Goal: Task Accomplishment & Management: Manage account settings

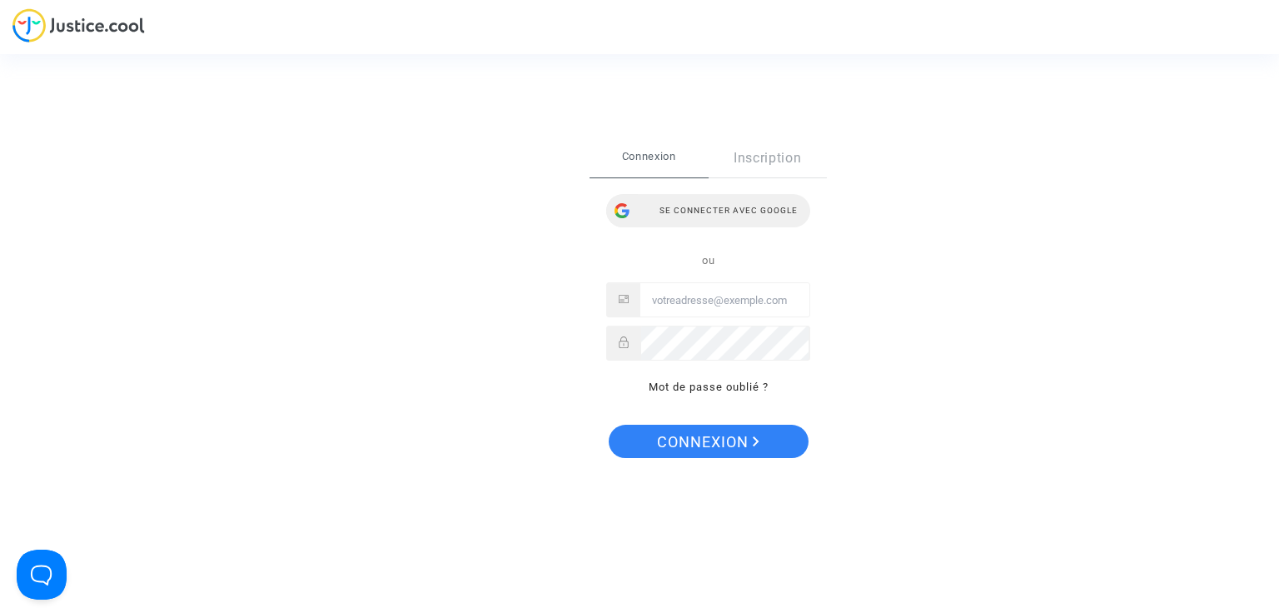
click at [700, 212] on div "Se connecter avec Google" at bounding box center [708, 210] width 204 height 33
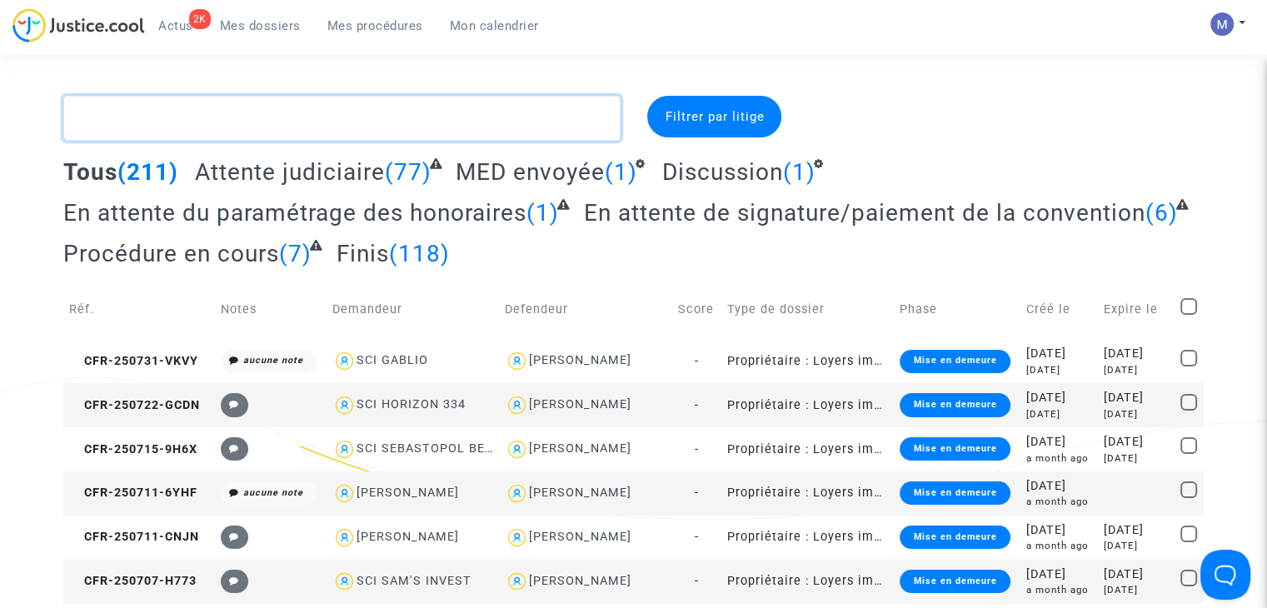
click at [312, 112] on textarea at bounding box center [341, 118] width 557 height 45
paste textarea "CFR-250522-6DUD"
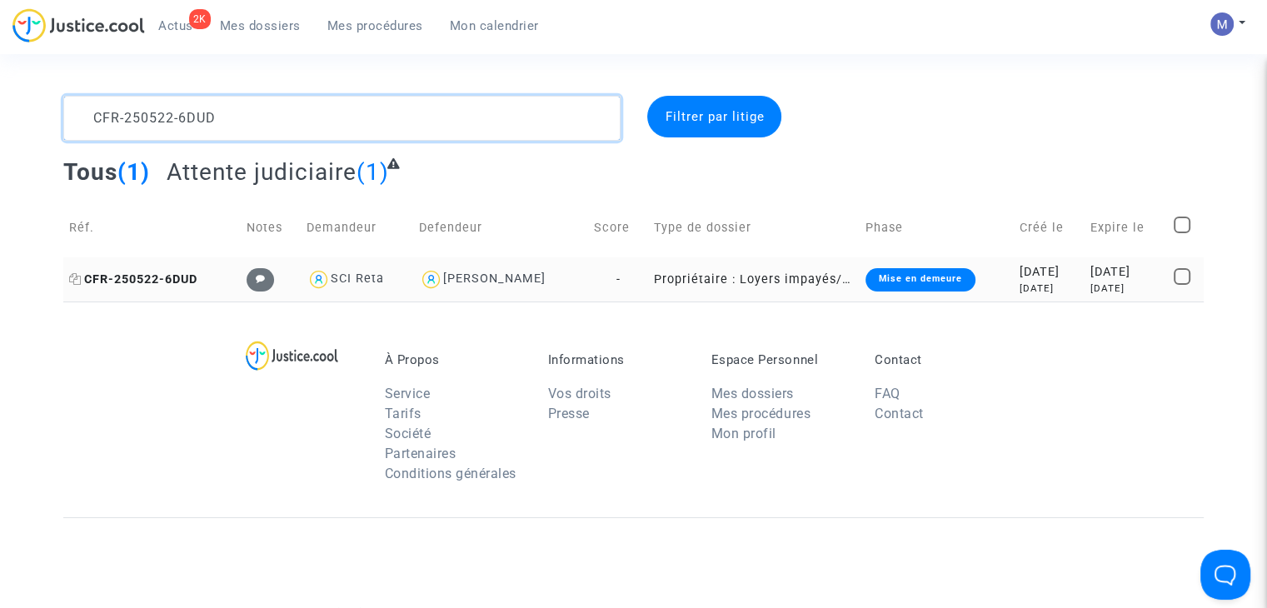
type textarea "CFR-250522-6DUD"
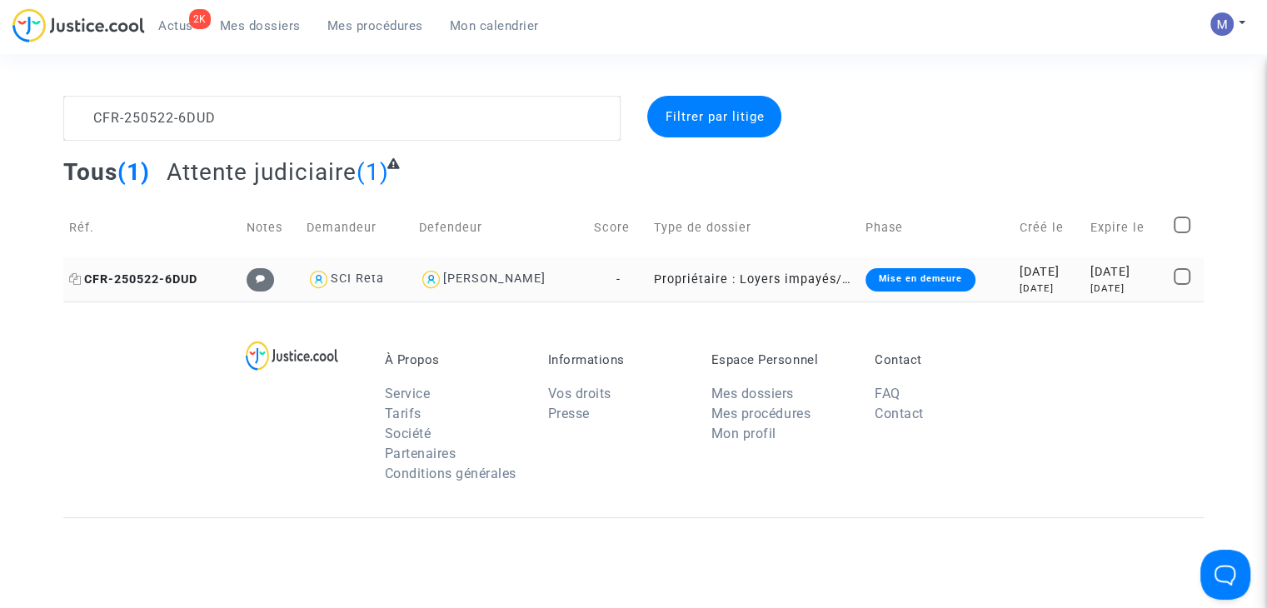
click at [178, 276] on span "CFR-250522-6DUD" at bounding box center [133, 279] width 128 height 14
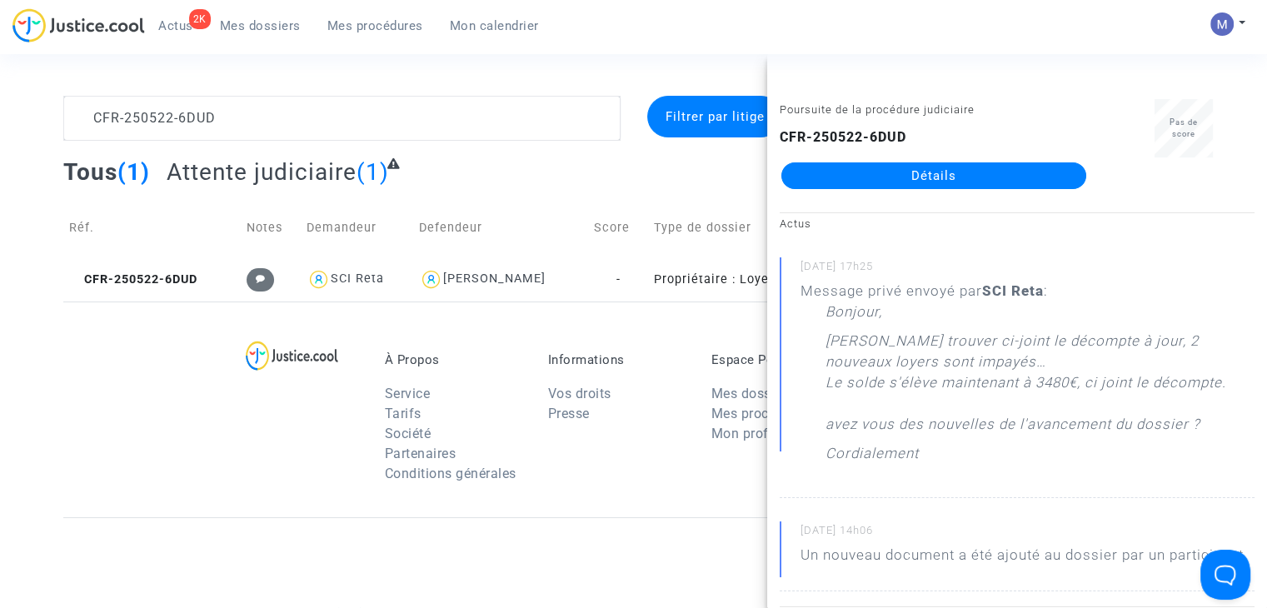
click at [849, 181] on link "Détails" at bounding box center [933, 175] width 305 height 27
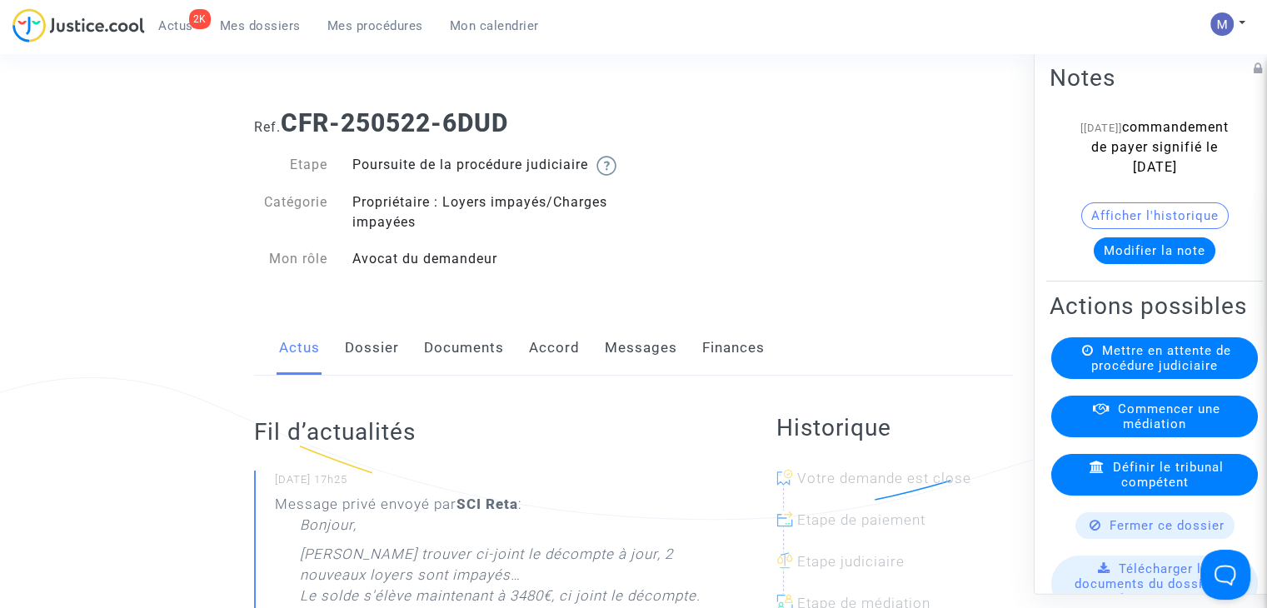
click at [251, 27] on span "Mes dossiers" at bounding box center [260, 25] width 81 height 15
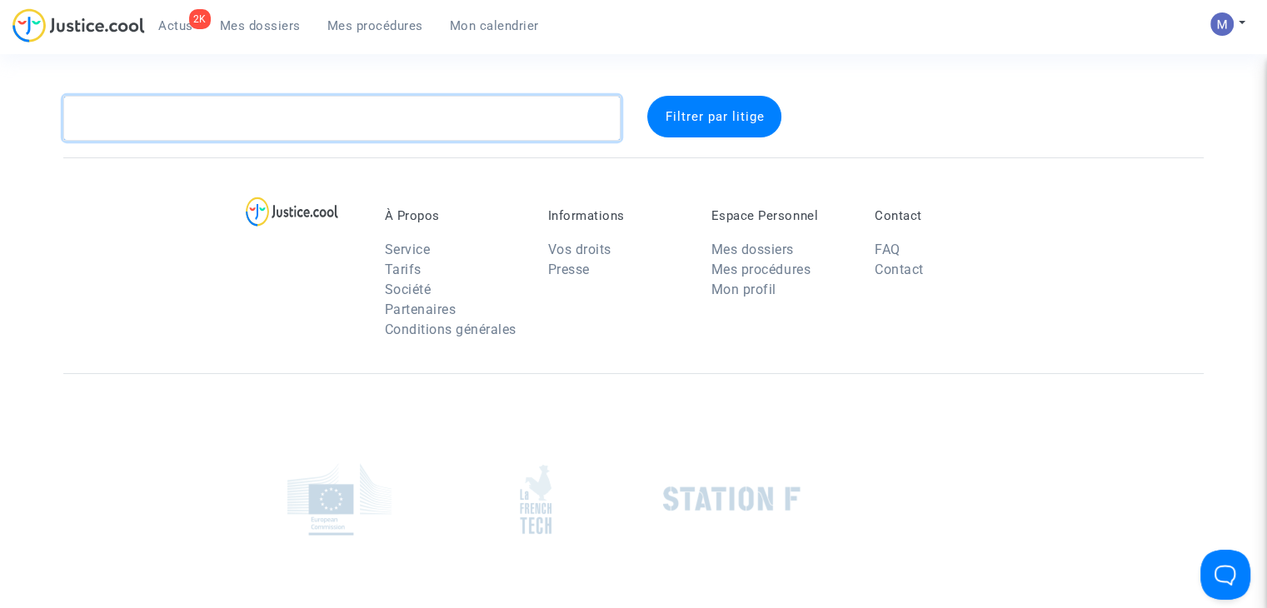
click at [238, 117] on textarea at bounding box center [341, 118] width 557 height 45
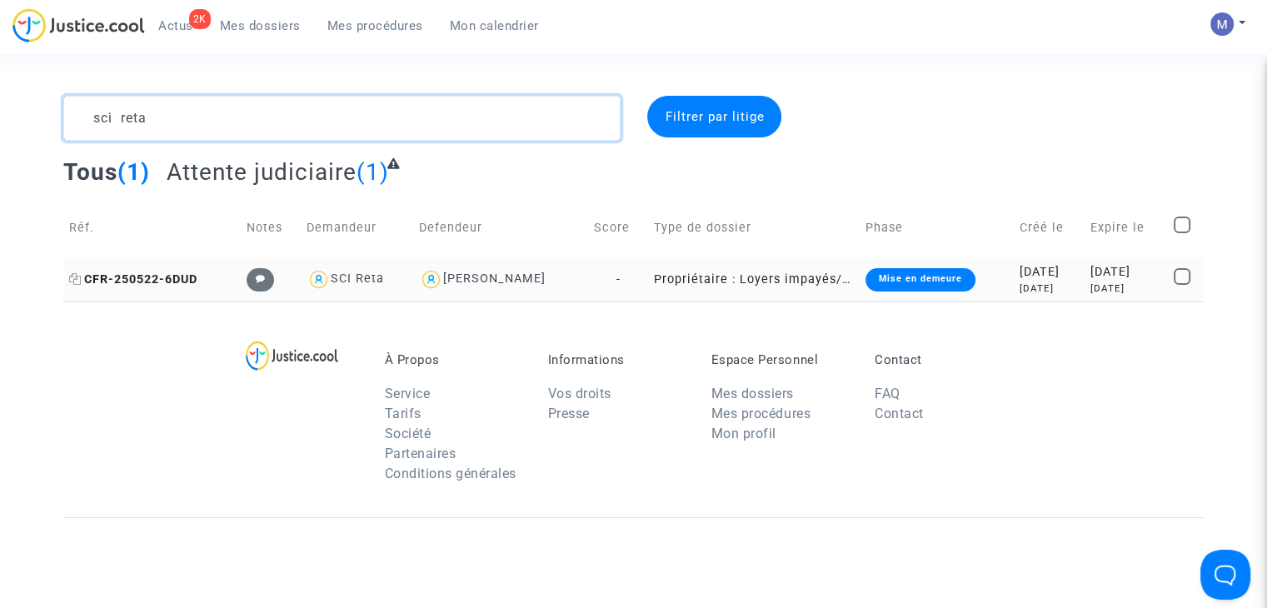
type textarea "sci reta"
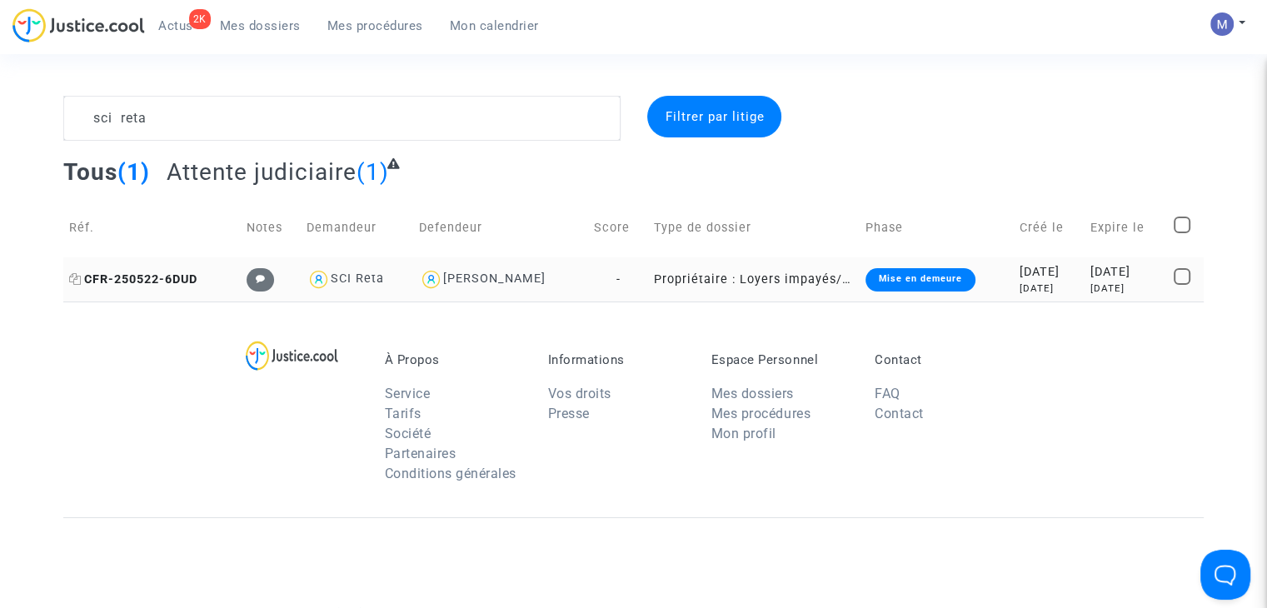
click at [162, 272] on span "CFR-250522-6DUD" at bounding box center [133, 279] width 128 height 14
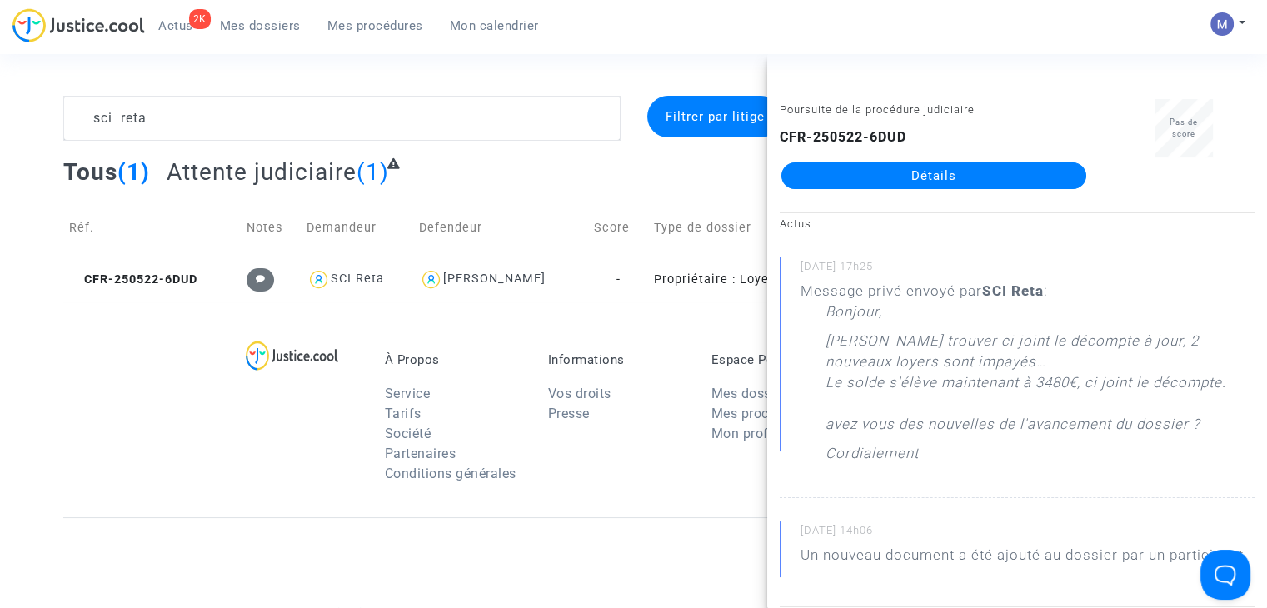
click at [994, 171] on link "Détails" at bounding box center [933, 175] width 305 height 27
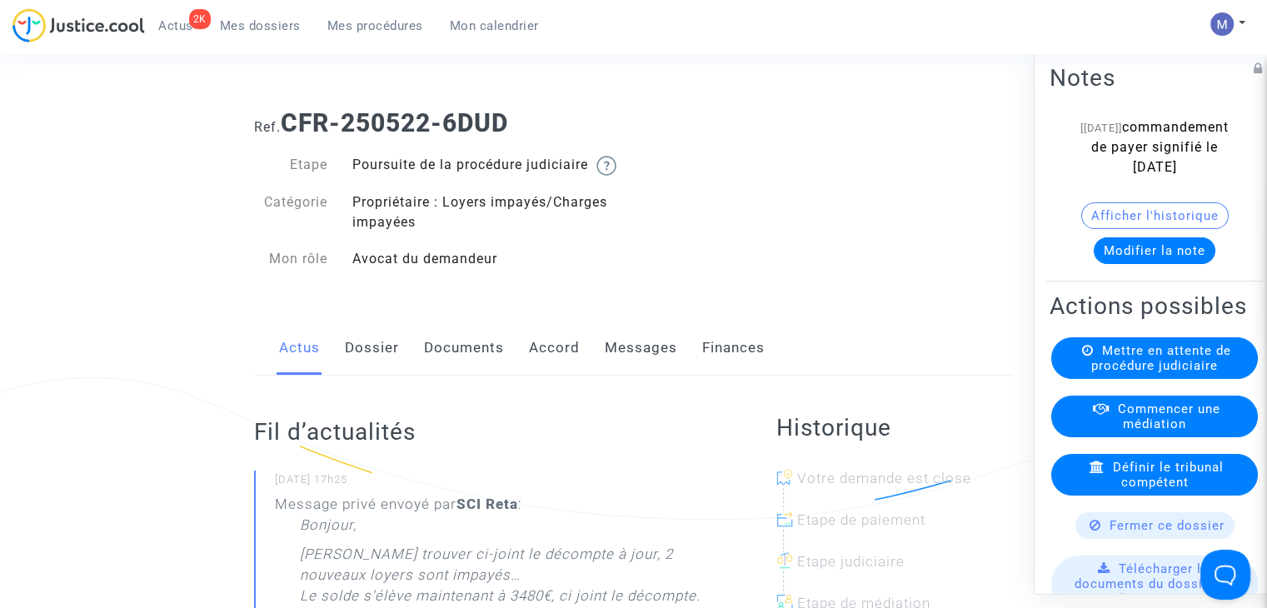
click at [460, 363] on link "Documents" at bounding box center [464, 348] width 80 height 55
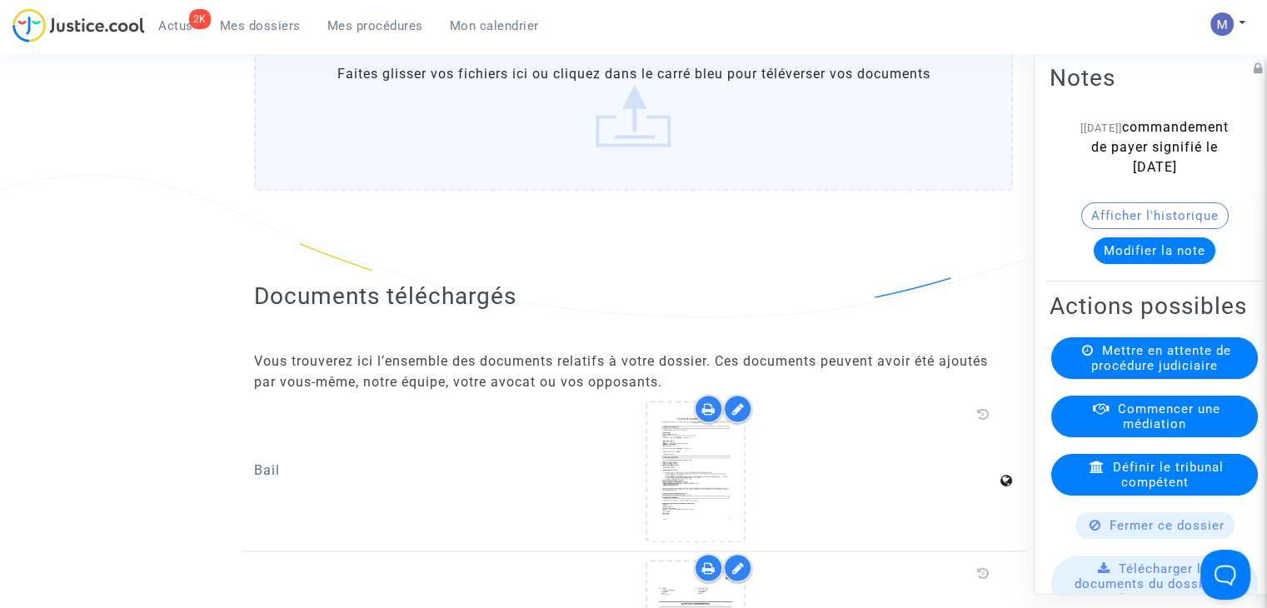
scroll to position [2397, 0]
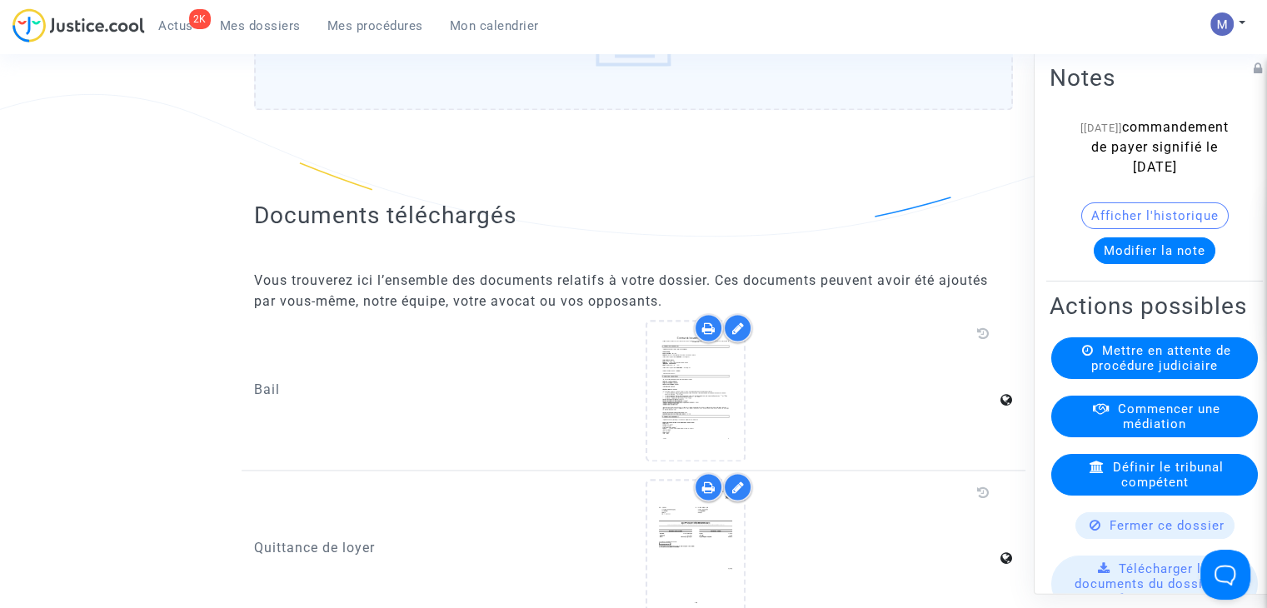
click at [666, 77] on label "Faites glisser vos fichiers ici ou cliquez dans le carré bleu pour téléverser v…" at bounding box center [633, 25] width 759 height 170
click at [0, 0] on input "Faites glisser vos fichiers ici ou cliquez dans le carré bleu pour téléverser v…" at bounding box center [0, 0] width 0 height 0
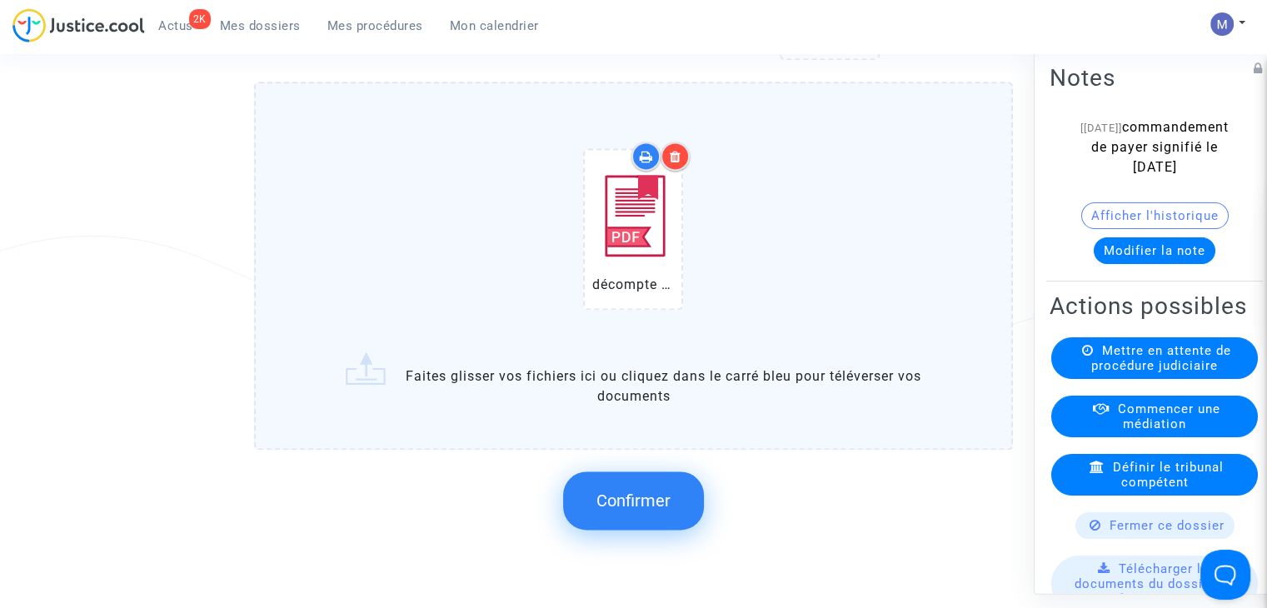
scroll to position [2259, 0]
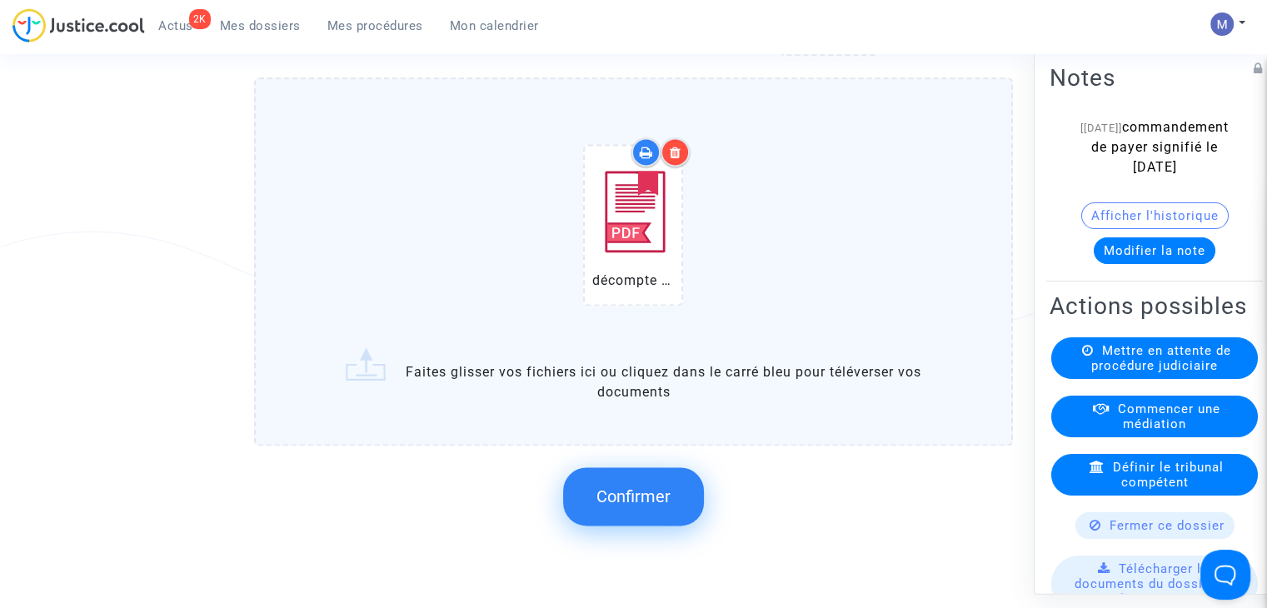
click at [641, 506] on span "Confirmer" at bounding box center [633, 496] width 74 height 20
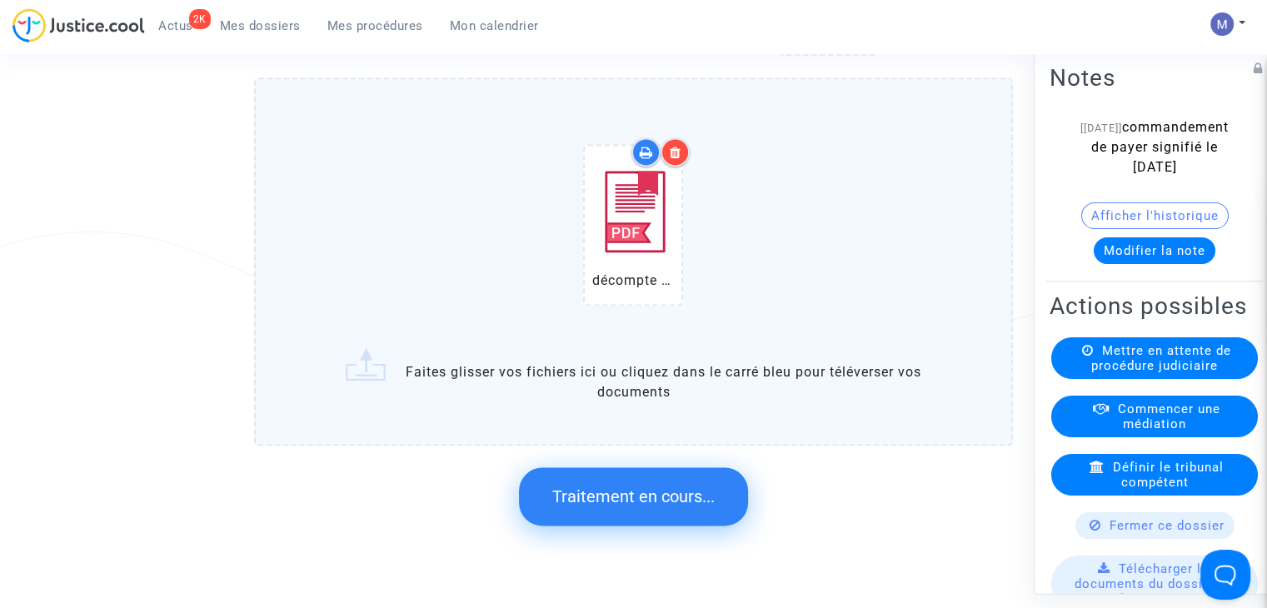
scroll to position [0, 0]
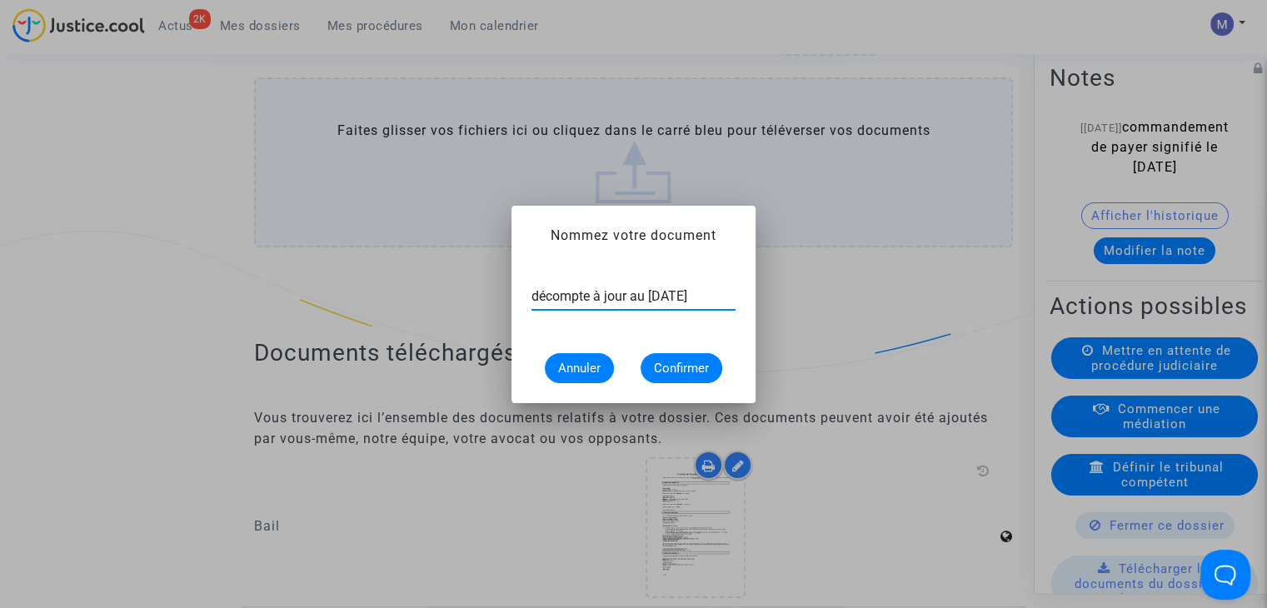
type input "décompte à jour au [DATE]"
click at [686, 374] on span "Confirmer" at bounding box center [681, 368] width 55 height 15
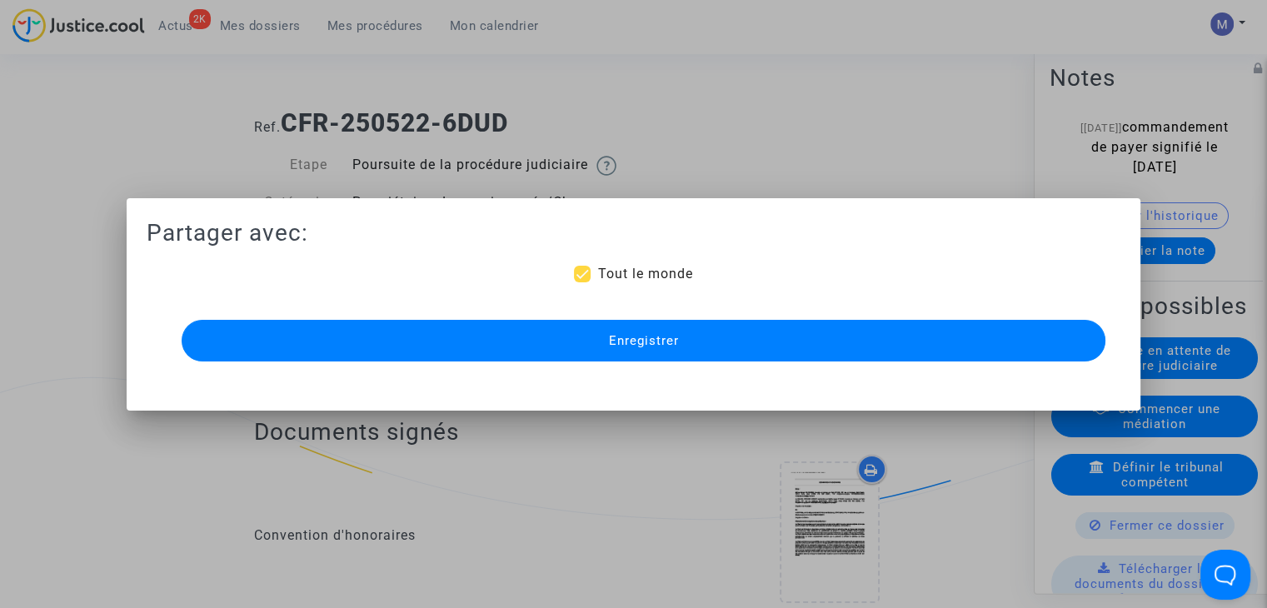
scroll to position [2259, 0]
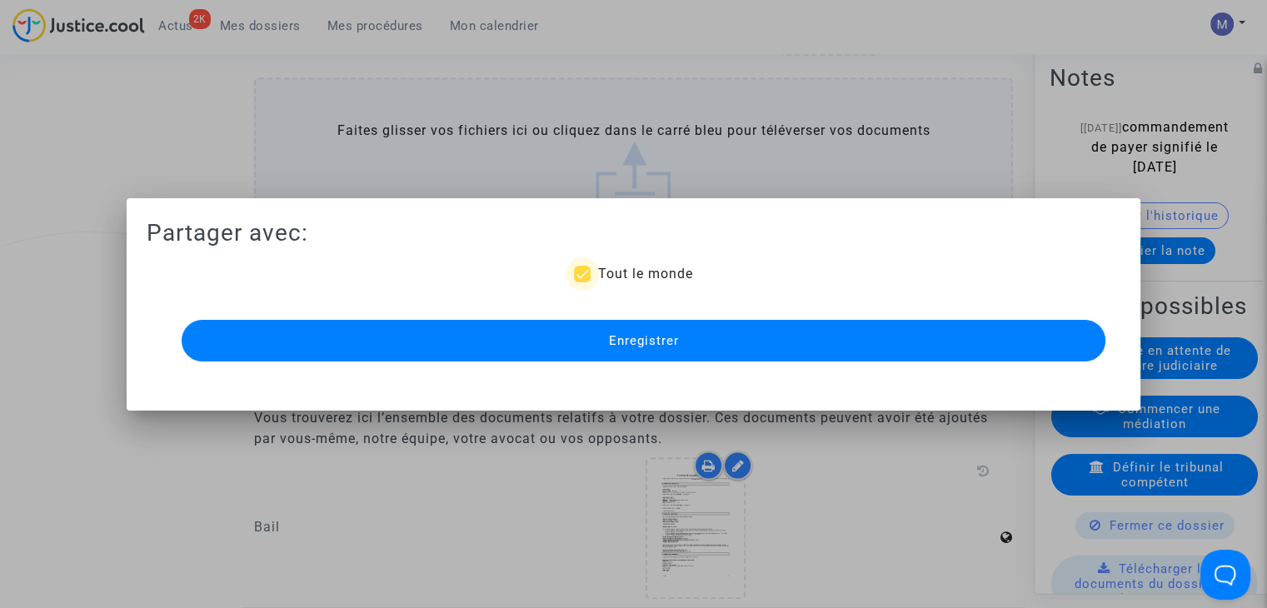
click at [622, 274] on span "Tout le monde" at bounding box center [644, 274] width 95 height 16
click at [582, 282] on input "Tout le monde" at bounding box center [581, 282] width 1 height 1
checkbox input "false"
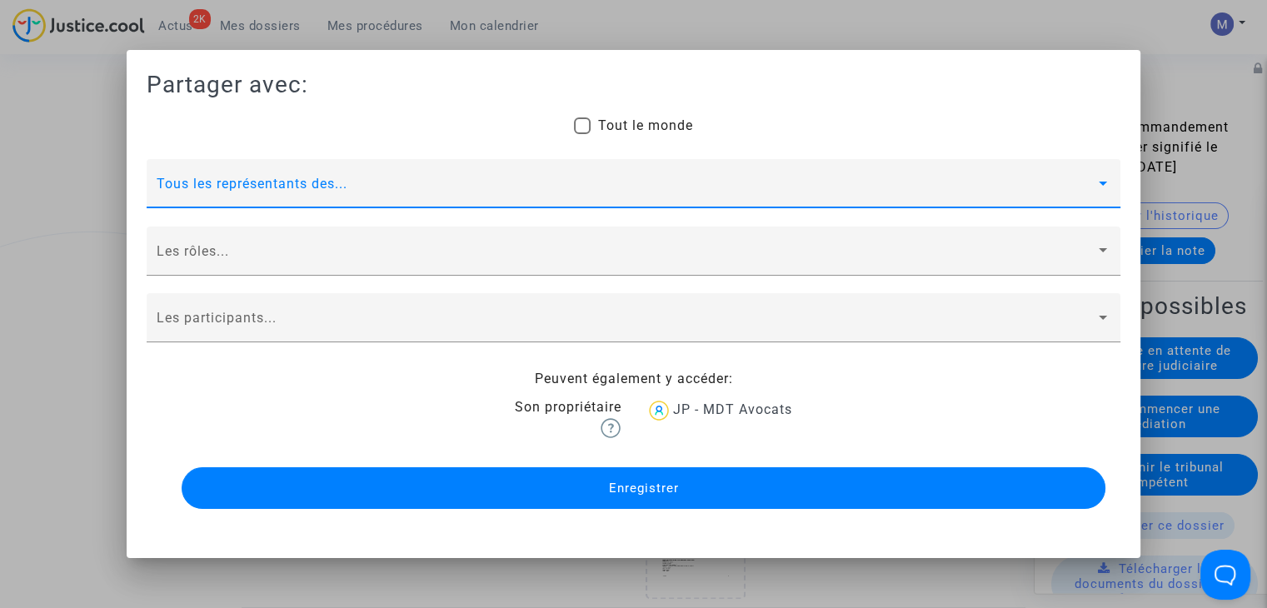
click at [295, 189] on span at bounding box center [626, 190] width 939 height 15
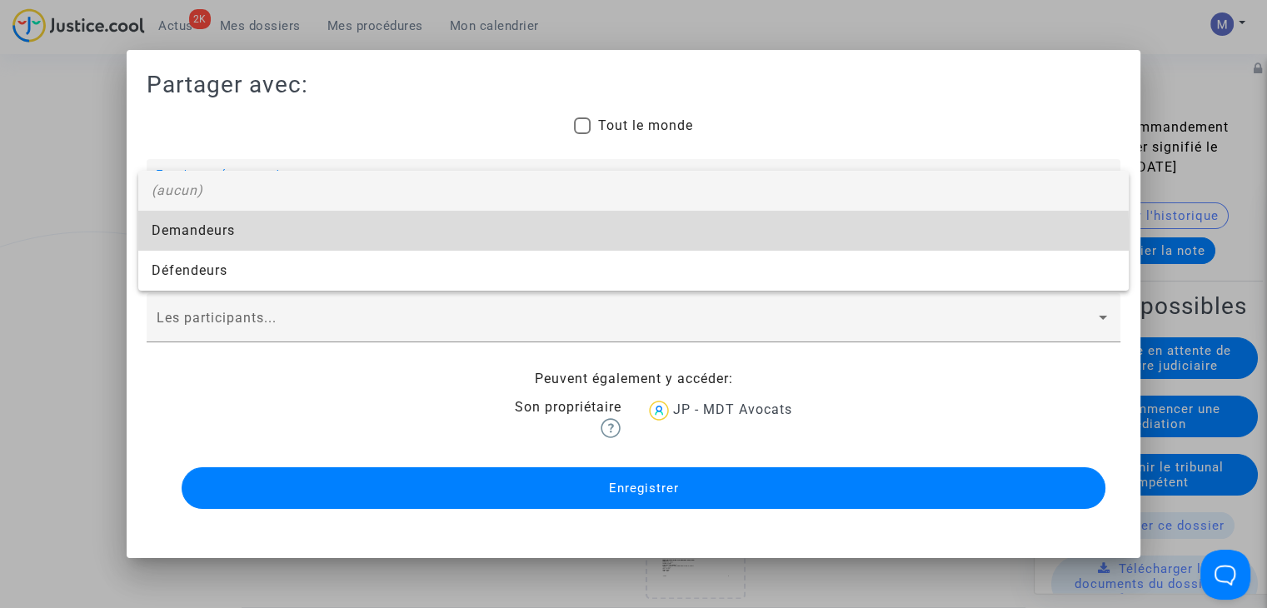
click at [192, 236] on span "Demandeurs" at bounding box center [634, 231] width 964 height 40
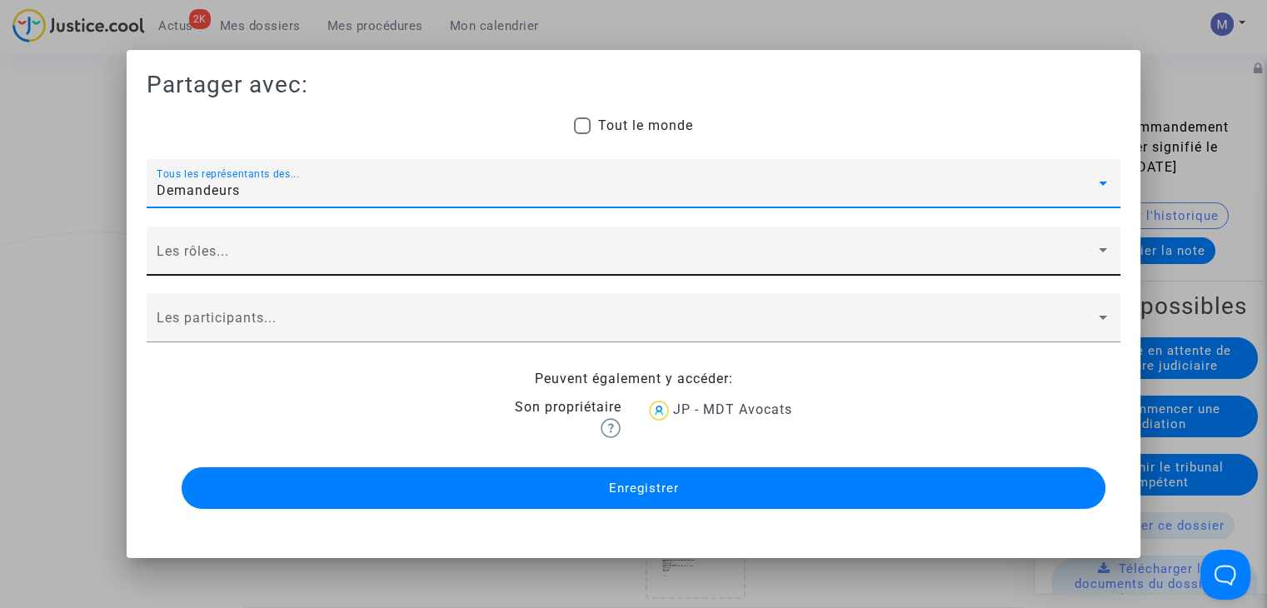
click at [187, 237] on div "Les rôles..." at bounding box center [634, 256] width 954 height 39
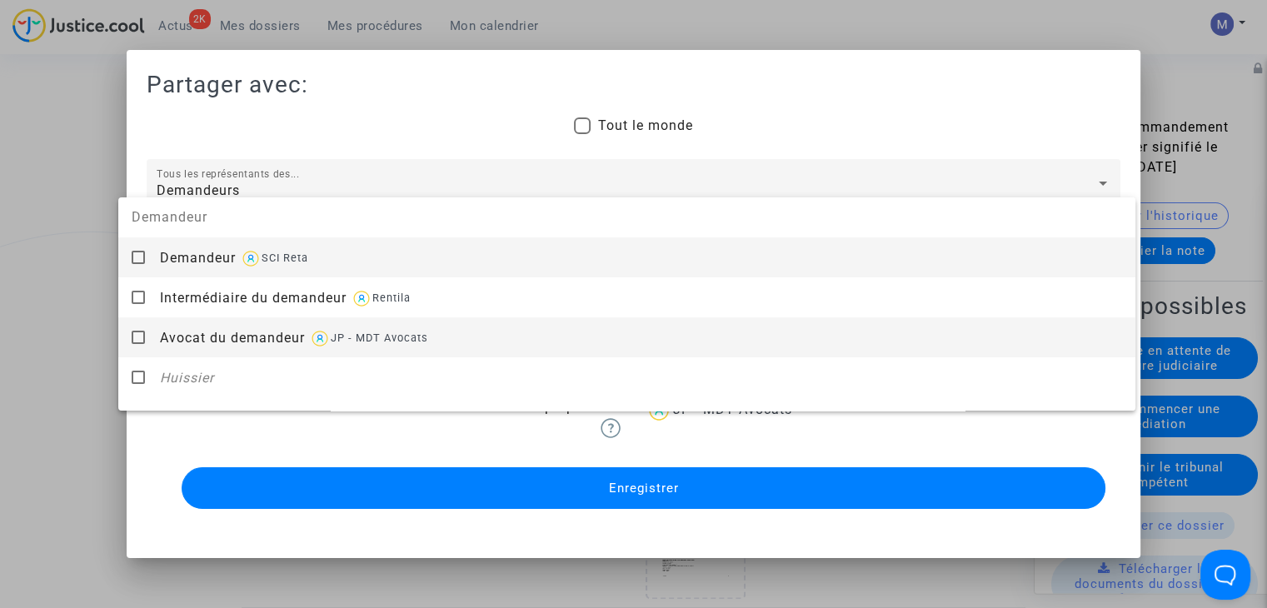
click at [191, 336] on span "Avocat du demandeur" at bounding box center [232, 338] width 145 height 16
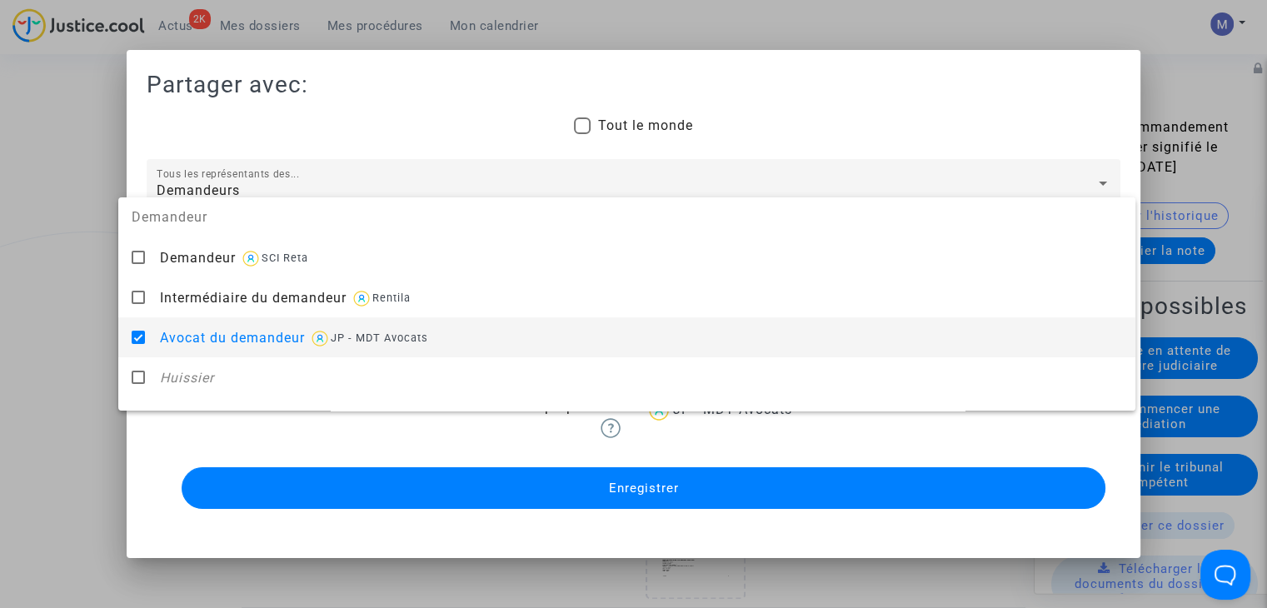
click at [84, 335] on div at bounding box center [633, 304] width 1267 height 608
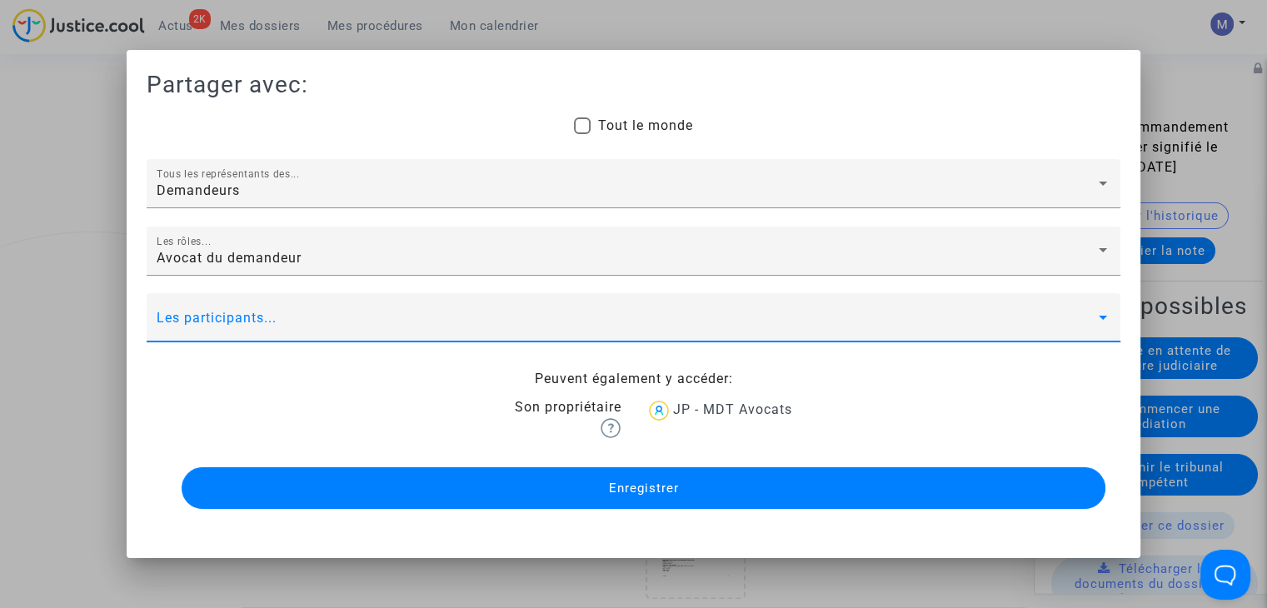
click at [217, 323] on span at bounding box center [626, 324] width 939 height 15
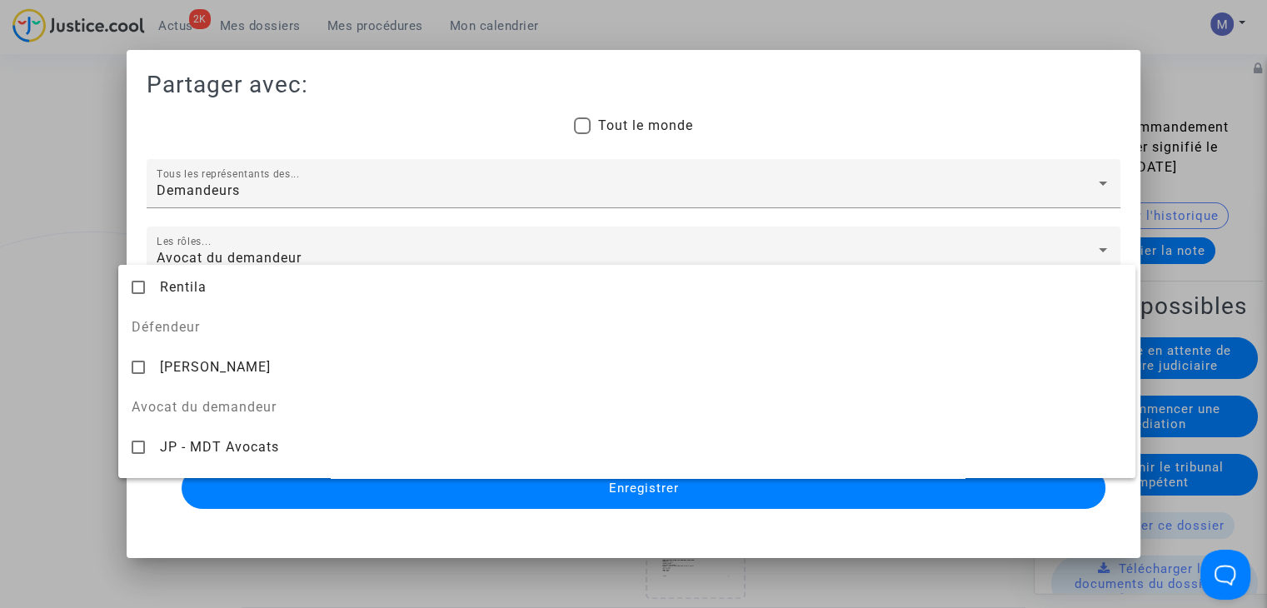
scroll to position [157, 0]
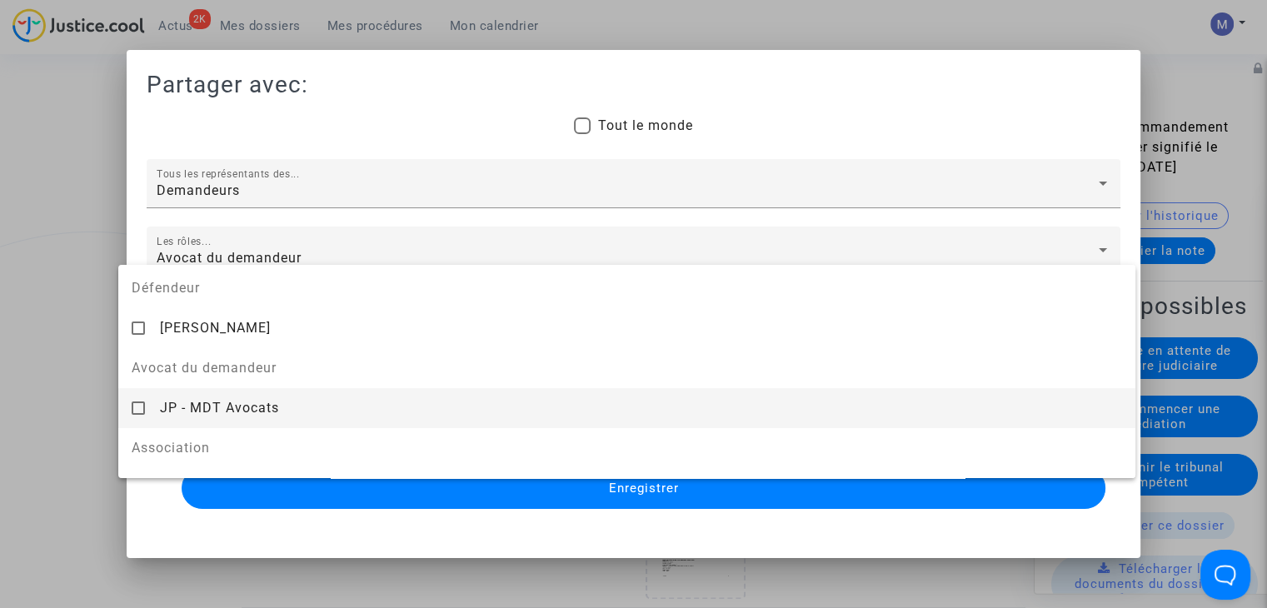
click at [223, 402] on span "JP - MDT Avocats" at bounding box center [219, 408] width 119 height 16
click at [477, 493] on div at bounding box center [633, 304] width 1267 height 608
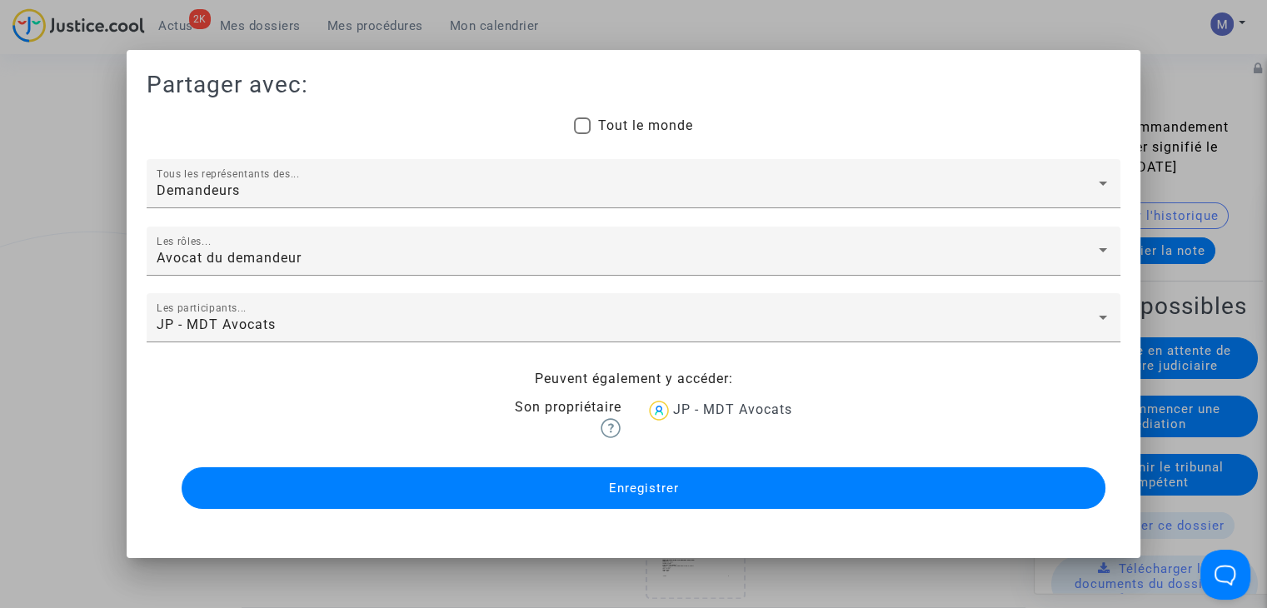
click at [477, 493] on button "Enregistrer" at bounding box center [644, 488] width 924 height 42
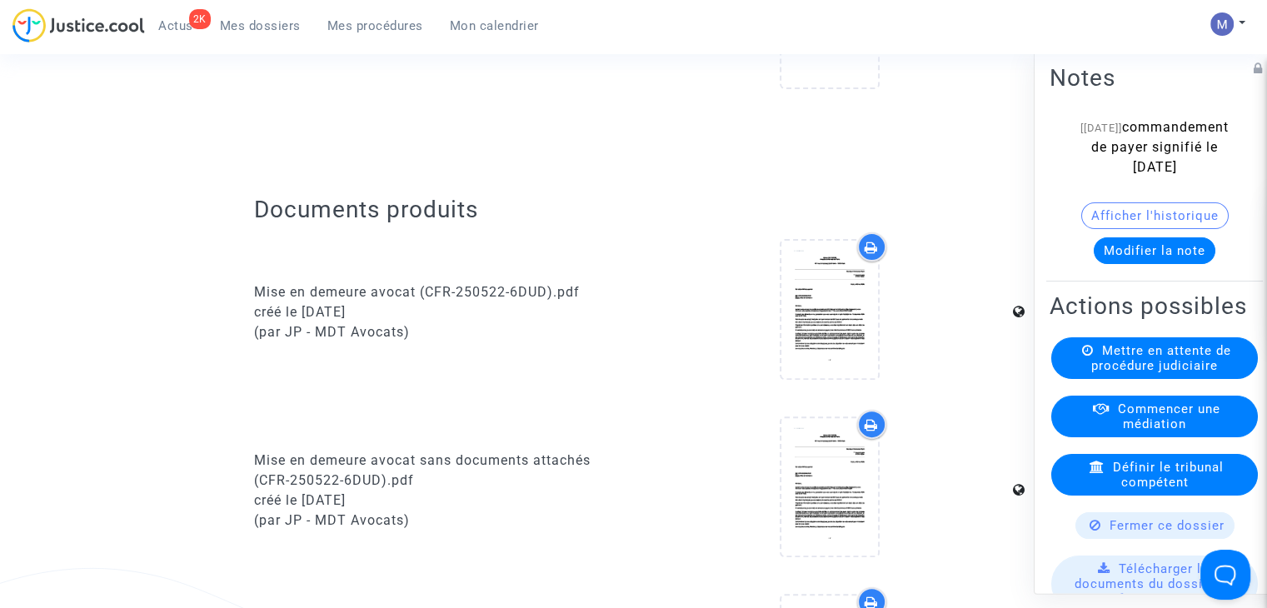
scroll to position [0, 0]
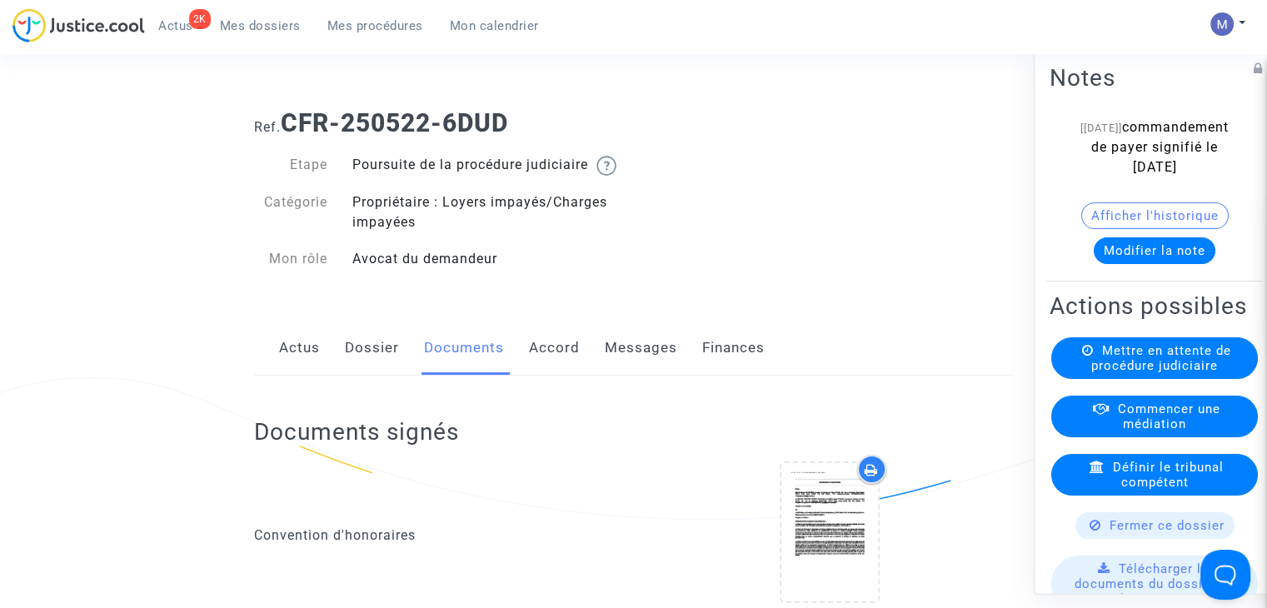
click at [237, 27] on span "Mes dossiers" at bounding box center [260, 25] width 81 height 15
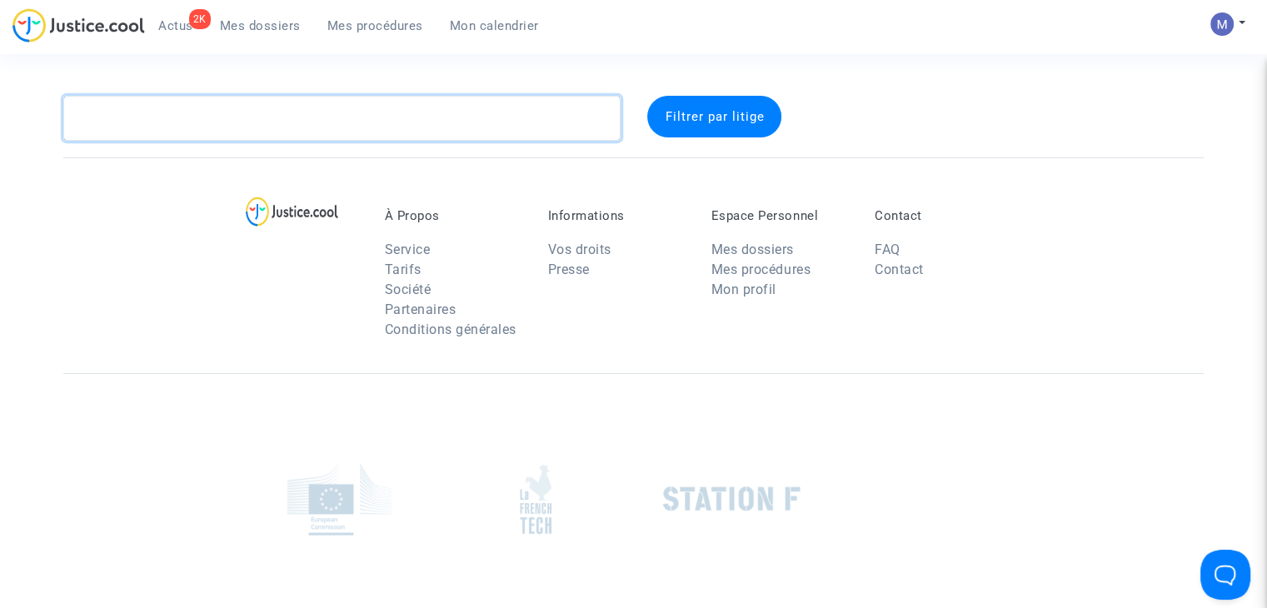
click at [218, 111] on textarea at bounding box center [341, 118] width 557 height 45
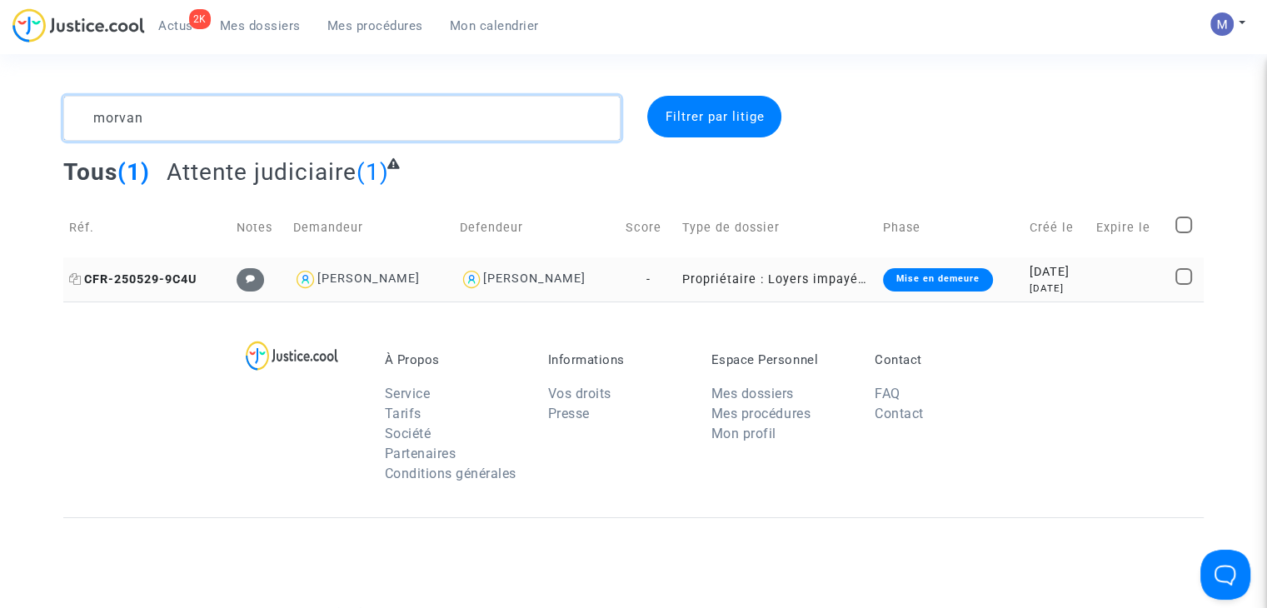
type textarea "morvan"
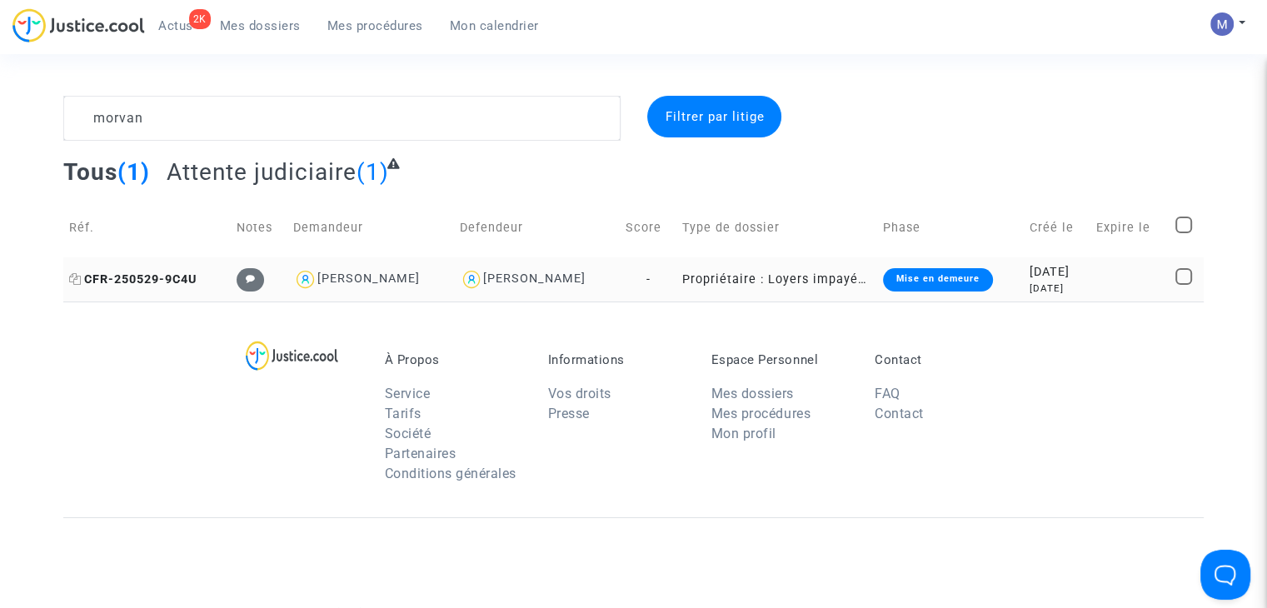
click at [167, 281] on span "CFR-250529-9C4U" at bounding box center [132, 279] width 127 height 14
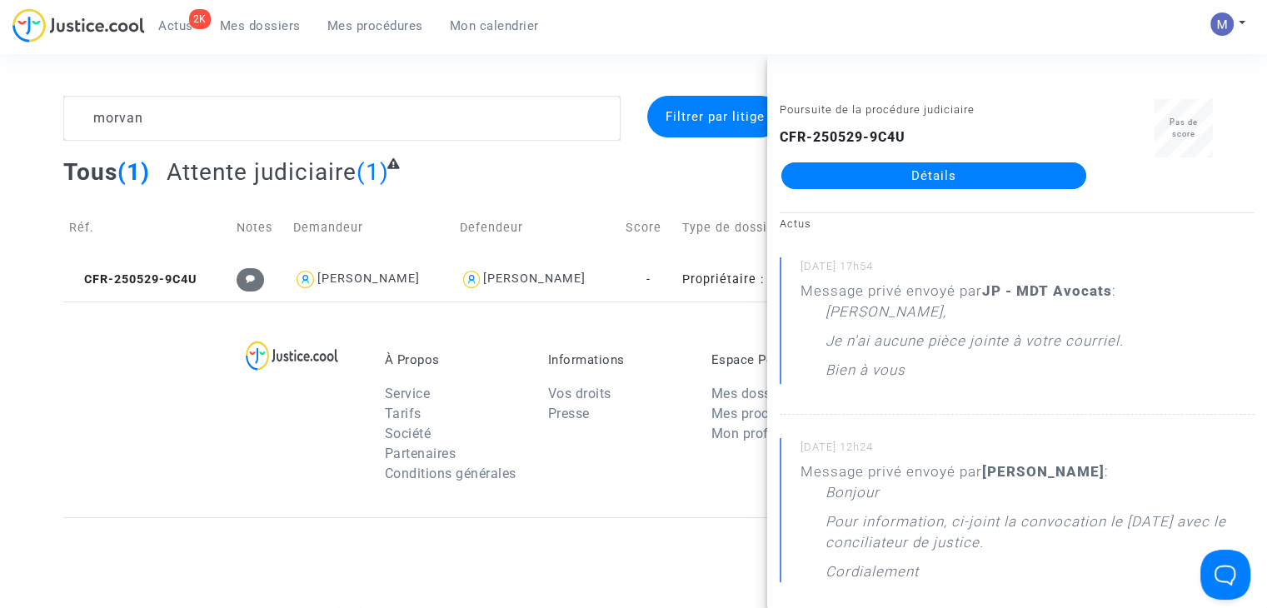
click at [886, 177] on link "Détails" at bounding box center [933, 175] width 305 height 27
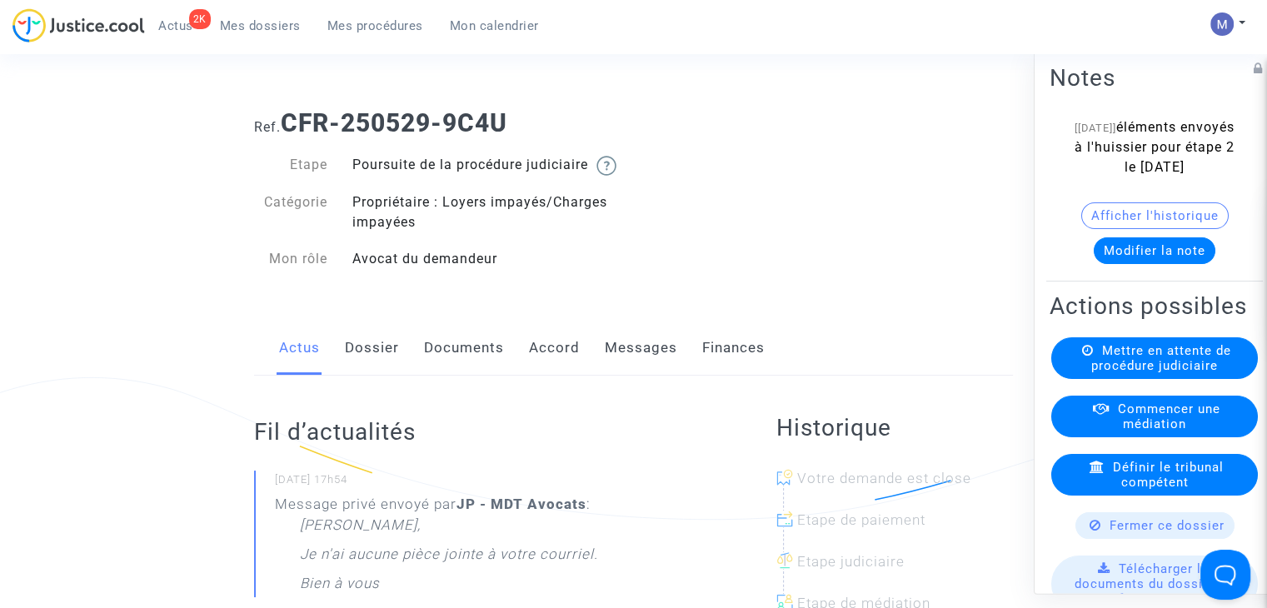
click at [1146, 264] on button "Modifier la note" at bounding box center [1154, 250] width 122 height 27
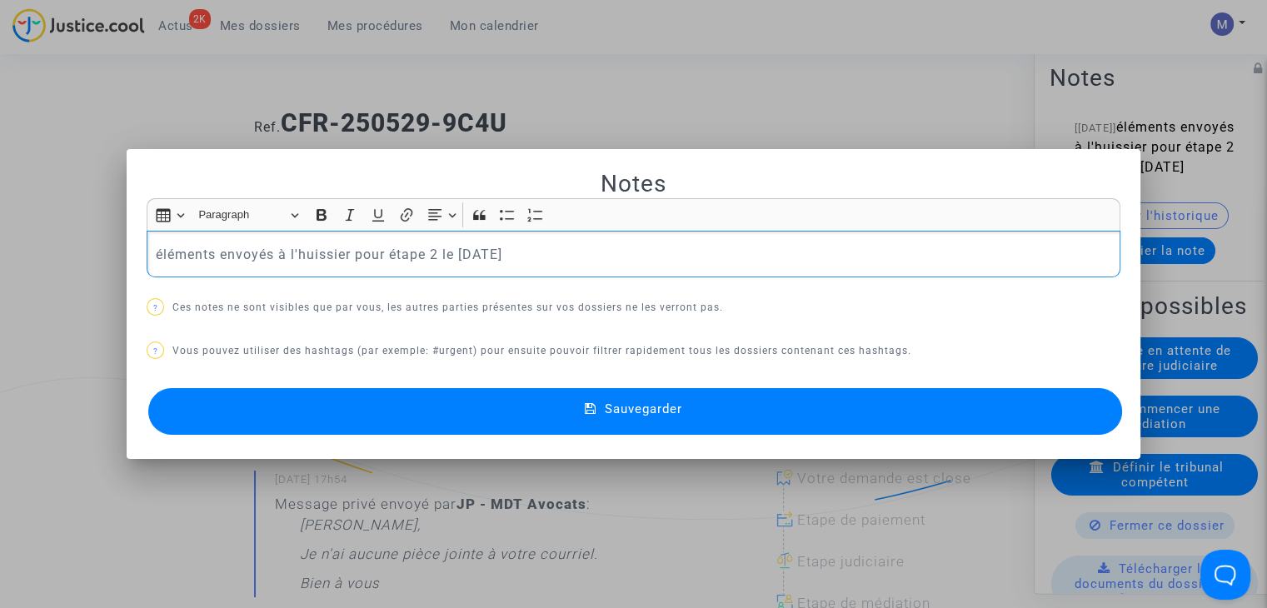
drag, startPoint x: 622, startPoint y: 245, endPoint x: 140, endPoint y: 275, distance: 483.1
click at [140, 275] on mat-dialog-container "Notes Rich Text Editor Insert table Insert table Heading Paragraph Paragraph He…" at bounding box center [633, 304] width 1013 height 311
click at [644, 407] on span "Sauvegarder" at bounding box center [643, 408] width 77 height 15
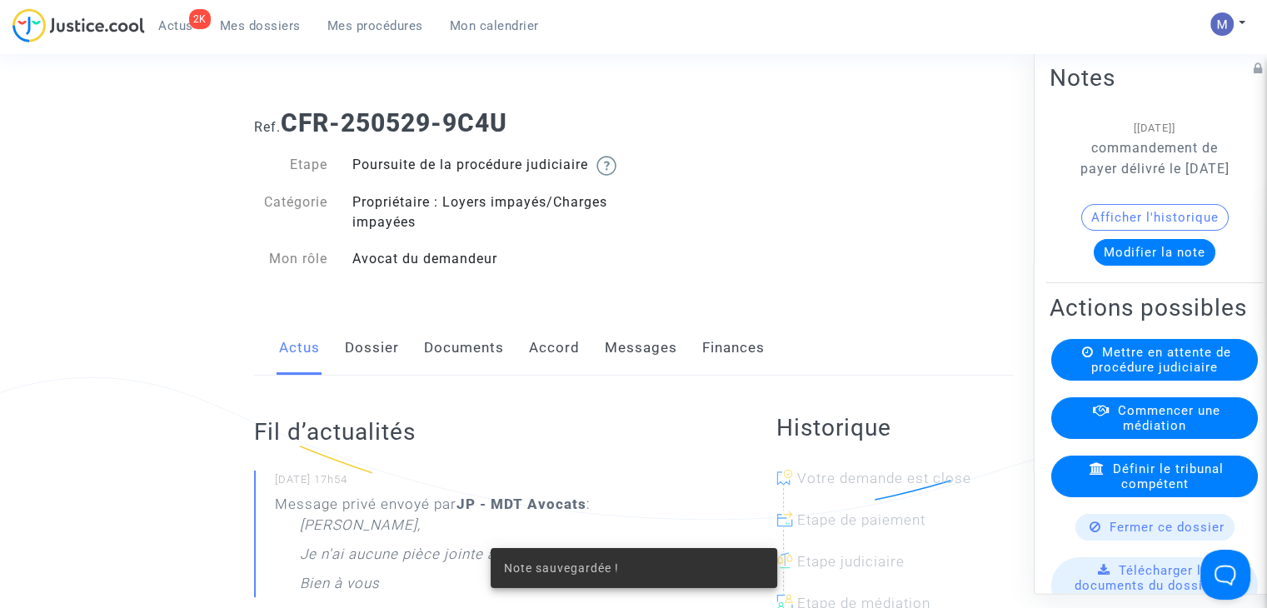
click at [464, 359] on link "Documents" at bounding box center [464, 348] width 80 height 55
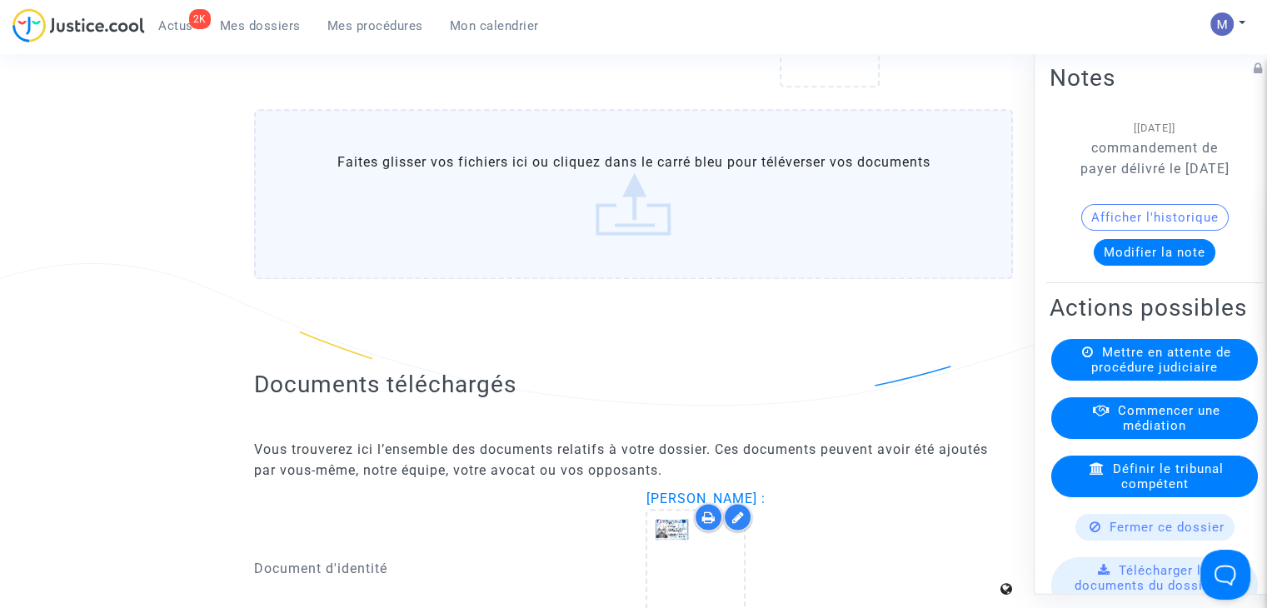
scroll to position [2328, 0]
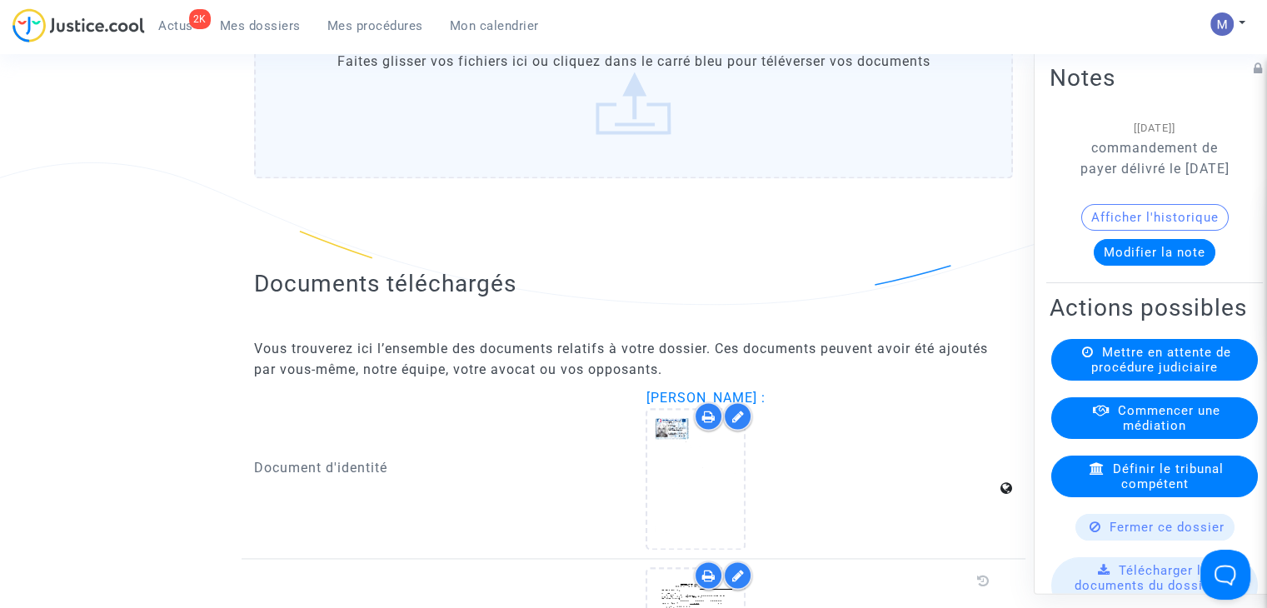
click at [609, 132] on label "Faites glisser vos fichiers ici ou cliquez dans le carré bleu pour téléverser v…" at bounding box center [633, 93] width 759 height 170
click at [0, 0] on input "Faites glisser vos fichiers ici ou cliquez dans le carré bleu pour téléverser v…" at bounding box center [0, 0] width 0 height 0
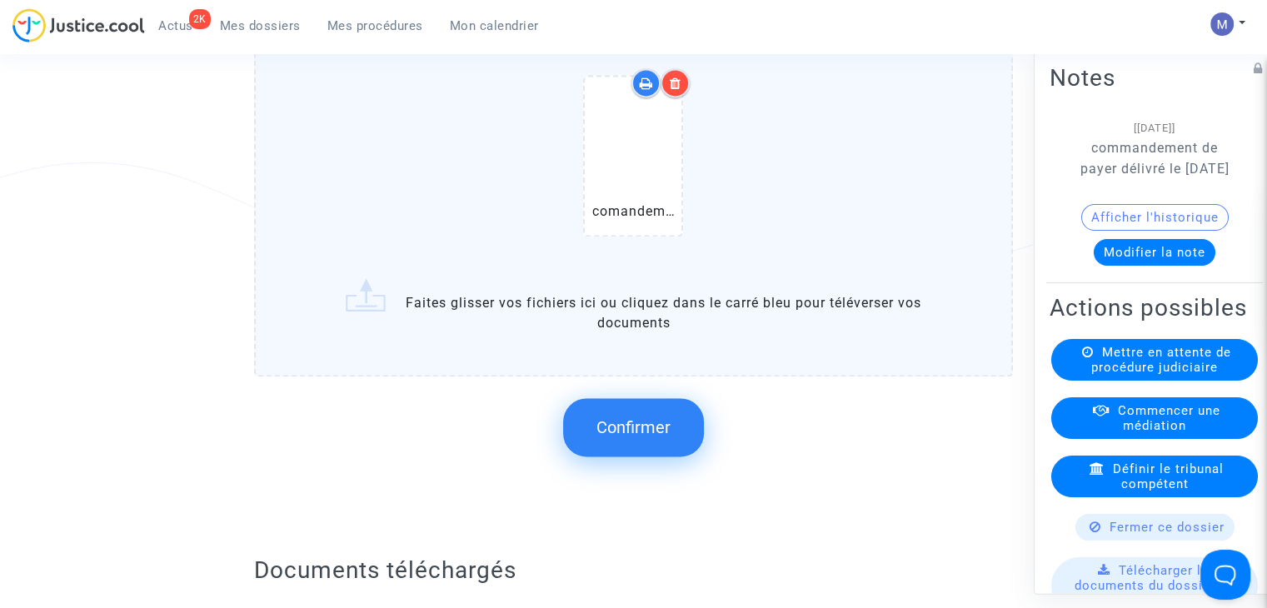
click at [621, 437] on span "Confirmer" at bounding box center [633, 427] width 74 height 20
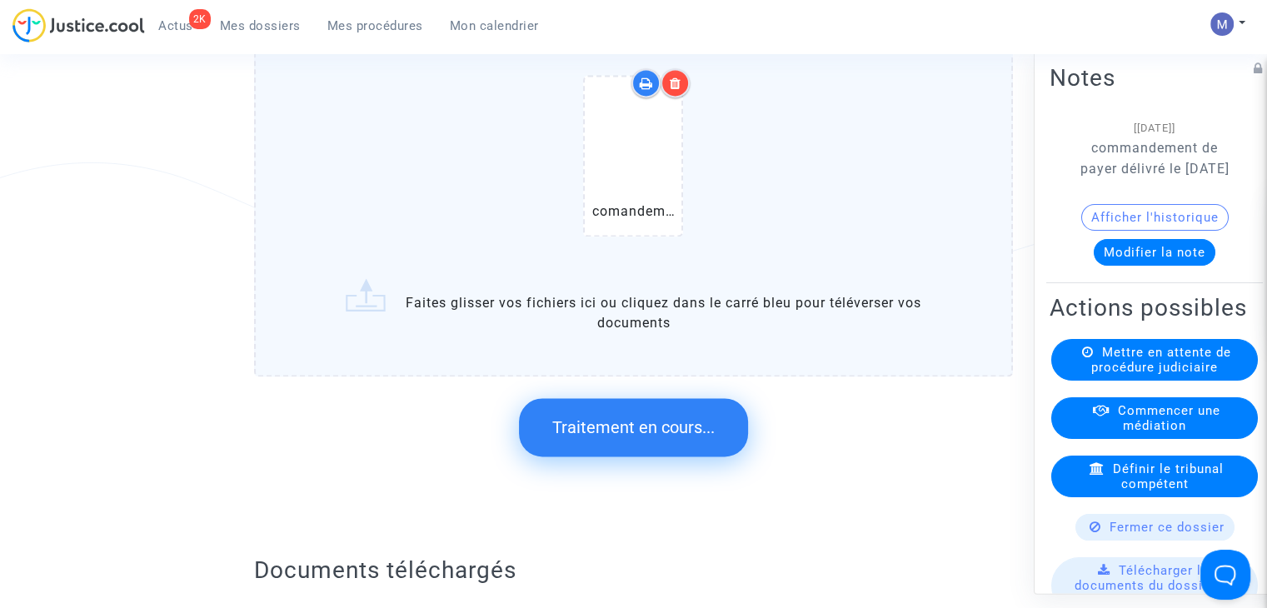
scroll to position [0, 0]
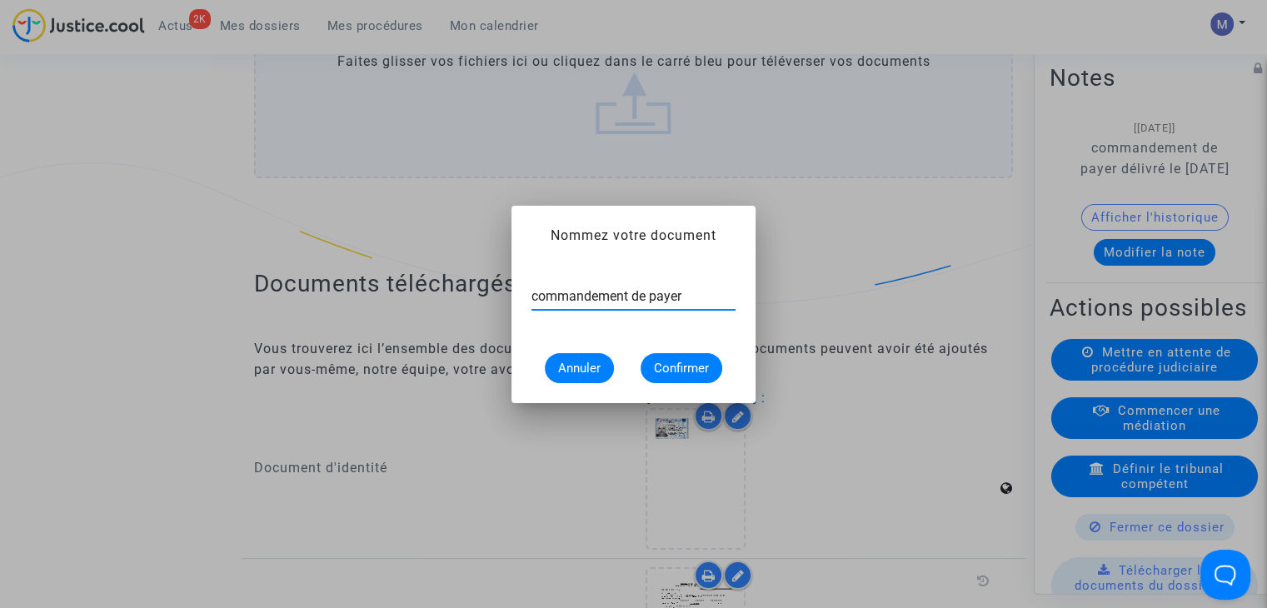
type input "commandement de payer"
click at [675, 364] on span "Confirmer" at bounding box center [681, 368] width 55 height 15
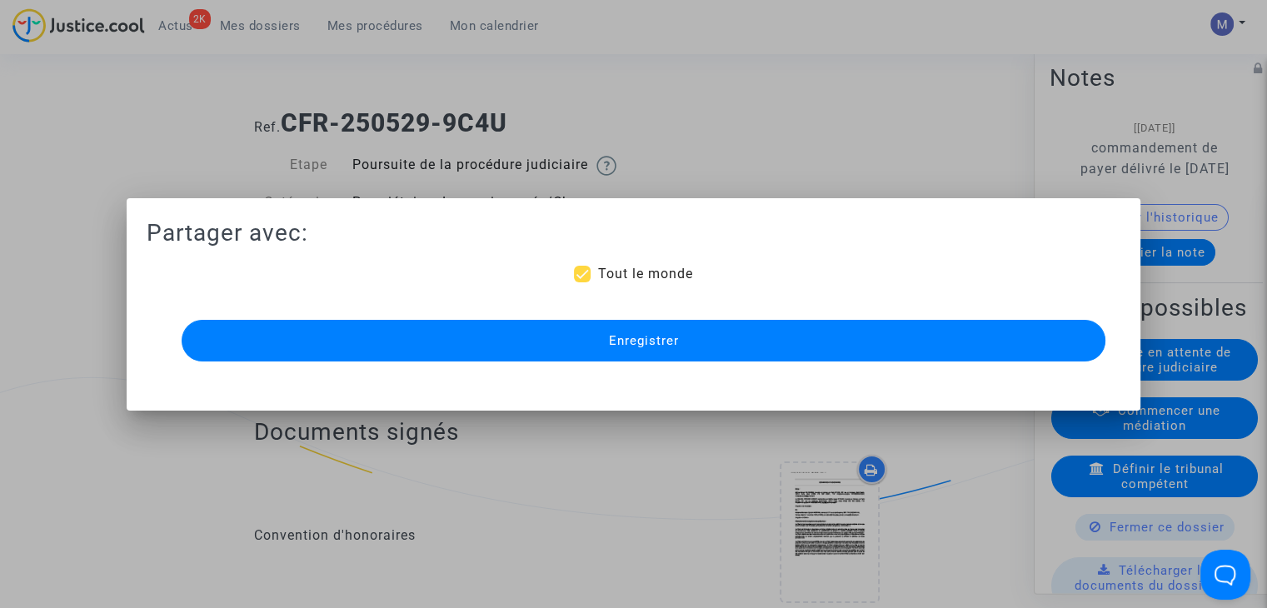
scroll to position [2328, 0]
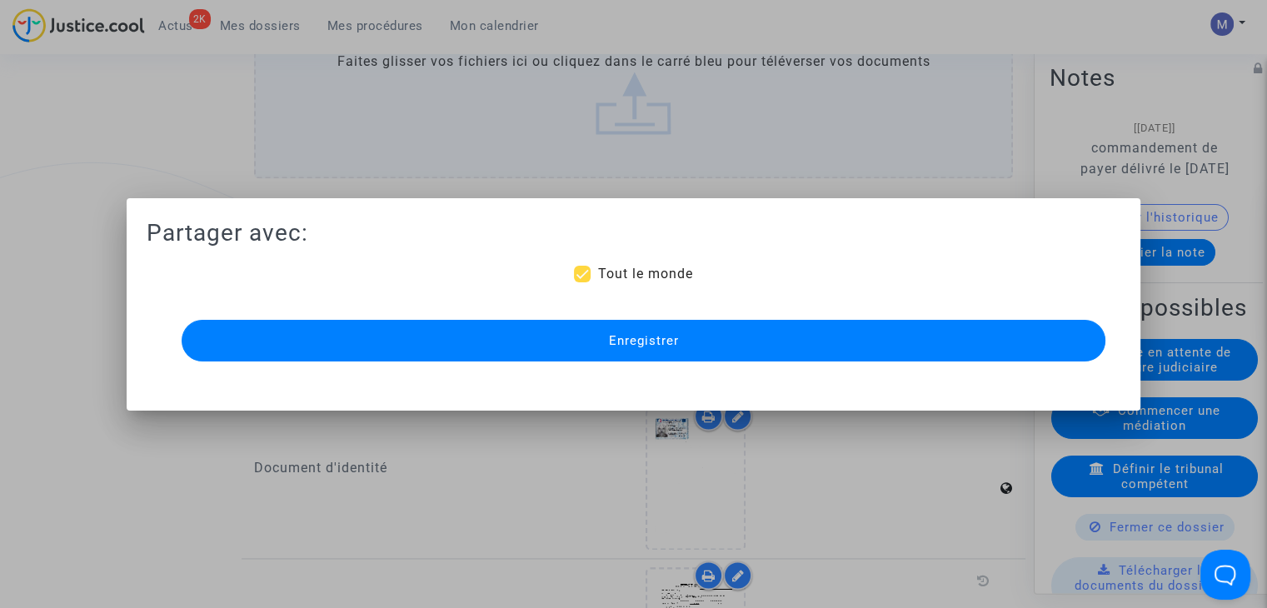
click at [646, 271] on span "Tout le monde" at bounding box center [644, 274] width 95 height 16
click at [582, 282] on input "Tout le monde" at bounding box center [581, 282] width 1 height 1
checkbox input "false"
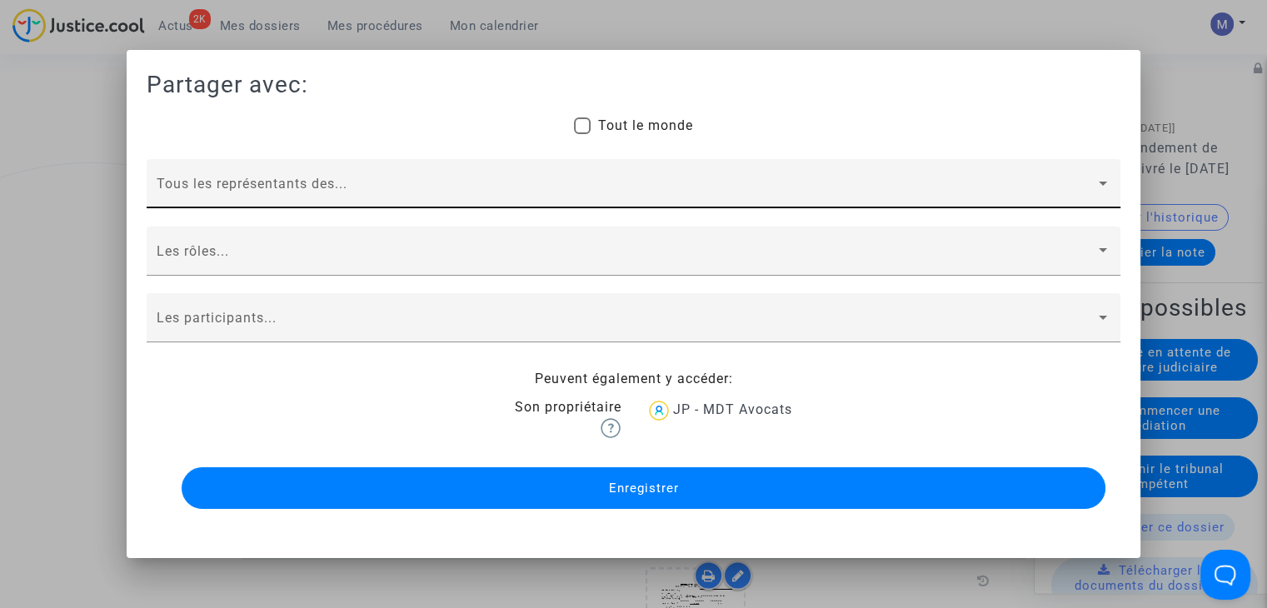
click at [268, 183] on span at bounding box center [626, 190] width 939 height 15
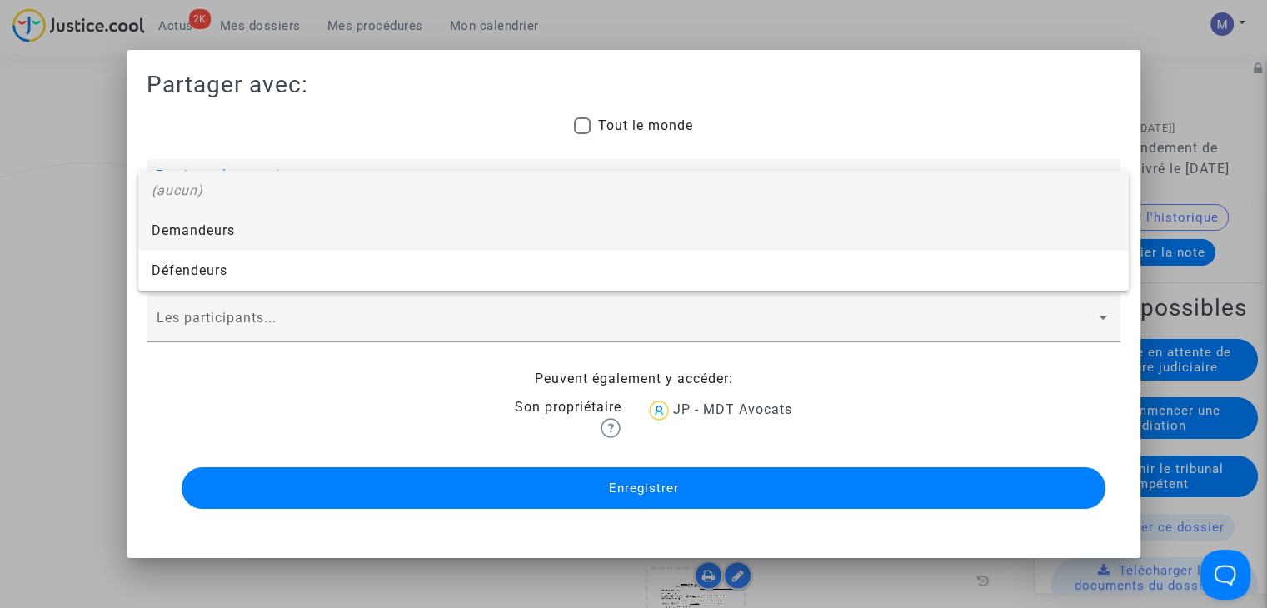
click at [206, 227] on span "Demandeurs" at bounding box center [634, 231] width 964 height 40
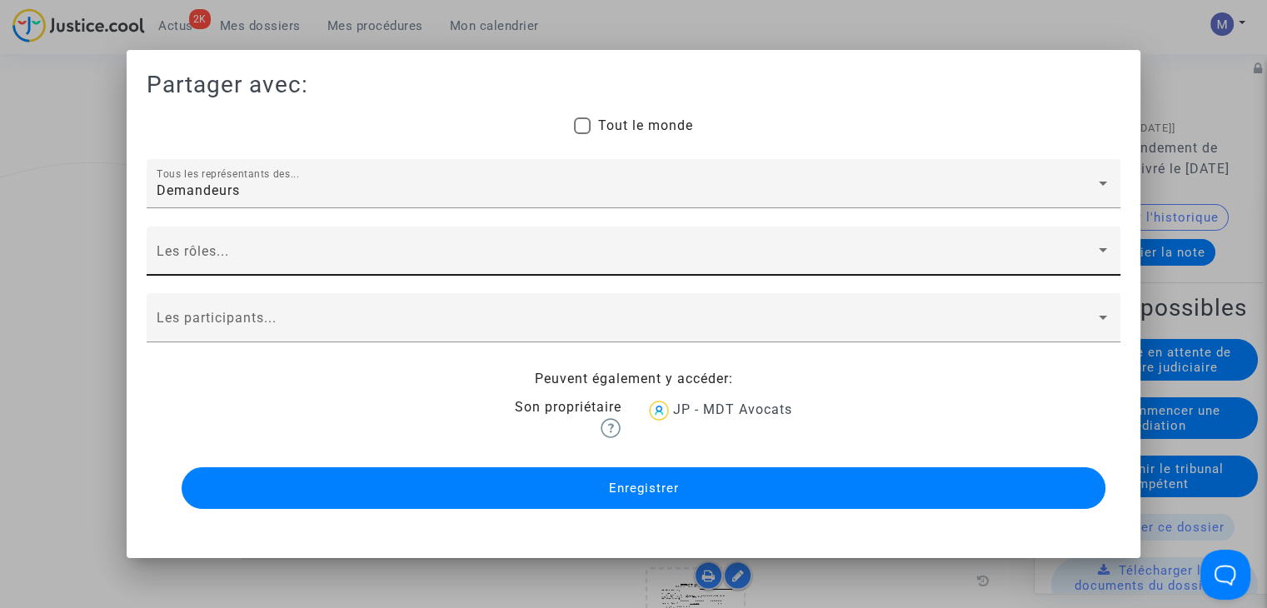
click at [193, 247] on div "Les rôles..." at bounding box center [634, 256] width 954 height 39
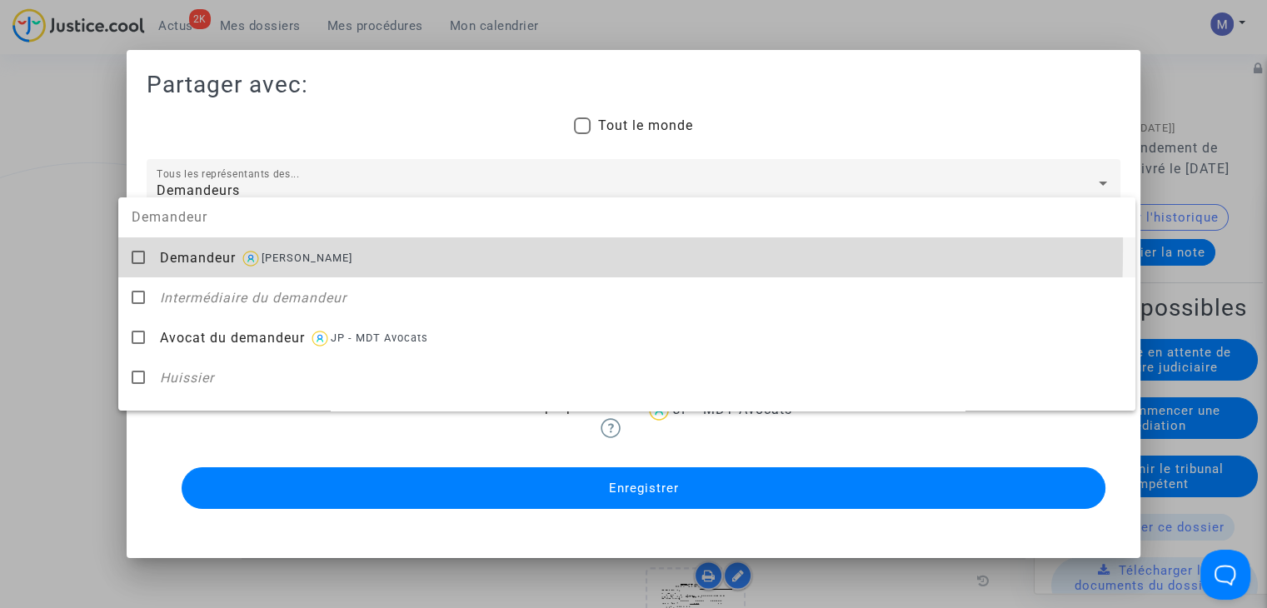
click at [193, 247] on div "Demandeur [PERSON_NAME]" at bounding box center [641, 257] width 962 height 41
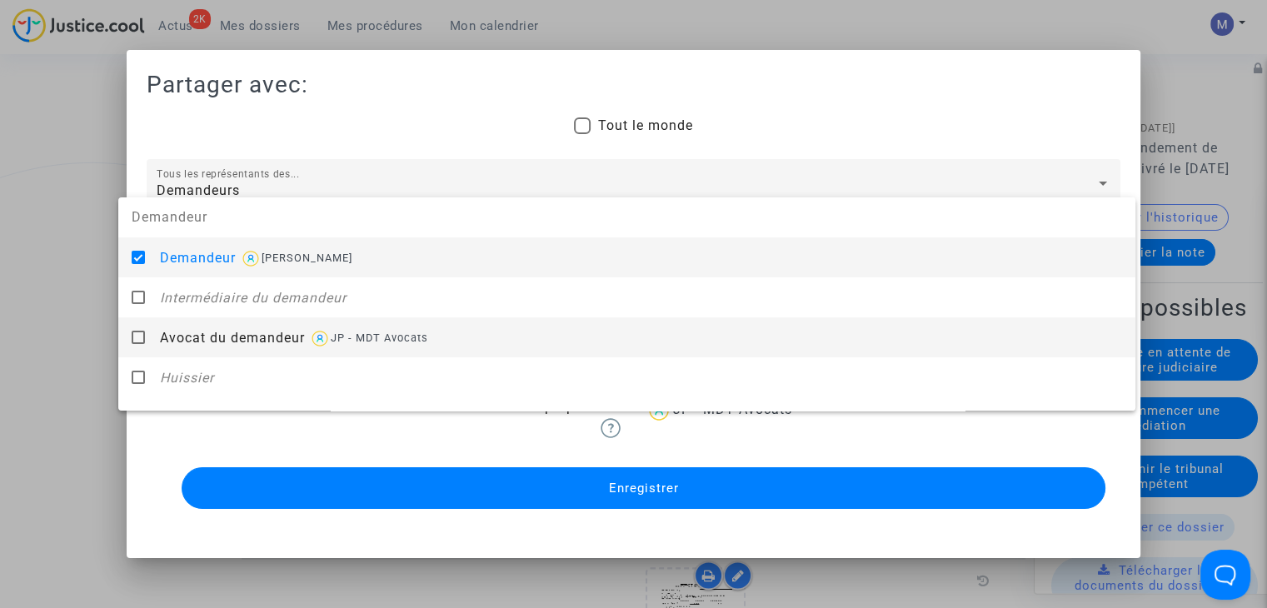
click at [186, 341] on span "Avocat du demandeur" at bounding box center [232, 338] width 145 height 16
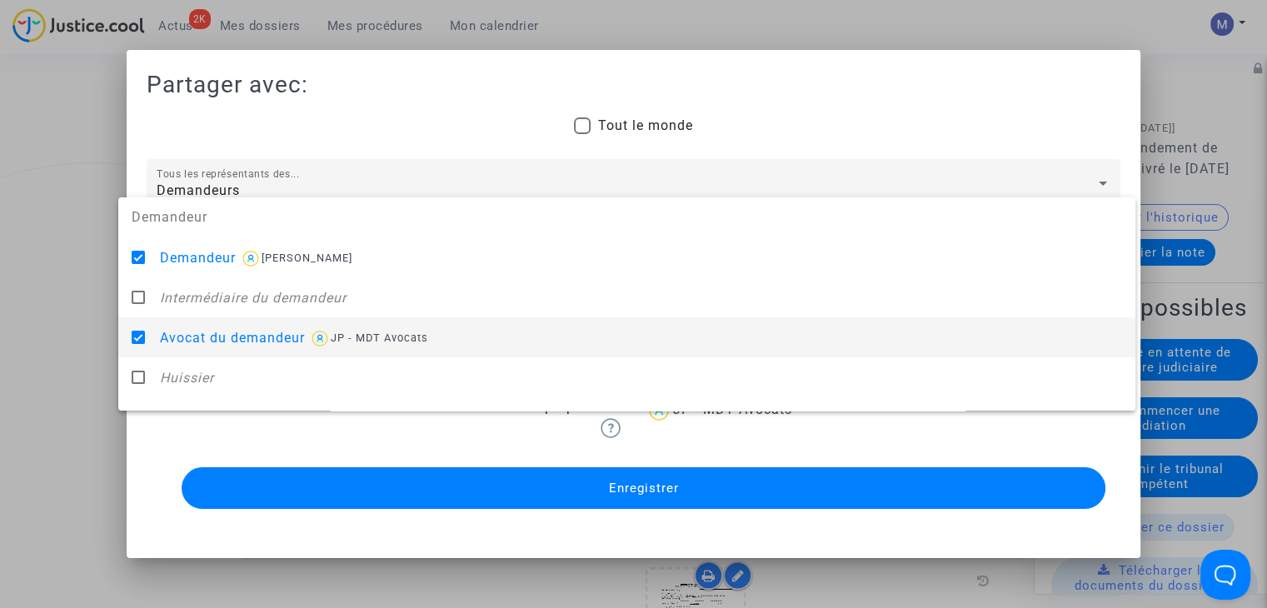
click at [91, 351] on div at bounding box center [633, 304] width 1267 height 608
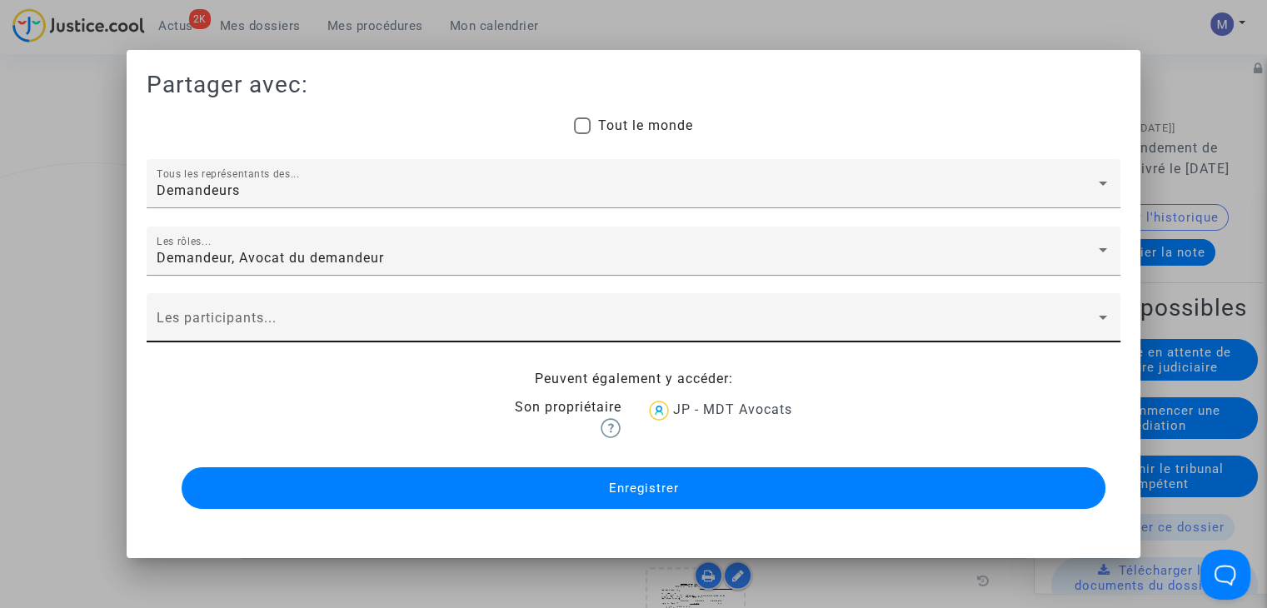
click at [197, 312] on div "Les participants..." at bounding box center [634, 322] width 954 height 39
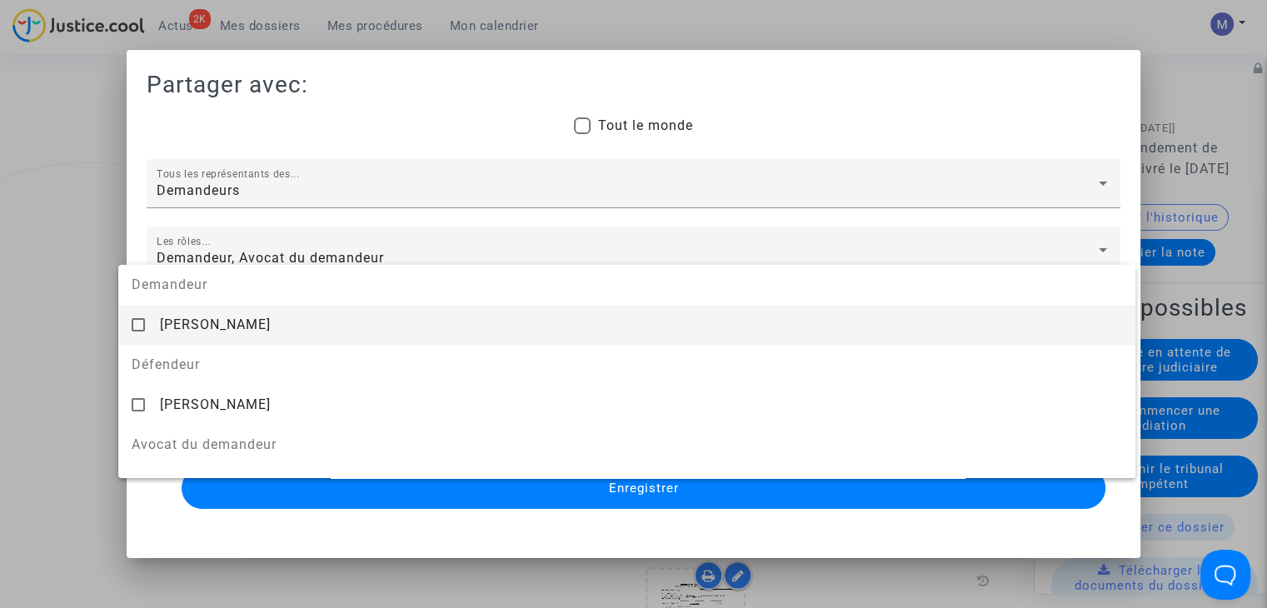
click at [201, 337] on div "[PERSON_NAME]" at bounding box center [641, 324] width 962 height 41
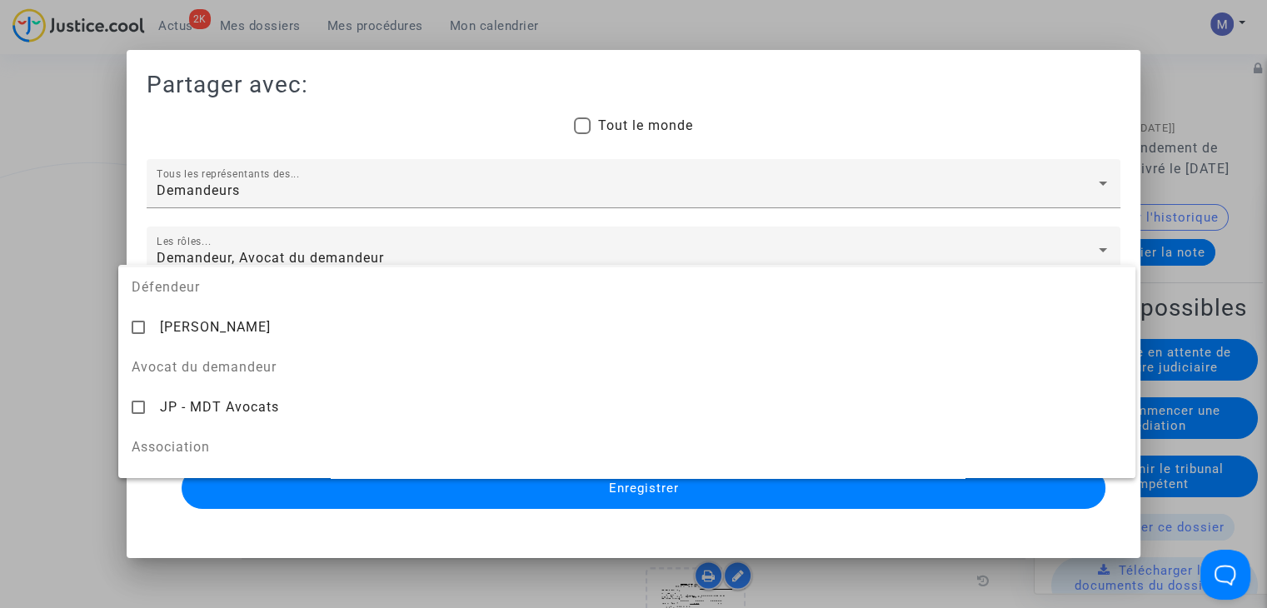
scroll to position [107, 0]
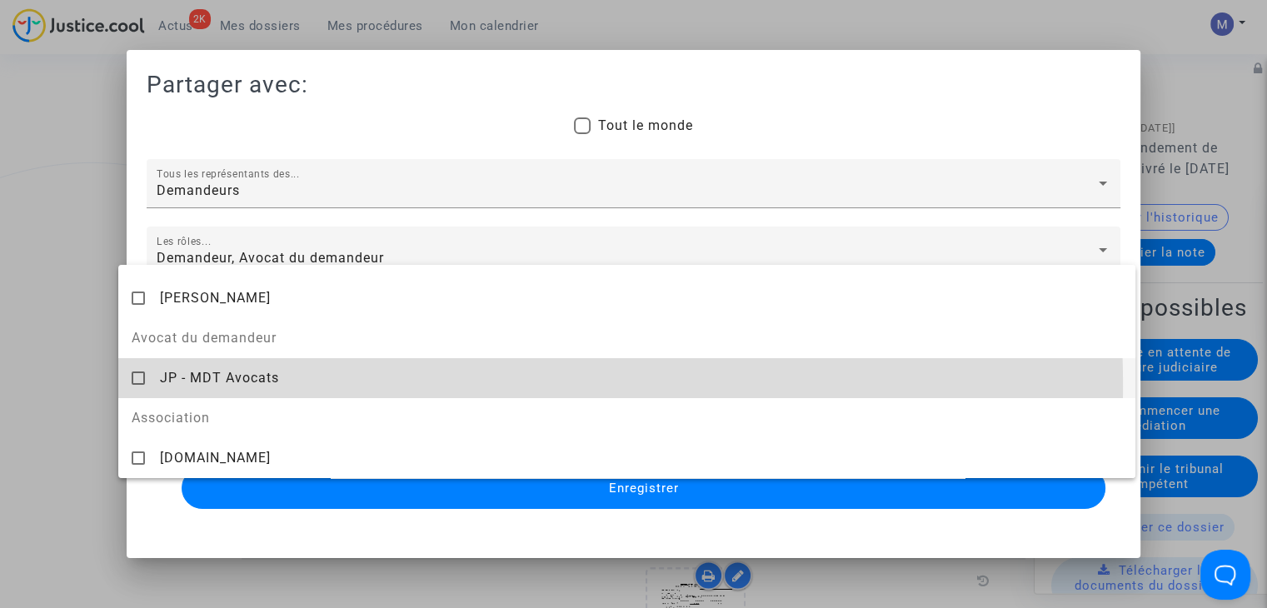
click at [238, 386] on div "JP - MDT Avocats" at bounding box center [641, 377] width 962 height 41
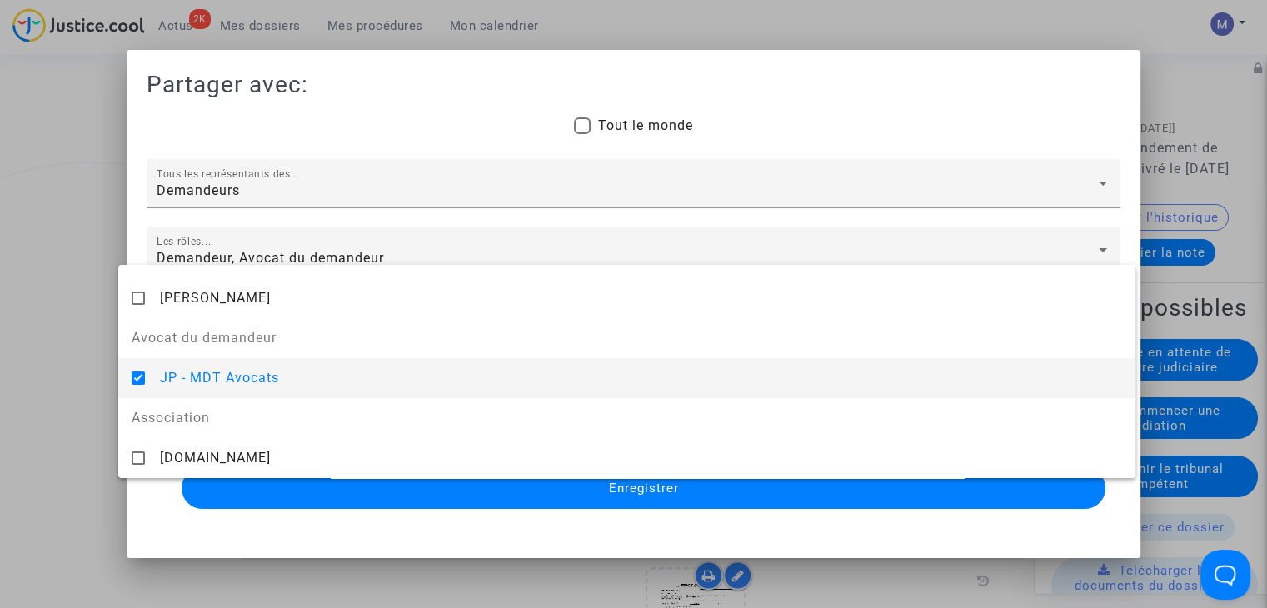
click at [536, 482] on div at bounding box center [633, 304] width 1267 height 608
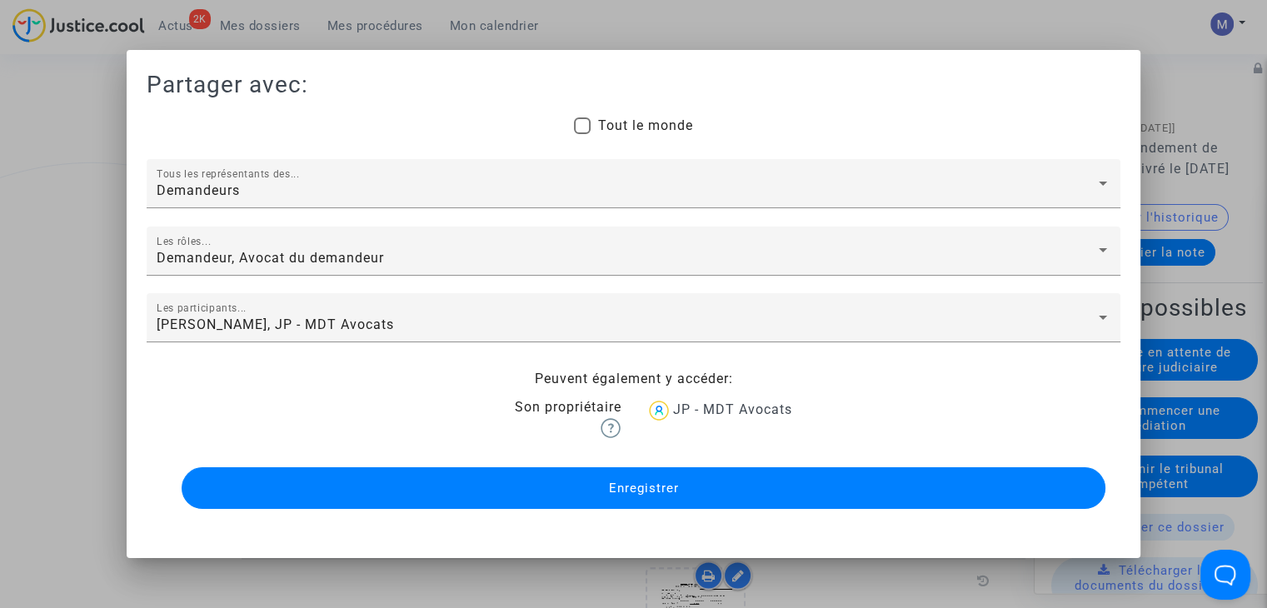
click at [536, 482] on button "Enregistrer" at bounding box center [644, 488] width 924 height 42
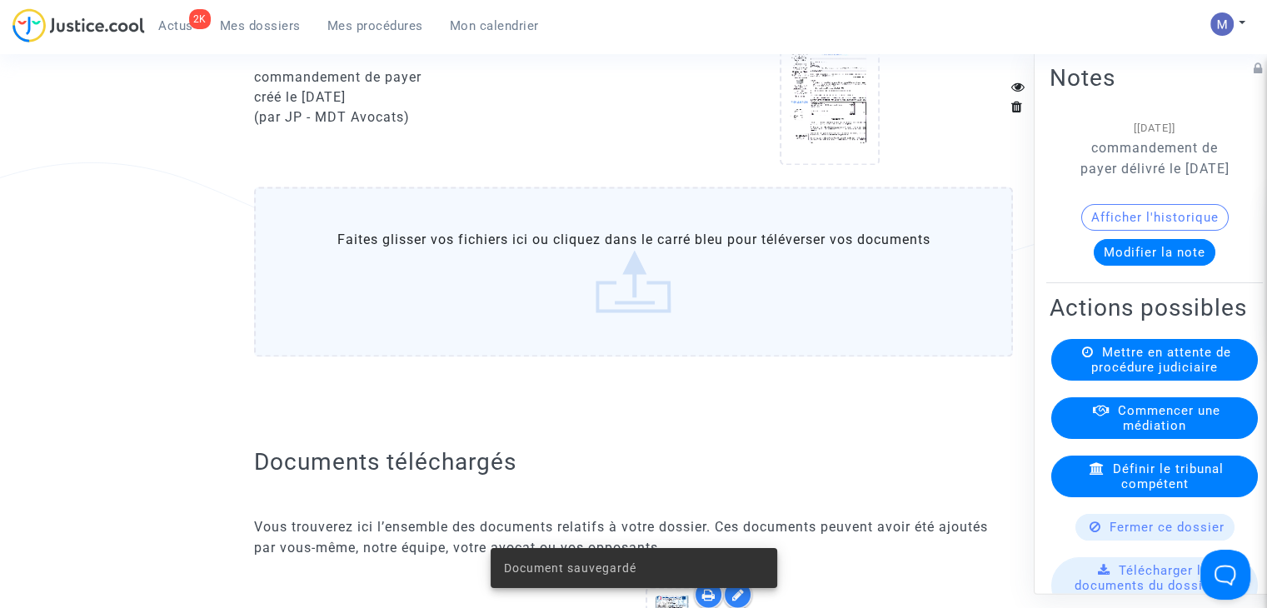
click at [650, 294] on label "Faites glisser vos fichiers ici ou cliquez dans le carré bleu pour téléverser v…" at bounding box center [633, 272] width 759 height 170
click at [0, 0] on input "Faites glisser vos fichiers ici ou cliquez dans le carré bleu pour téléverser v…" at bounding box center [0, 0] width 0 height 0
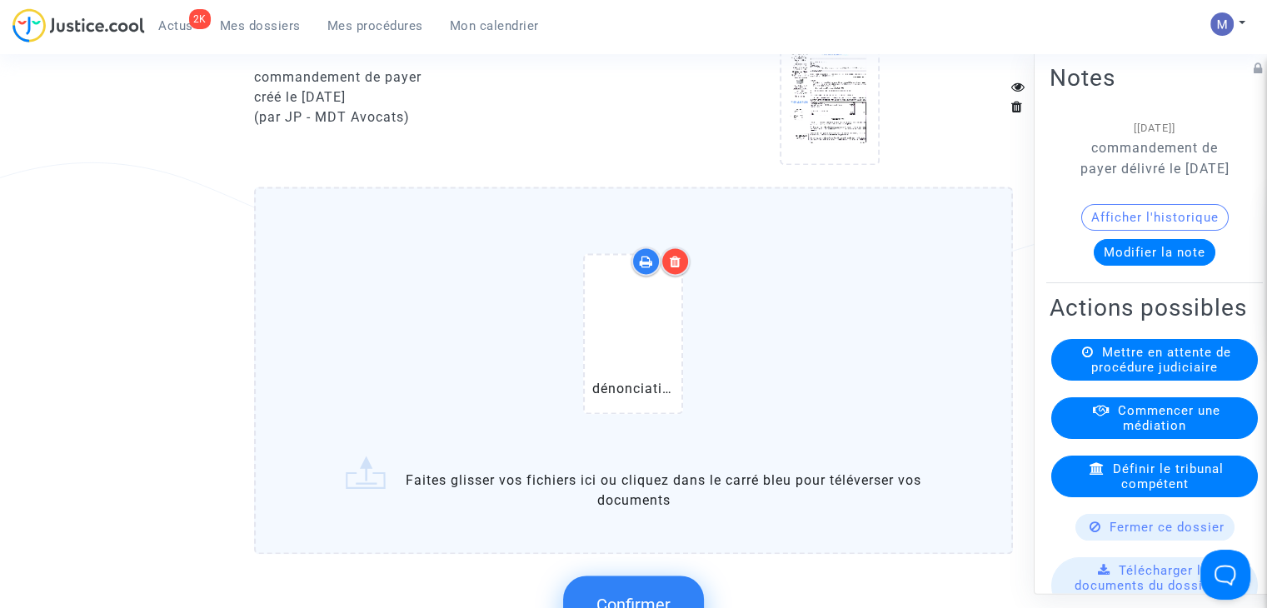
click at [666, 598] on button "Confirmer" at bounding box center [633, 604] width 141 height 58
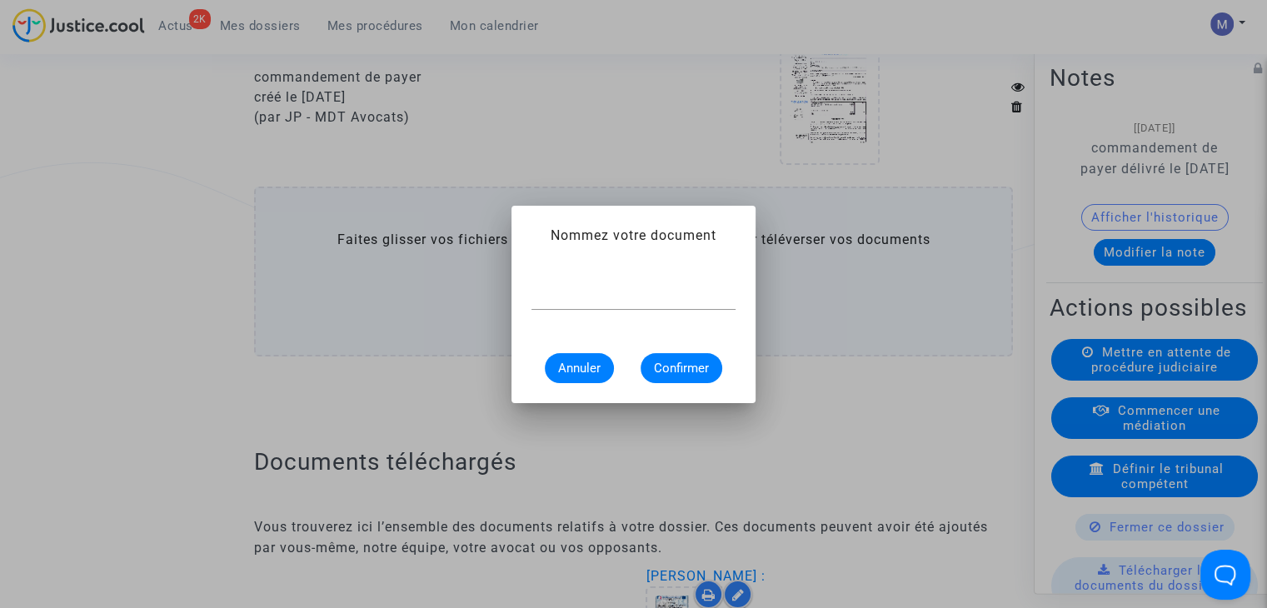
scroll to position [0, 0]
type input "dénonciation caution"
click at [662, 370] on span "Confirmer" at bounding box center [681, 368] width 55 height 15
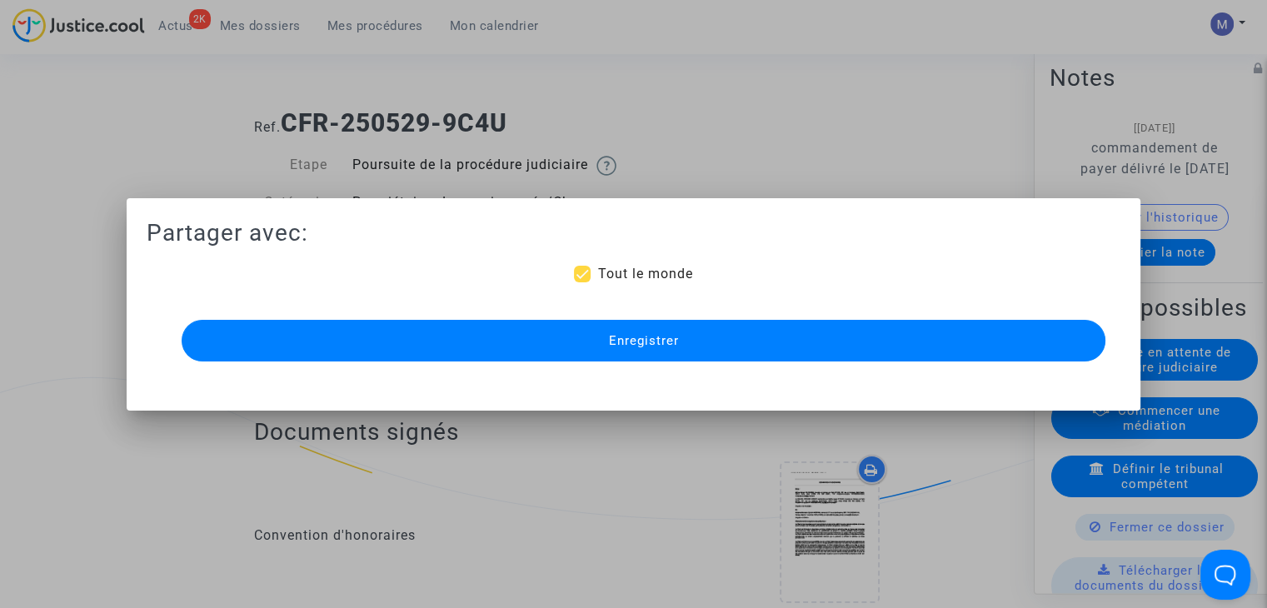
scroll to position [2328, 0]
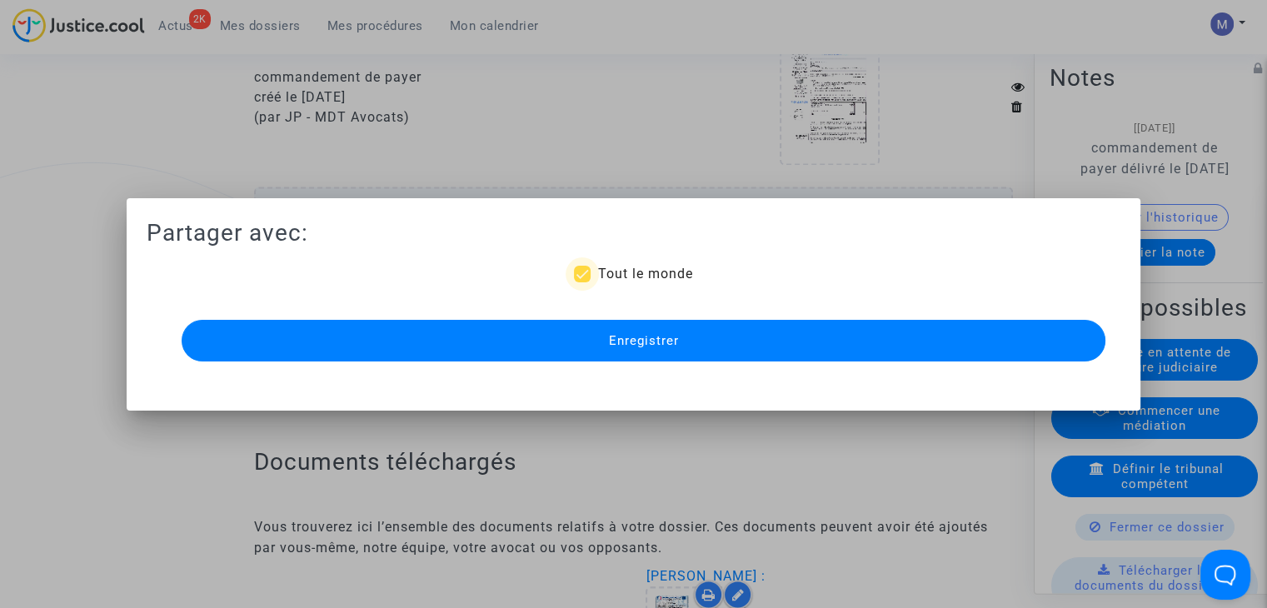
click at [603, 277] on span "Tout le monde" at bounding box center [644, 274] width 95 height 16
click at [582, 282] on input "Tout le monde" at bounding box center [581, 282] width 1 height 1
checkbox input "false"
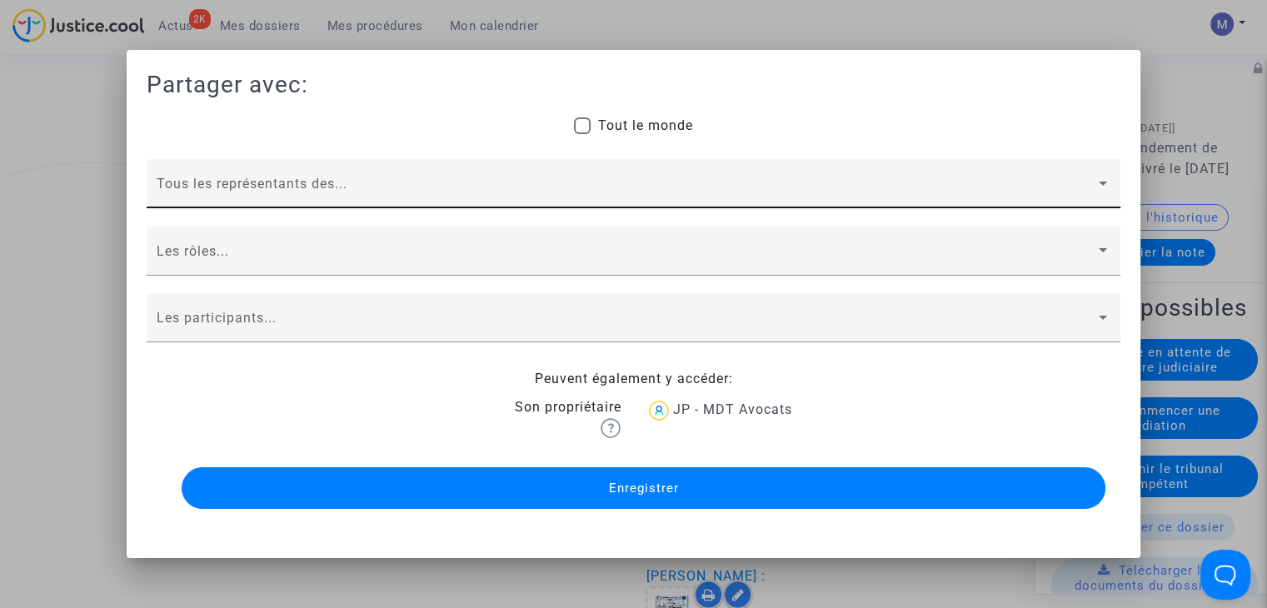
click at [321, 185] on span at bounding box center [626, 190] width 939 height 15
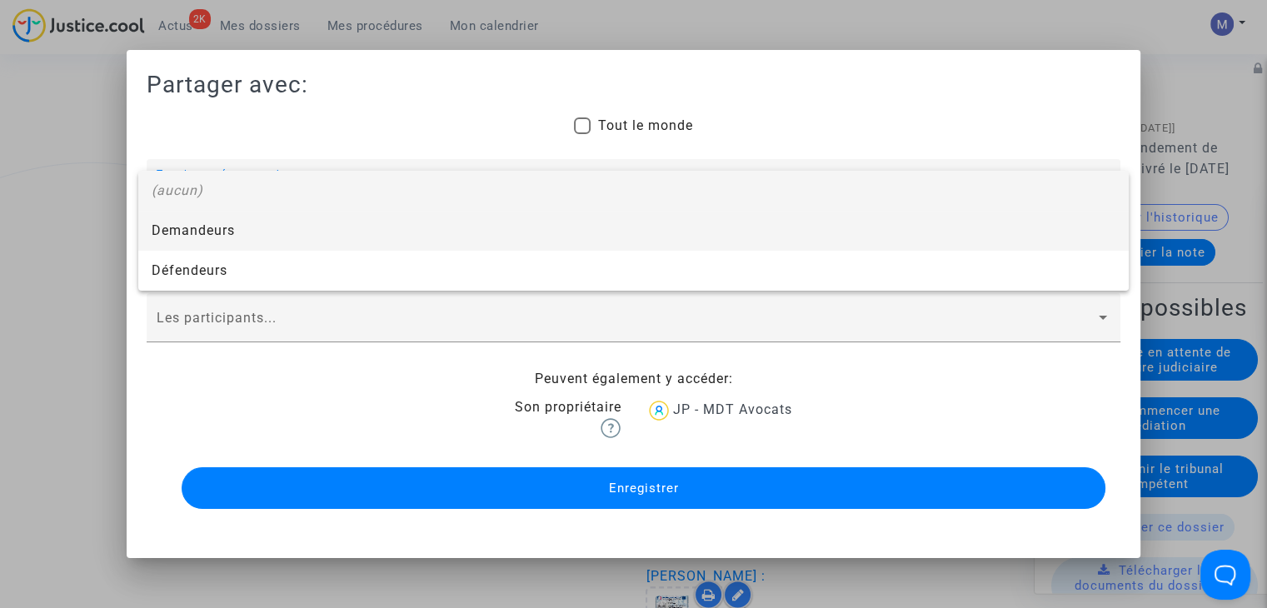
click at [202, 231] on span "Demandeurs" at bounding box center [634, 231] width 964 height 40
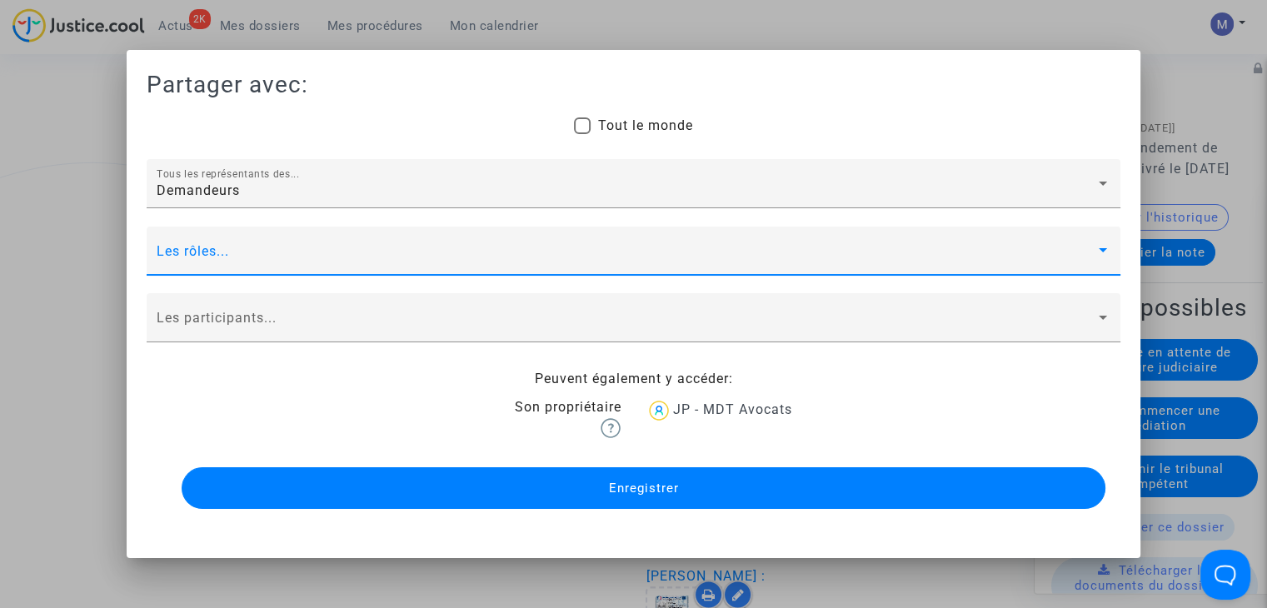
click at [187, 259] on span at bounding box center [626, 258] width 939 height 15
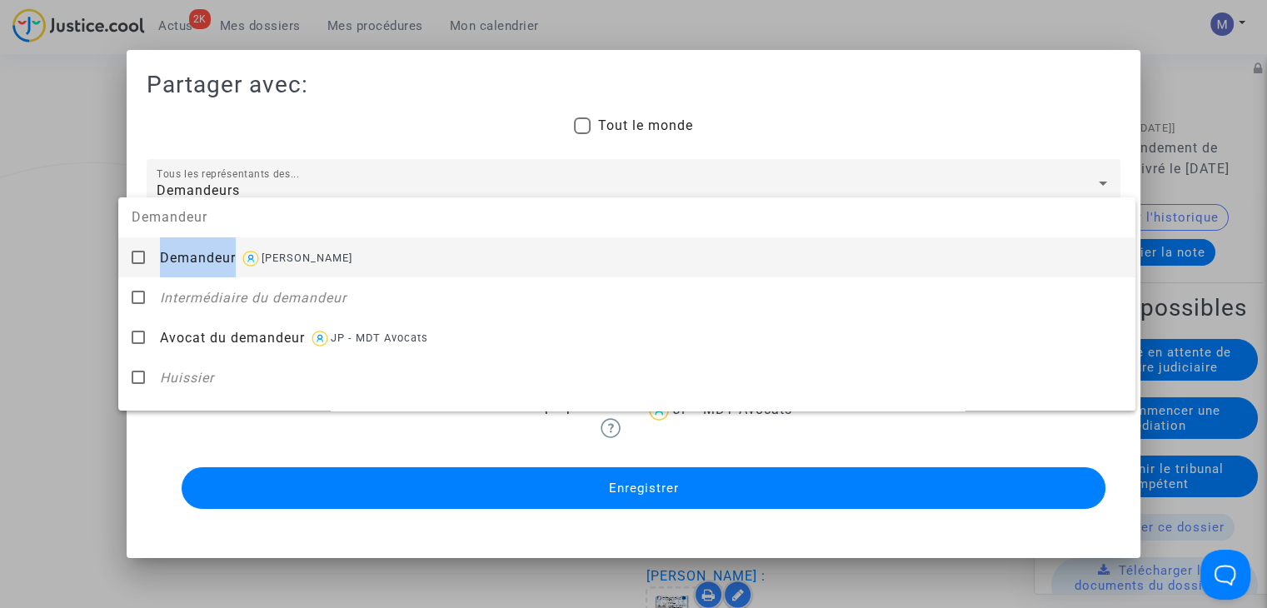
click at [187, 259] on span "Demandeur" at bounding box center [198, 258] width 76 height 16
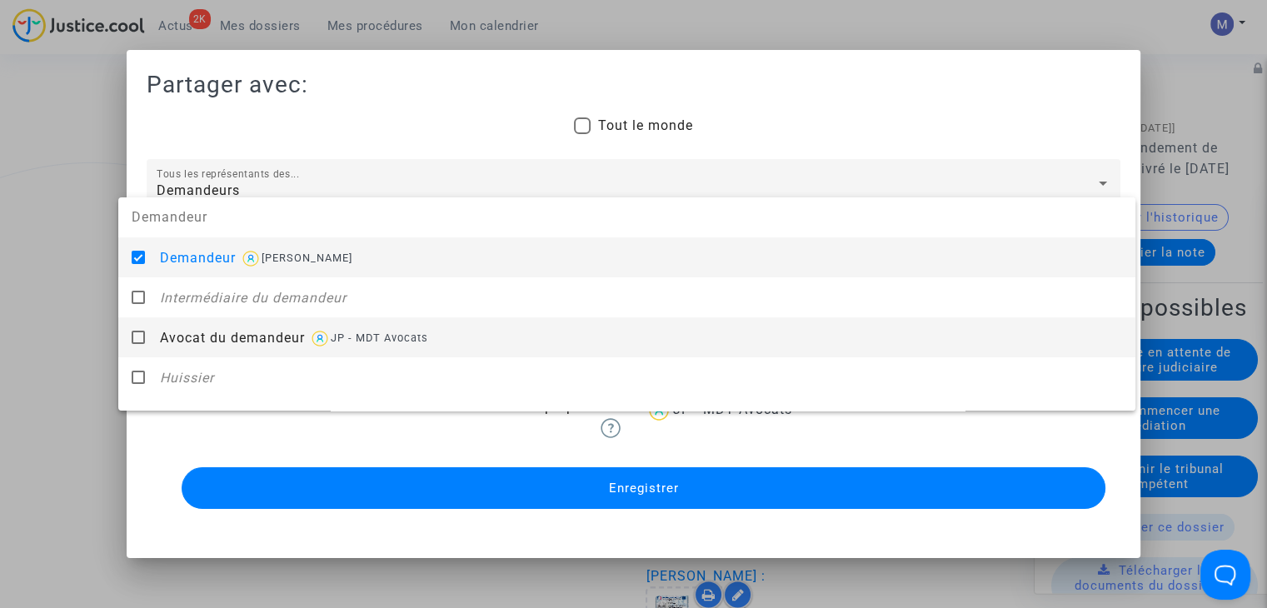
click at [188, 346] on div "Avocat du demandeur JP - MDT Avocats" at bounding box center [641, 337] width 962 height 41
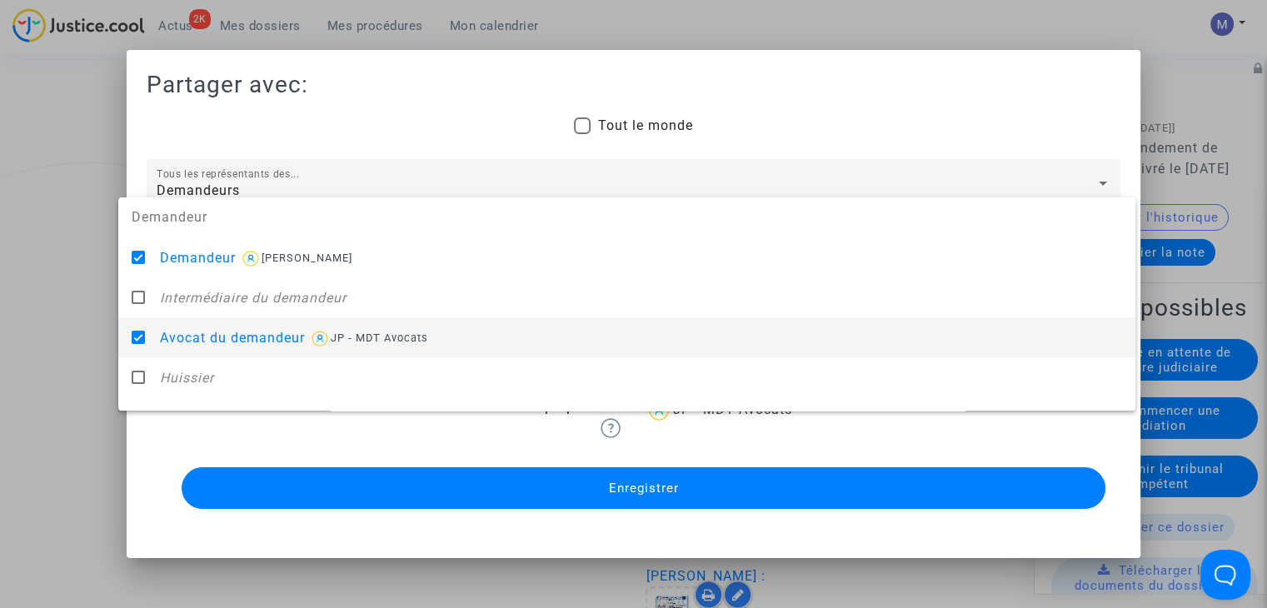
click at [63, 354] on div at bounding box center [633, 304] width 1267 height 608
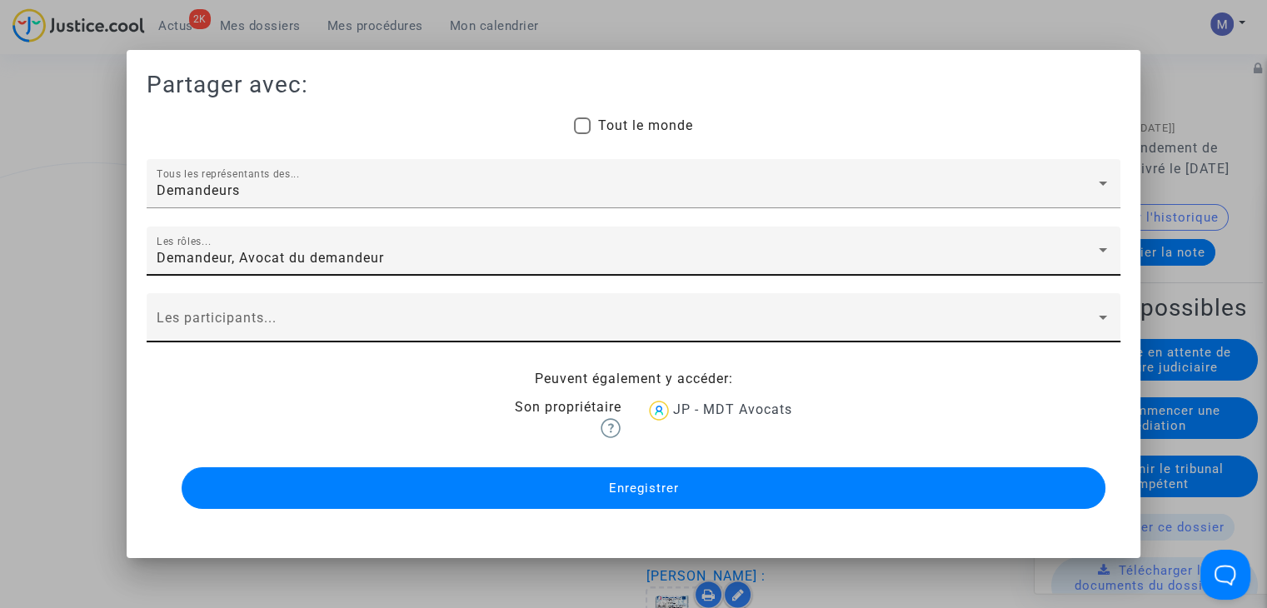
click at [174, 341] on div "Les participants..." at bounding box center [634, 322] width 954 height 39
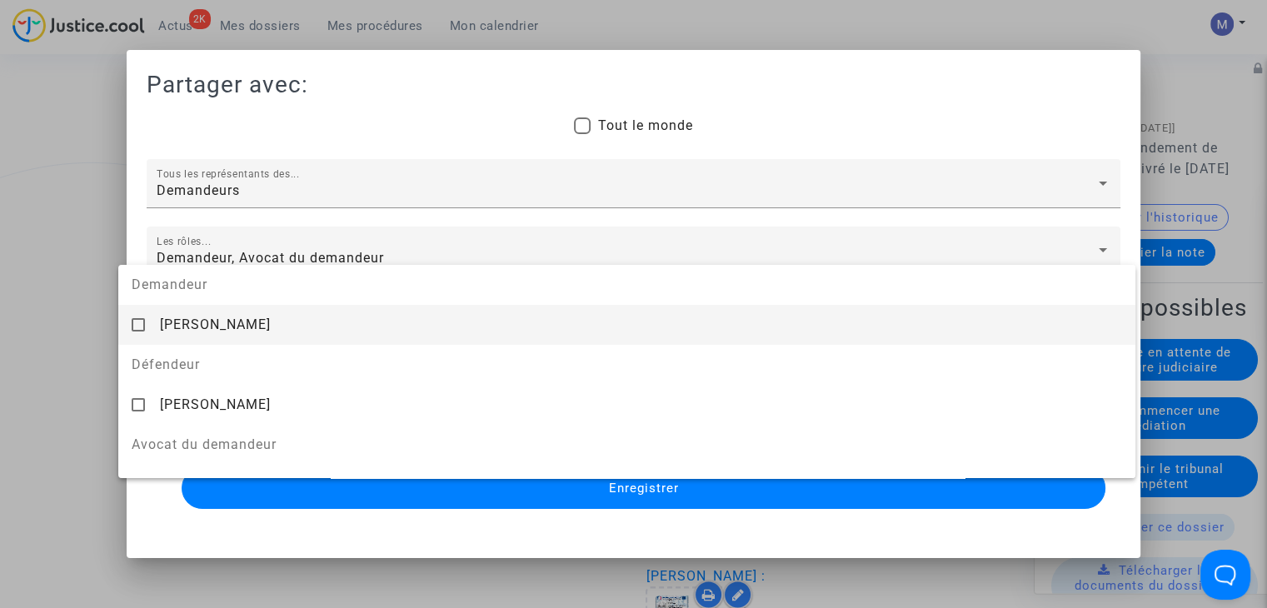
click at [174, 341] on div "[PERSON_NAME]" at bounding box center [641, 324] width 962 height 41
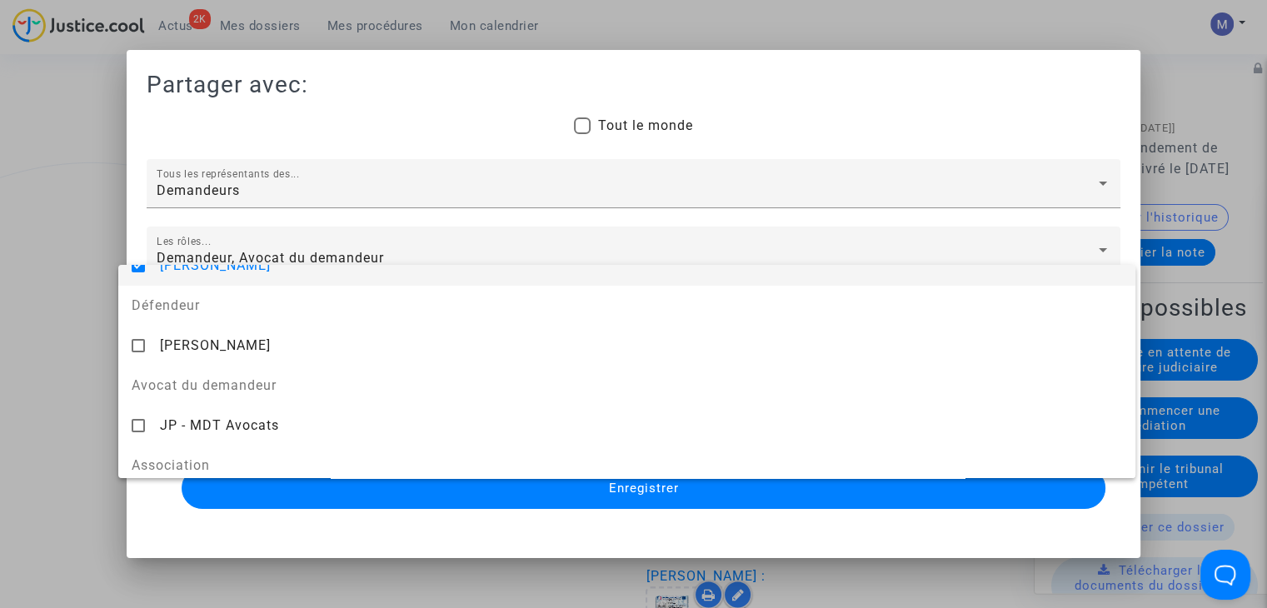
scroll to position [103, 0]
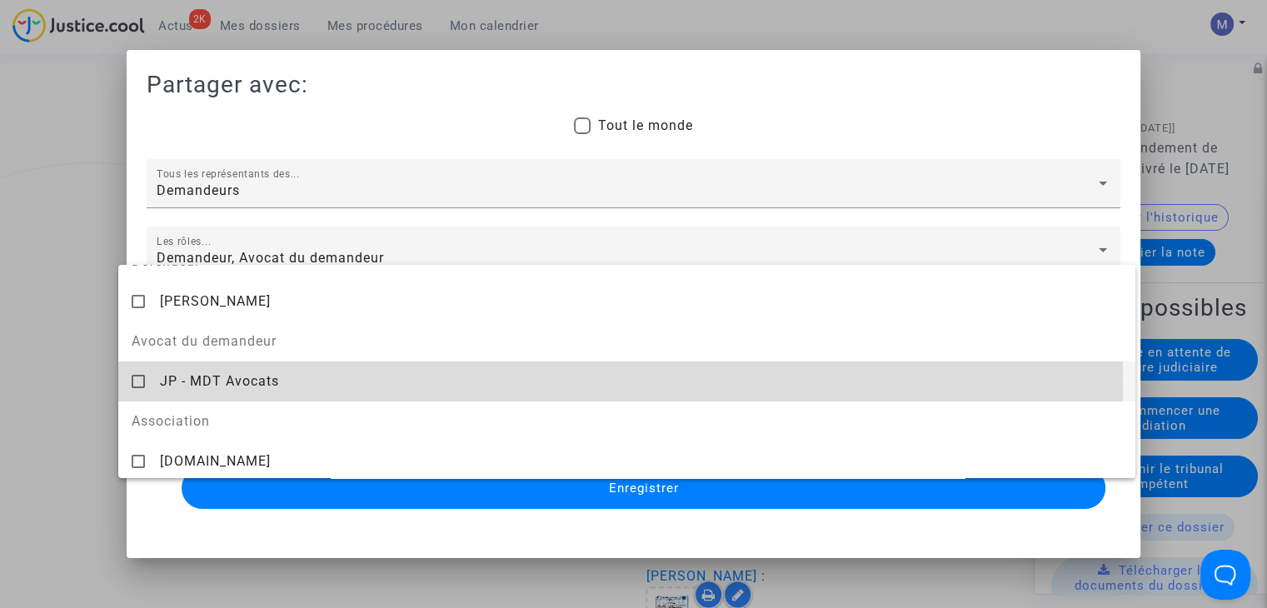
click at [286, 377] on div "JP - MDT Avocats" at bounding box center [641, 381] width 962 height 41
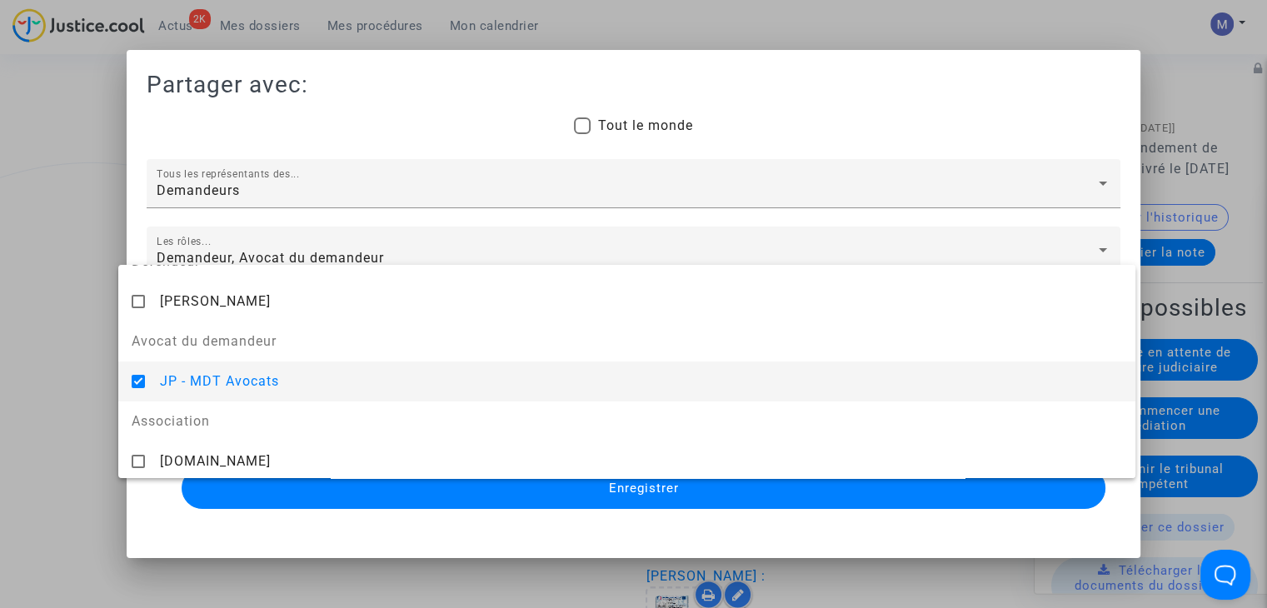
click at [545, 489] on div at bounding box center [633, 304] width 1267 height 608
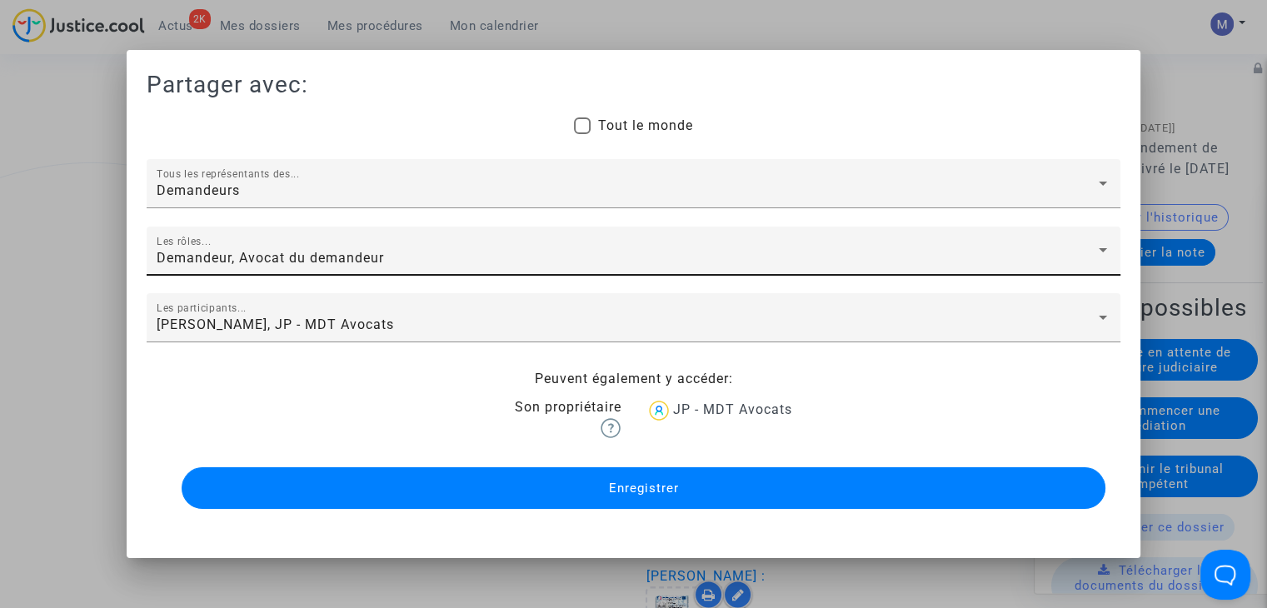
click at [545, 489] on button "Enregistrer" at bounding box center [644, 488] width 924 height 42
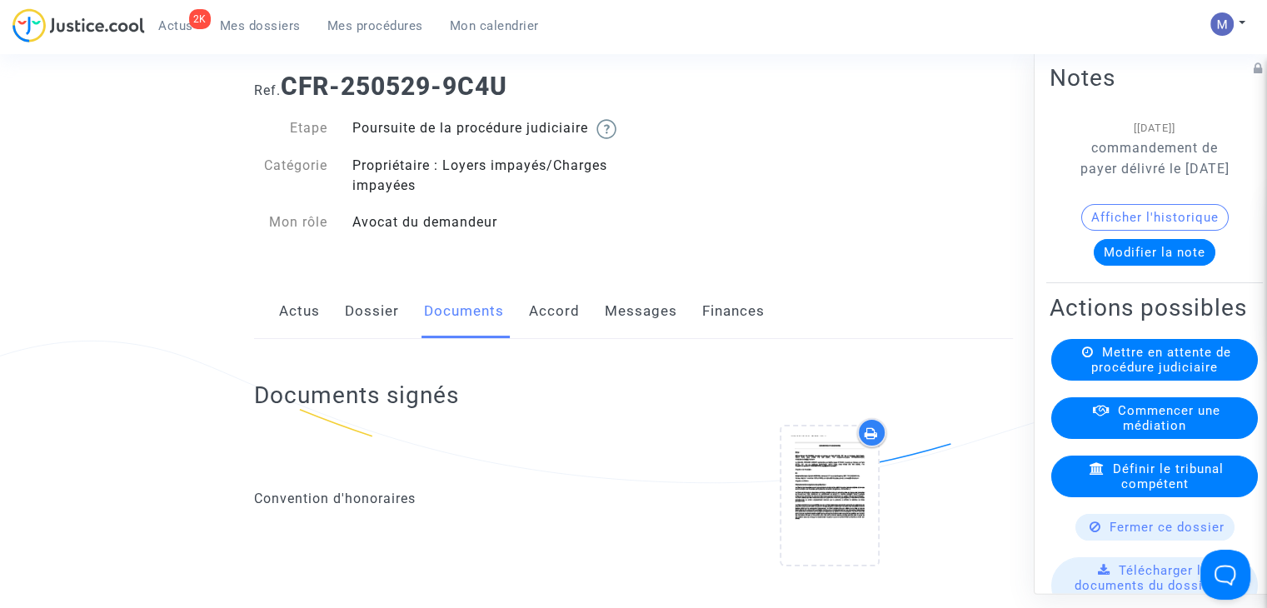
scroll to position [0, 0]
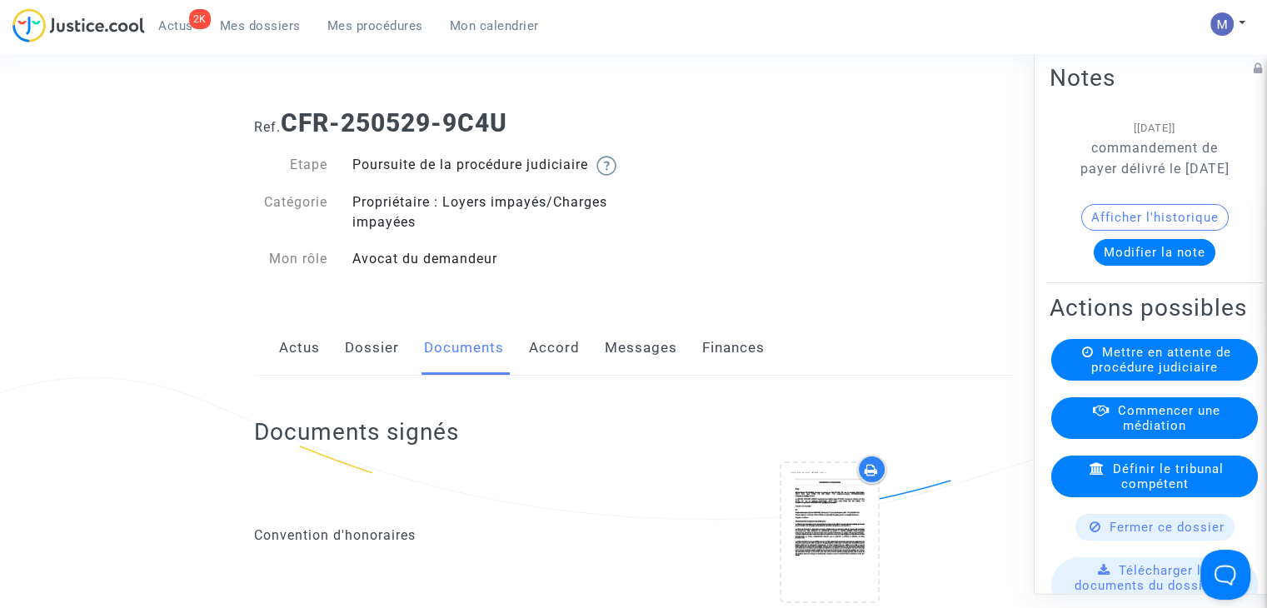
click at [237, 14] on link "Mes dossiers" at bounding box center [260, 25] width 107 height 25
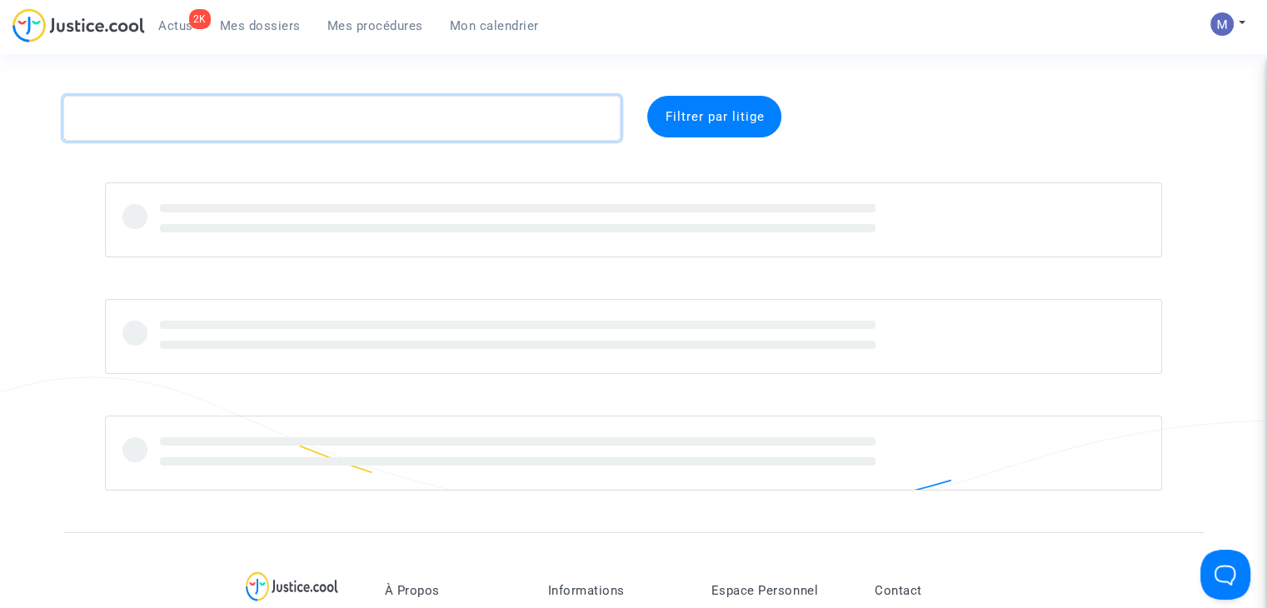
click at [196, 123] on textarea at bounding box center [341, 118] width 557 height 45
paste textarea "CFR-250711-6YHF"
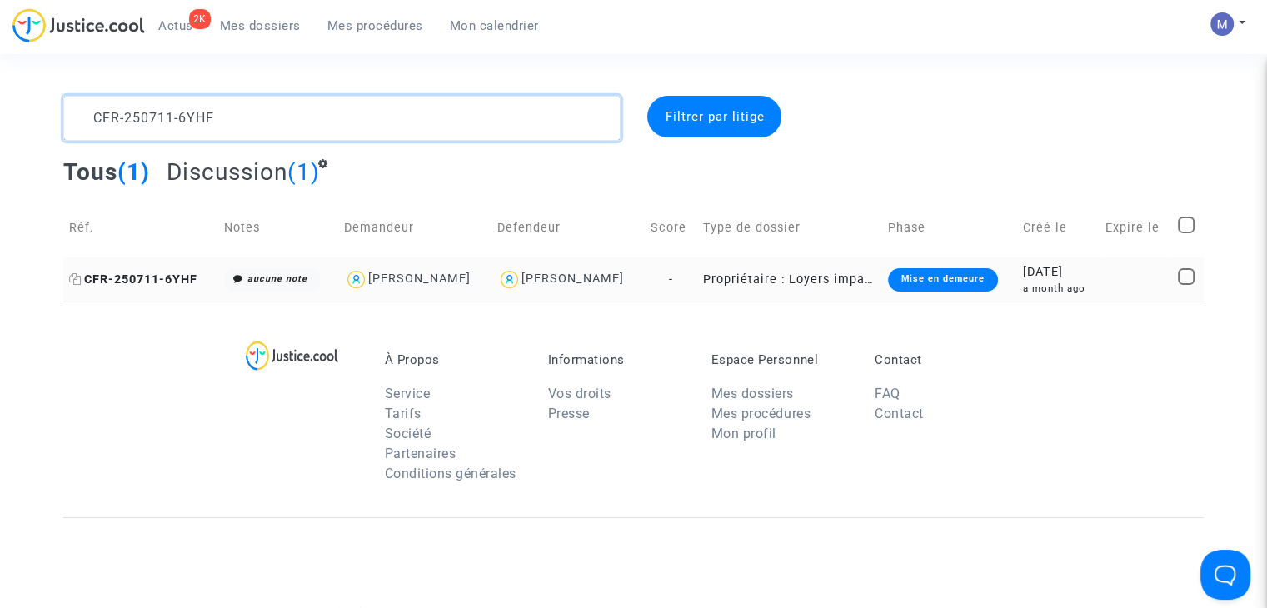
type textarea "CFR-250711-6YHF"
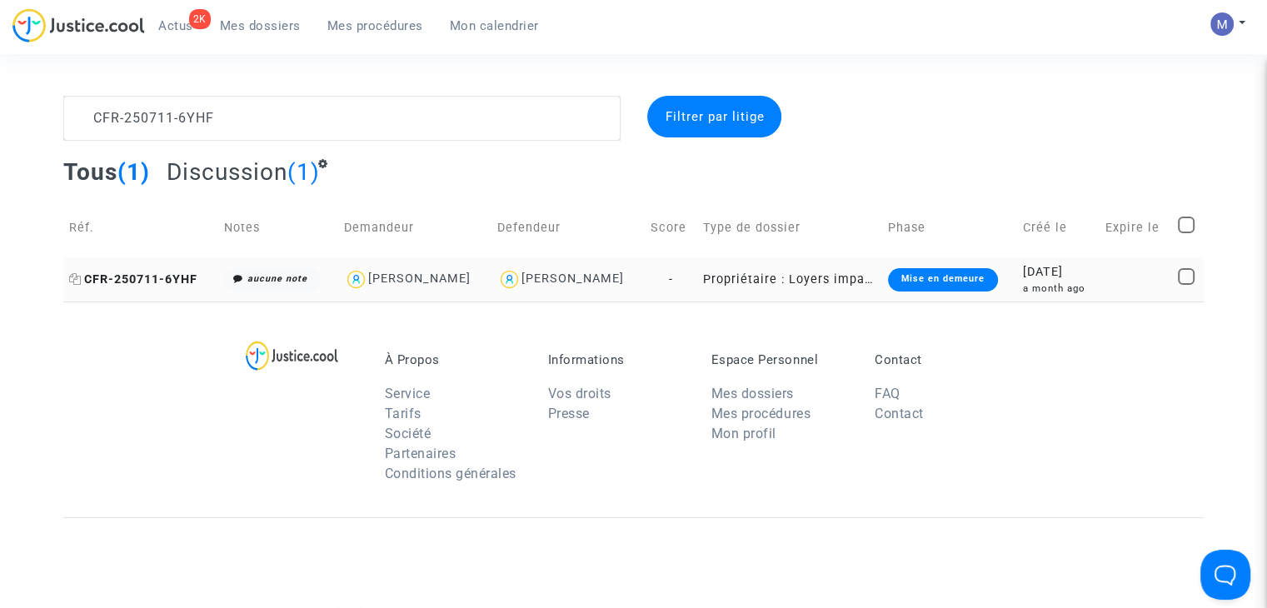
click at [180, 279] on span "CFR-250711-6YHF" at bounding box center [133, 279] width 128 height 14
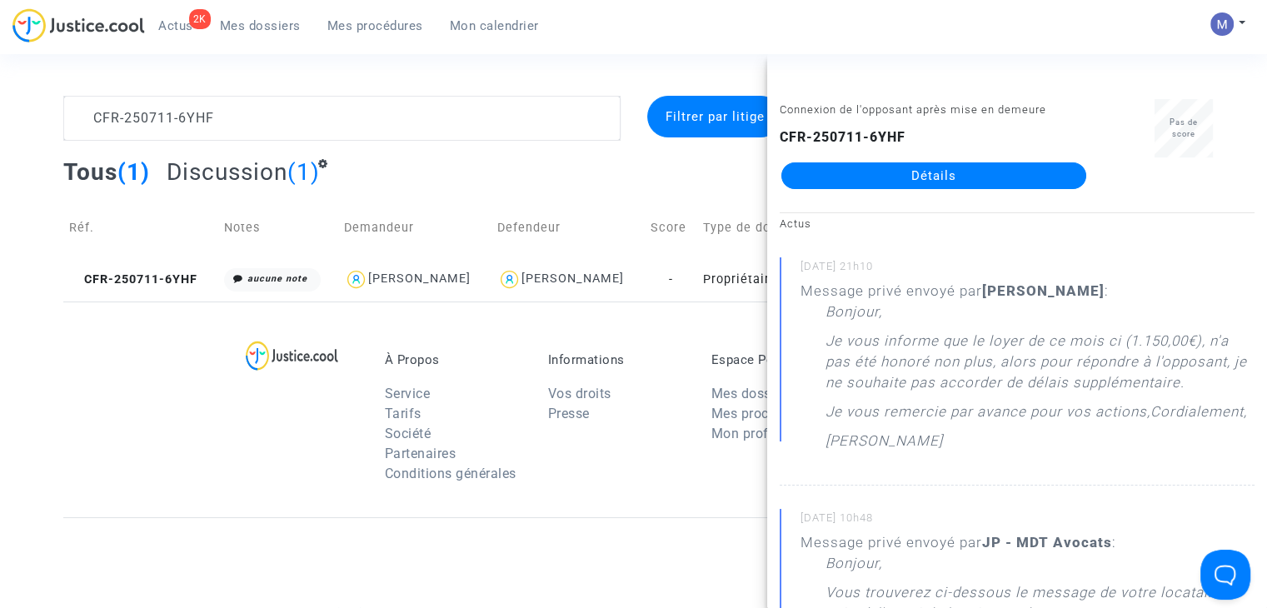
click at [890, 172] on link "Détails" at bounding box center [933, 175] width 305 height 27
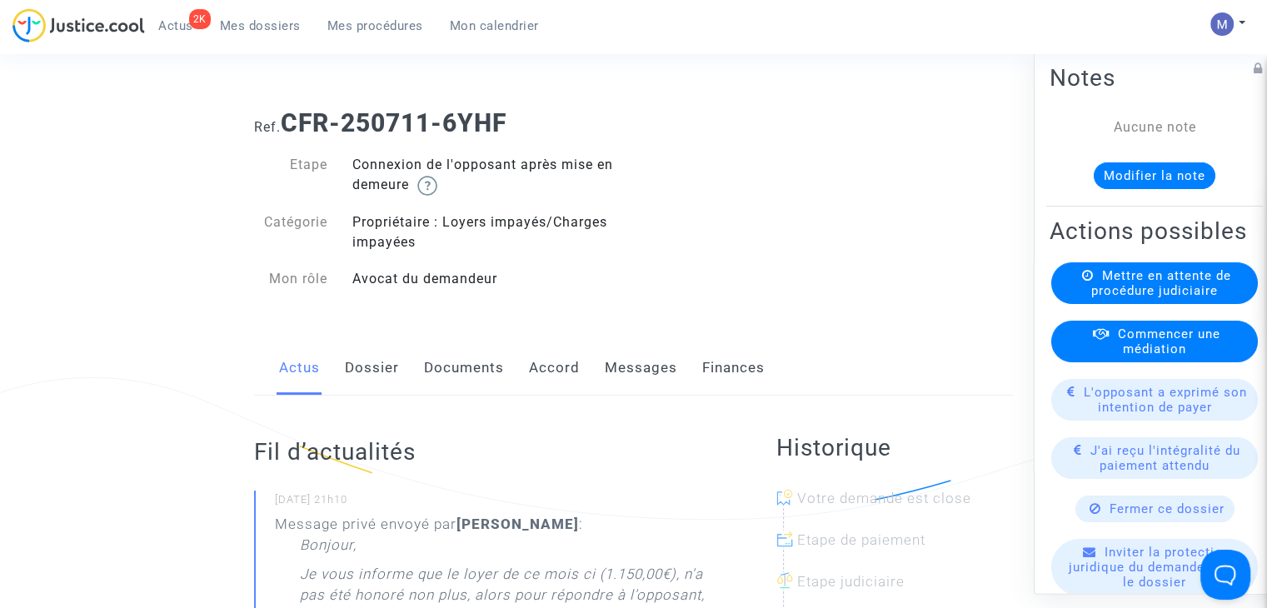
click at [440, 374] on link "Documents" at bounding box center [464, 368] width 80 height 55
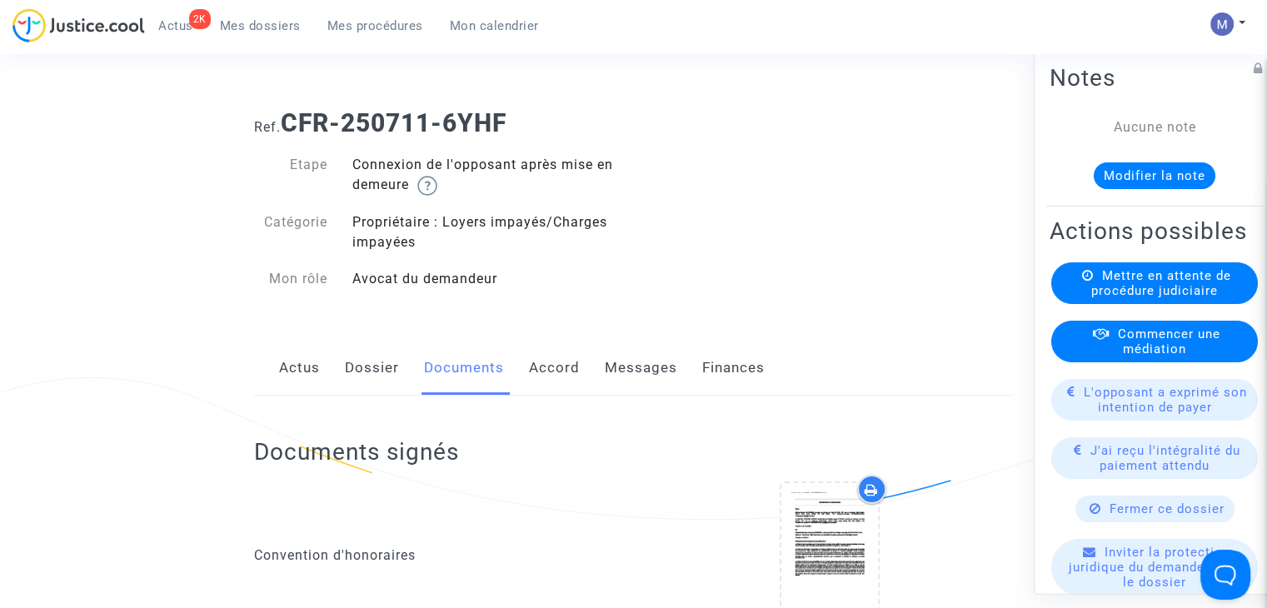
click at [653, 366] on link "Messages" at bounding box center [641, 368] width 72 height 55
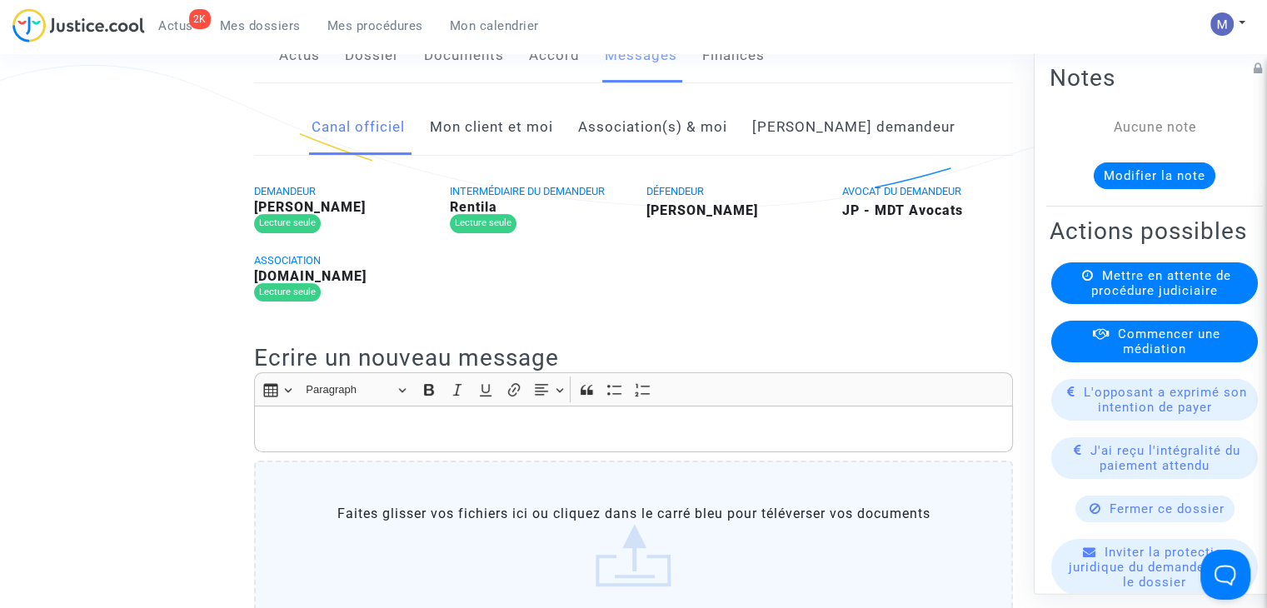
scroll to position [314, 0]
click at [509, 122] on link "Mon client et moi" at bounding box center [491, 125] width 123 height 55
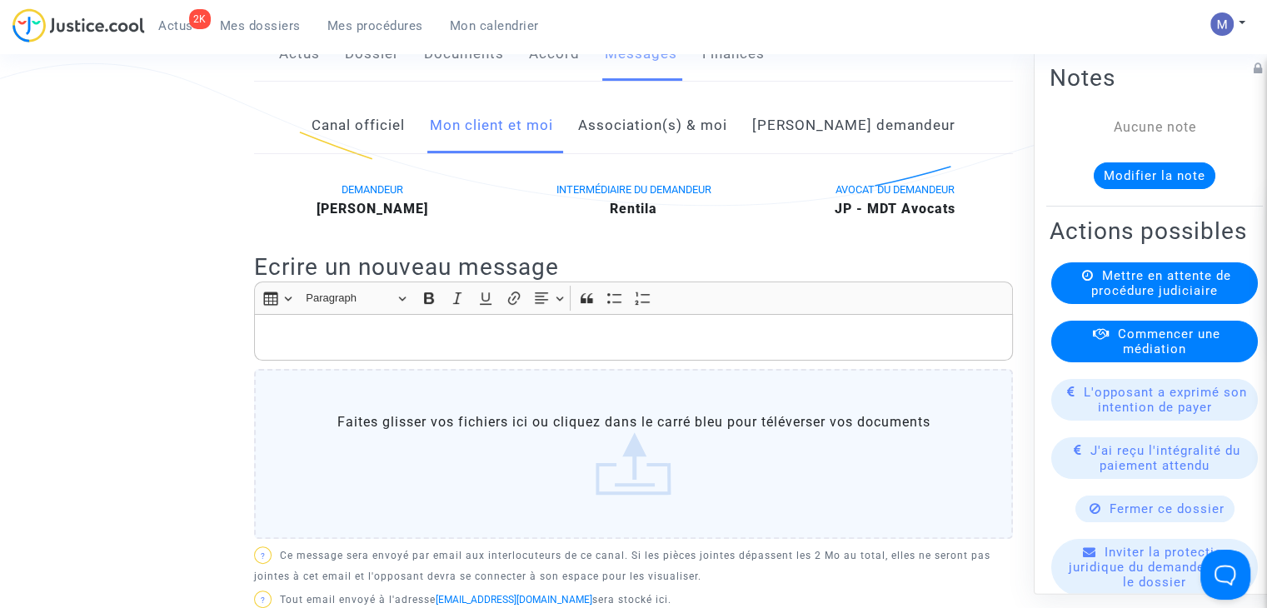
click at [320, 338] on p "Rich Text Editor, main" at bounding box center [633, 337] width 741 height 21
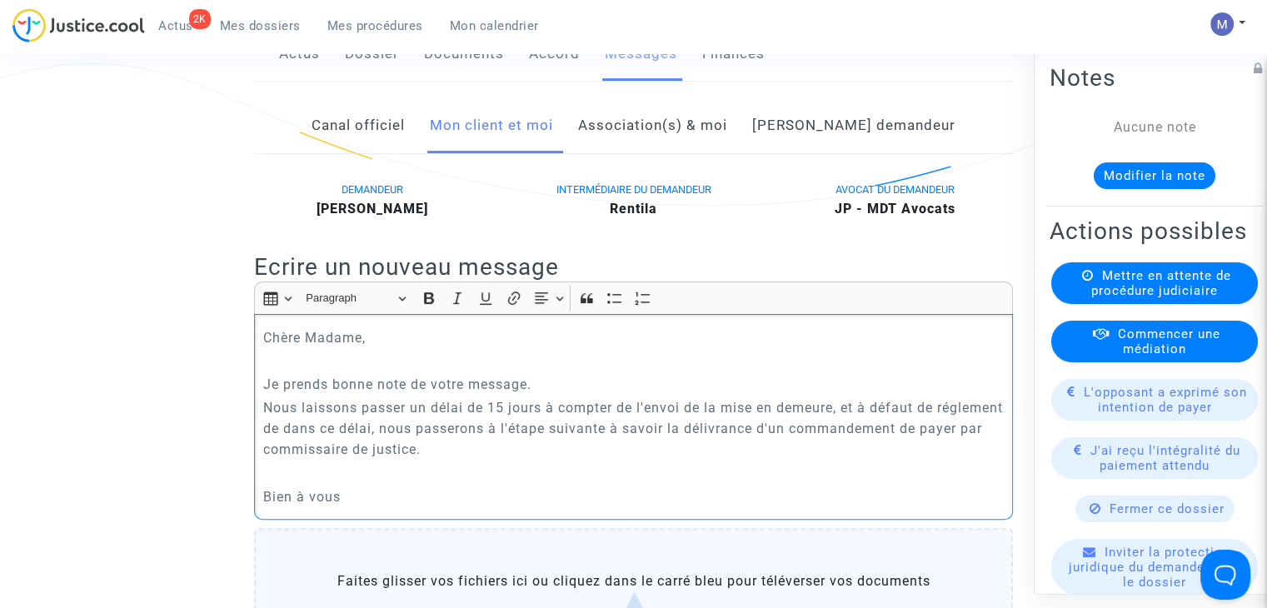
click at [288, 430] on p "Nous laissons passer un délai de 15 jours à compter de l'envoi de la mise en de…" at bounding box center [633, 428] width 741 height 62
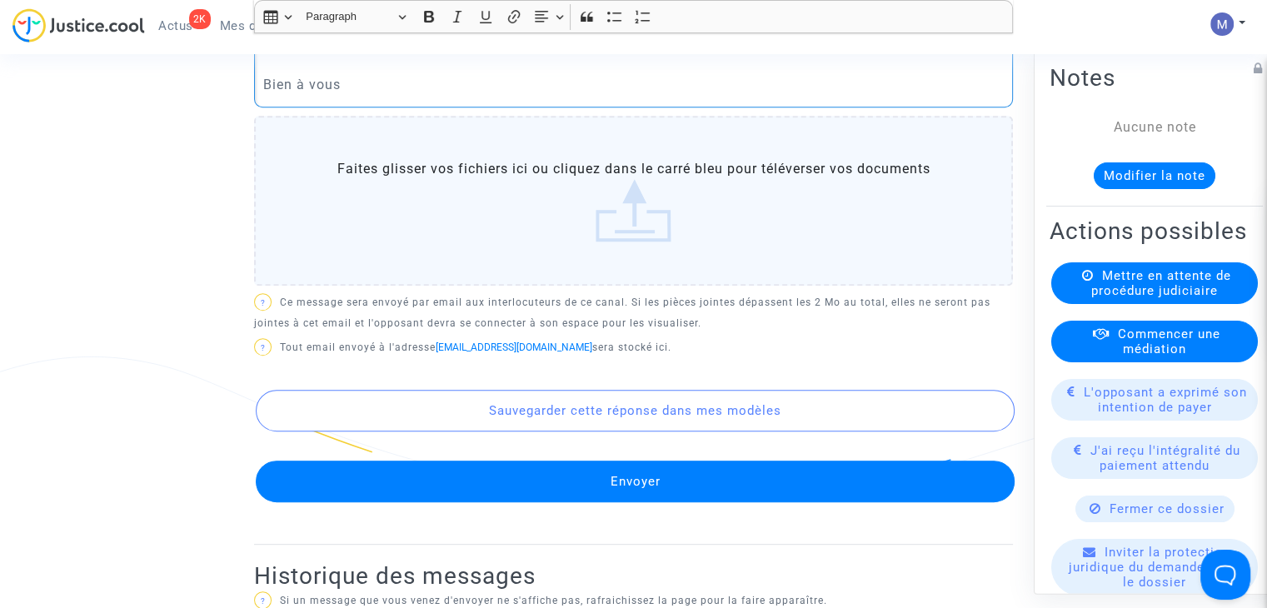
scroll to position [745, 0]
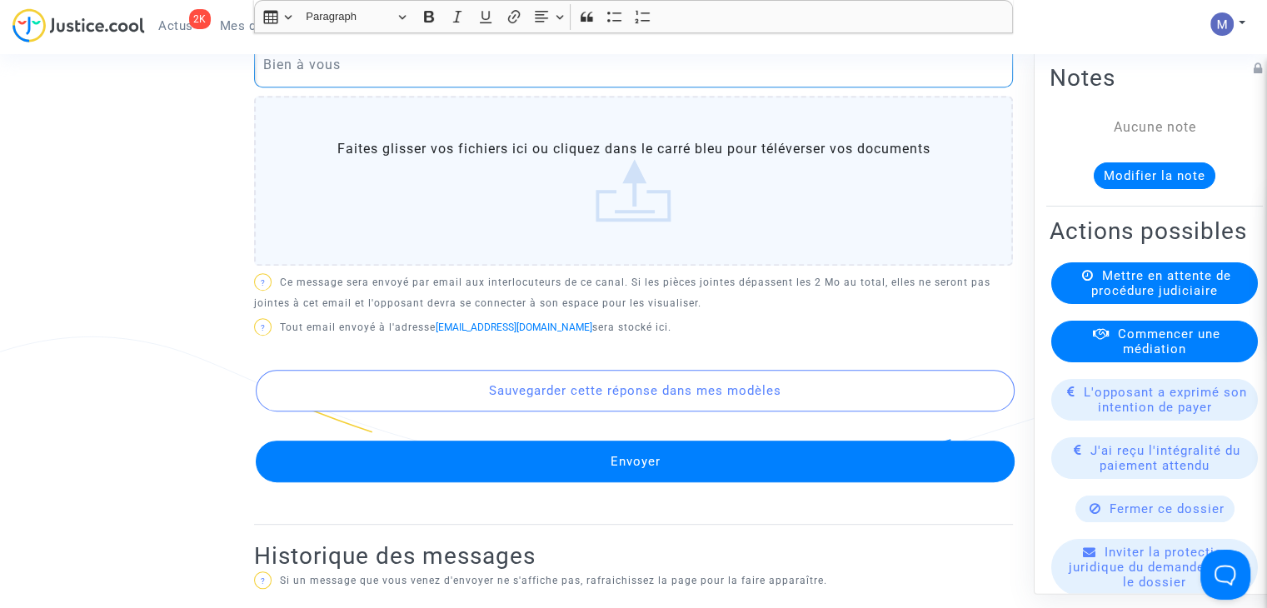
click at [728, 462] on button "Envoyer" at bounding box center [635, 462] width 759 height 42
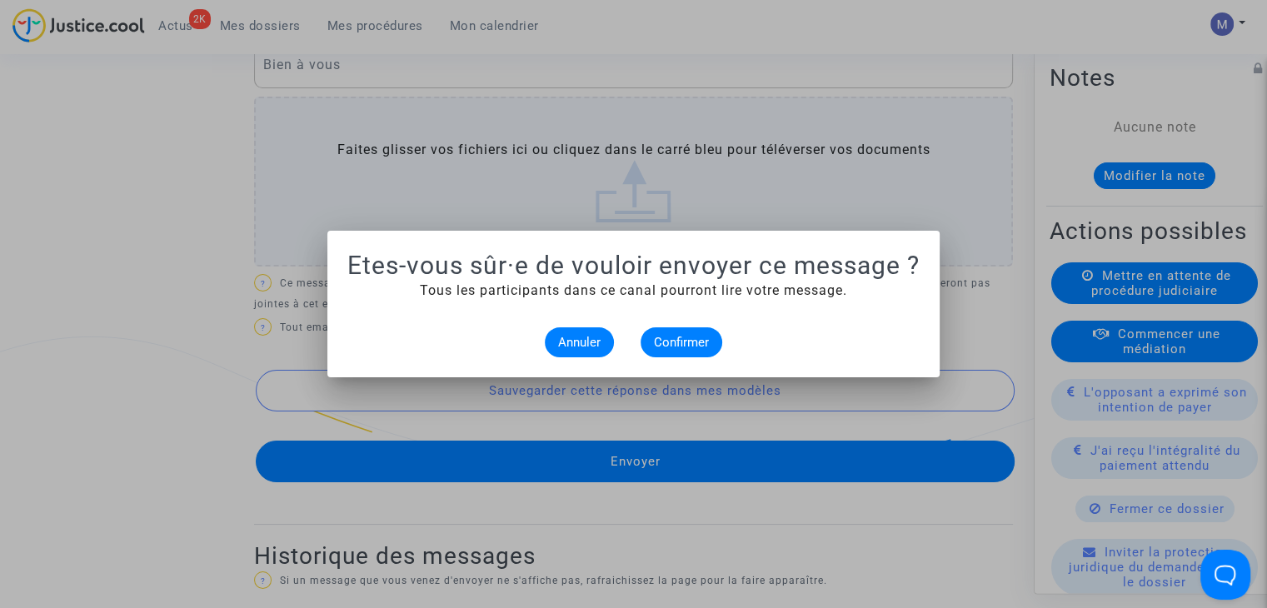
scroll to position [0, 0]
click at [683, 340] on span "Confirmer" at bounding box center [681, 342] width 55 height 15
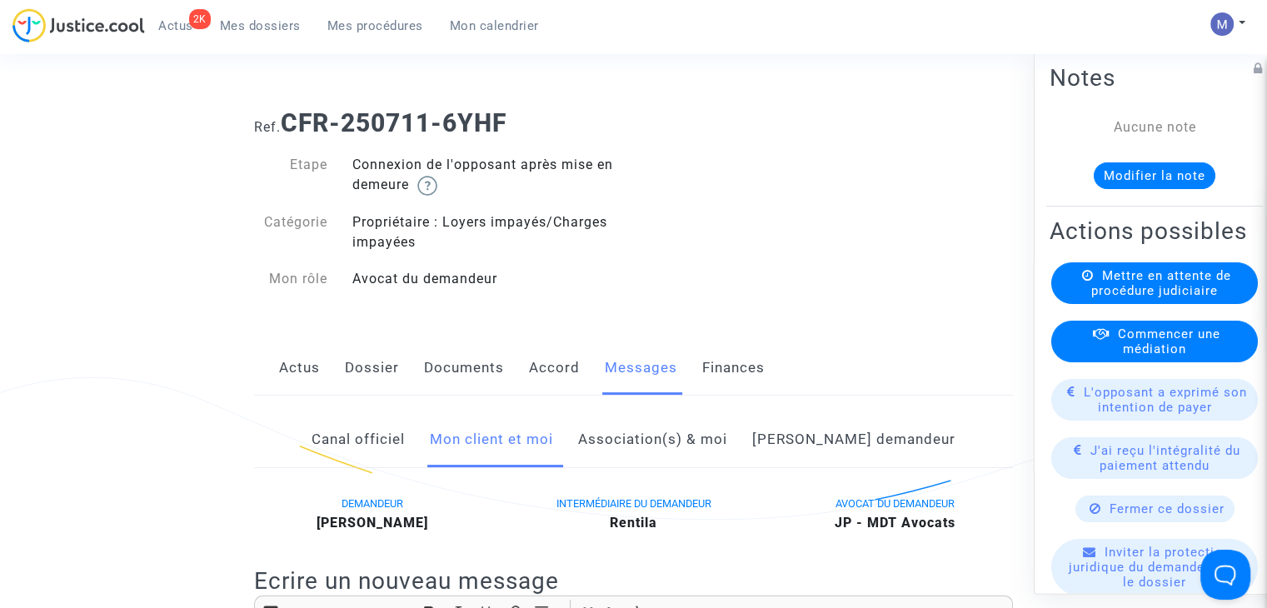
click at [247, 23] on span "Mes dossiers" at bounding box center [260, 25] width 81 height 15
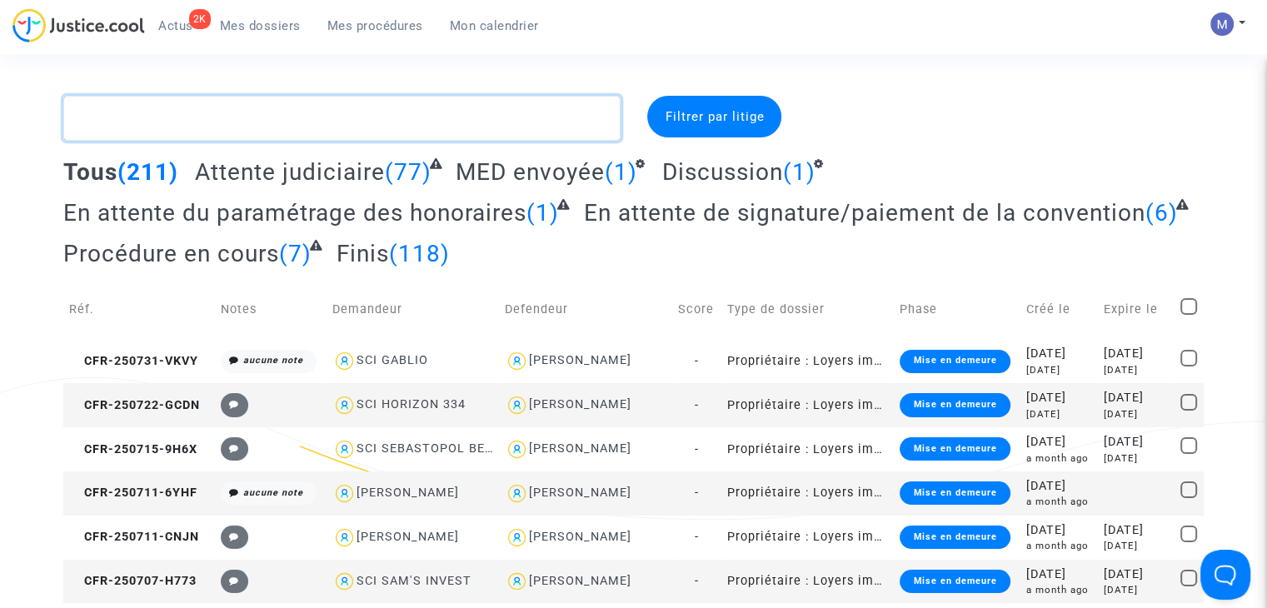
click at [303, 117] on textarea at bounding box center [341, 118] width 557 height 45
paste textarea "CFR-250502-6MPD"
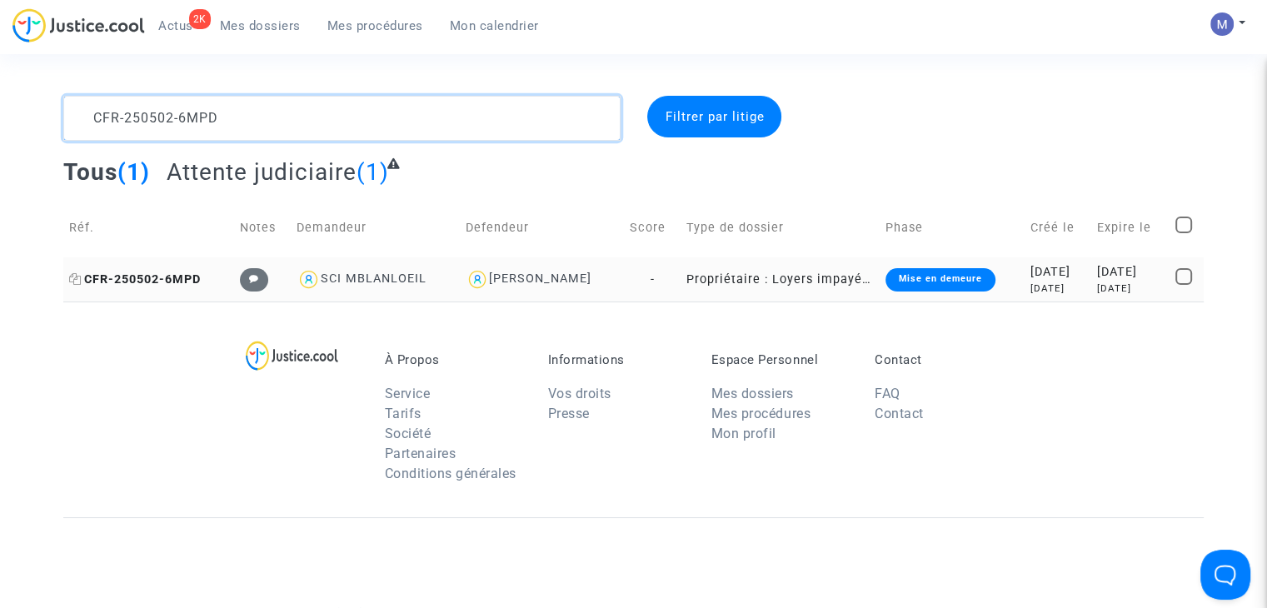
type textarea "CFR-250502-6MPD"
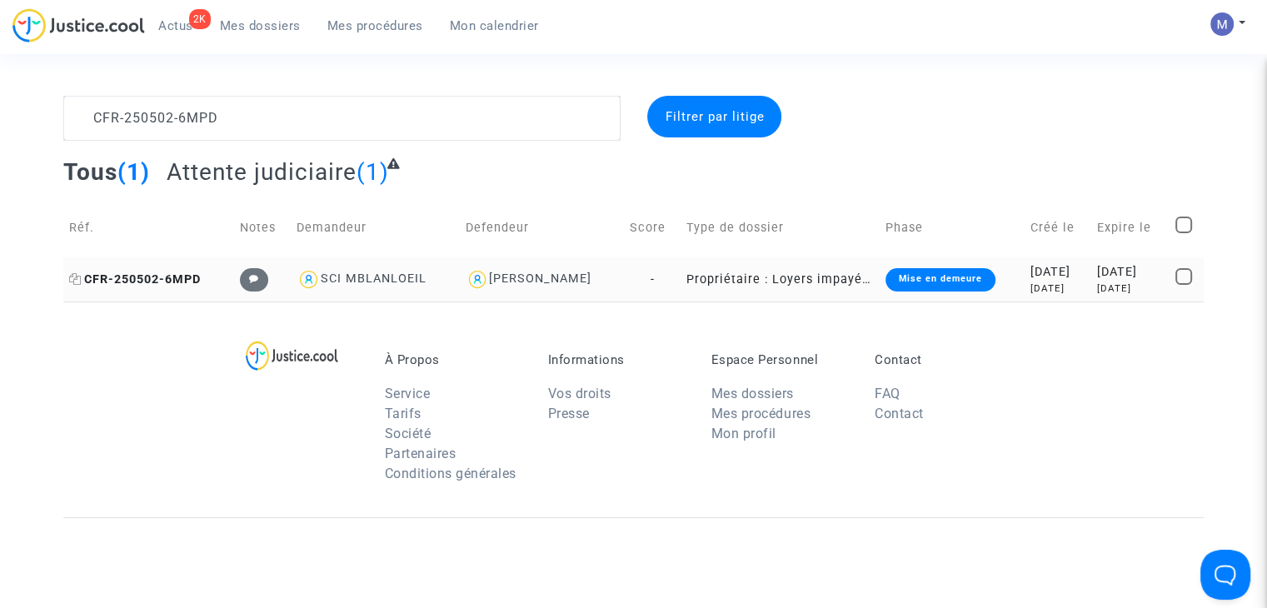
click at [167, 280] on span "CFR-250502-6MPD" at bounding box center [135, 279] width 132 height 14
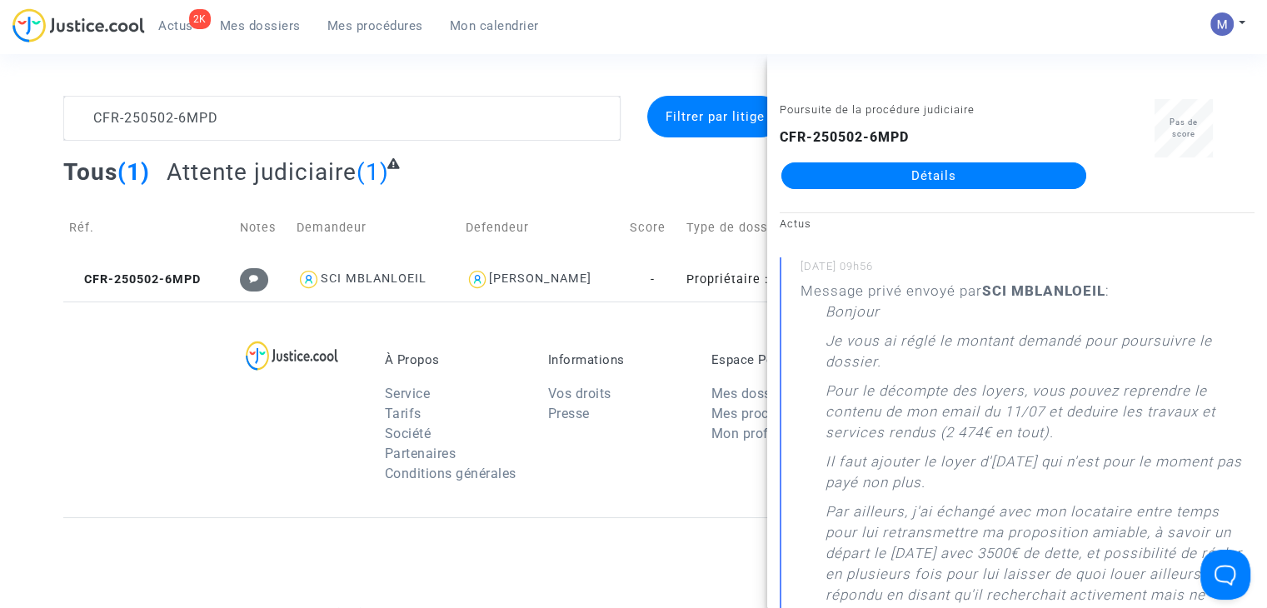
click at [236, 26] on span "Mes dossiers" at bounding box center [260, 25] width 81 height 15
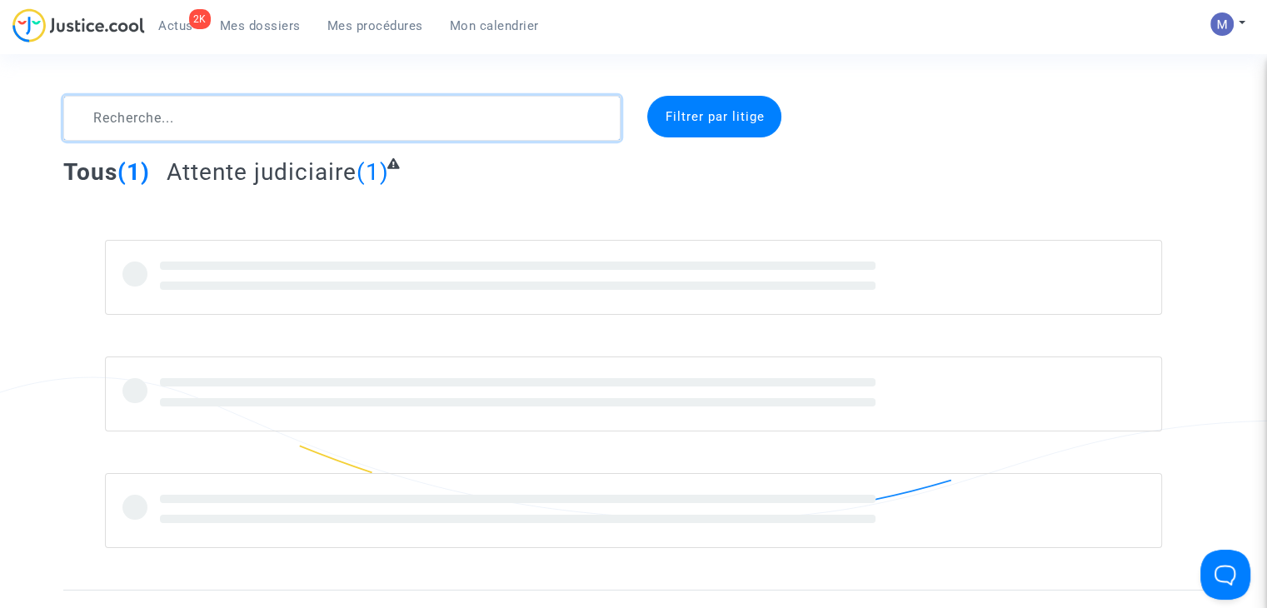
click at [192, 127] on textarea at bounding box center [341, 118] width 557 height 45
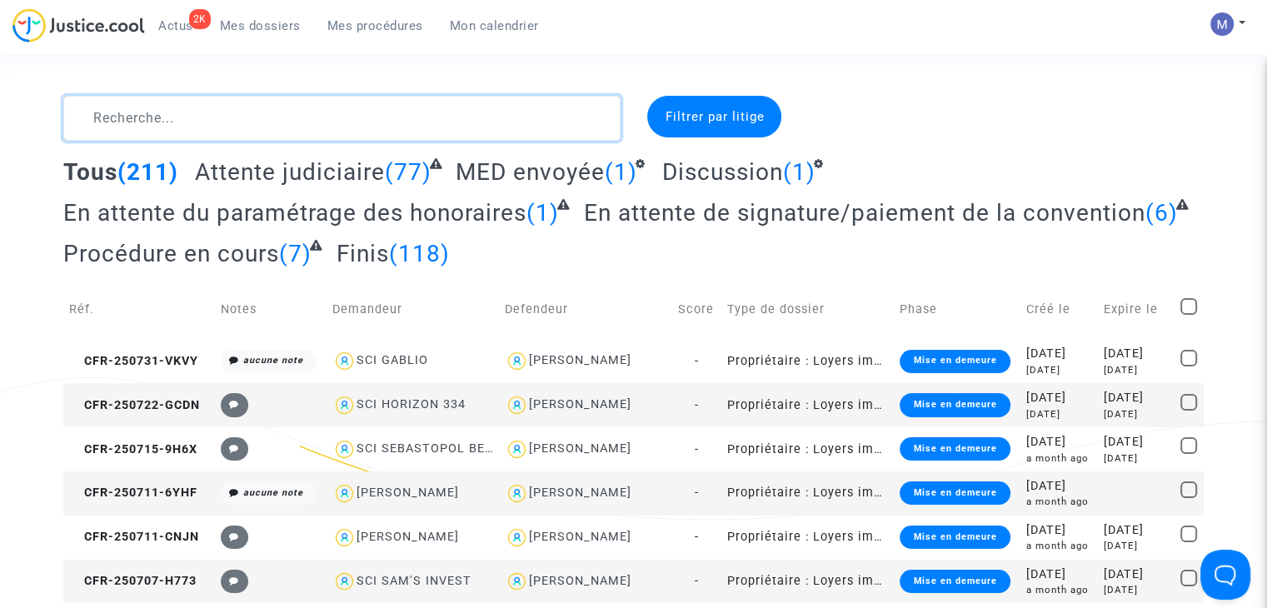
click at [249, 99] on textarea at bounding box center [341, 118] width 557 height 45
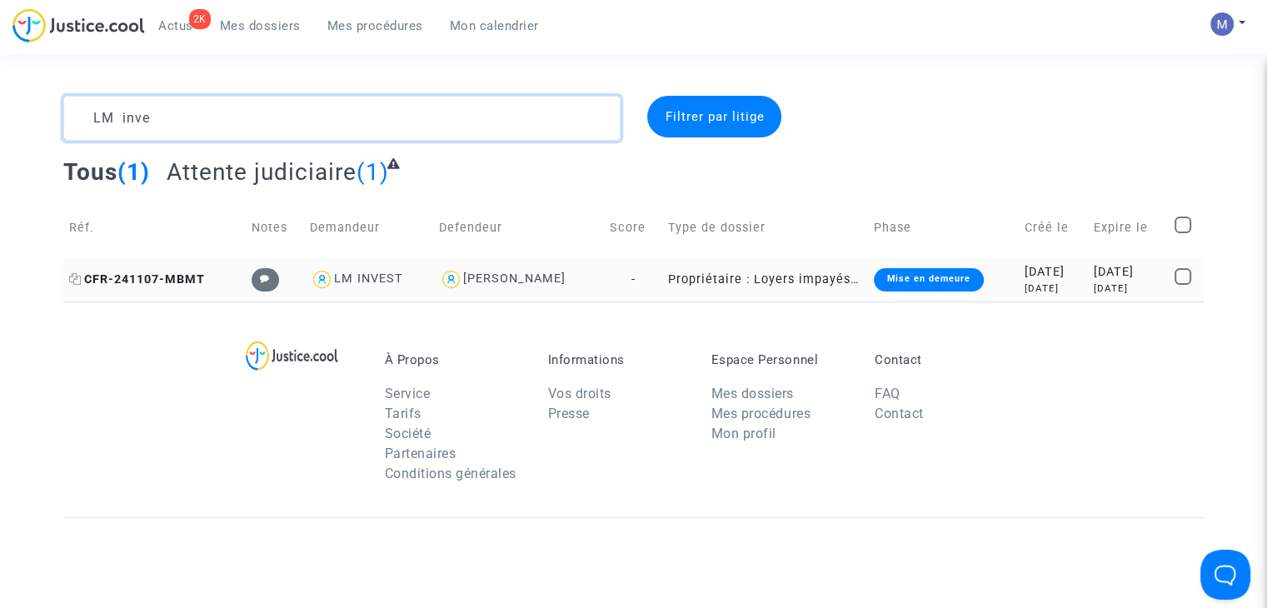
type textarea "LM inve"
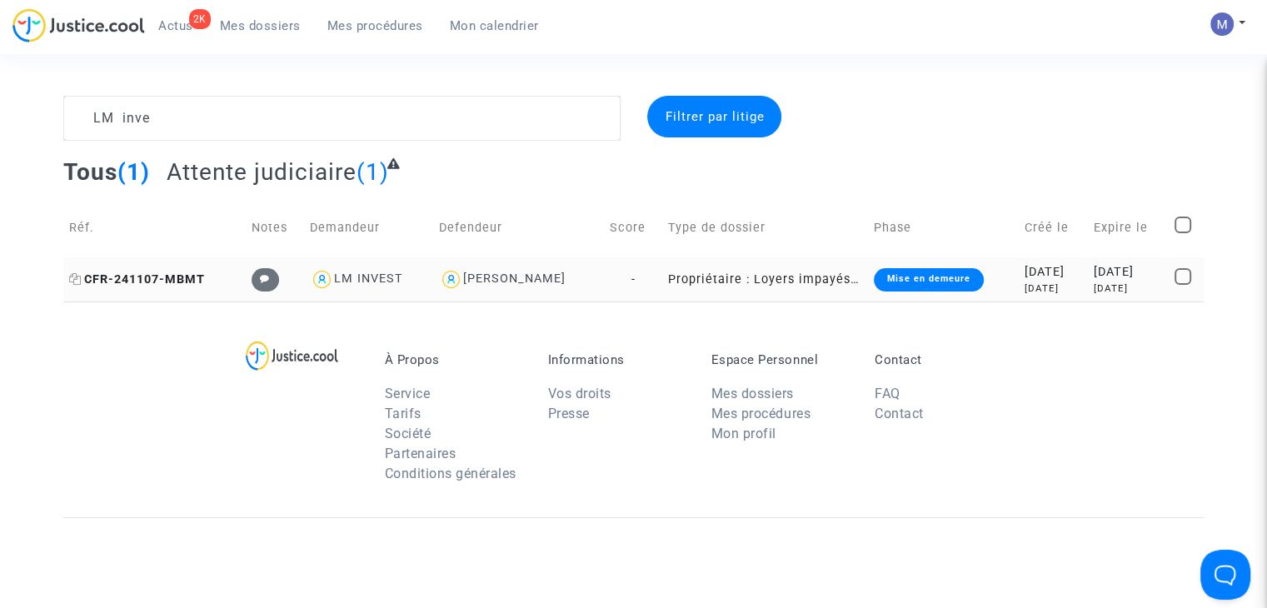
click at [130, 280] on span "CFR-241107-MBMT" at bounding box center [137, 279] width 136 height 14
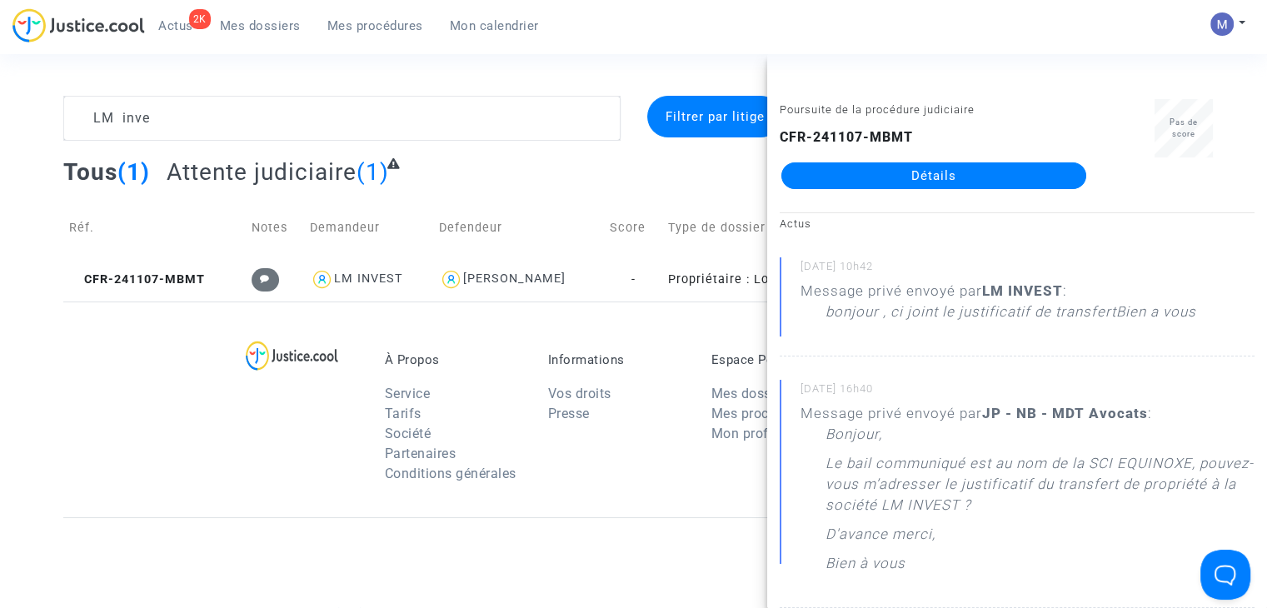
click at [841, 171] on link "Détails" at bounding box center [933, 175] width 305 height 27
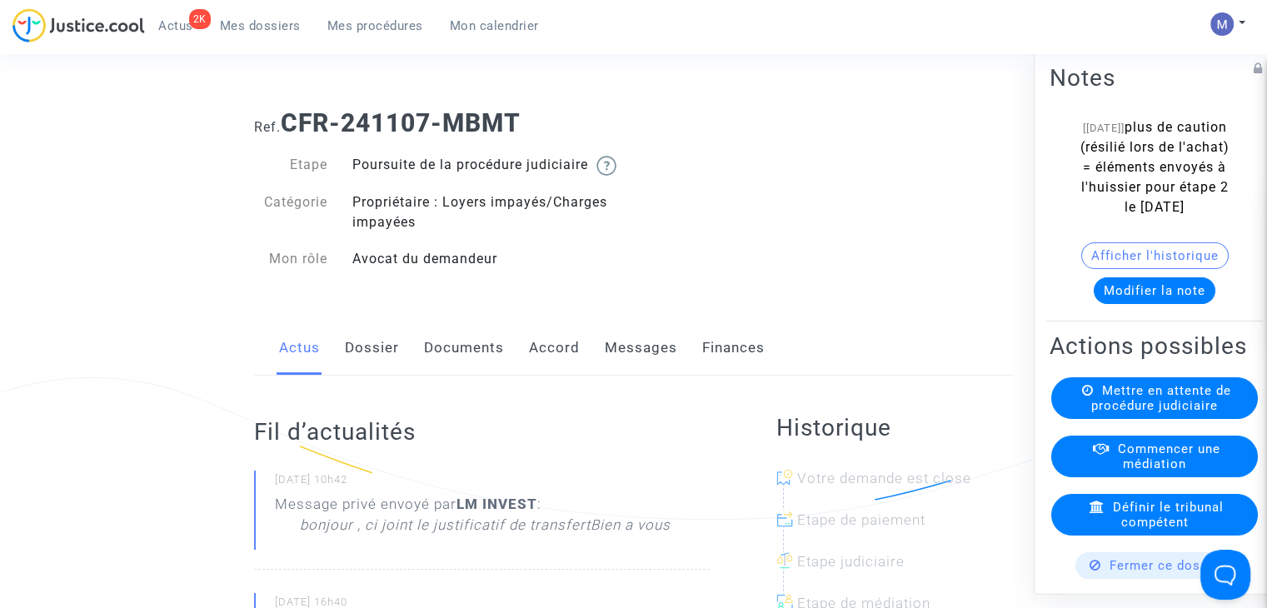
click at [618, 365] on link "Messages" at bounding box center [641, 348] width 72 height 55
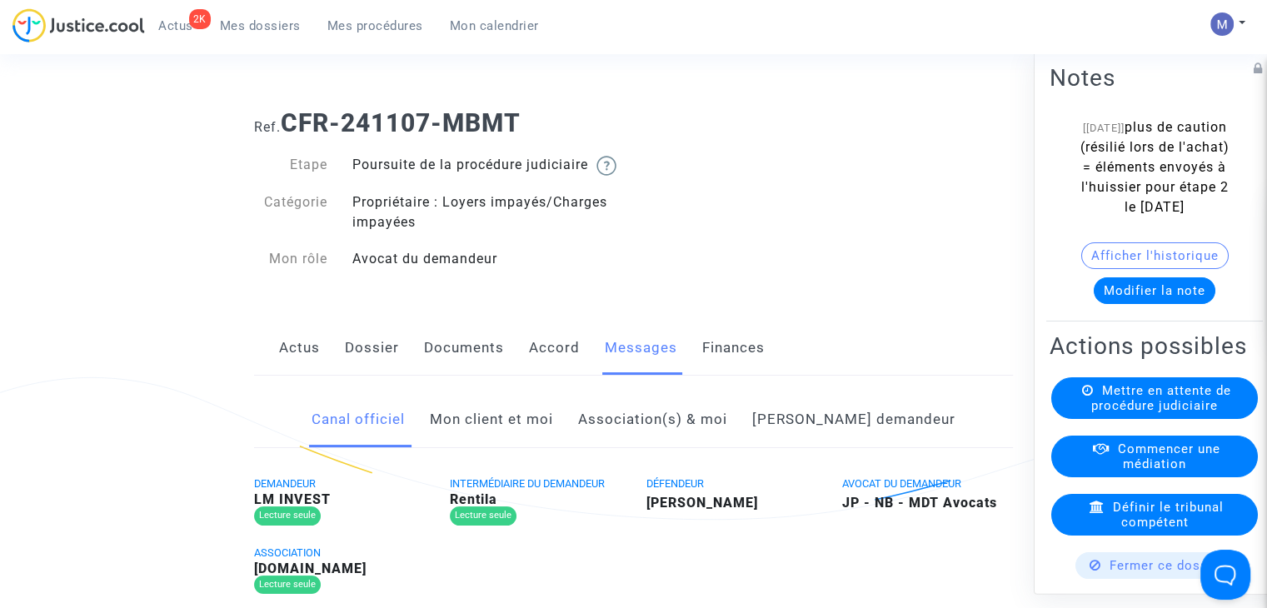
click at [535, 439] on link "Mon client et moi" at bounding box center [491, 419] width 123 height 55
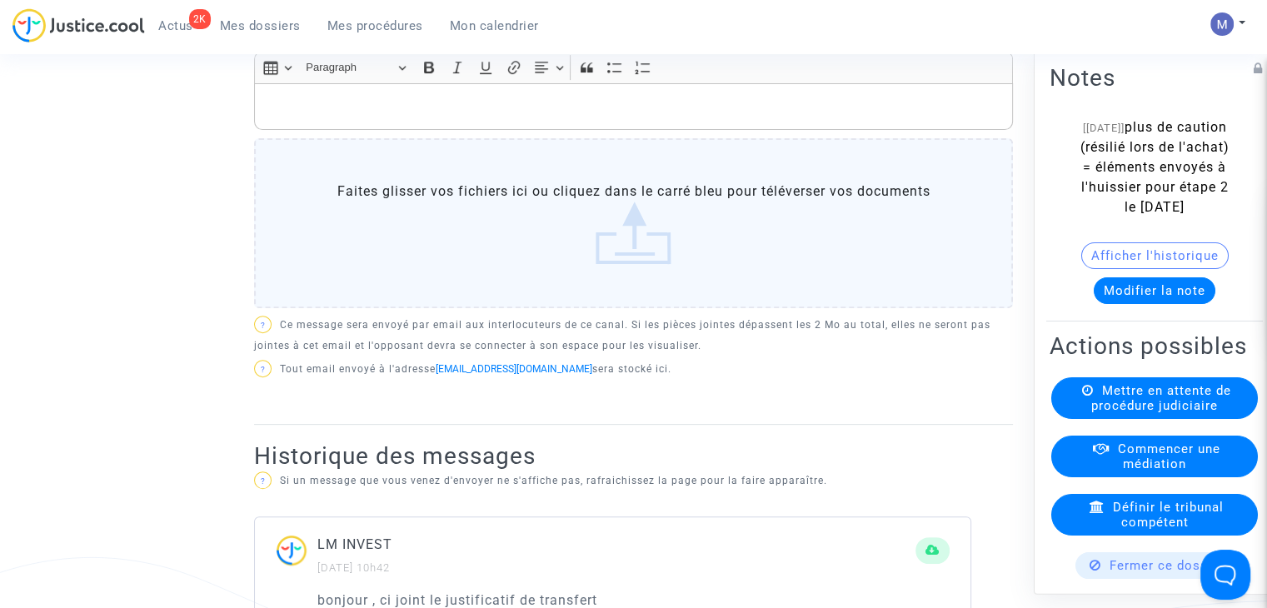
scroll to position [486, 0]
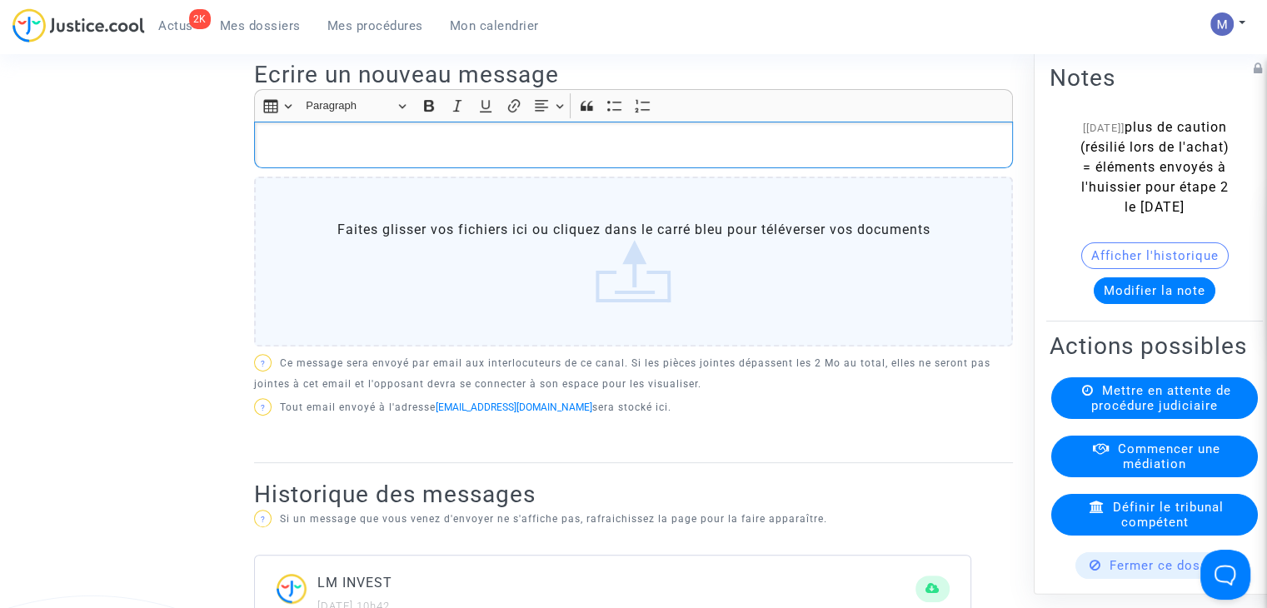
click at [625, 156] on p "Rich Text Editor, main" at bounding box center [633, 145] width 741 height 21
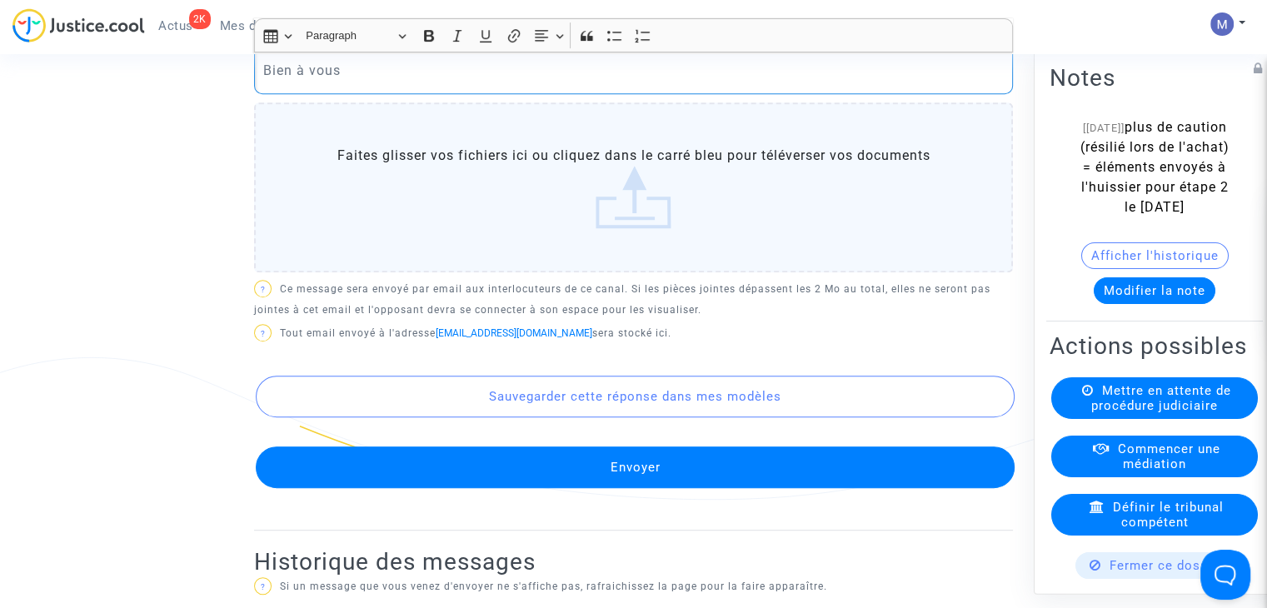
scroll to position [778, 0]
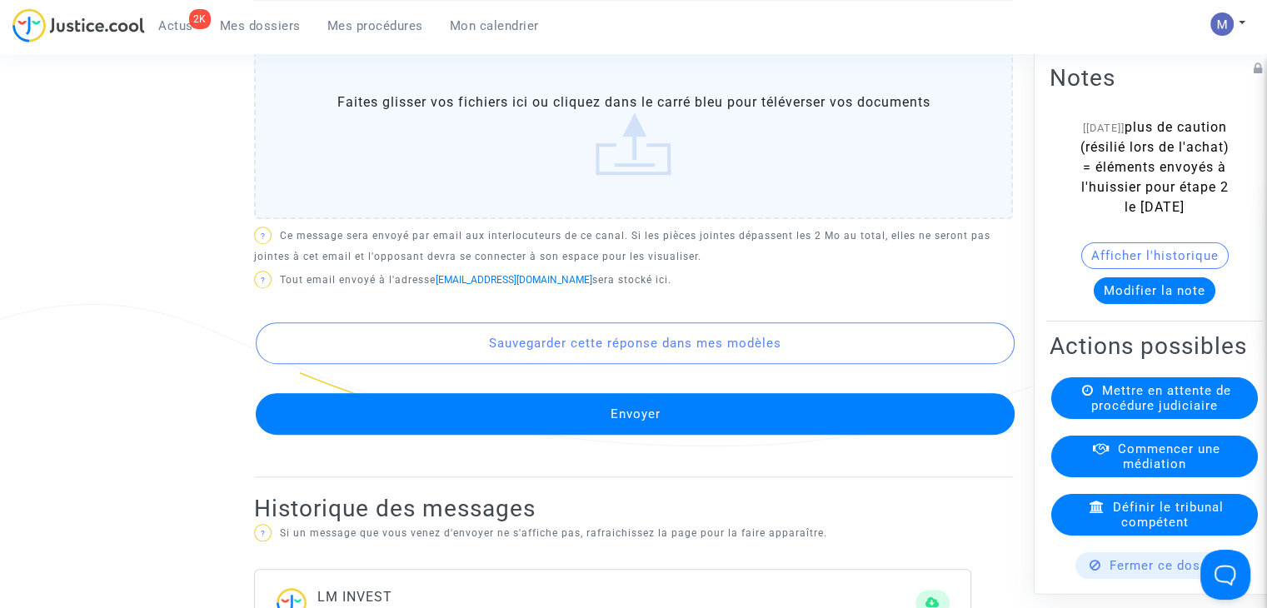
click at [621, 431] on button "Envoyer" at bounding box center [635, 414] width 759 height 42
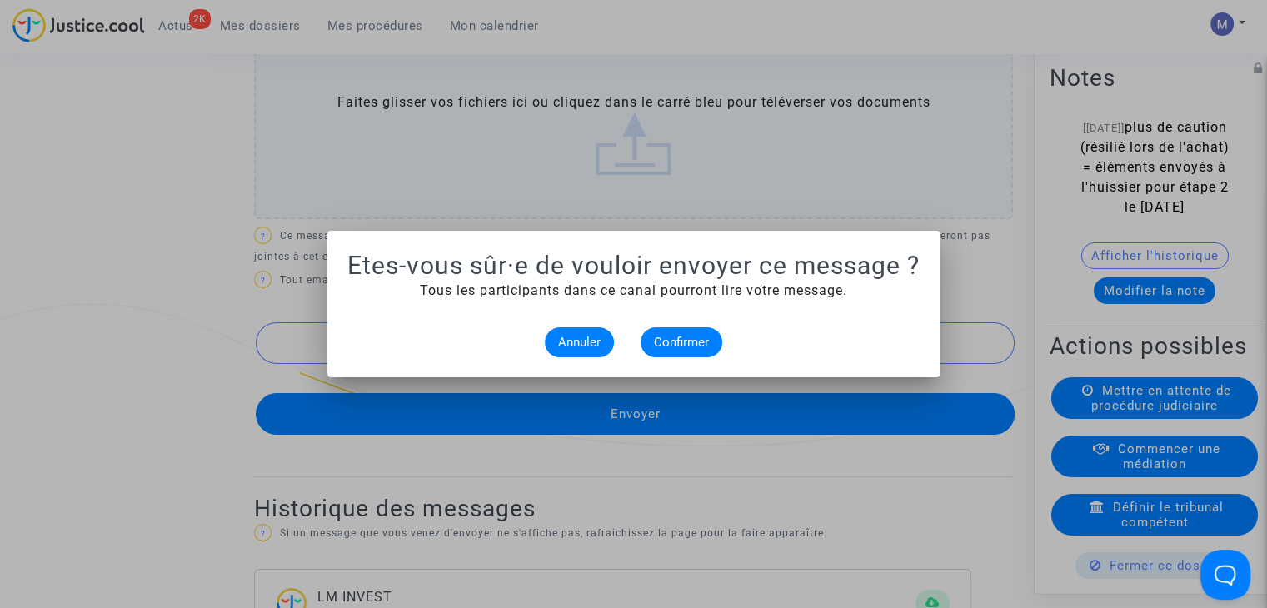
scroll to position [0, 0]
click at [677, 327] on button "Confirmer" at bounding box center [681, 342] width 82 height 30
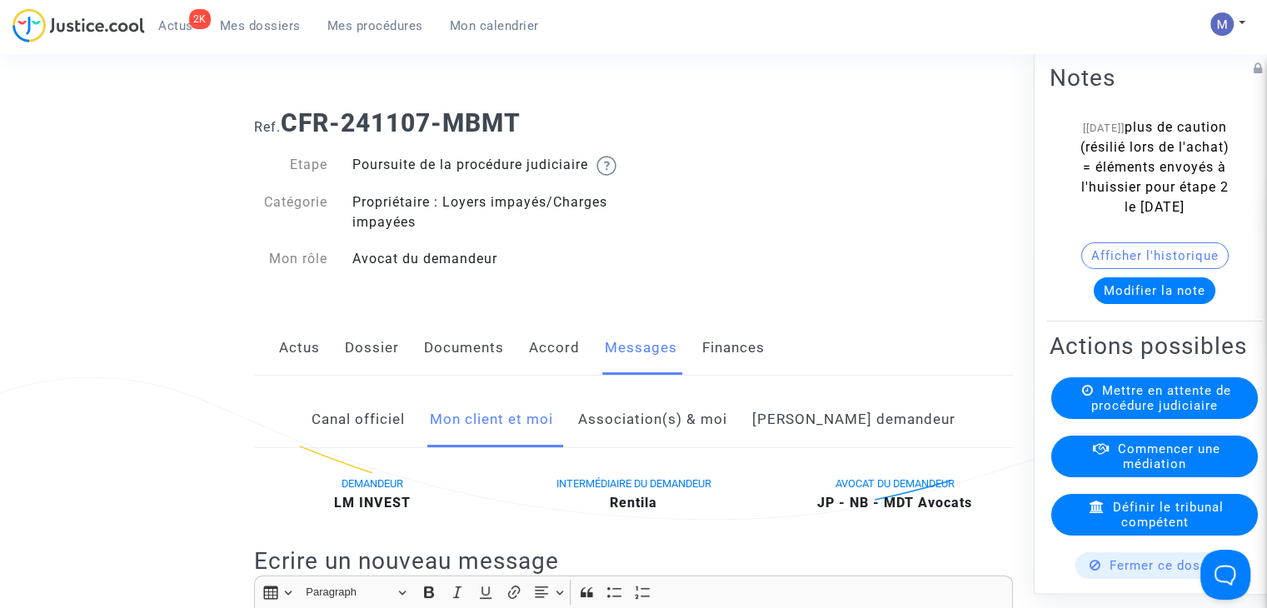
scroll to position [778, 0]
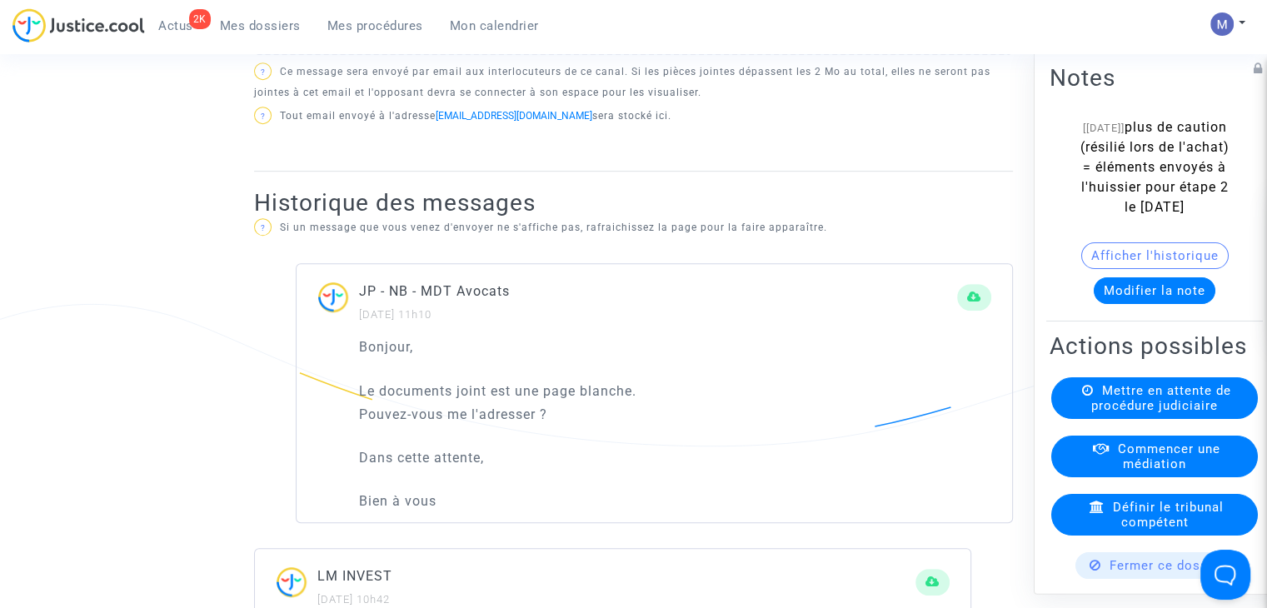
click at [281, 31] on span "Mes dossiers" at bounding box center [260, 25] width 81 height 15
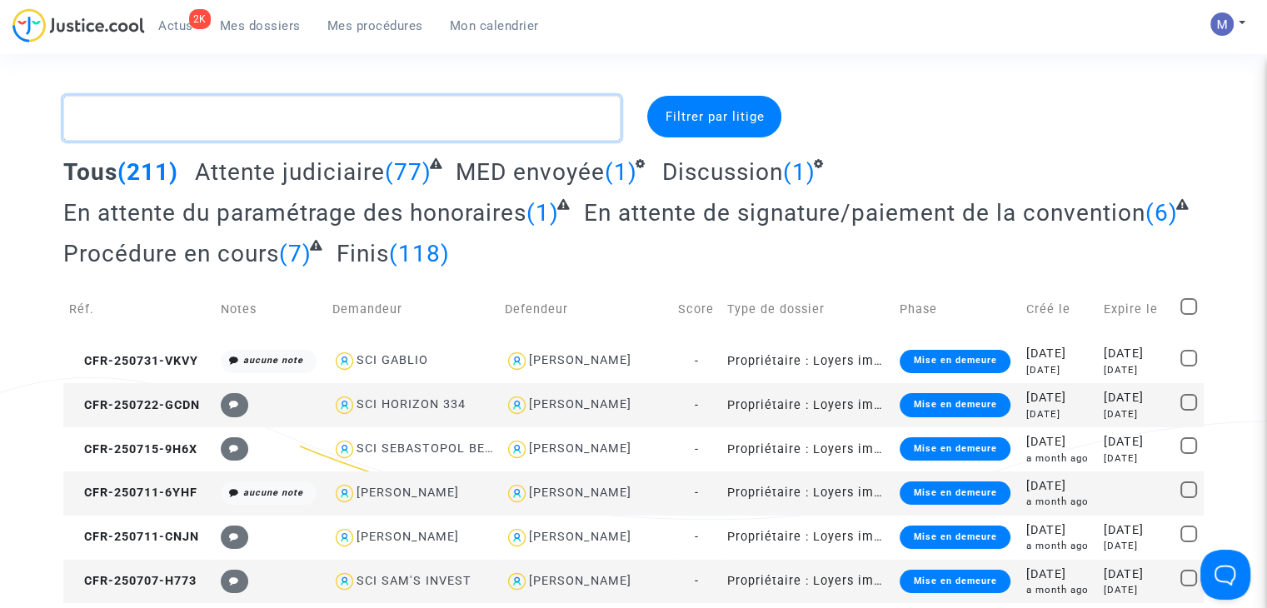
click at [505, 102] on textarea at bounding box center [341, 118] width 557 height 45
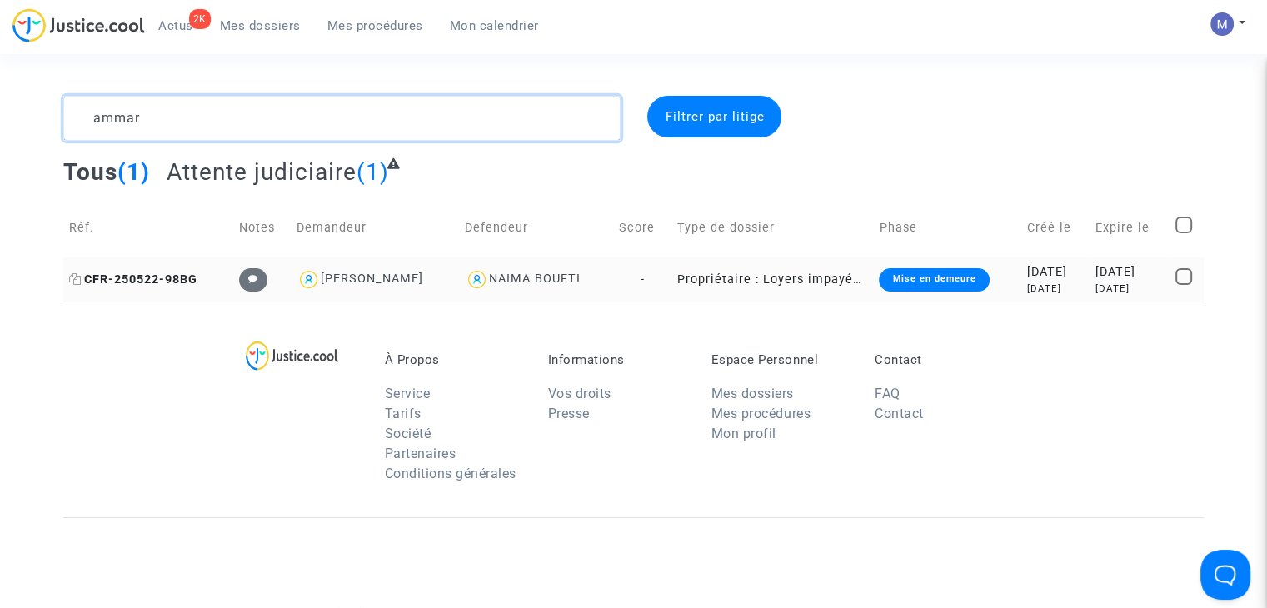
type textarea "ammar"
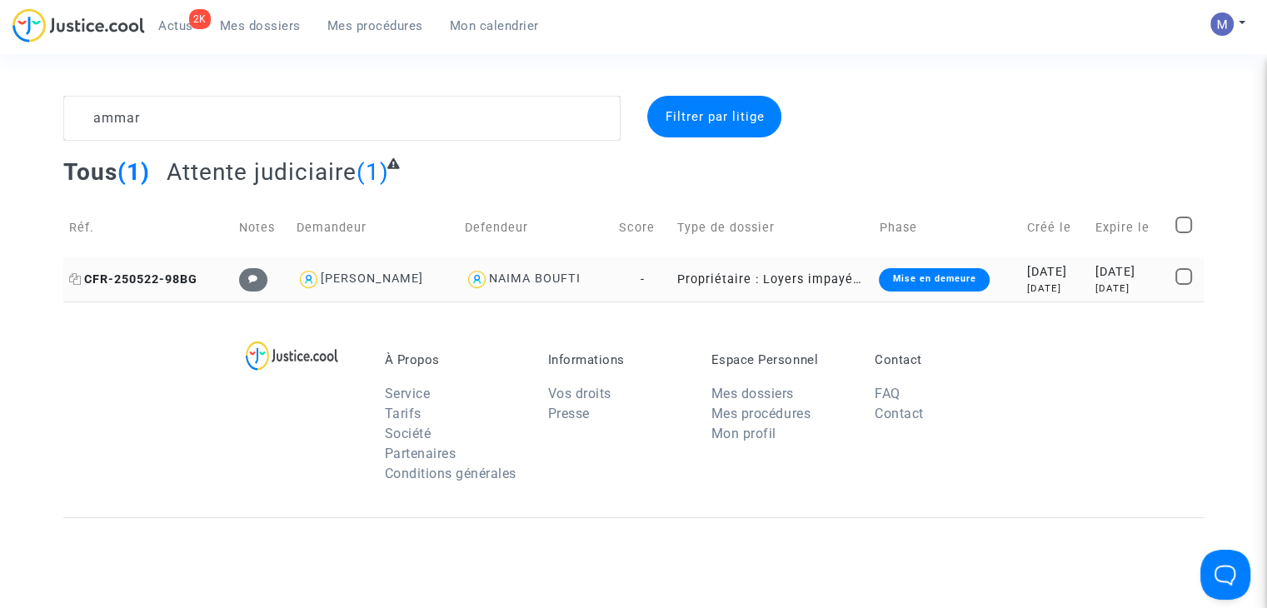
click at [107, 279] on span "CFR-250522-98BG" at bounding box center [133, 279] width 128 height 14
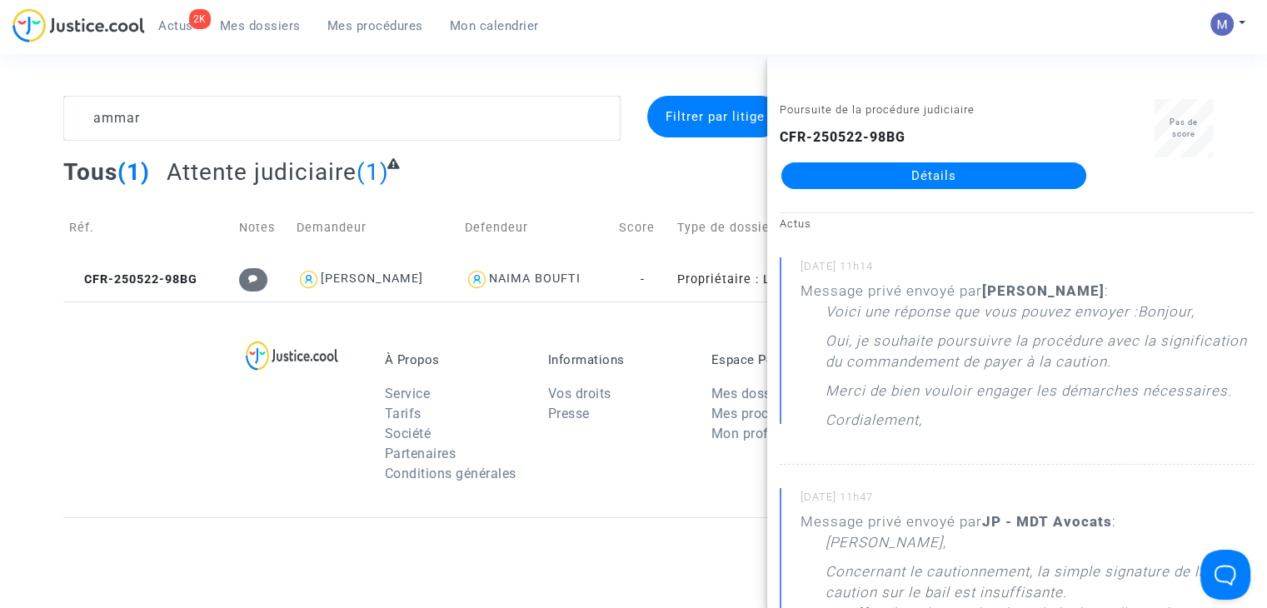
click at [888, 184] on link "Détails" at bounding box center [933, 175] width 305 height 27
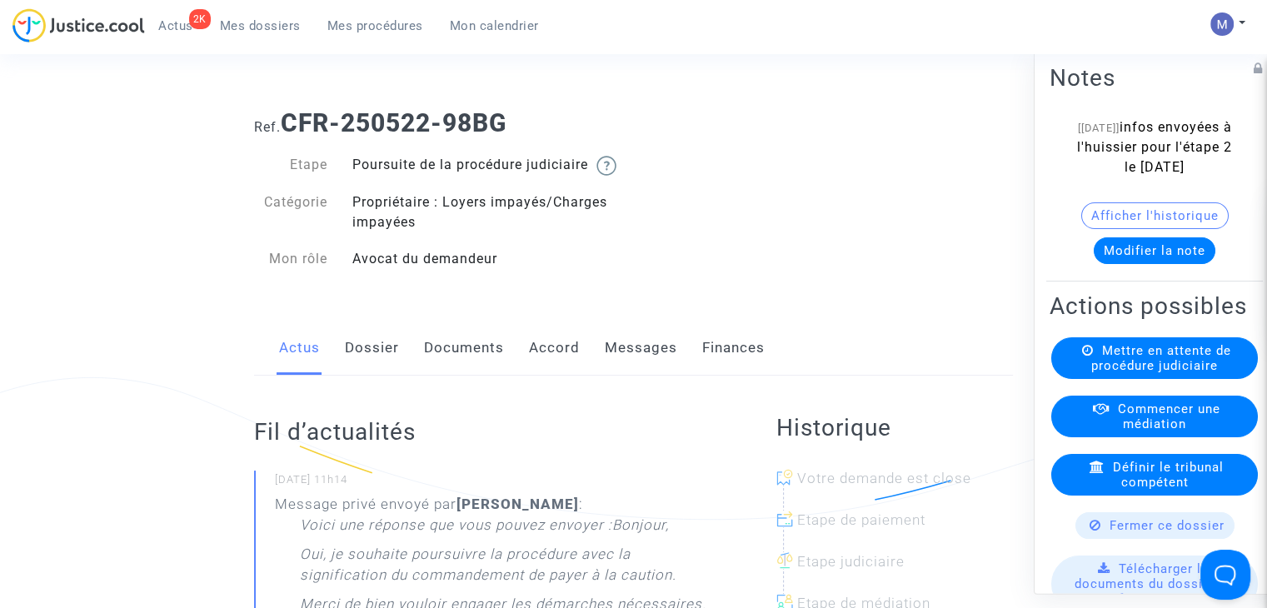
click at [1149, 264] on button "Modifier la note" at bounding box center [1154, 250] width 122 height 27
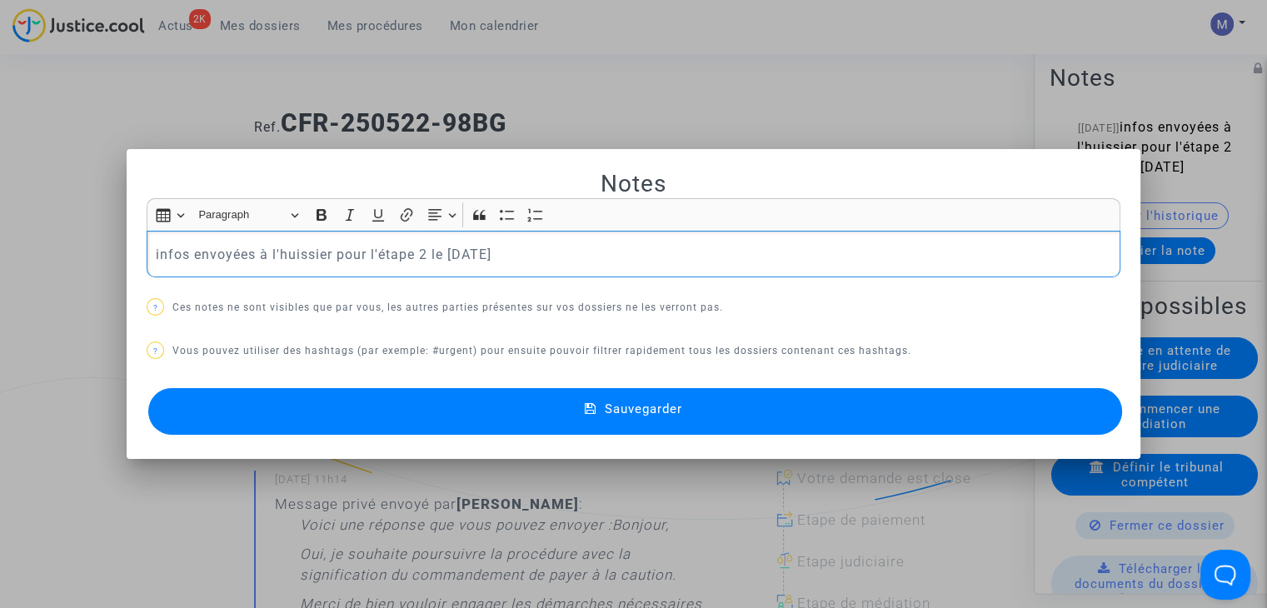
drag, startPoint x: 548, startPoint y: 243, endPoint x: 5, endPoint y: 247, distance: 543.0
click at [5, 247] on div "Notes Rich Text Editor Insert table Insert table Heading Paragraph Paragraph He…" at bounding box center [633, 304] width 1267 height 608
click at [543, 418] on button "Sauvegarder" at bounding box center [635, 411] width 974 height 47
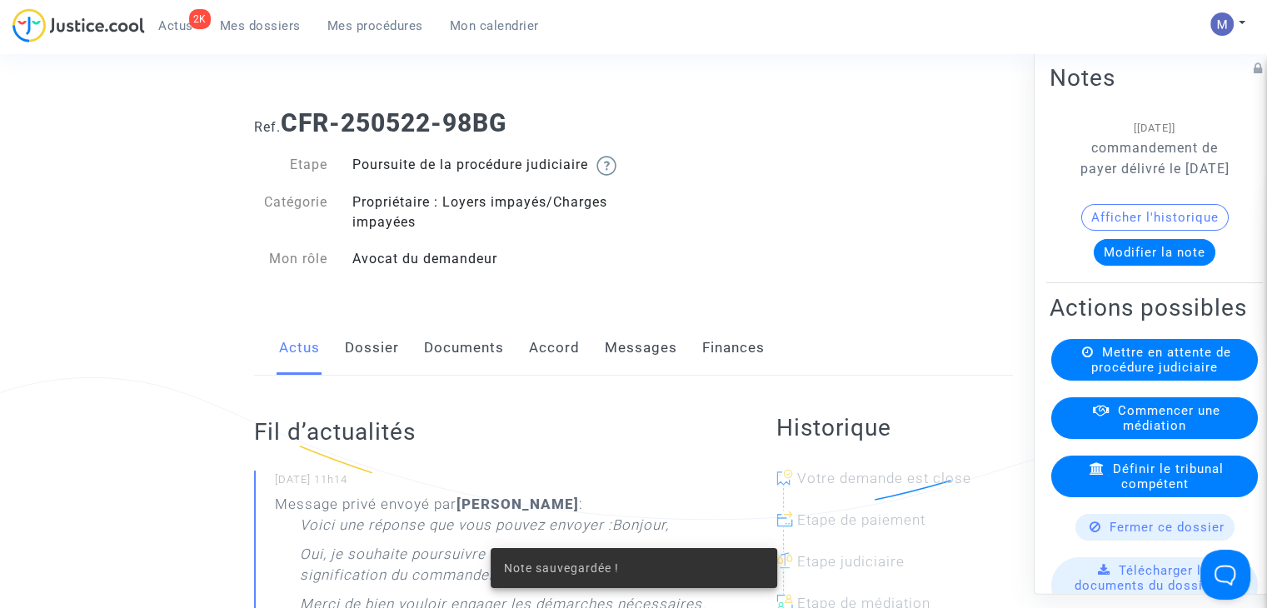
click at [470, 360] on link "Documents" at bounding box center [464, 348] width 80 height 55
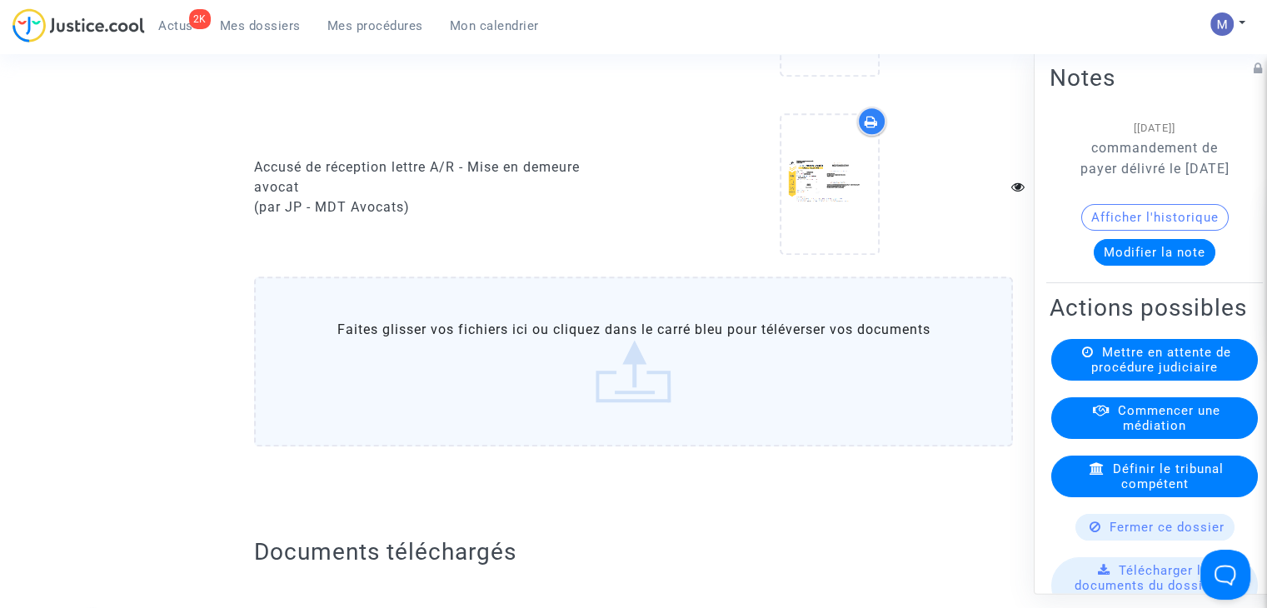
scroll to position [1942, 0]
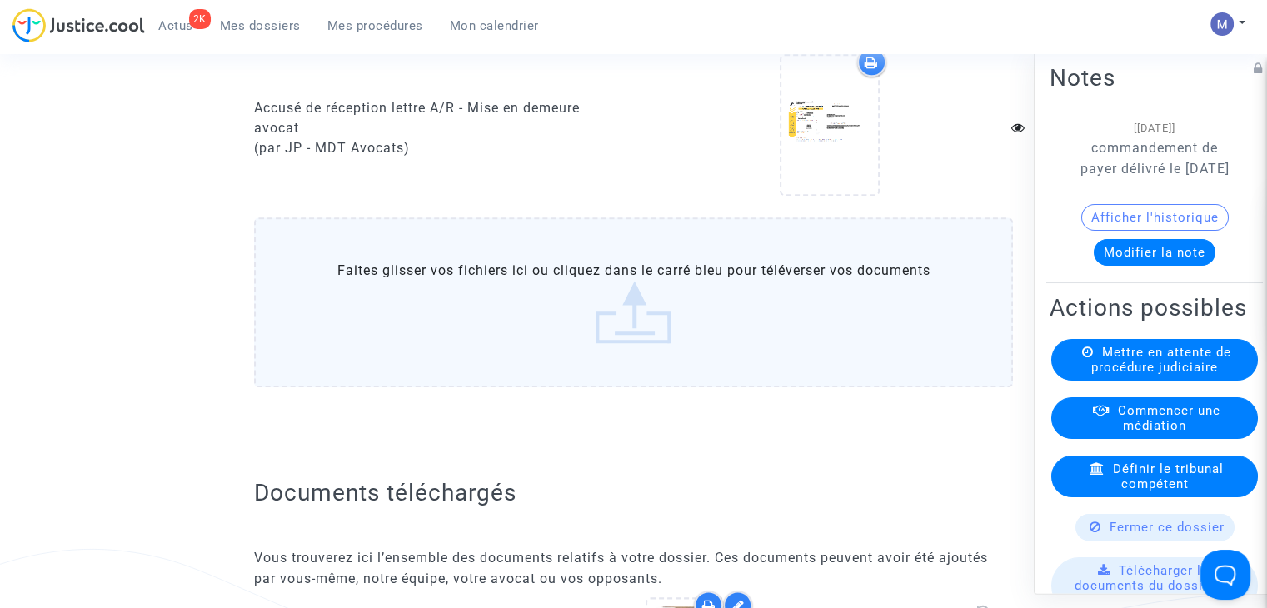
click at [633, 341] on label "Faites glisser vos fichiers ici ou cliquez dans le carré bleu pour téléverser v…" at bounding box center [633, 302] width 759 height 170
click at [0, 0] on input "Faites glisser vos fichiers ici ou cliquez dans le carré bleu pour téléverser v…" at bounding box center [0, 0] width 0 height 0
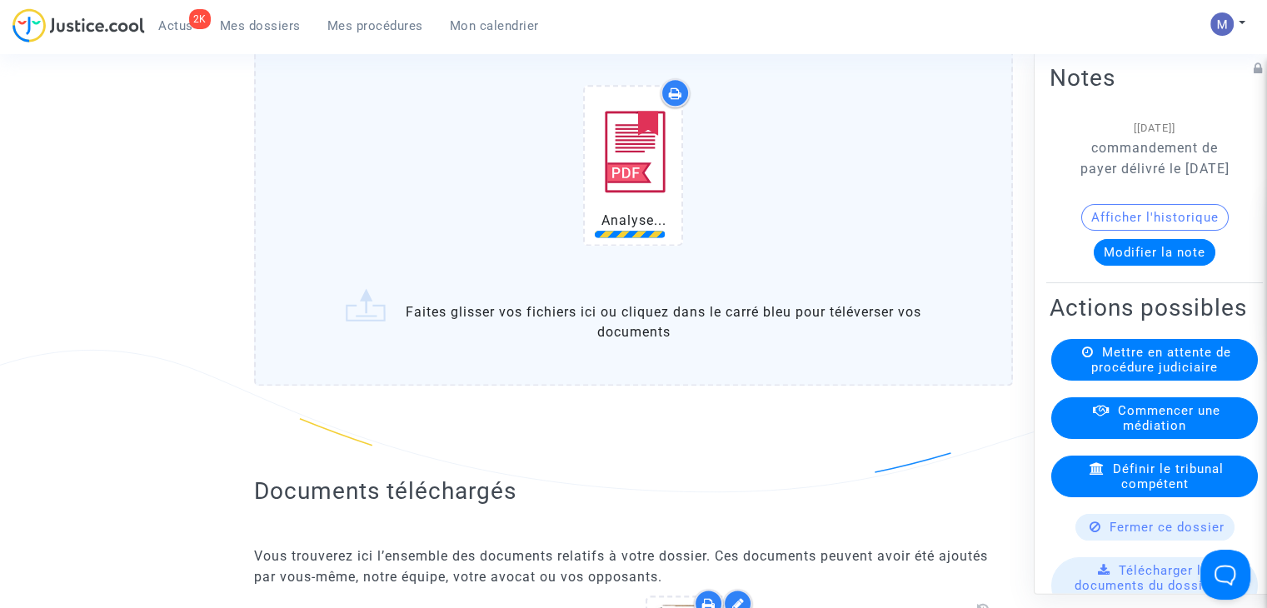
scroll to position [2321, 0]
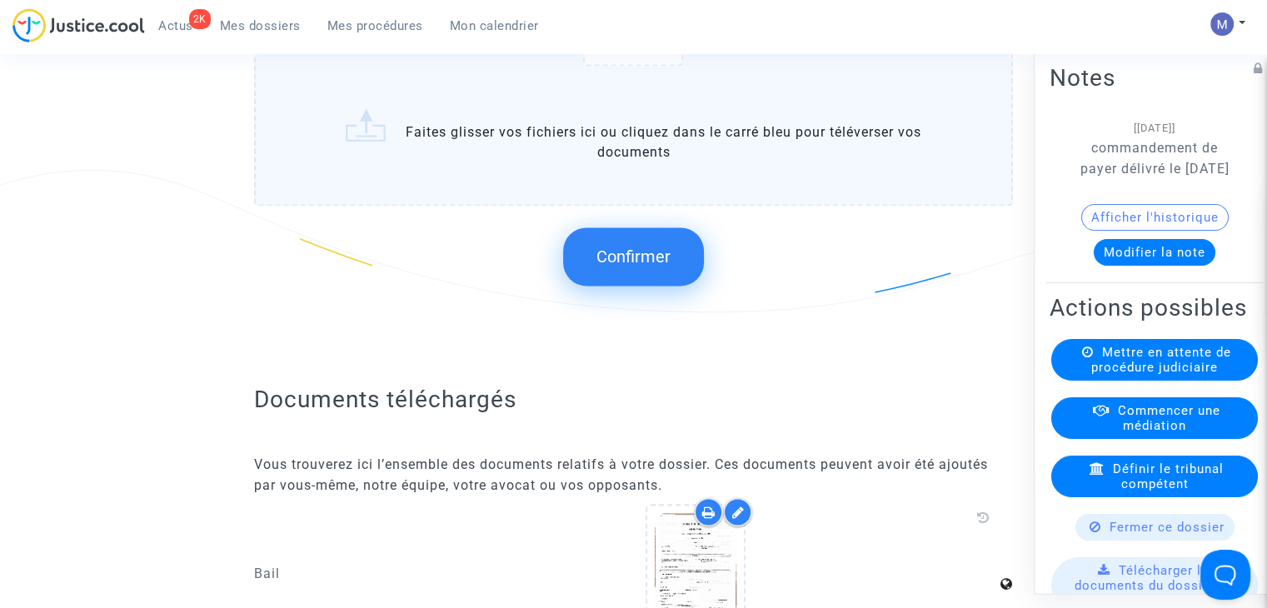
click at [633, 286] on button "Confirmer" at bounding box center [633, 256] width 141 height 58
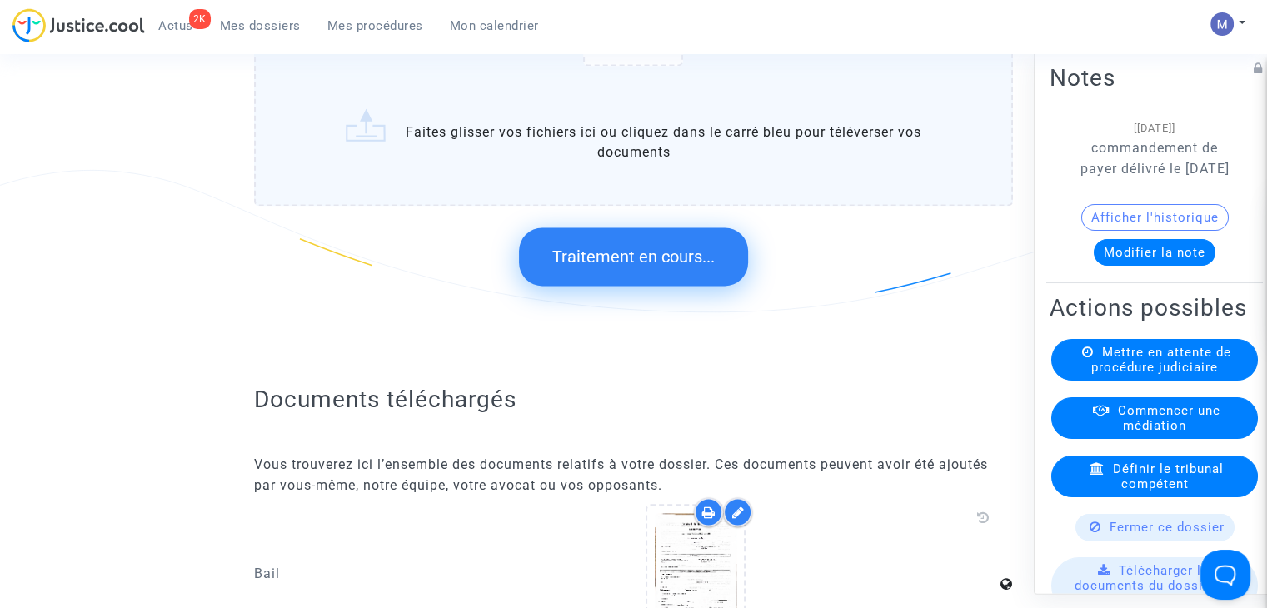
scroll to position [0, 0]
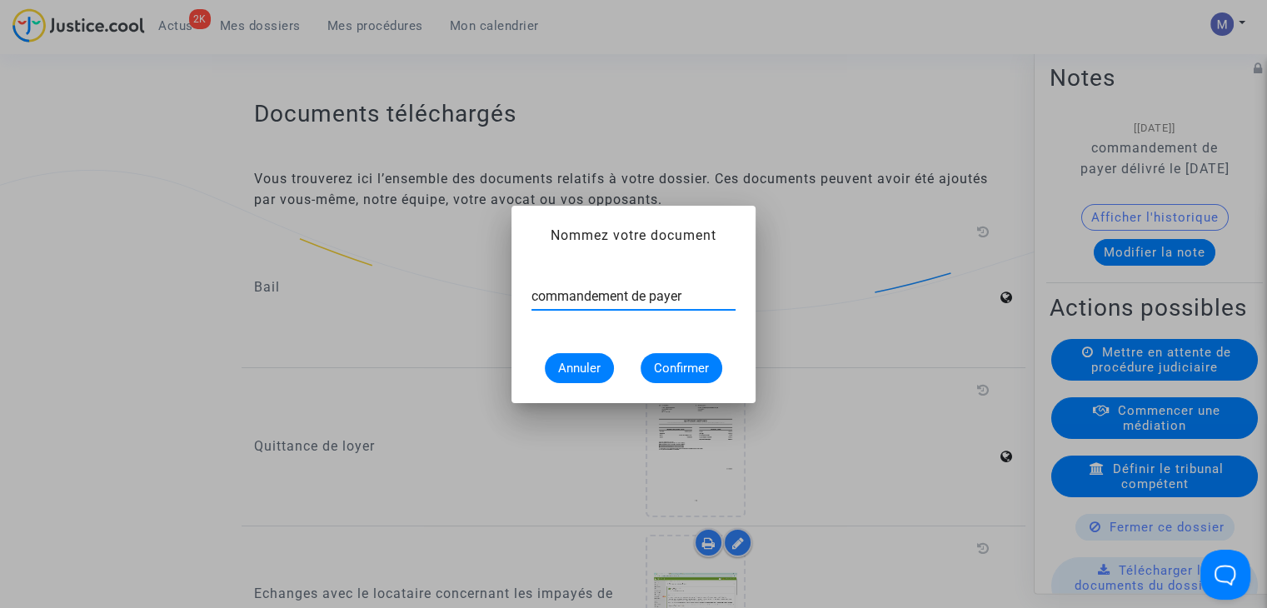
type input "commandement de payer"
click at [676, 361] on span "Confirmer" at bounding box center [681, 368] width 55 height 15
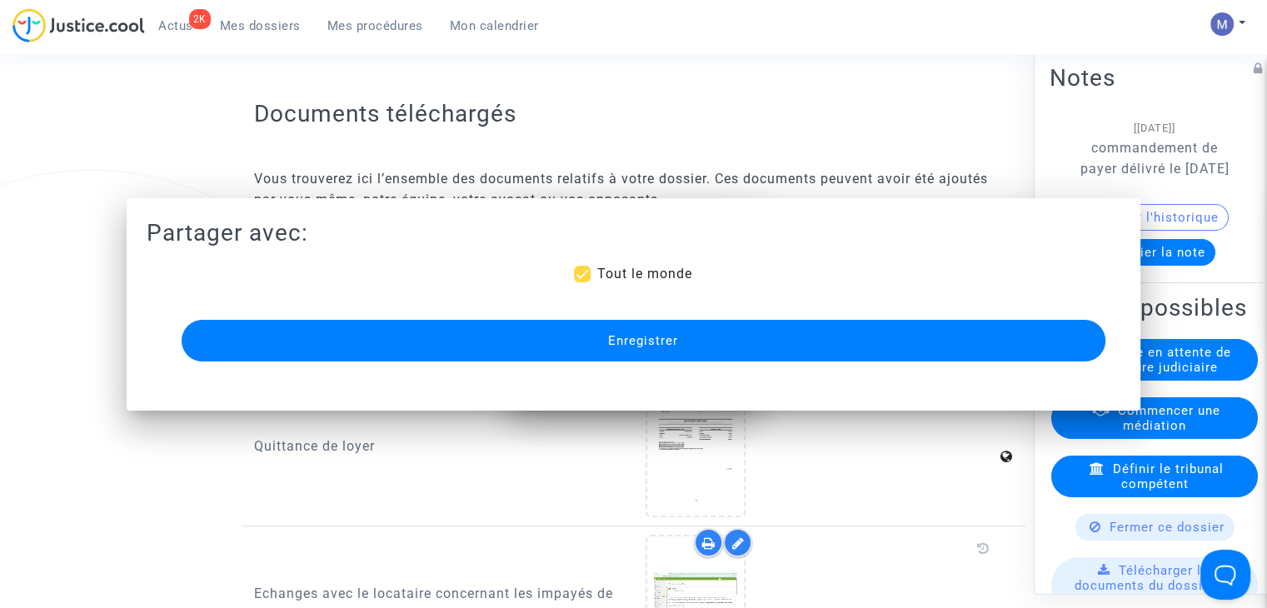
scroll to position [2321, 0]
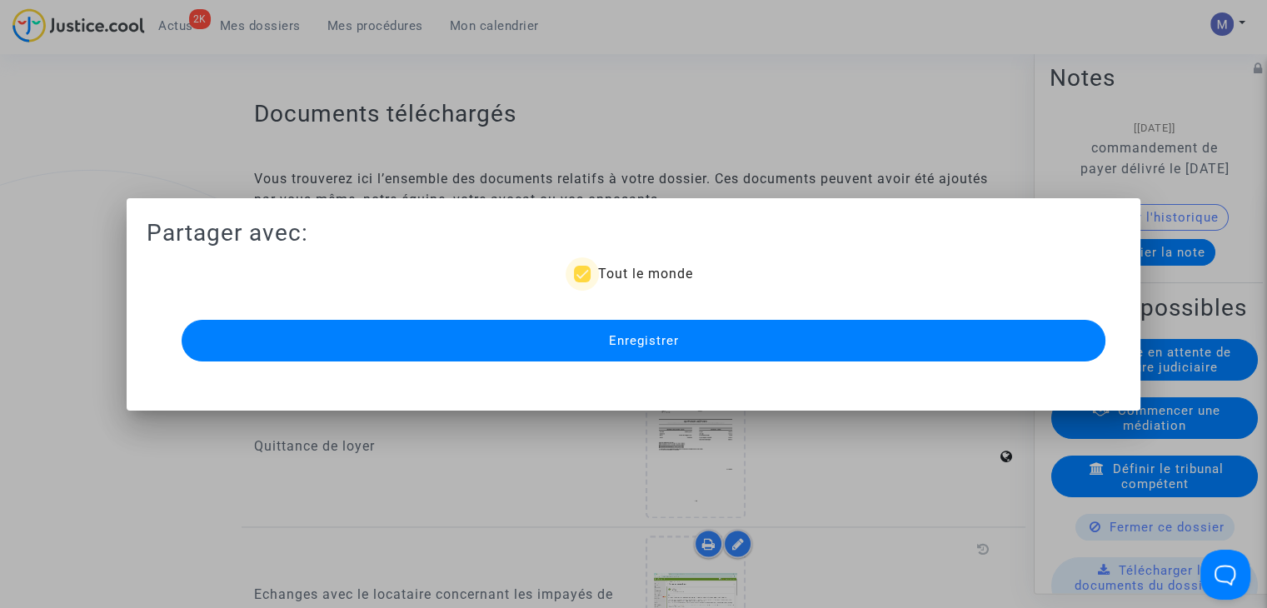
click at [626, 269] on span "Tout le monde" at bounding box center [644, 274] width 95 height 16
click at [582, 282] on input "Tout le monde" at bounding box center [581, 282] width 1 height 1
checkbox input "false"
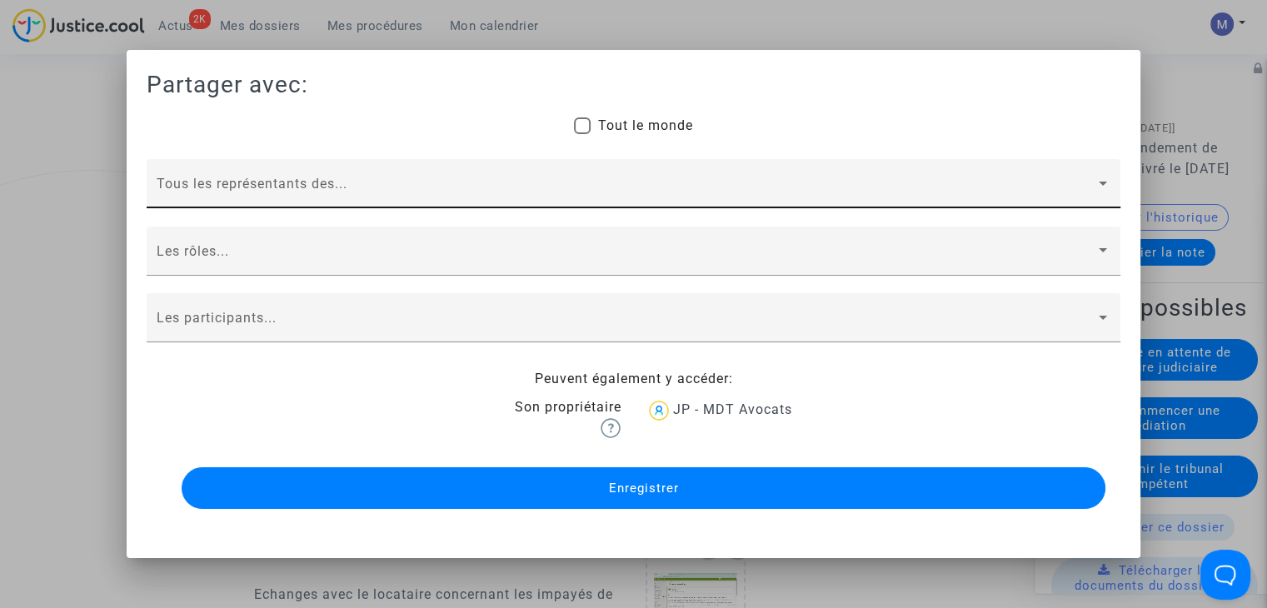
click at [263, 181] on div "Tous les représentants des..." at bounding box center [634, 188] width 954 height 39
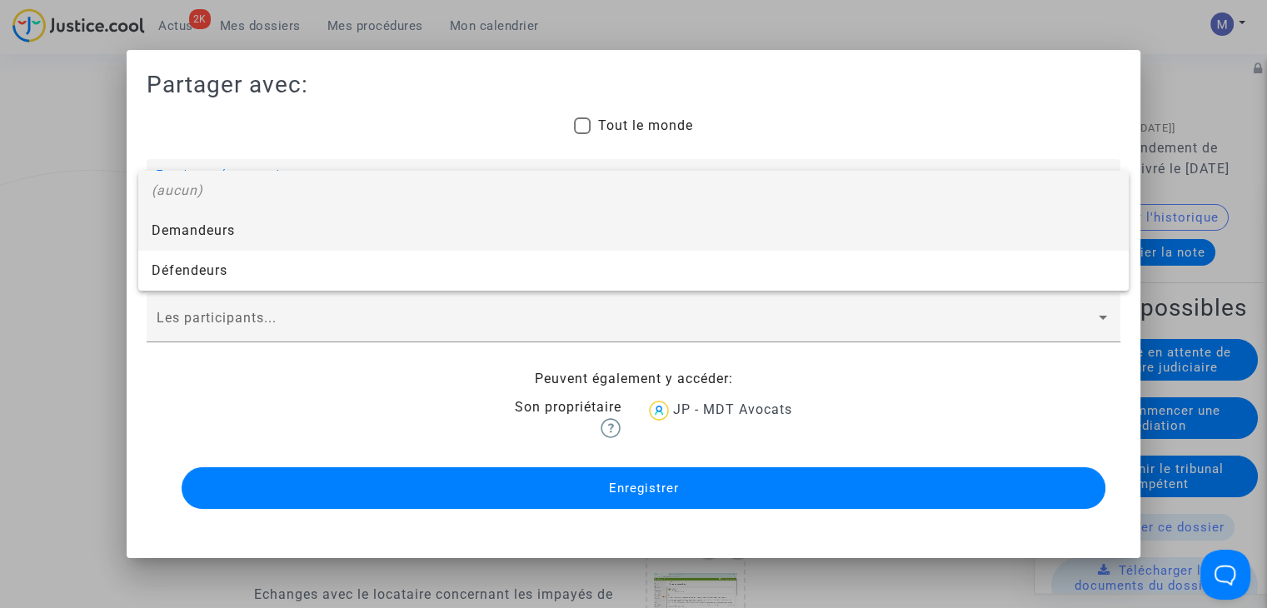
click at [210, 235] on span "Demandeurs" at bounding box center [634, 231] width 964 height 40
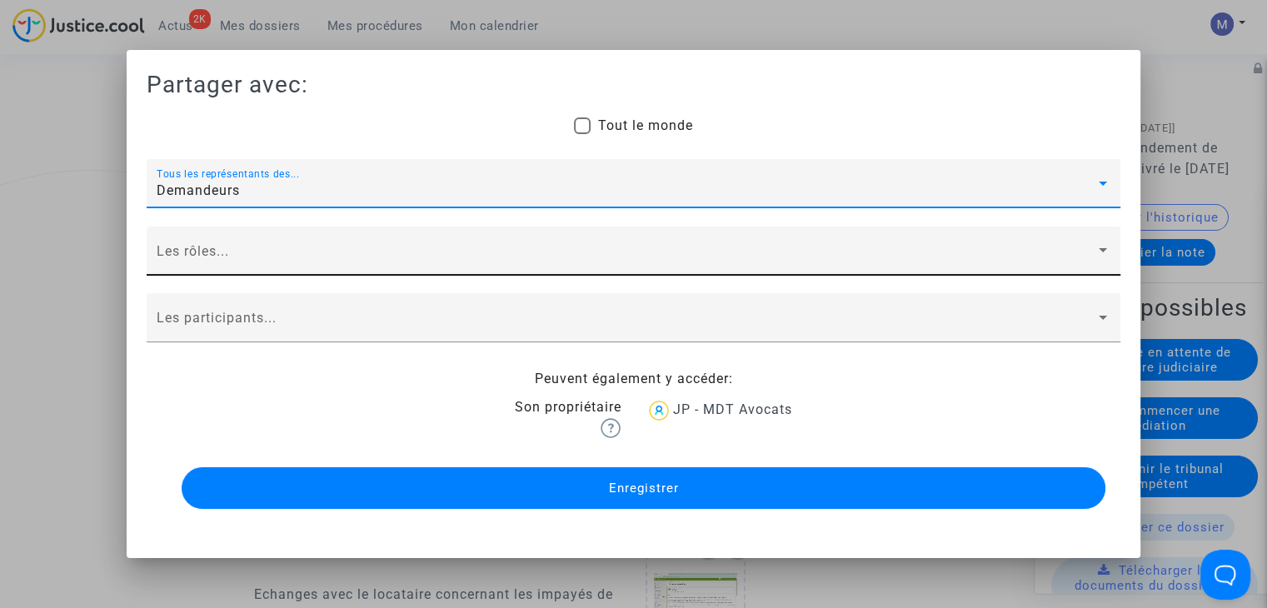
click at [202, 247] on div "Les rôles..." at bounding box center [634, 256] width 954 height 39
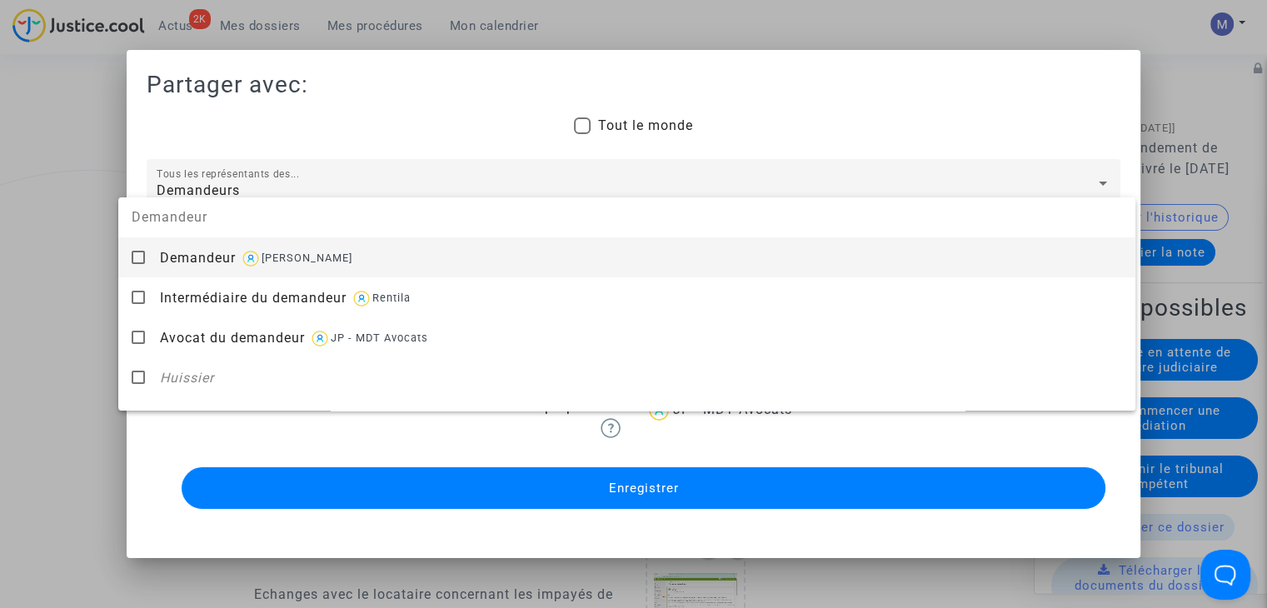
click at [198, 253] on span "Demandeur" at bounding box center [198, 258] width 76 height 16
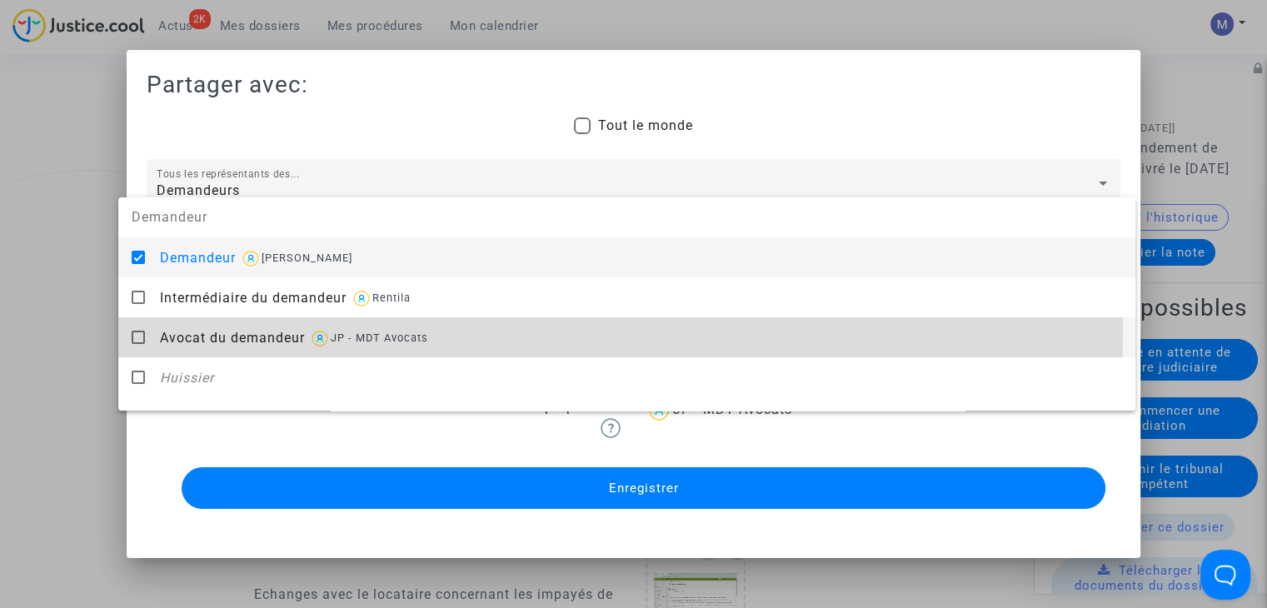
click at [201, 327] on div "Avocat du demandeur JP - MDT Avocats" at bounding box center [641, 337] width 962 height 41
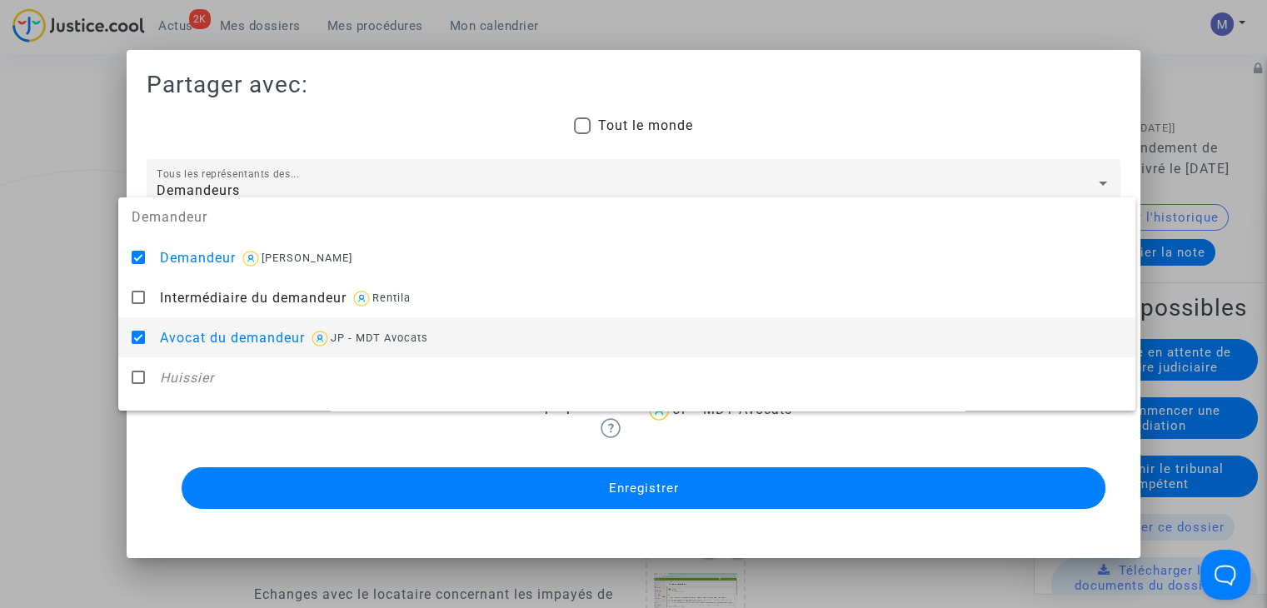
click at [82, 336] on div at bounding box center [633, 304] width 1267 height 608
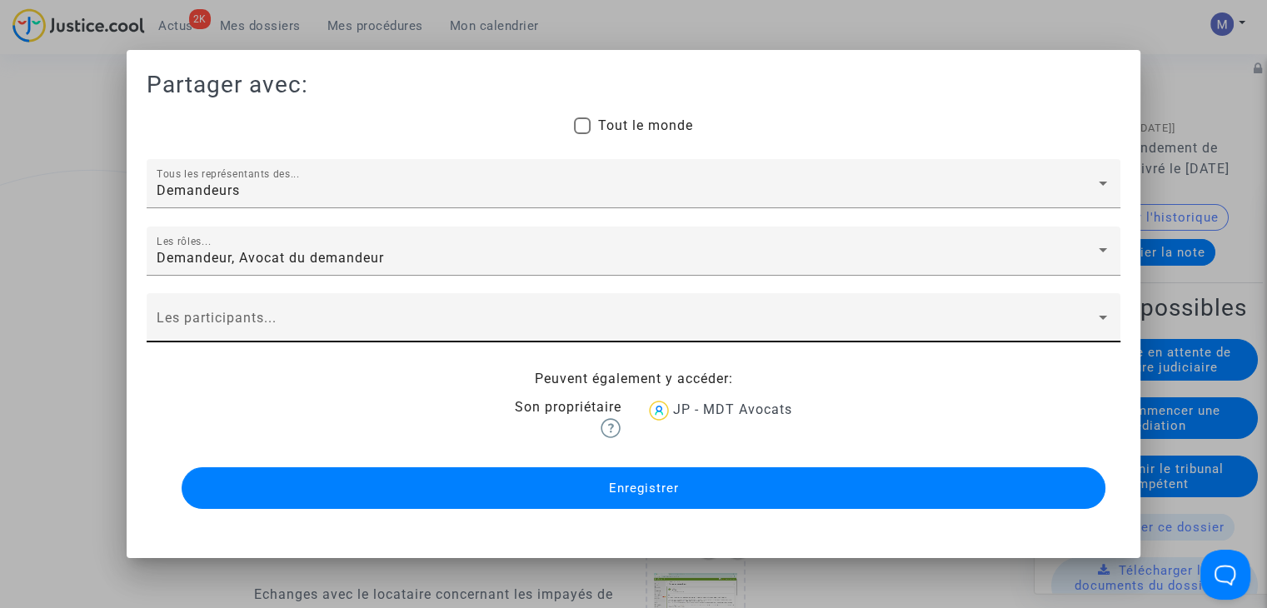
click at [232, 320] on span at bounding box center [626, 324] width 939 height 15
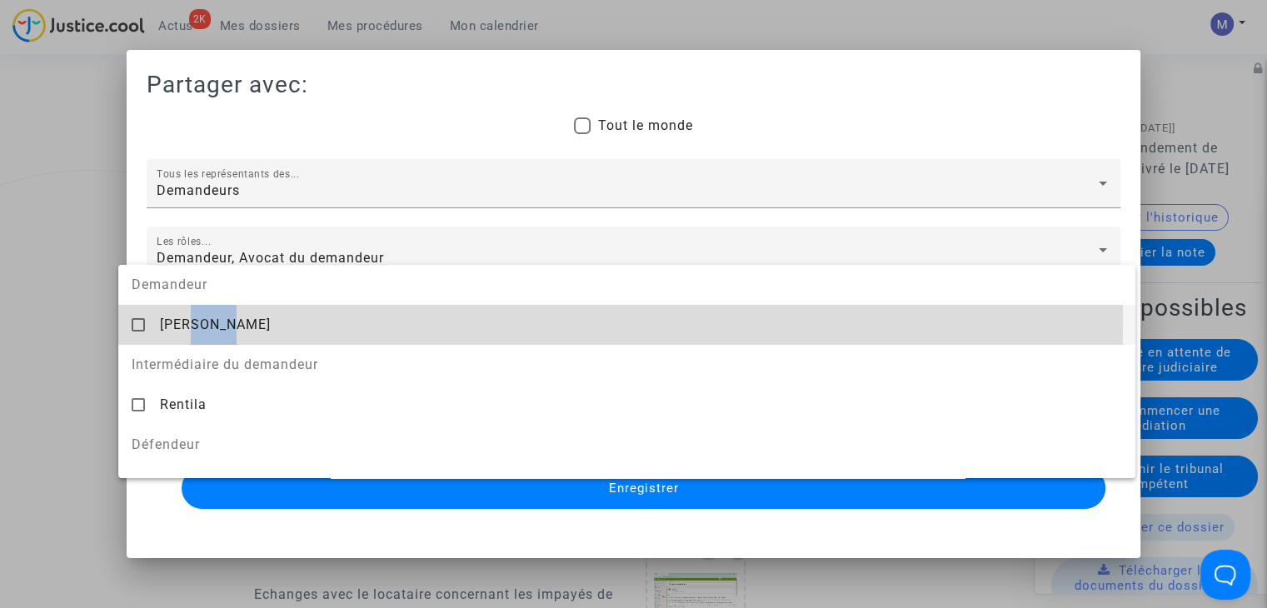
click at [232, 320] on span "[PERSON_NAME]" at bounding box center [215, 324] width 111 height 16
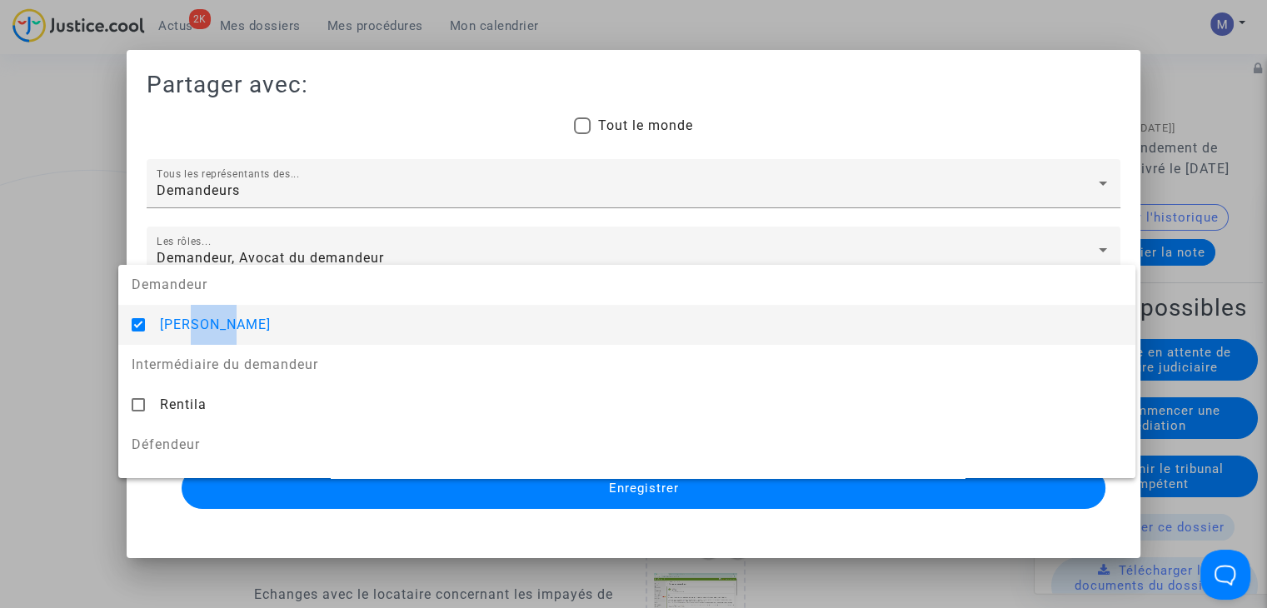
scroll to position [187, 0]
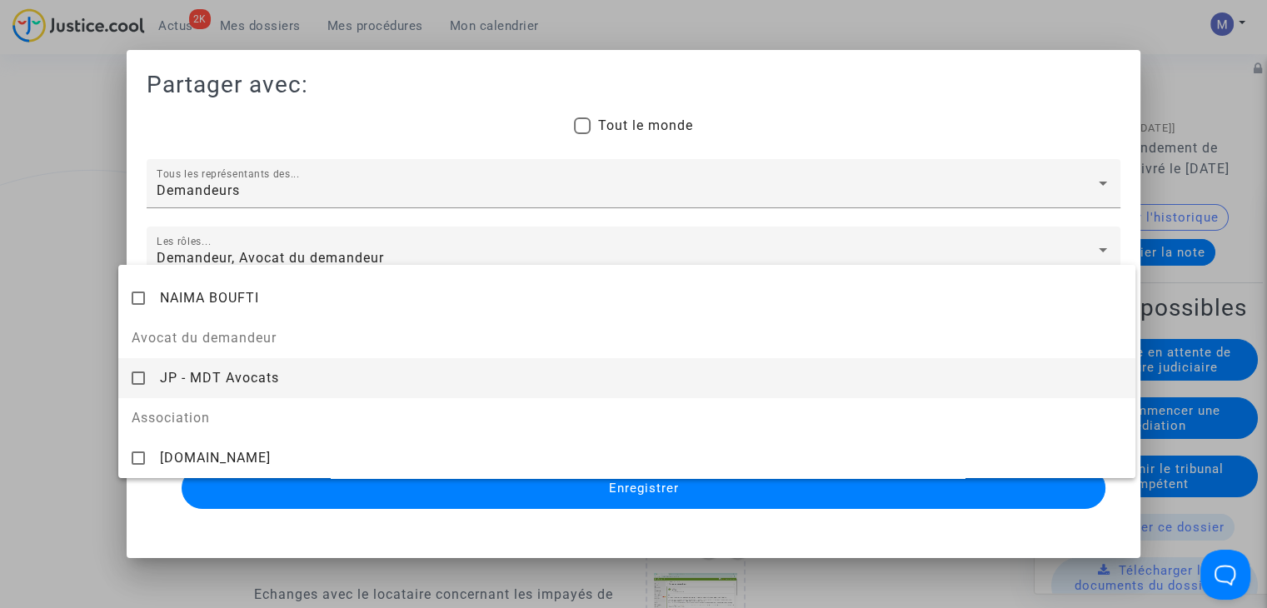
click at [237, 376] on span "JP - MDT Avocats" at bounding box center [219, 378] width 119 height 16
click at [614, 496] on div at bounding box center [633, 304] width 1267 height 608
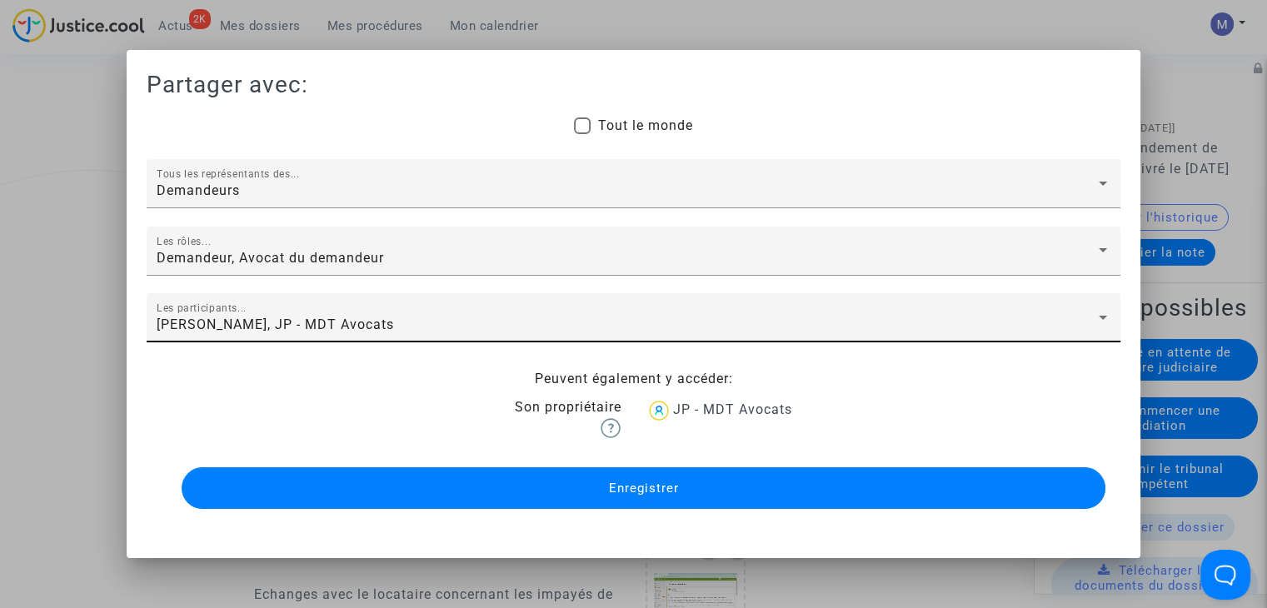
click at [614, 496] on button "Enregistrer" at bounding box center [644, 488] width 924 height 42
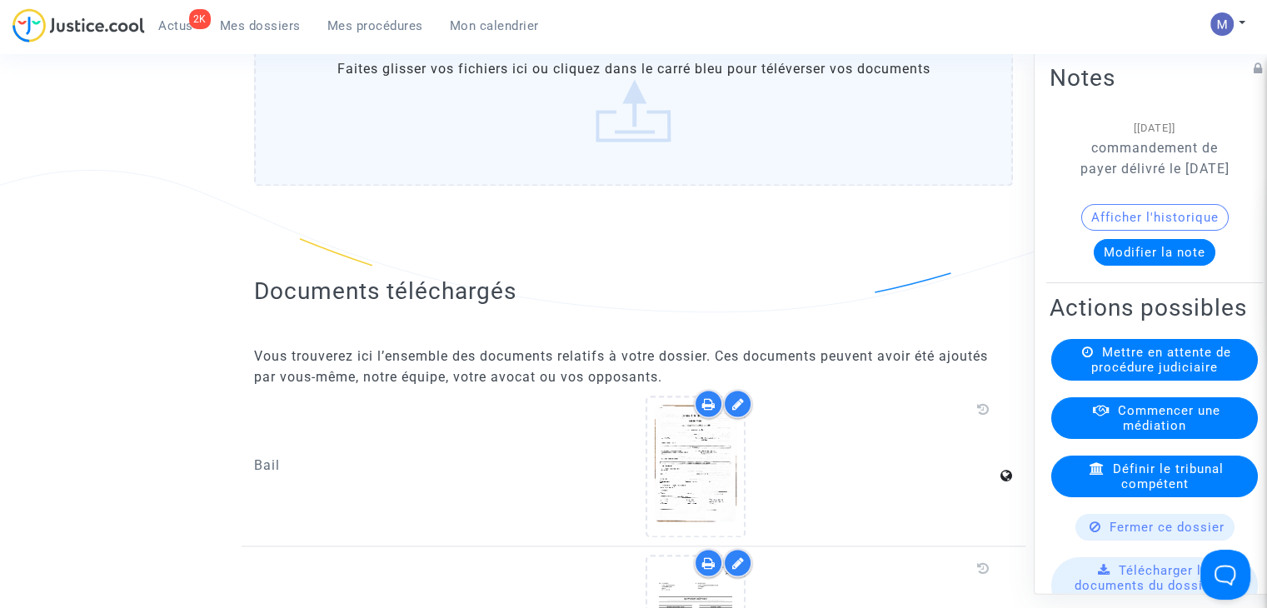
click at [624, 127] on label "Faites glisser vos fichiers ici ou cliquez dans le carré bleu pour téléverser v…" at bounding box center [633, 101] width 759 height 170
click at [0, 0] on input "Faites glisser vos fichiers ici ou cliquez dans le carré bleu pour téléverser v…" at bounding box center [0, 0] width 0 height 0
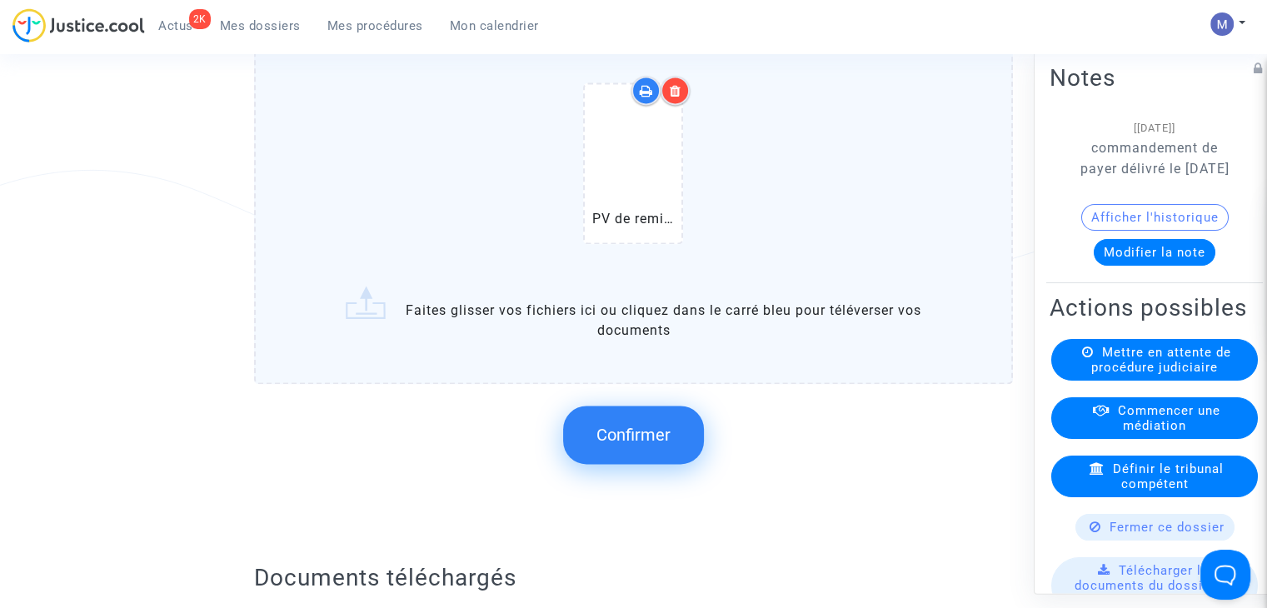
click at [622, 443] on span "Confirmer" at bounding box center [633, 435] width 74 height 20
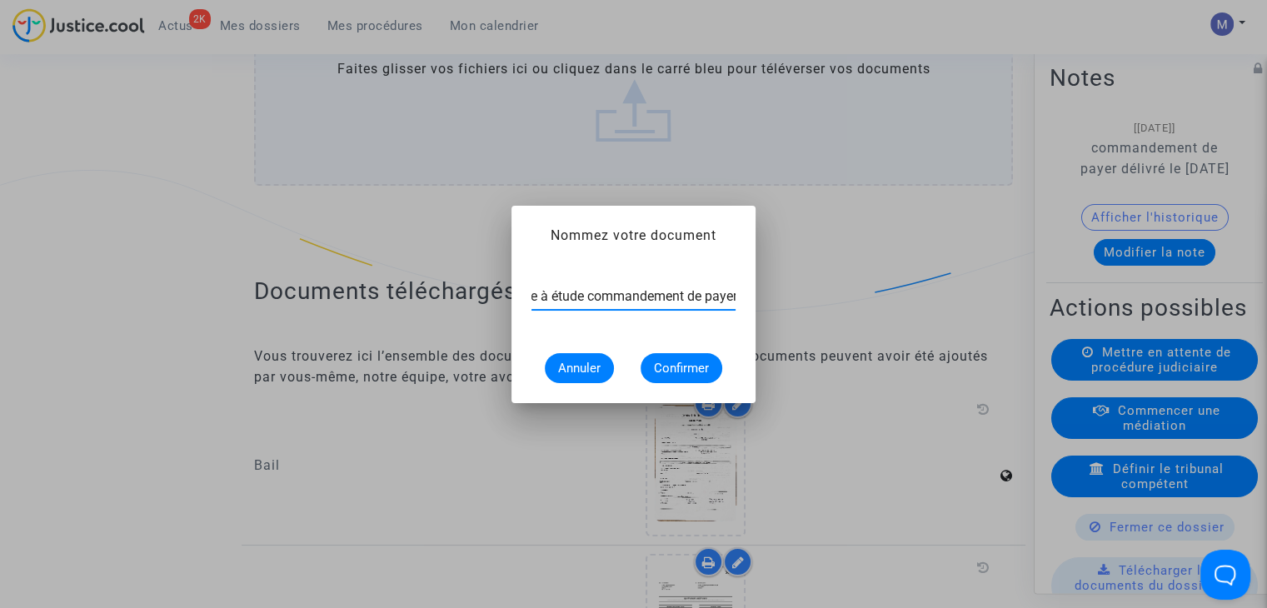
scroll to position [0, 76]
type input "PV de remise à étude commandement de payer"
click at [706, 364] on span "Confirmer" at bounding box center [681, 368] width 55 height 15
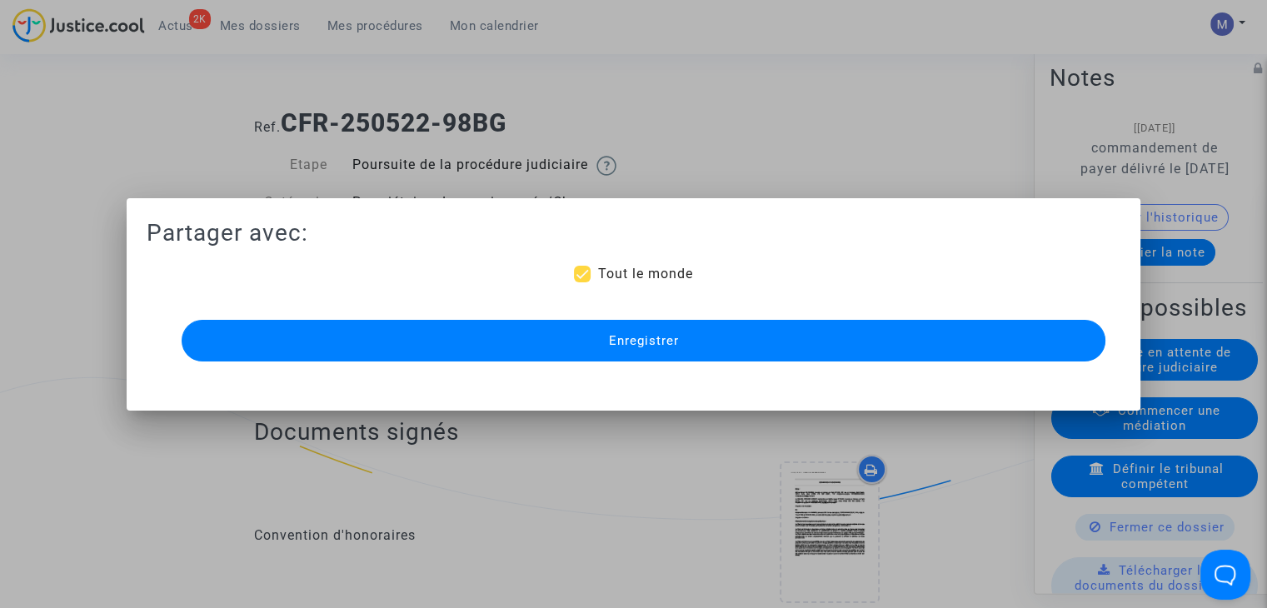
scroll to position [2321, 0]
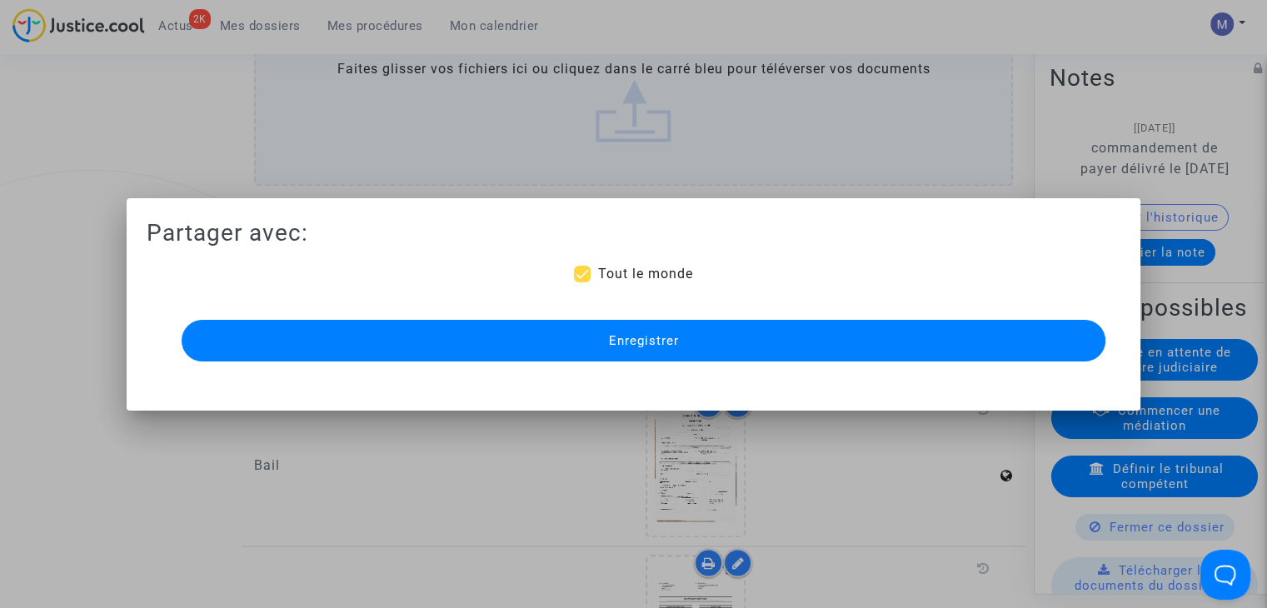
click at [610, 261] on div "Partager avec: Tout le monde Enregistrer" at bounding box center [634, 291] width 974 height 147
click at [605, 271] on span "Tout le monde" at bounding box center [644, 274] width 95 height 16
click at [582, 282] on input "Tout le monde" at bounding box center [581, 282] width 1 height 1
checkbox input "false"
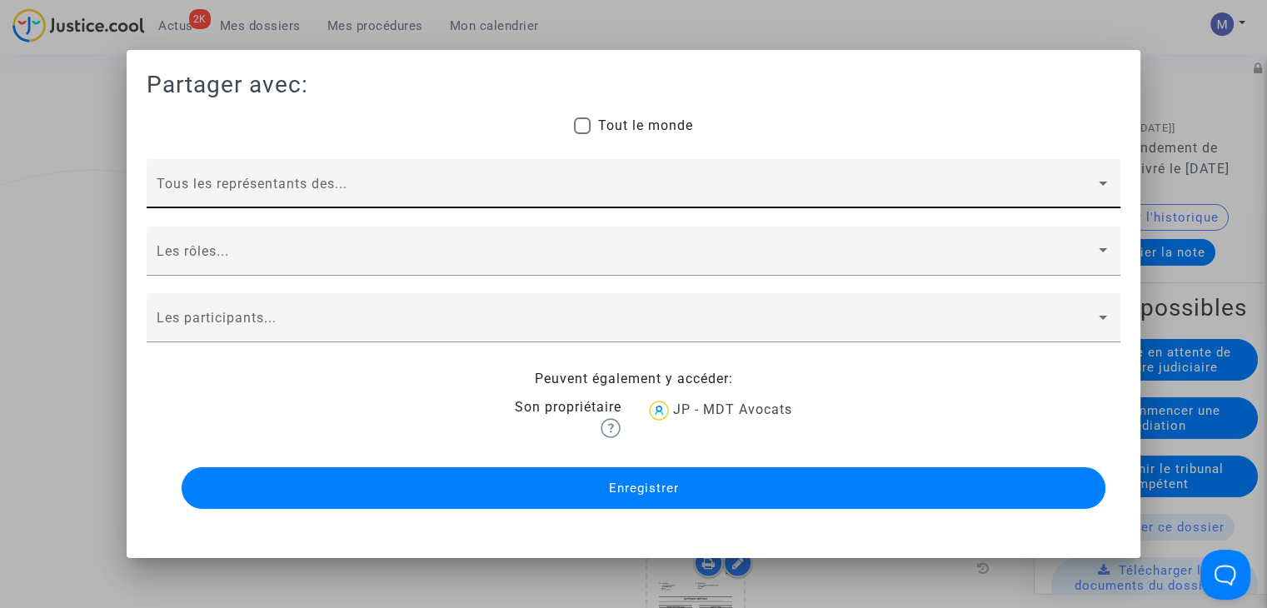
click at [392, 197] on span at bounding box center [626, 190] width 939 height 15
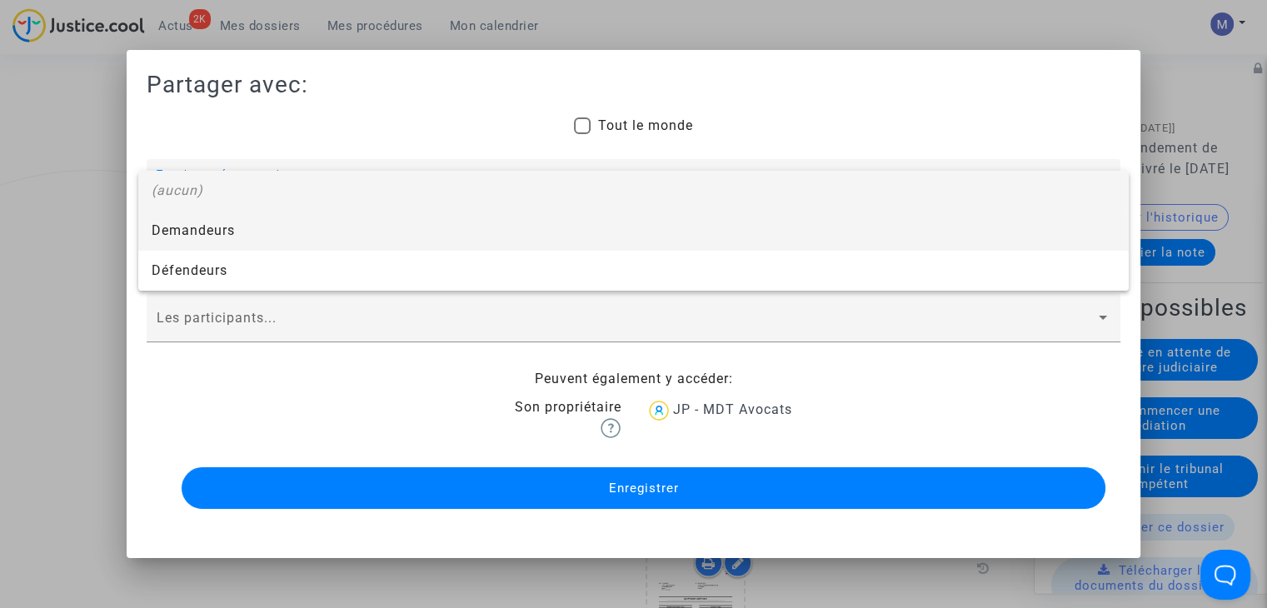
click at [290, 226] on span "Demandeurs" at bounding box center [634, 231] width 964 height 40
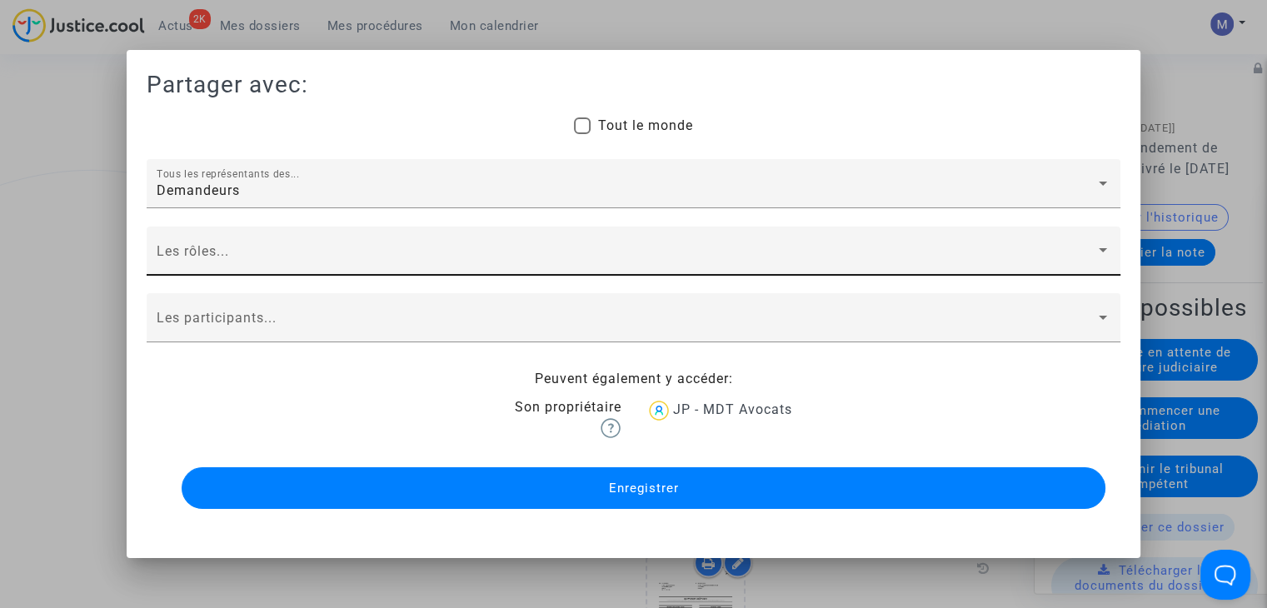
click at [265, 243] on div "Les rôles..." at bounding box center [634, 256] width 954 height 39
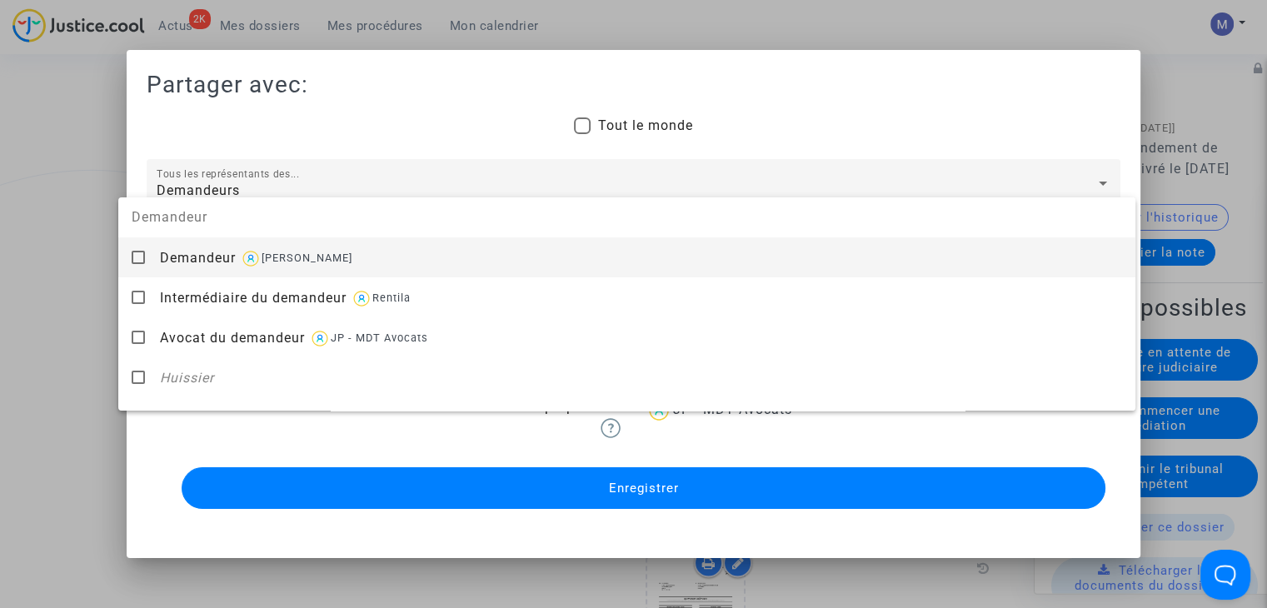
click at [246, 260] on img at bounding box center [251, 259] width 22 height 22
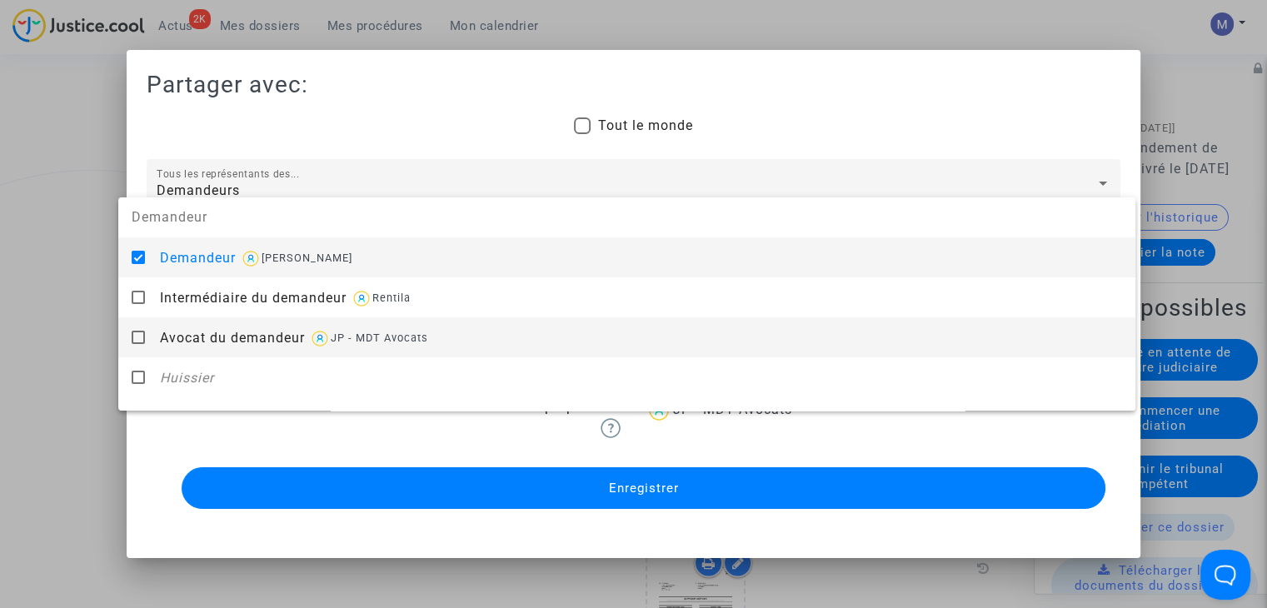
click at [230, 346] on span "Avocat du demandeur" at bounding box center [232, 338] width 145 height 16
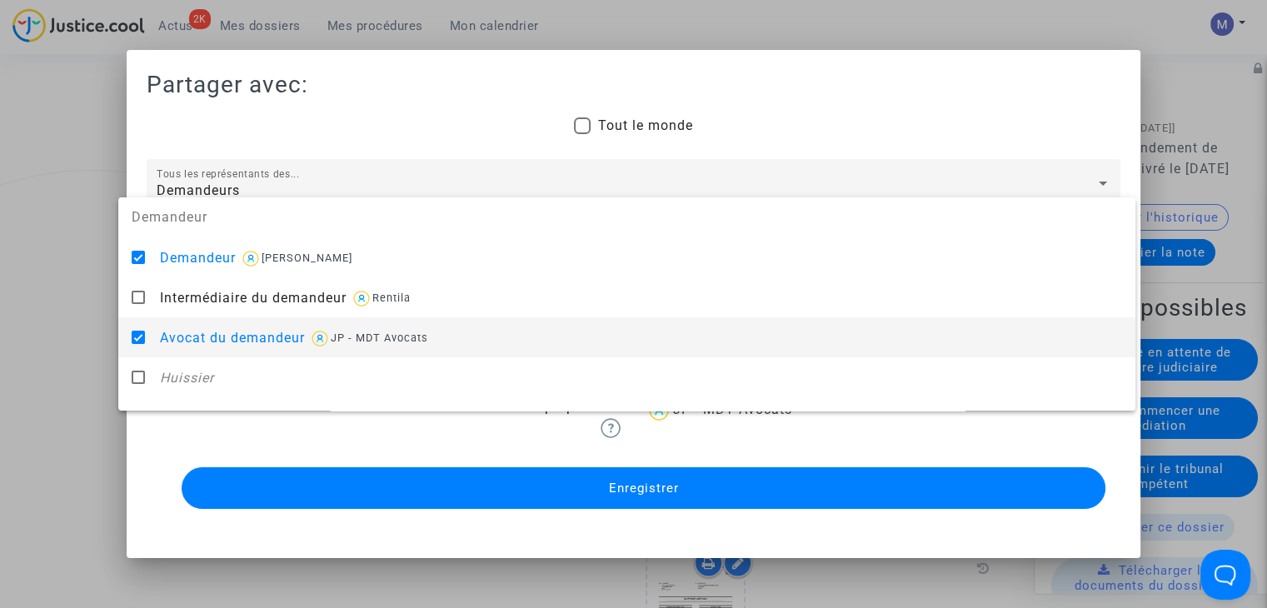
click at [66, 364] on div at bounding box center [633, 304] width 1267 height 608
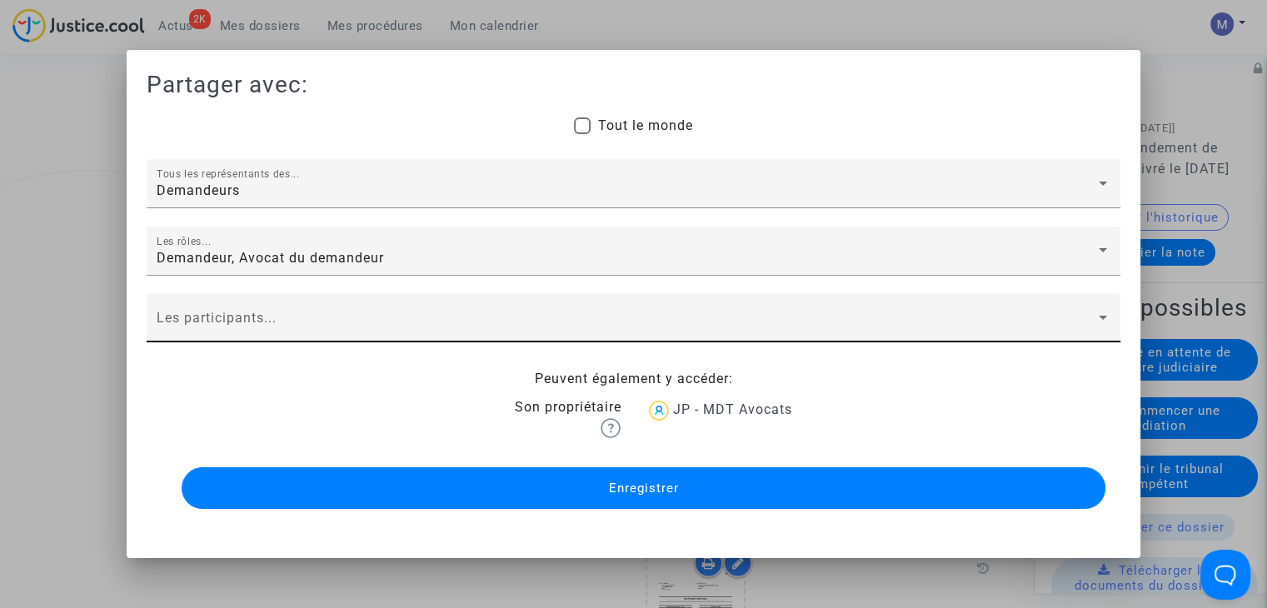
click at [230, 329] on span at bounding box center [626, 324] width 939 height 15
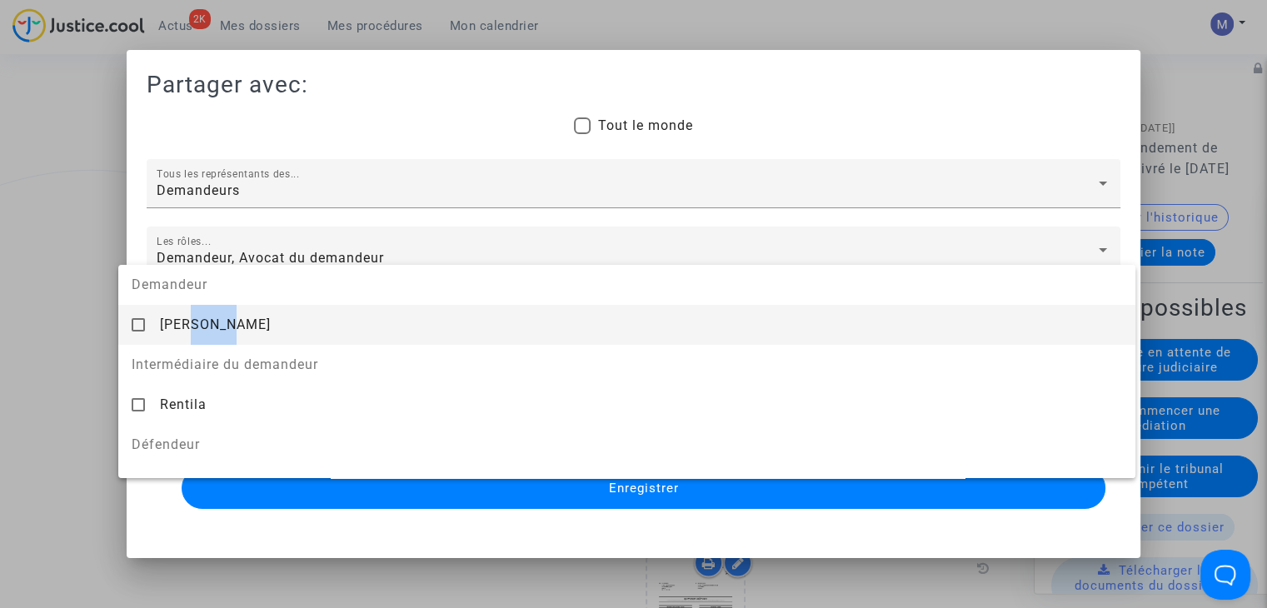
click at [230, 329] on span "[PERSON_NAME]" at bounding box center [215, 324] width 111 height 16
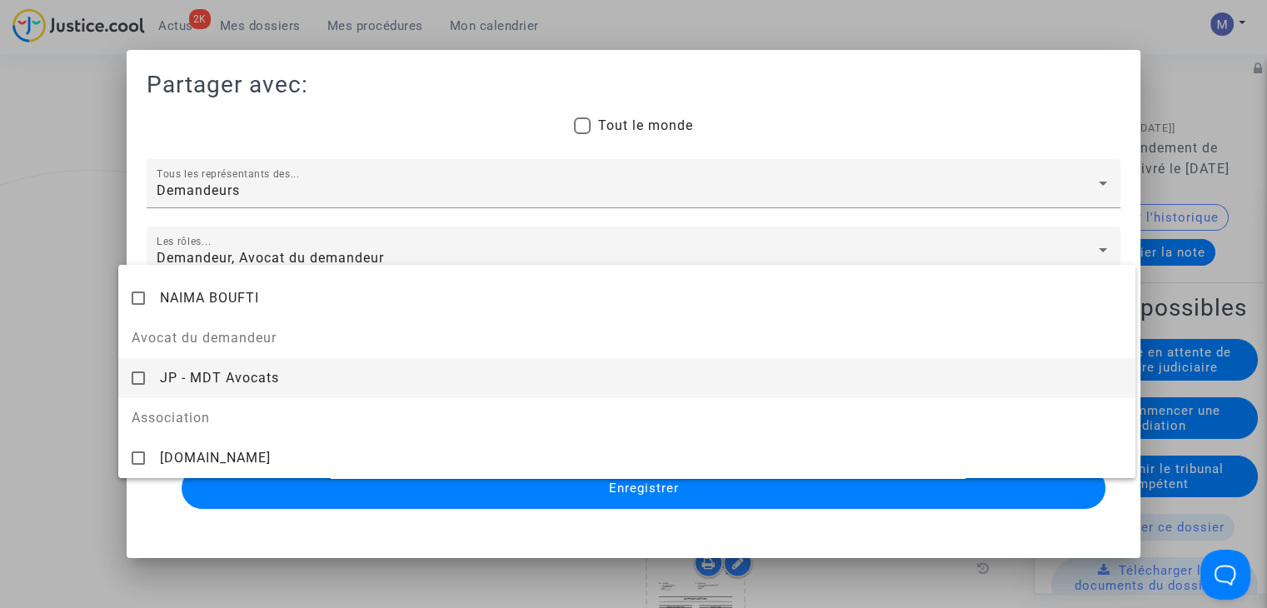
click at [310, 379] on div "JP - MDT Avocats" at bounding box center [641, 377] width 962 height 41
click at [585, 487] on div at bounding box center [633, 304] width 1267 height 608
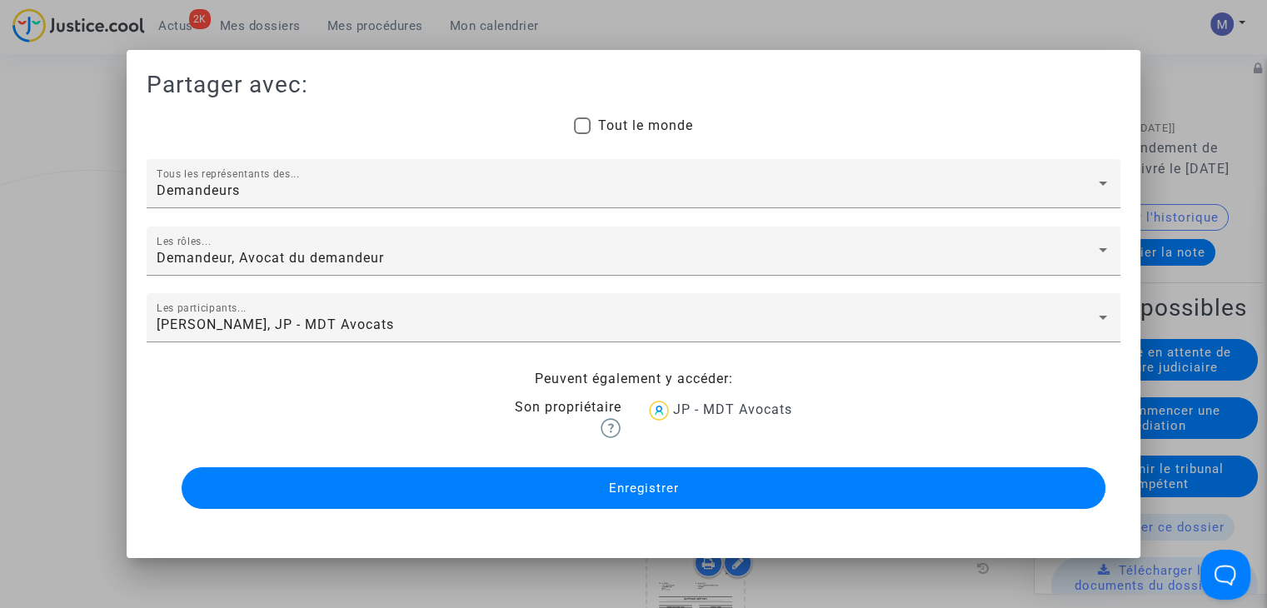
click at [585, 487] on button "Enregistrer" at bounding box center [644, 488] width 924 height 42
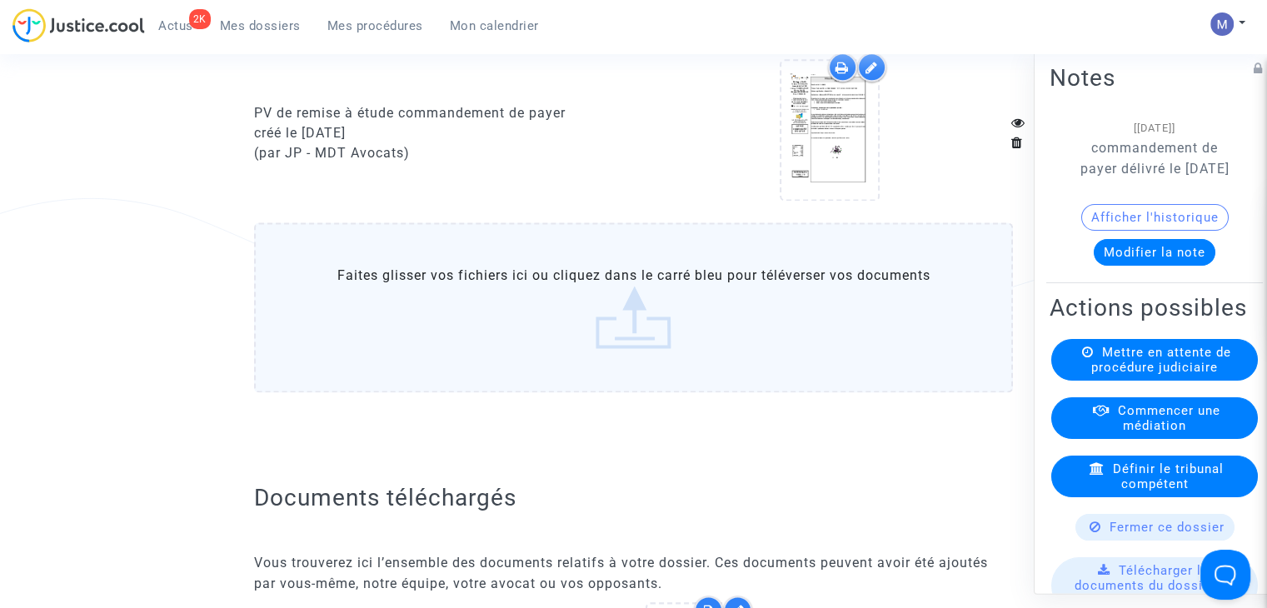
scroll to position [2298, 0]
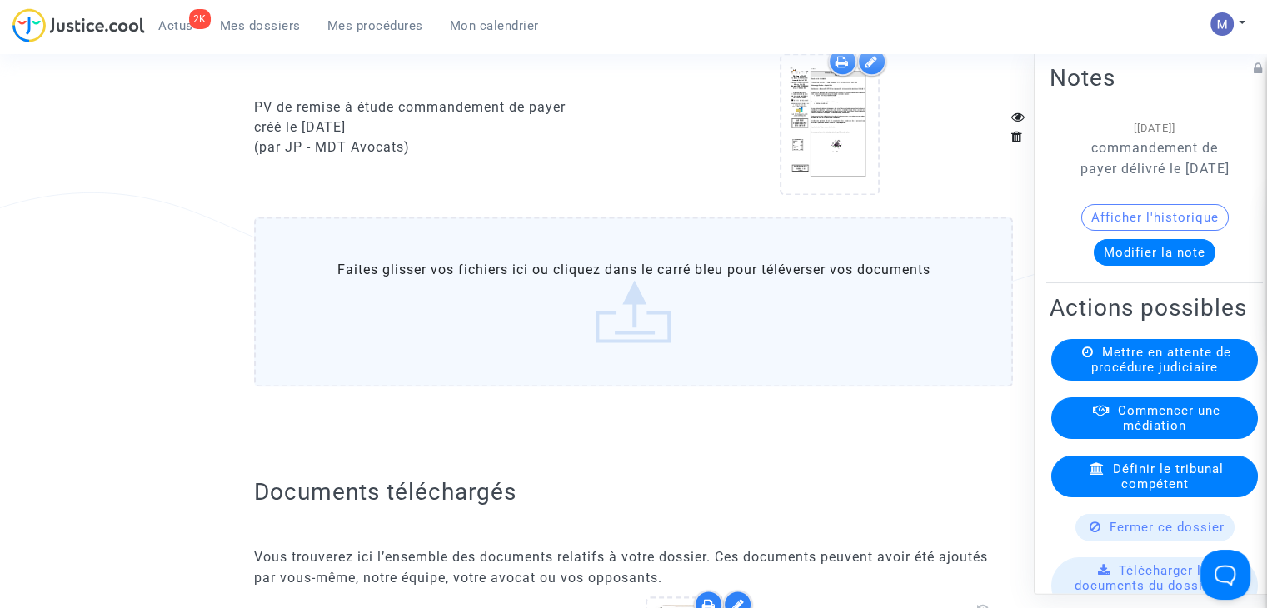
click at [615, 346] on label "Faites glisser vos fichiers ici ou cliquez dans le carré bleu pour téléverser v…" at bounding box center [633, 302] width 759 height 170
click at [0, 0] on input "Faites glisser vos fichiers ici ou cliquez dans le carré bleu pour téléverser v…" at bounding box center [0, 0] width 0 height 0
click at [632, 322] on label "Faites glisser vos fichiers ici ou cliquez dans le carré bleu pour téléverser v…" at bounding box center [633, 302] width 759 height 170
click at [0, 0] on input "Faites glisser vos fichiers ici ou cliquez dans le carré bleu pour téléverser v…" at bounding box center [0, 0] width 0 height 0
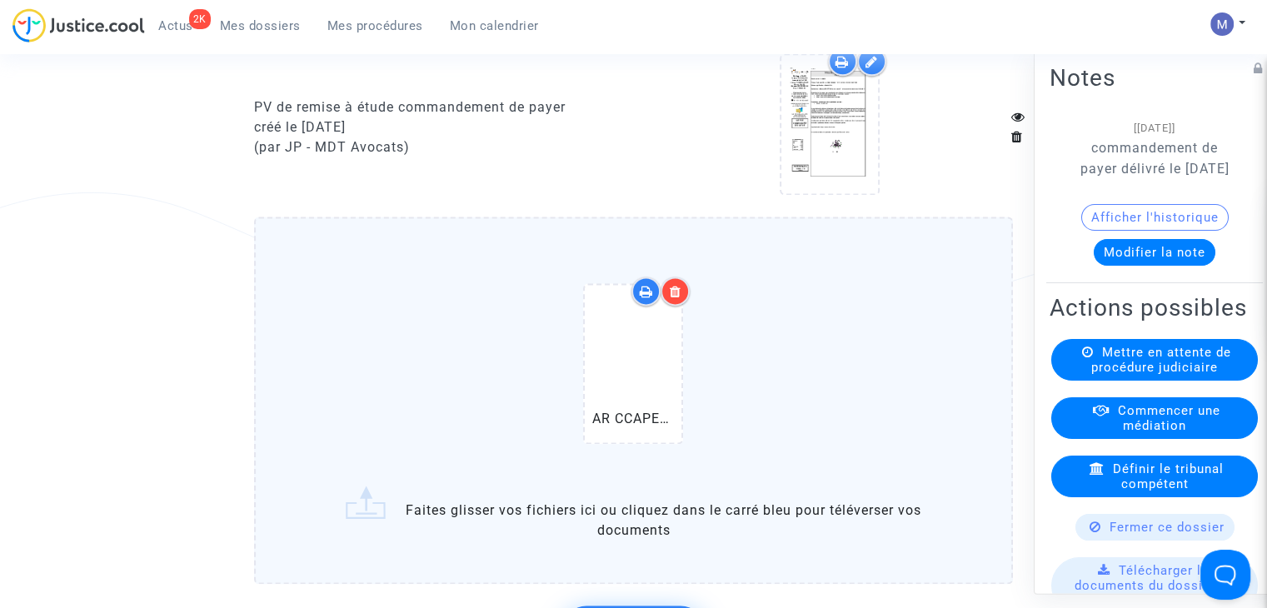
scroll to position [2573, 0]
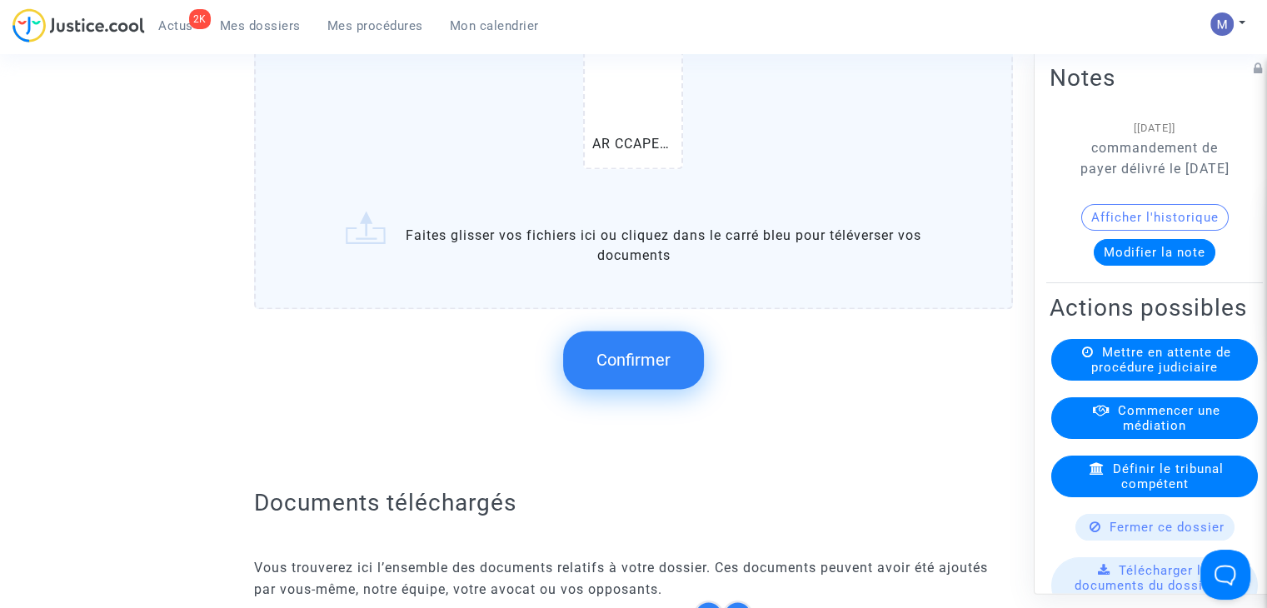
click at [625, 370] on span "Confirmer" at bounding box center [633, 360] width 74 height 20
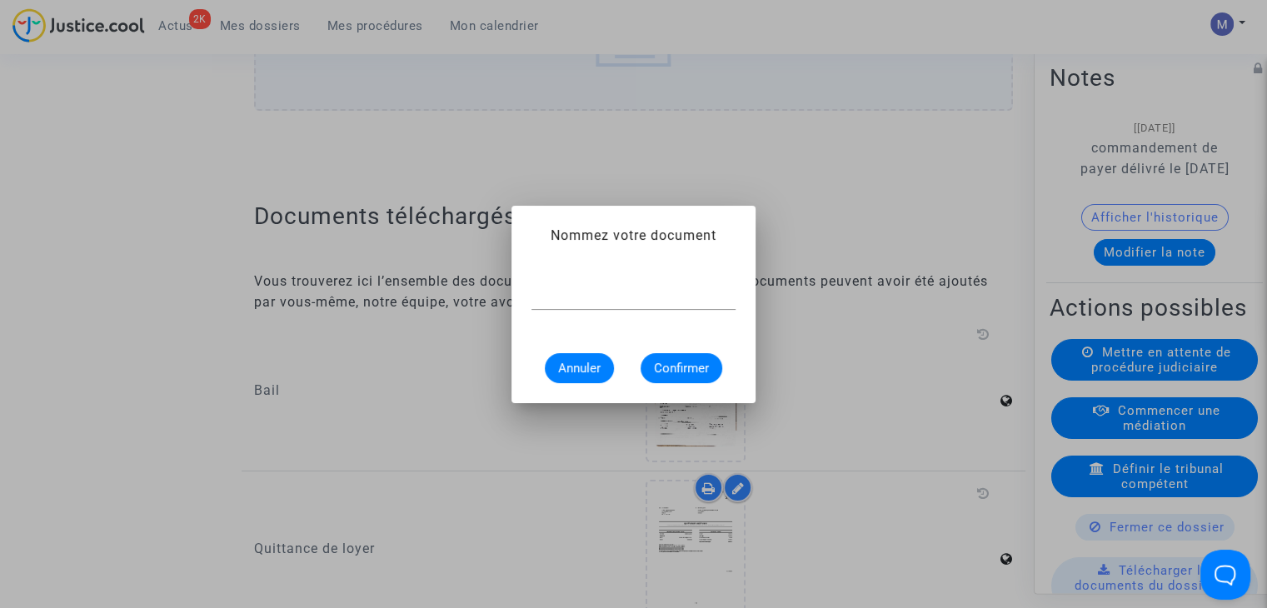
scroll to position [0, 0]
type input "AR CCAPEX"
click at [668, 381] on button "Confirmer" at bounding box center [681, 368] width 82 height 30
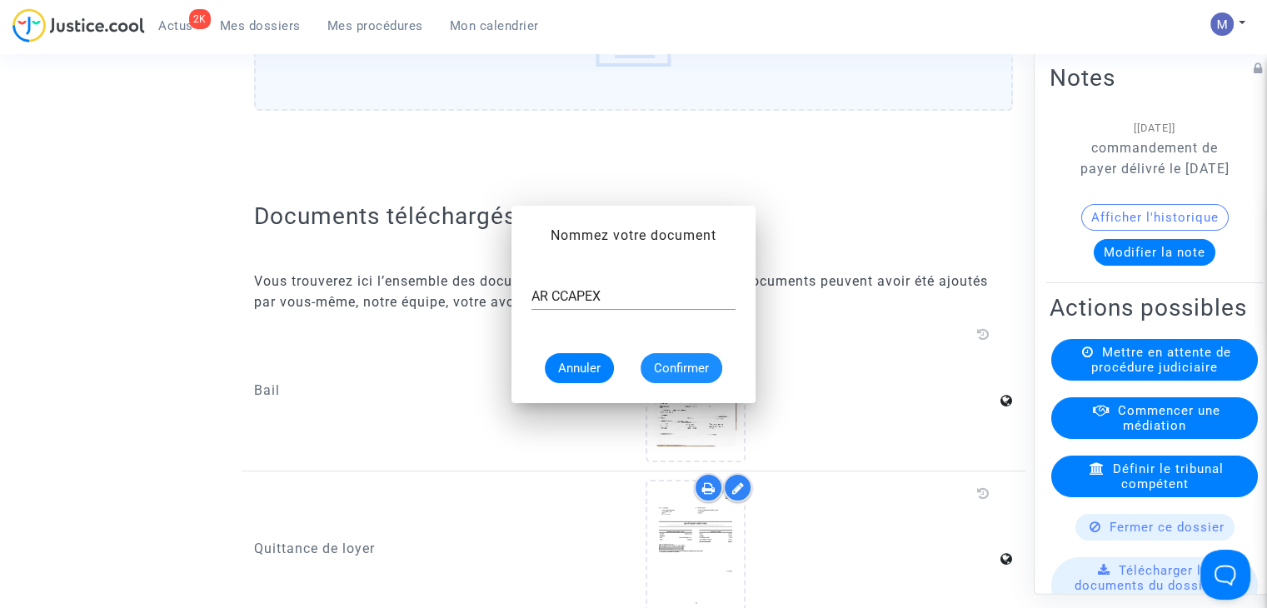
scroll to position [2573, 0]
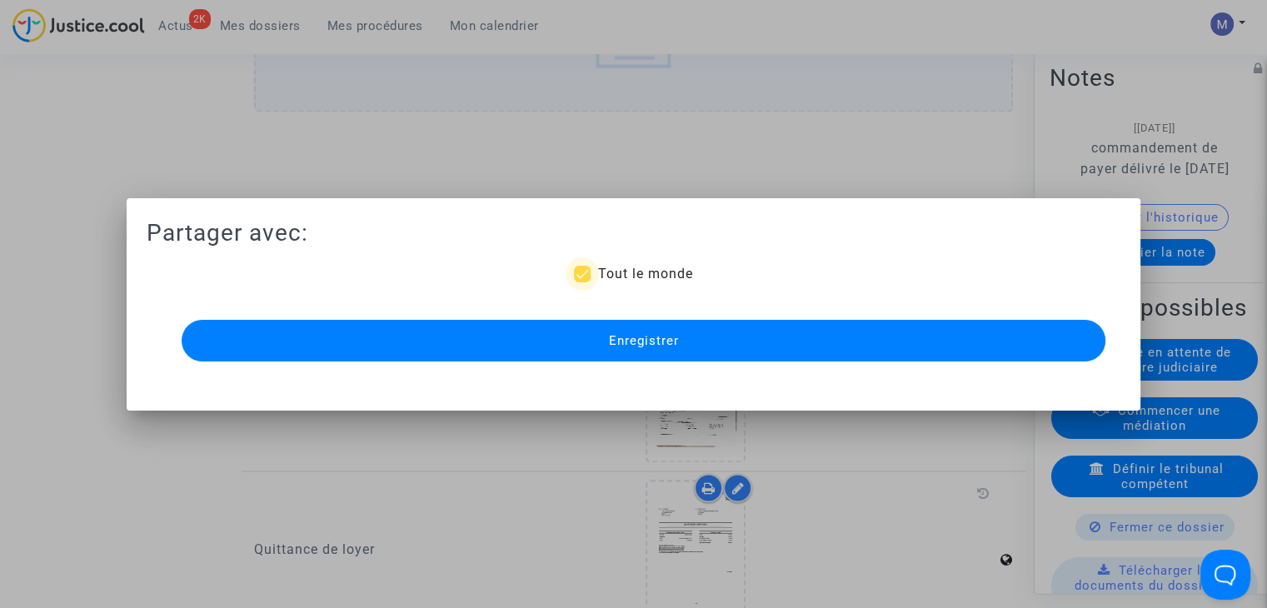
click at [616, 278] on span "Tout le monde" at bounding box center [644, 274] width 95 height 16
click at [582, 282] on input "Tout le monde" at bounding box center [581, 282] width 1 height 1
checkbox input "false"
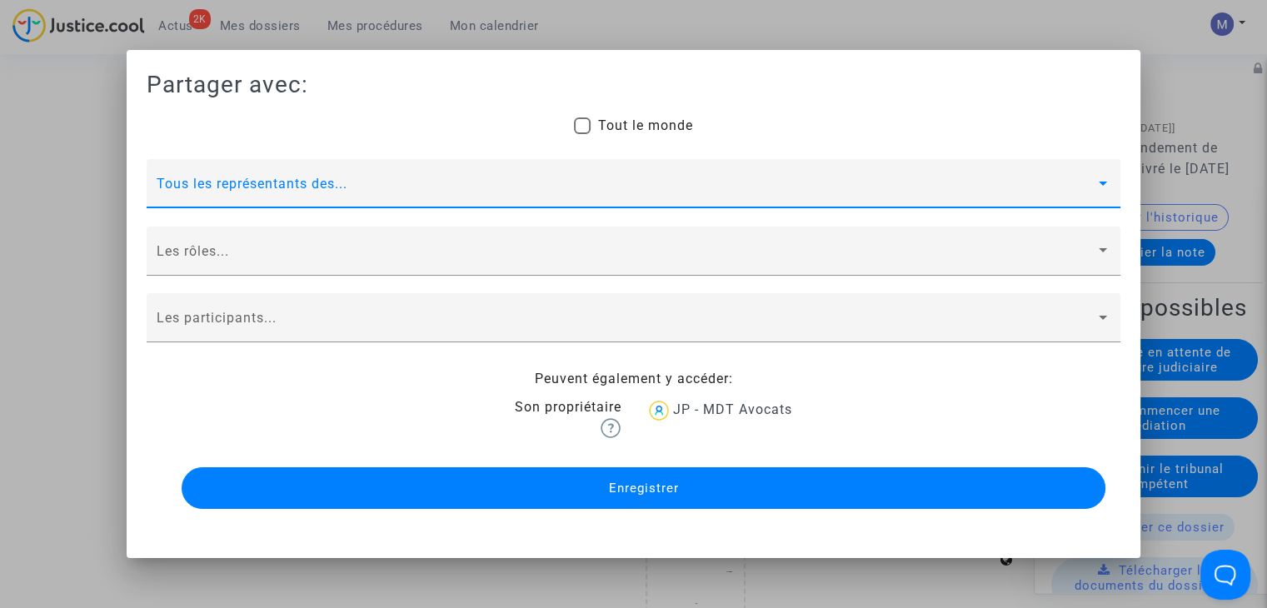
click at [301, 189] on span at bounding box center [626, 190] width 939 height 15
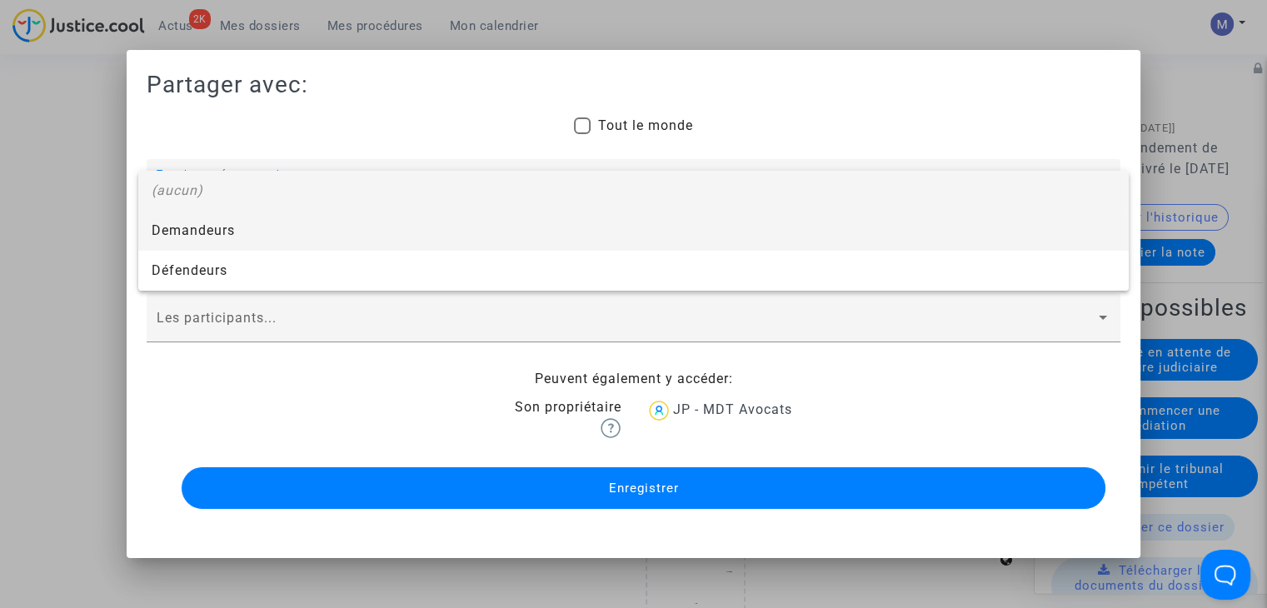
click at [204, 231] on span "Demandeurs" at bounding box center [634, 231] width 964 height 40
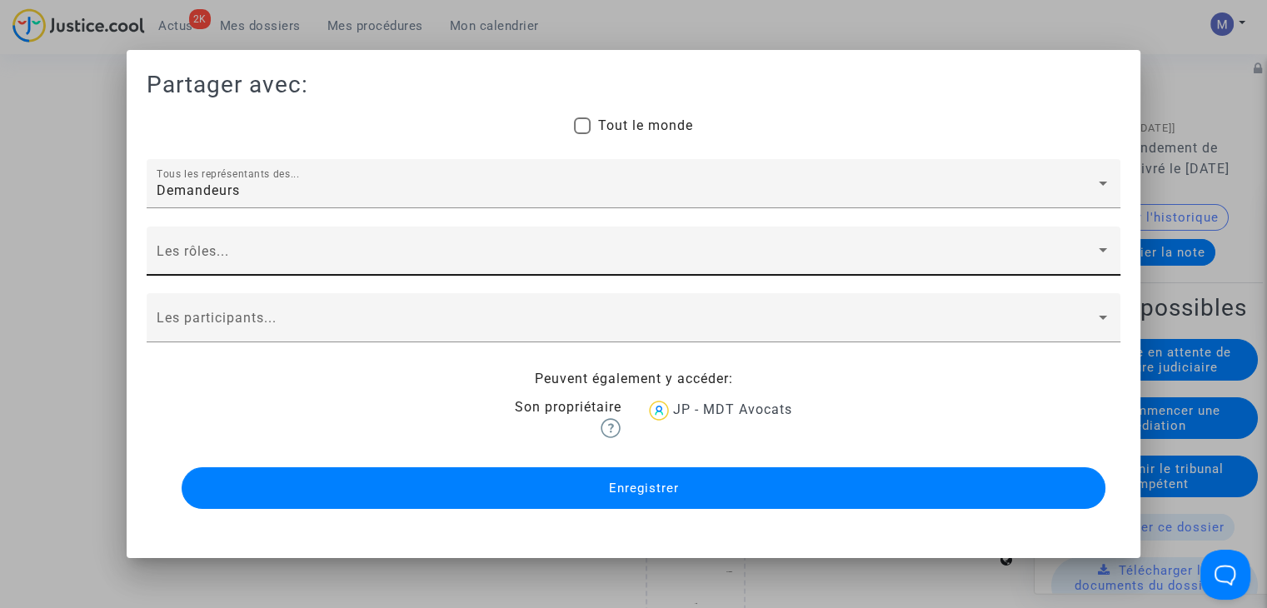
click at [193, 249] on div "Les rôles..." at bounding box center [634, 256] width 954 height 39
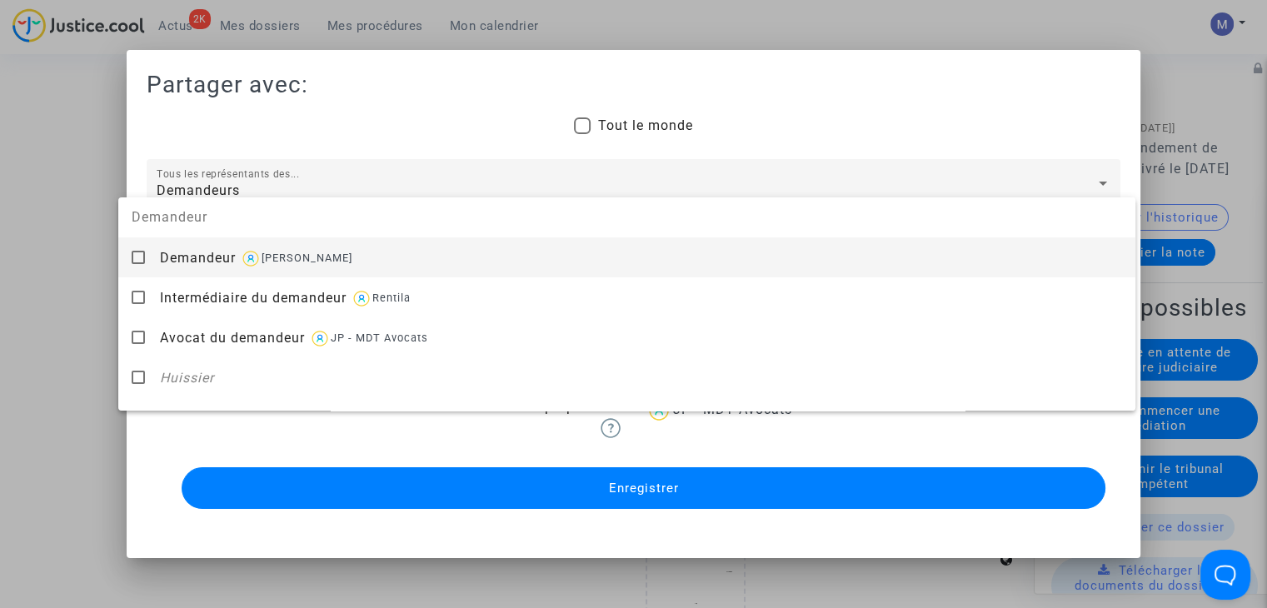
click at [198, 262] on span "Demandeur" at bounding box center [198, 258] width 76 height 16
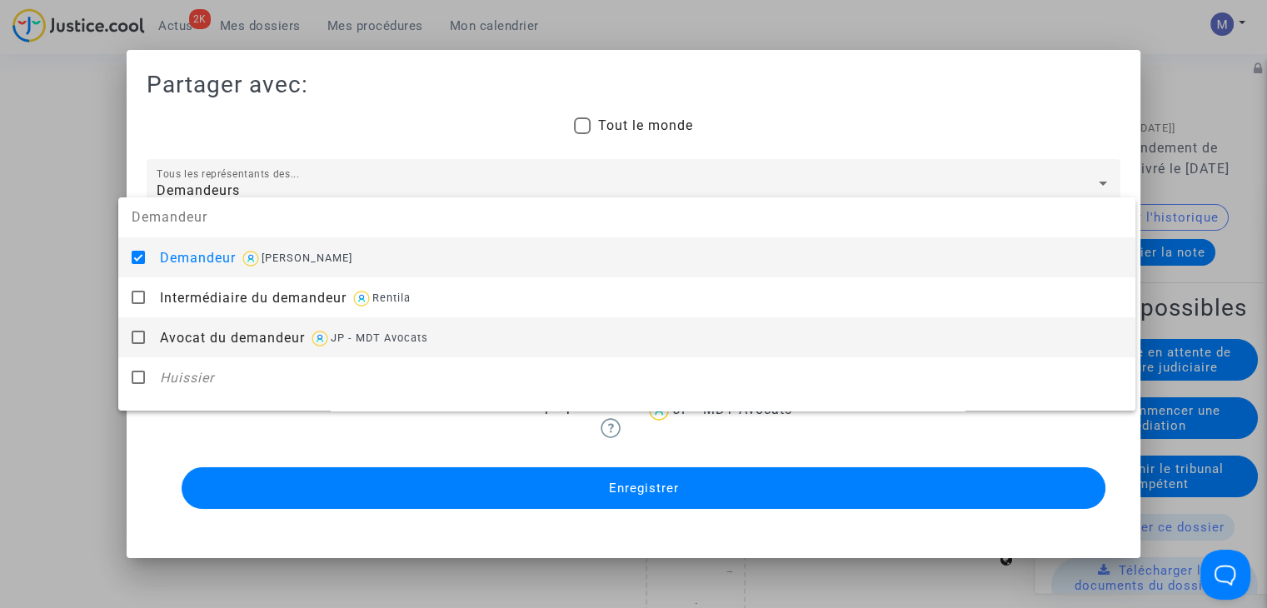
click at [201, 326] on div "Avocat du demandeur JP - MDT Avocats" at bounding box center [641, 337] width 962 height 41
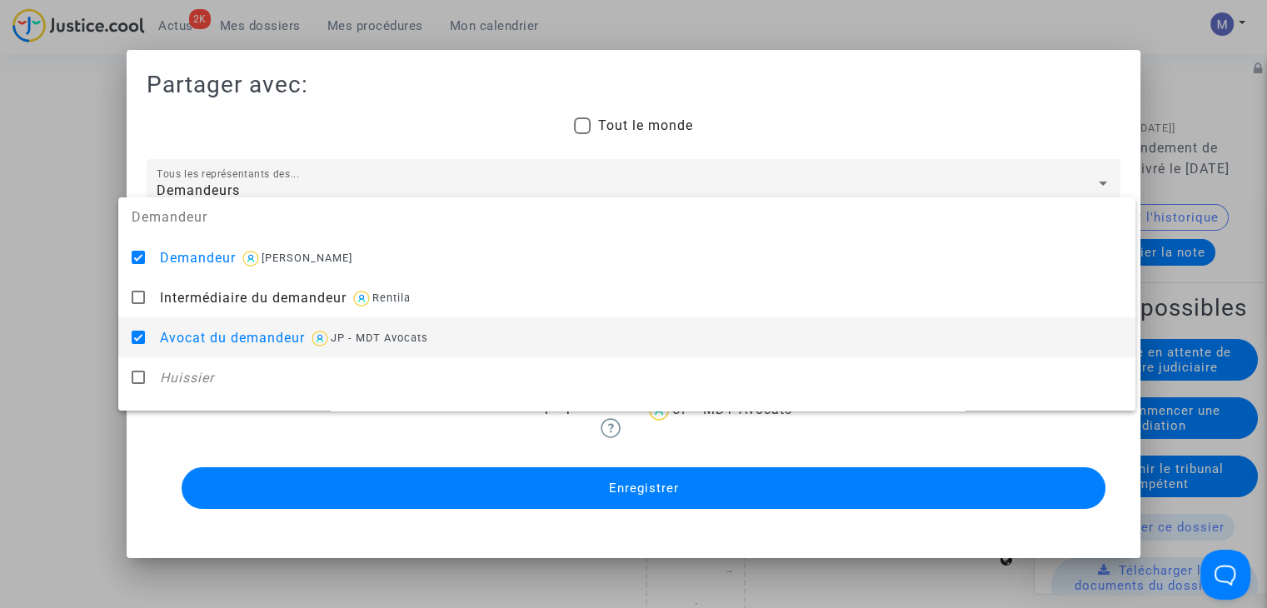
click at [46, 347] on div at bounding box center [633, 304] width 1267 height 608
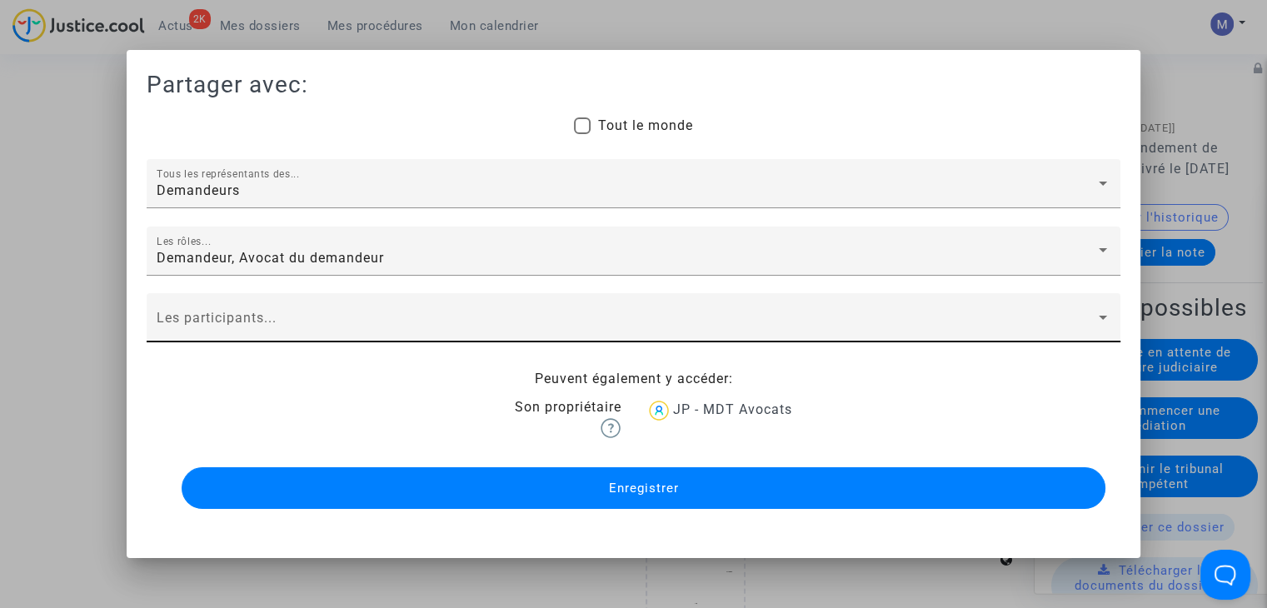
click at [190, 319] on span at bounding box center [626, 324] width 939 height 15
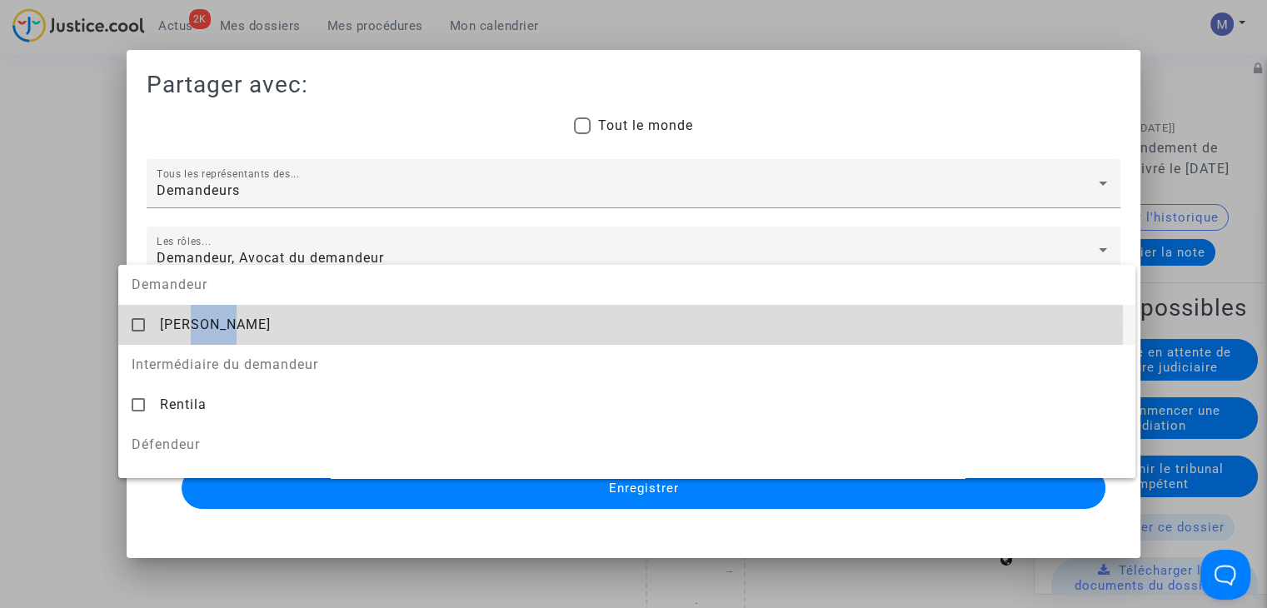
click at [190, 319] on span "[PERSON_NAME]" at bounding box center [215, 324] width 111 height 16
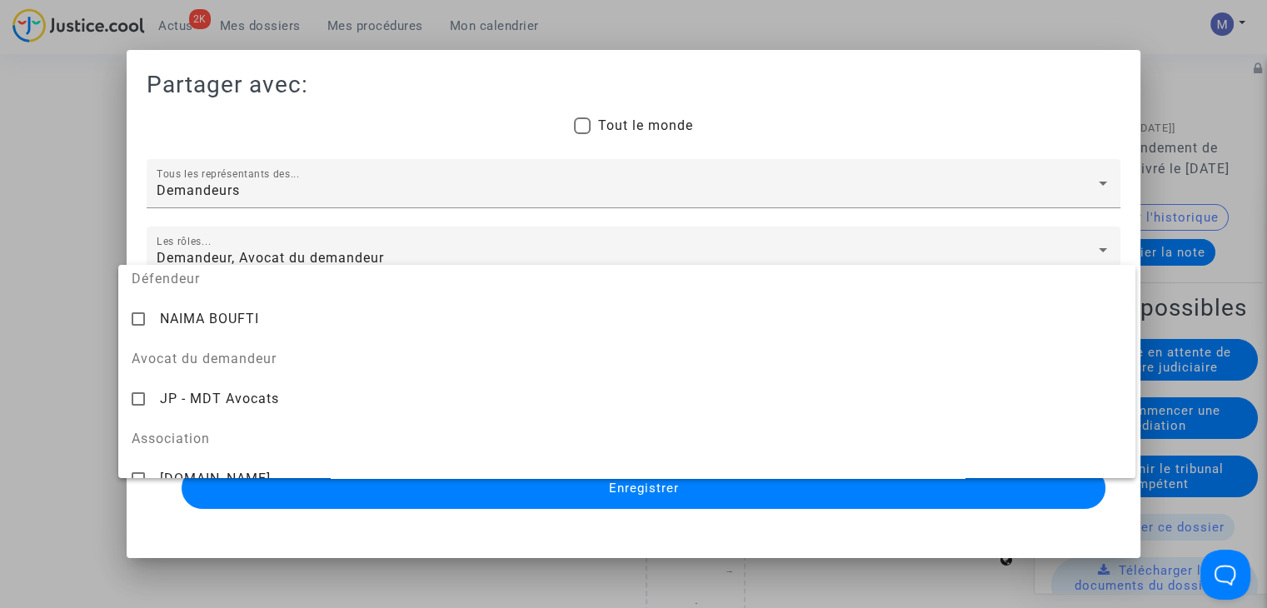
scroll to position [167, 0]
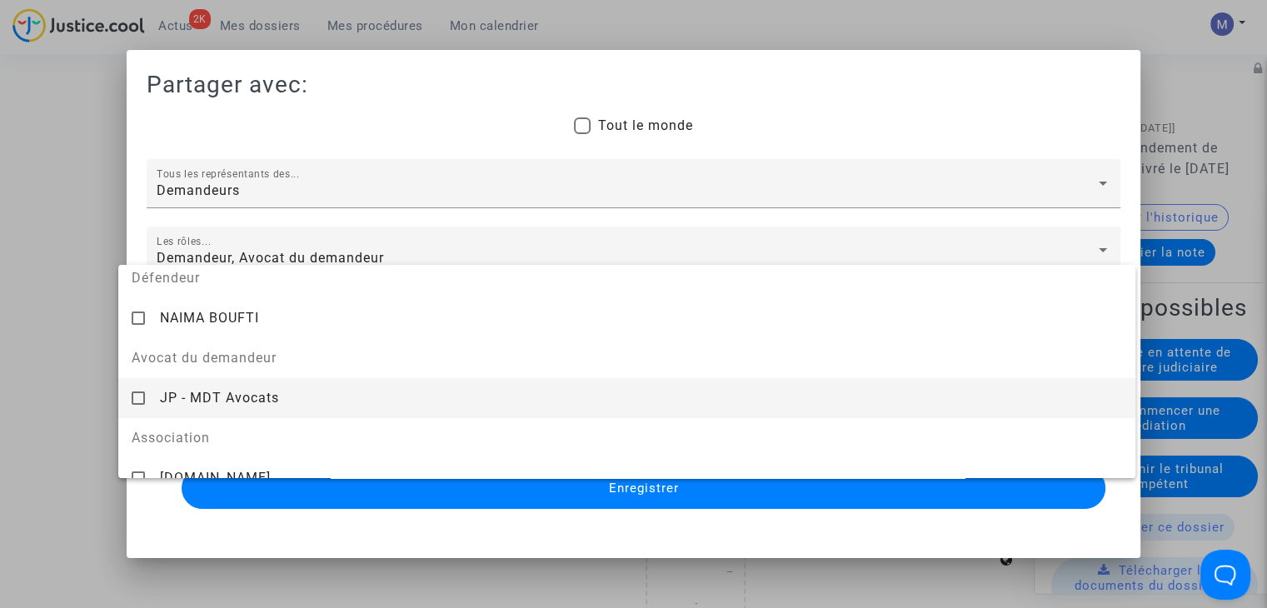
click at [279, 394] on div "JP - MDT Avocats" at bounding box center [641, 397] width 962 height 41
click at [630, 491] on div at bounding box center [633, 304] width 1267 height 608
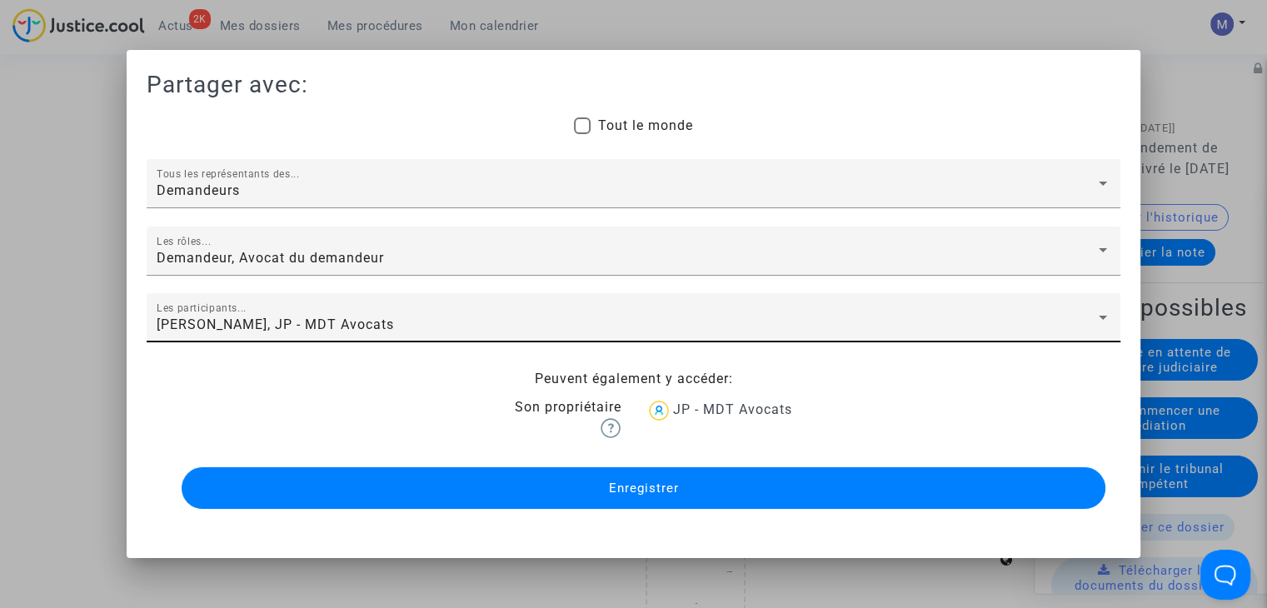
click at [630, 491] on span "Enregistrer" at bounding box center [643, 488] width 70 height 15
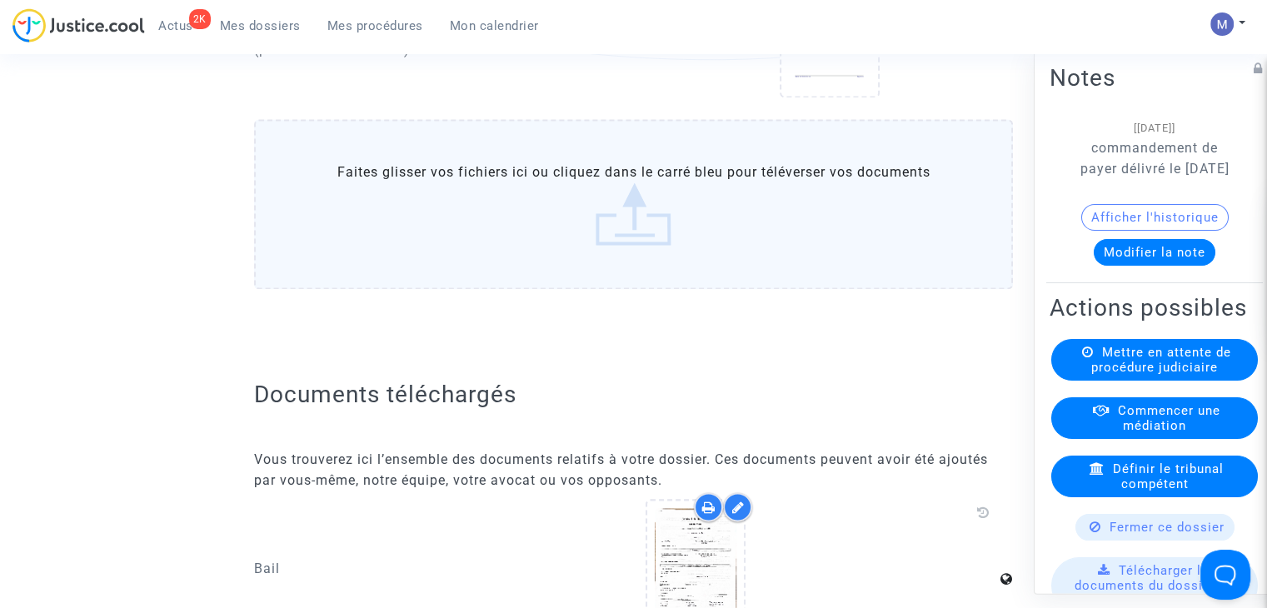
click at [595, 254] on label "Faites glisser vos fichiers ici ou cliquez dans le carré bleu pour téléverser v…" at bounding box center [633, 204] width 759 height 170
click at [0, 0] on input "Faites glisser vos fichiers ici ou cliquez dans le carré bleu pour téléverser v…" at bounding box center [0, 0] width 0 height 0
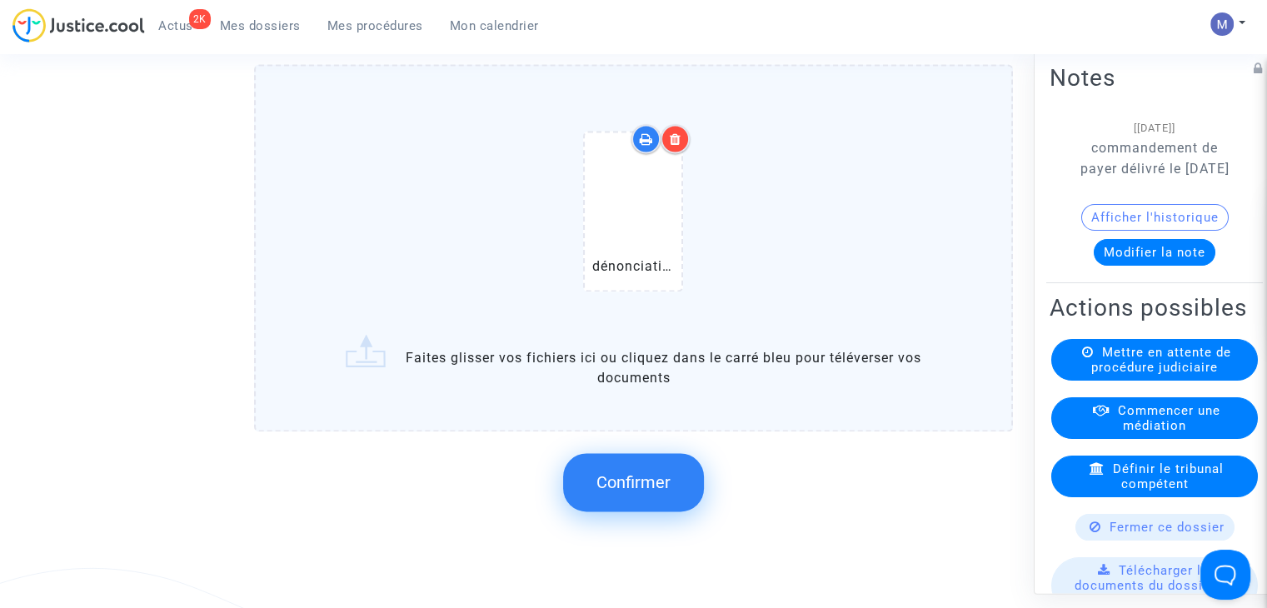
scroll to position [2634, 0]
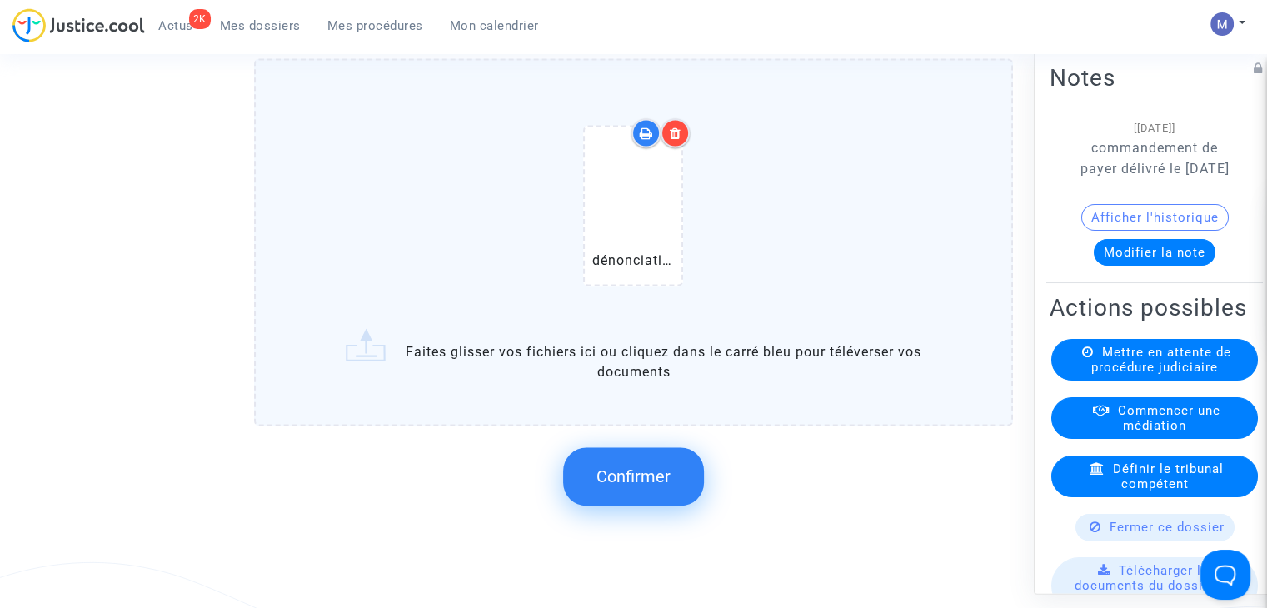
click at [638, 497] on button "Confirmer" at bounding box center [633, 476] width 141 height 58
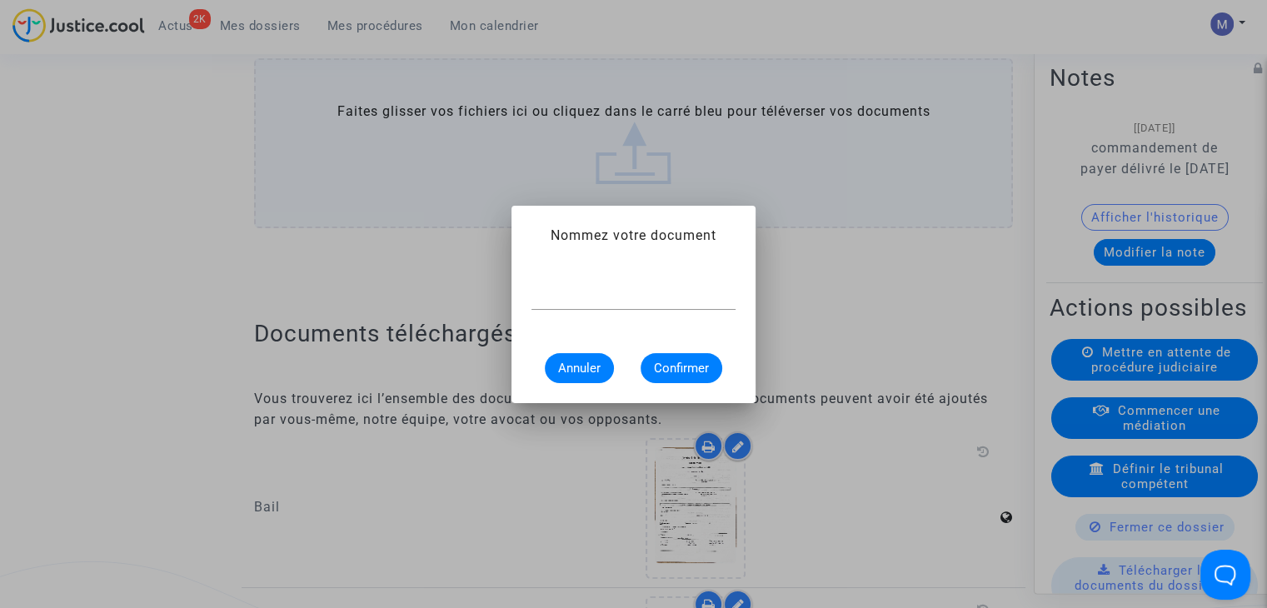
scroll to position [0, 0]
type input "dénonciation CCAPEX"
click at [681, 365] on span "Confirmer" at bounding box center [681, 368] width 55 height 15
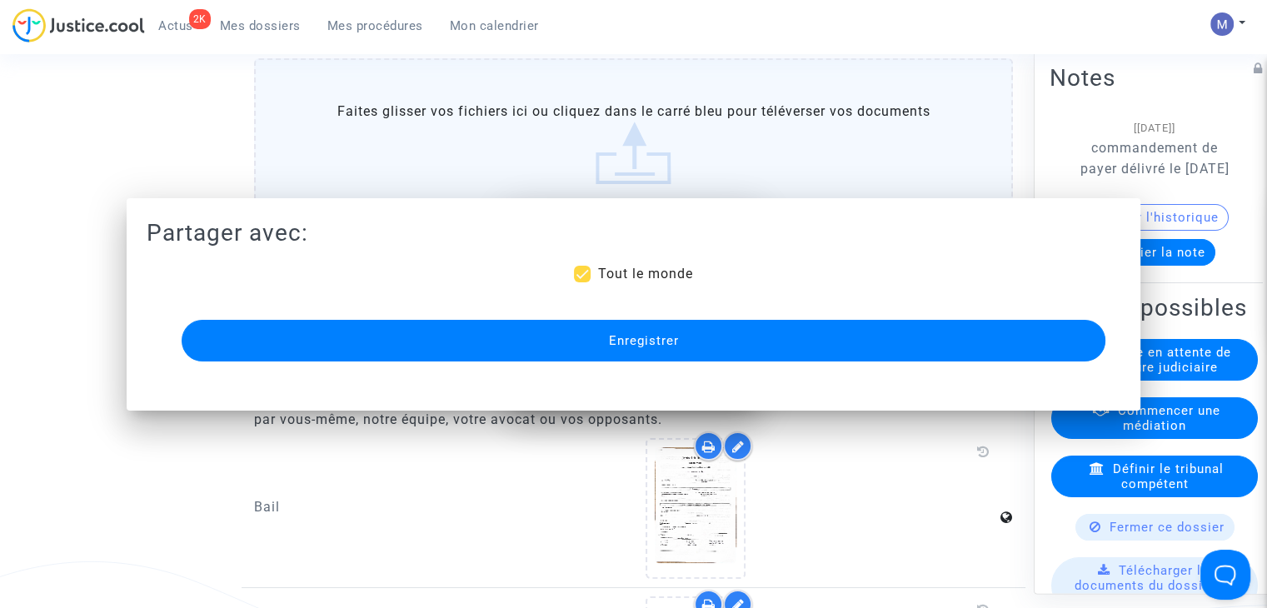
scroll to position [2634, 0]
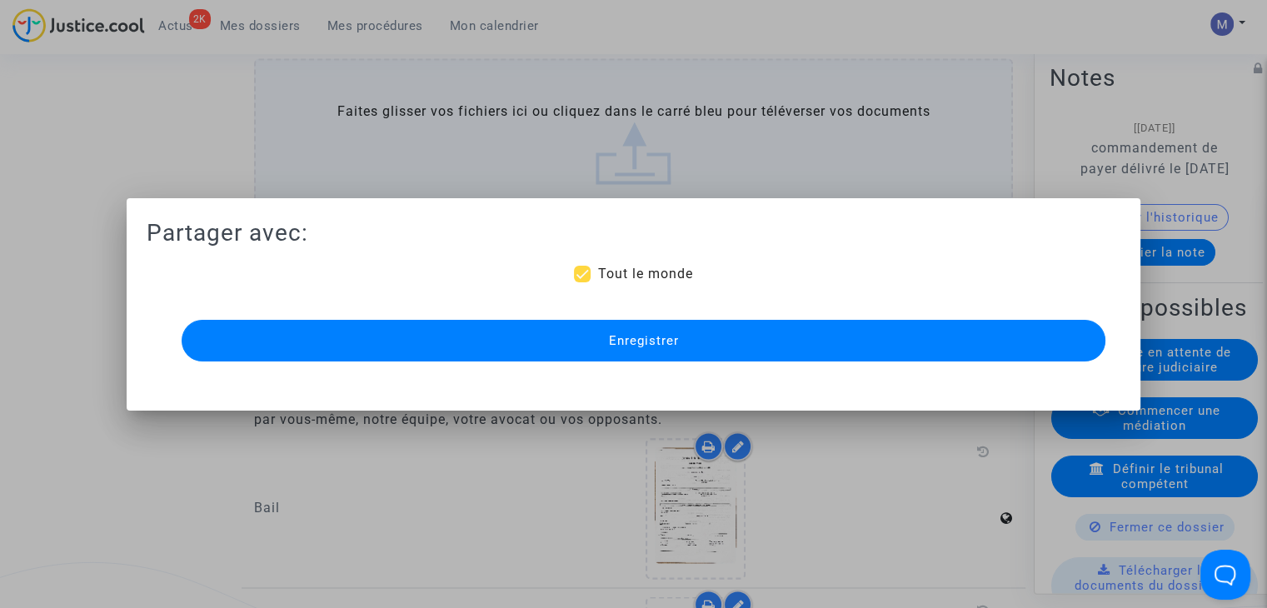
click at [616, 271] on span "Tout le monde" at bounding box center [644, 274] width 95 height 16
click at [582, 282] on input "Tout le monde" at bounding box center [581, 282] width 1 height 1
checkbox input "false"
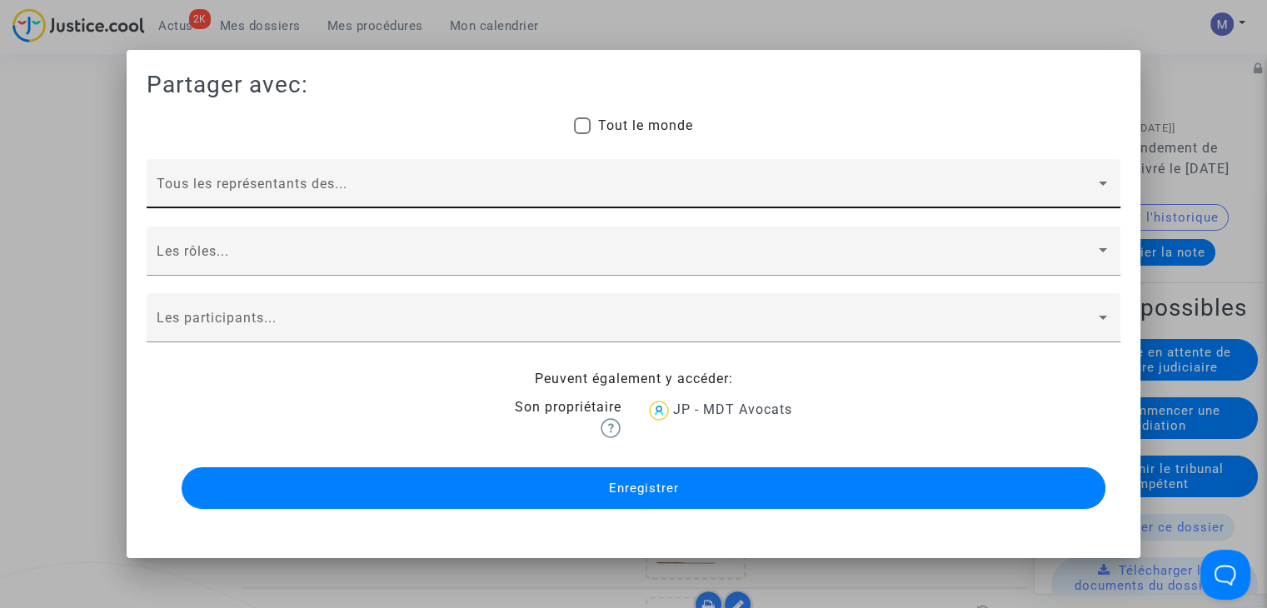
click at [286, 167] on div "Tous les représentants des..." at bounding box center [634, 183] width 974 height 49
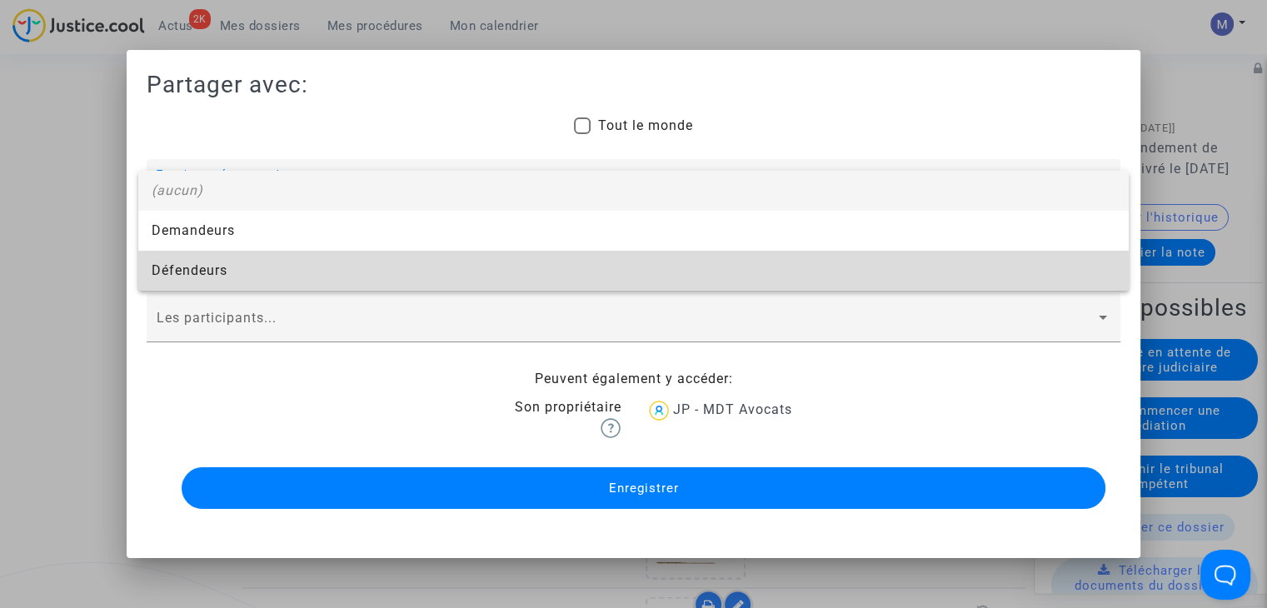
click at [210, 253] on span "Défendeurs" at bounding box center [634, 271] width 964 height 40
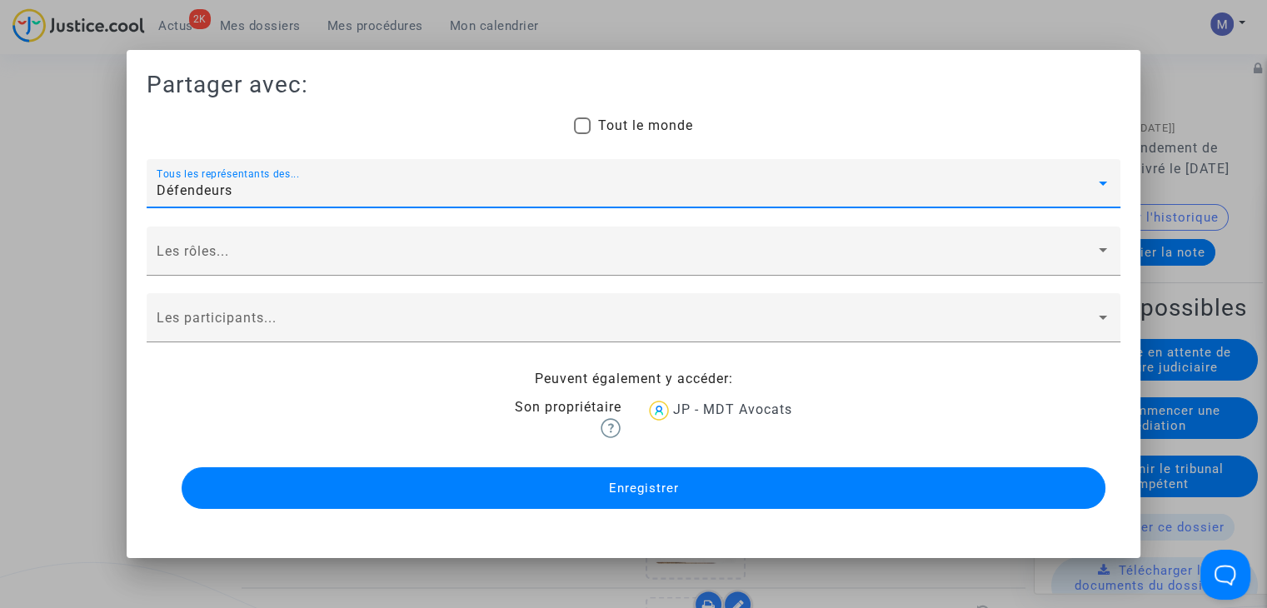
click at [209, 189] on span "Défendeurs" at bounding box center [195, 190] width 76 height 16
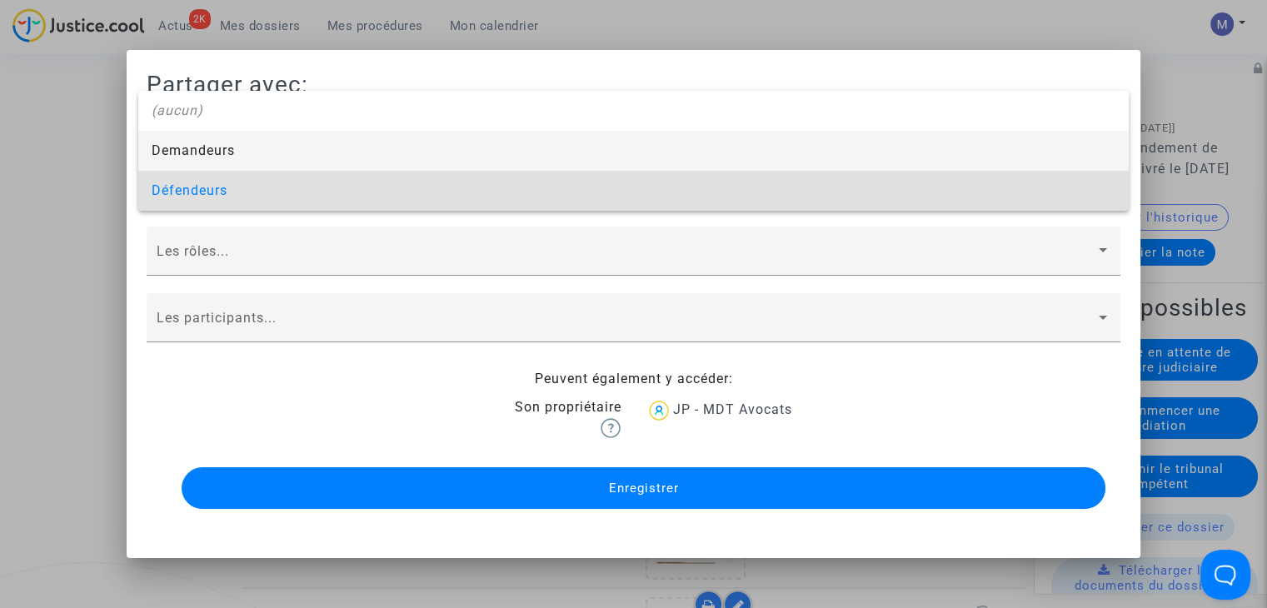
click at [184, 142] on span "Demandeurs" at bounding box center [634, 151] width 964 height 40
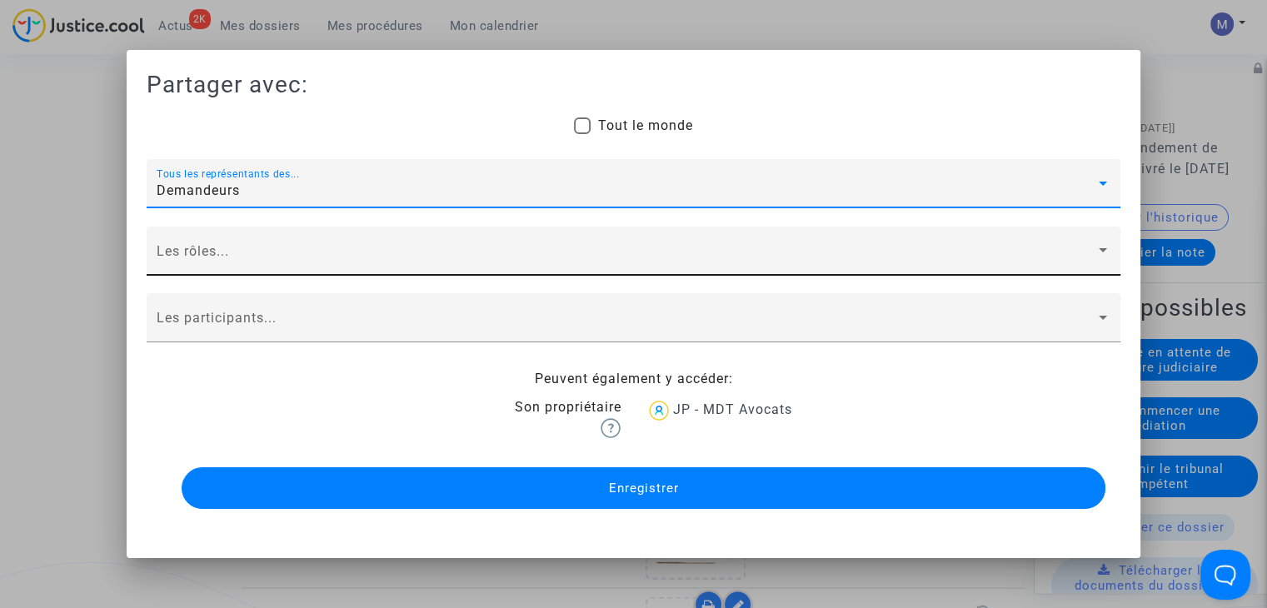
click at [174, 261] on span at bounding box center [626, 258] width 939 height 15
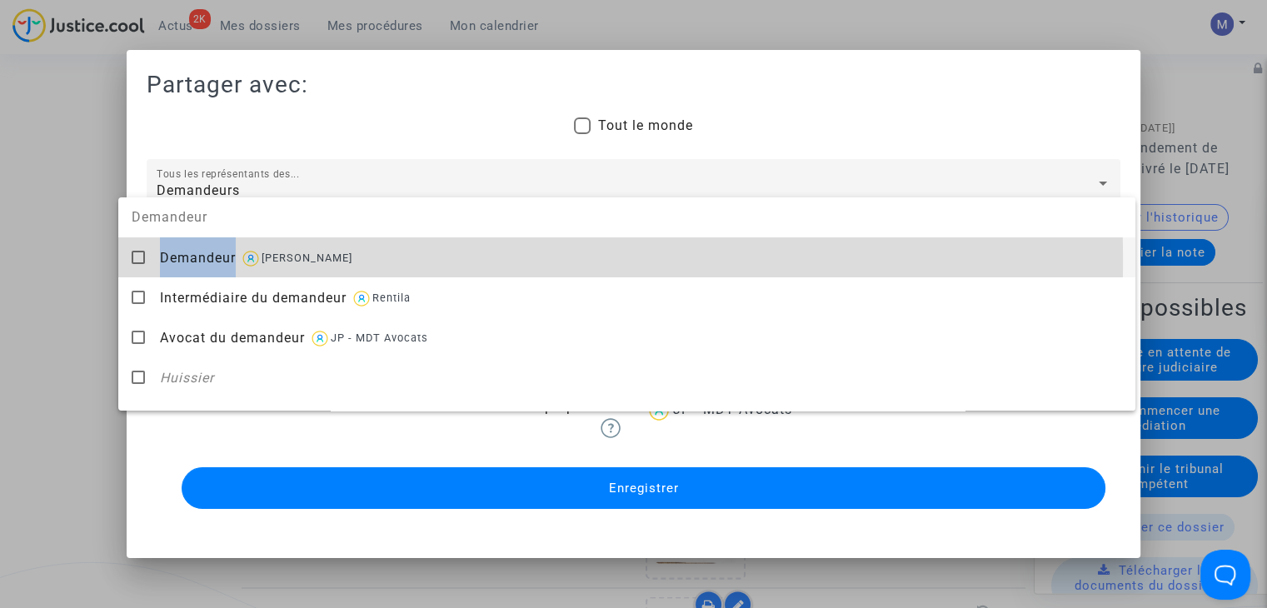
click at [174, 261] on span "Demandeur" at bounding box center [198, 258] width 76 height 16
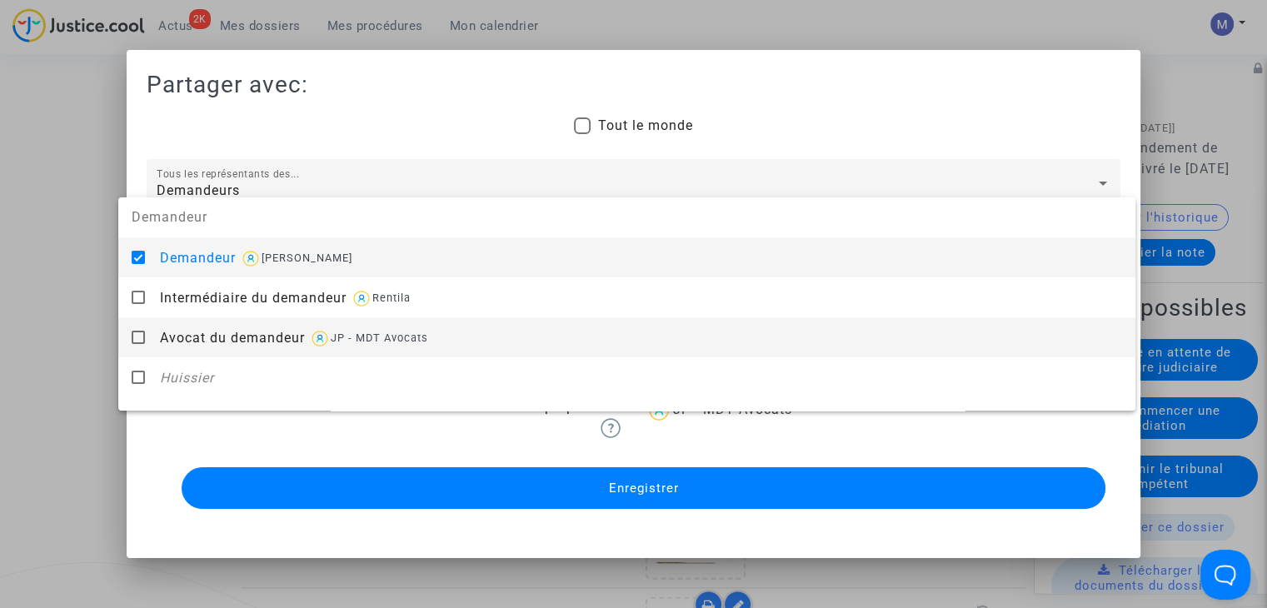
click at [185, 346] on span "Avocat du demandeur" at bounding box center [232, 338] width 145 height 16
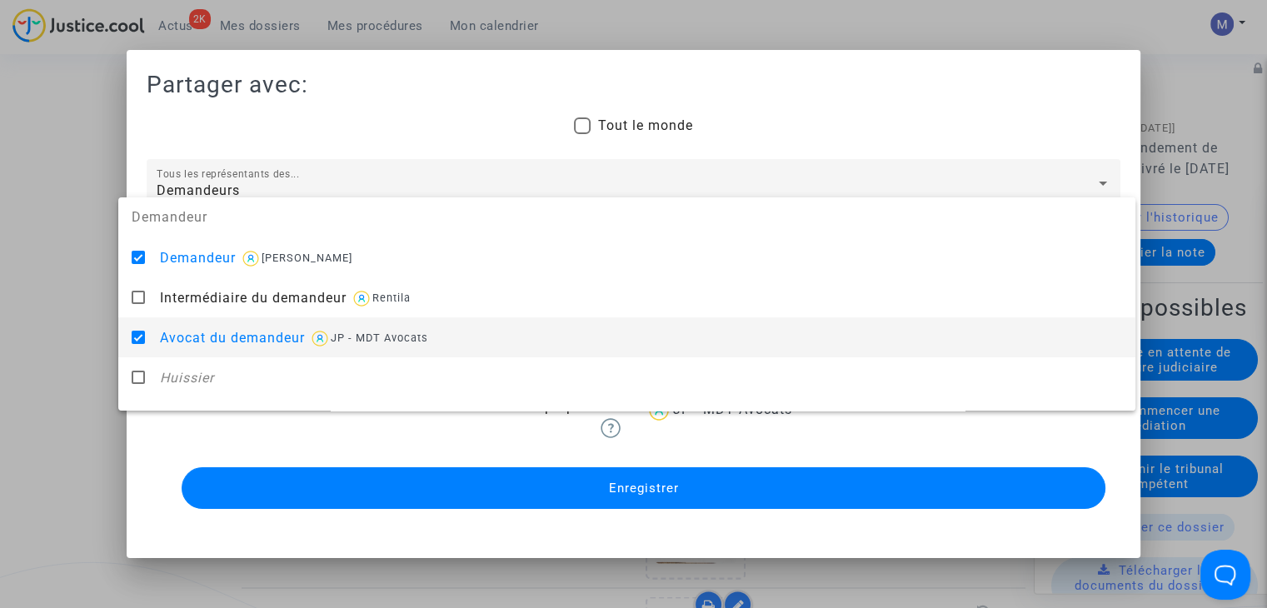
click at [32, 334] on div at bounding box center [633, 304] width 1267 height 608
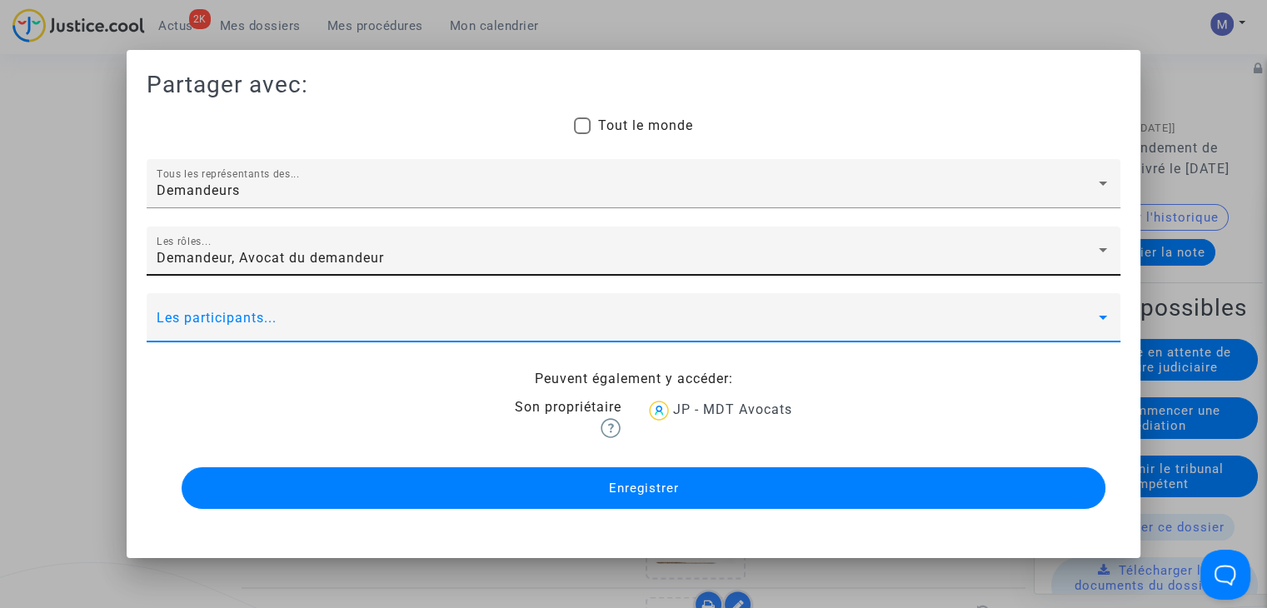
click at [183, 321] on span at bounding box center [626, 324] width 939 height 15
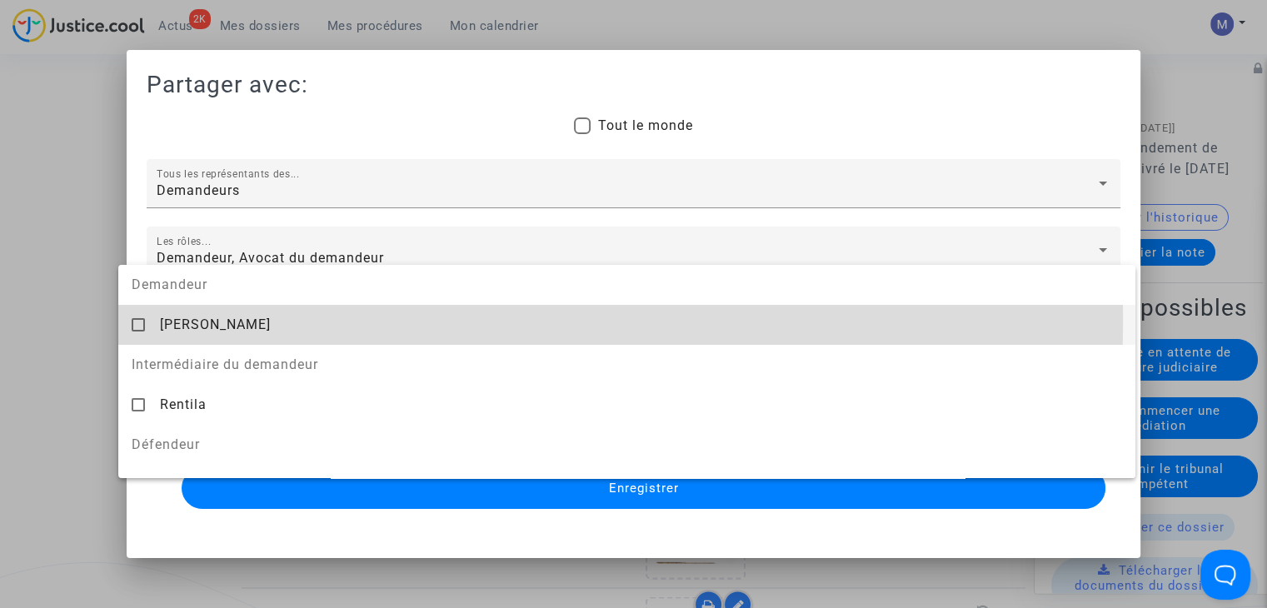
click at [183, 321] on span "[PERSON_NAME]" at bounding box center [215, 324] width 111 height 16
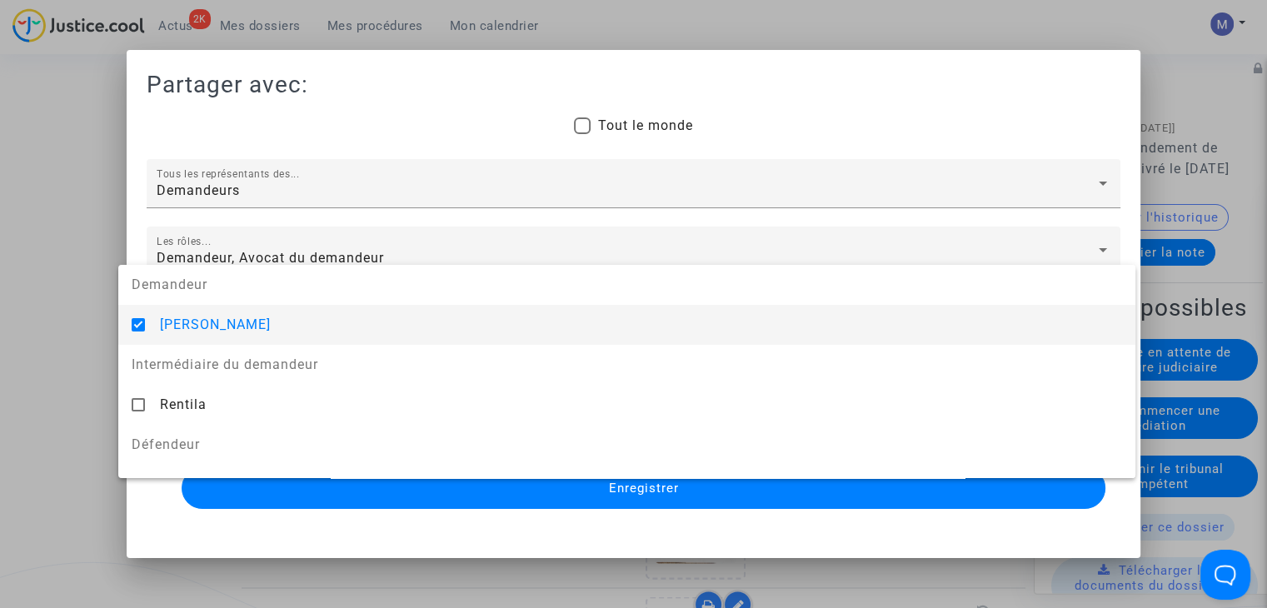
scroll to position [187, 0]
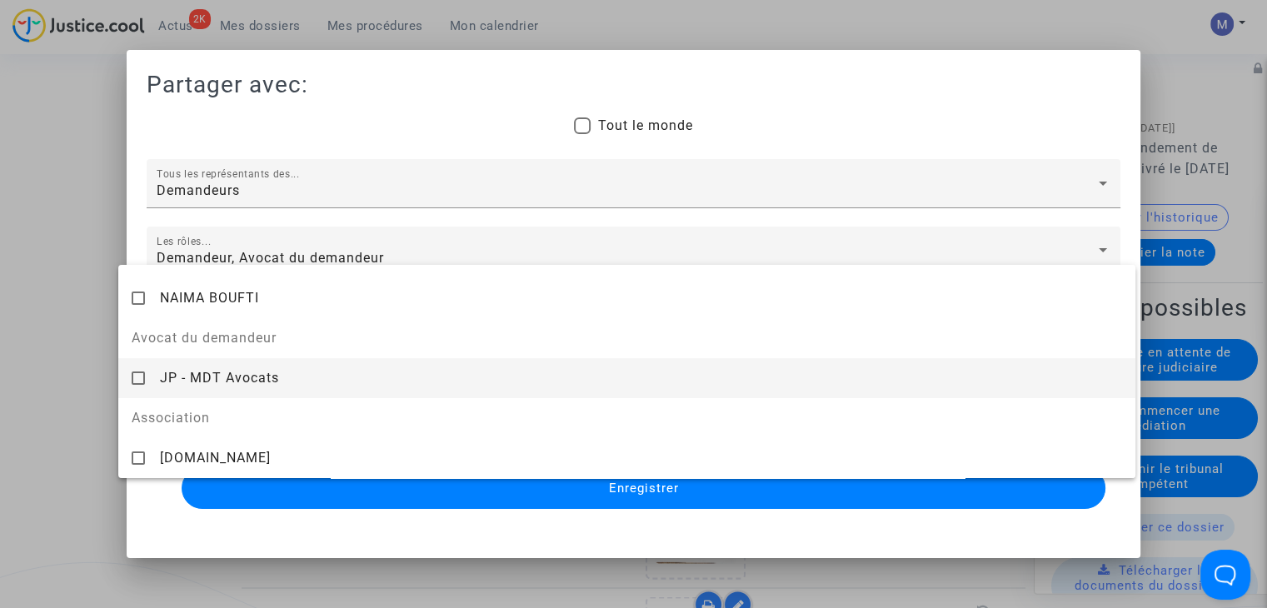
click at [290, 384] on div "JP - MDT Avocats" at bounding box center [641, 377] width 962 height 41
click at [549, 489] on div at bounding box center [633, 304] width 1267 height 608
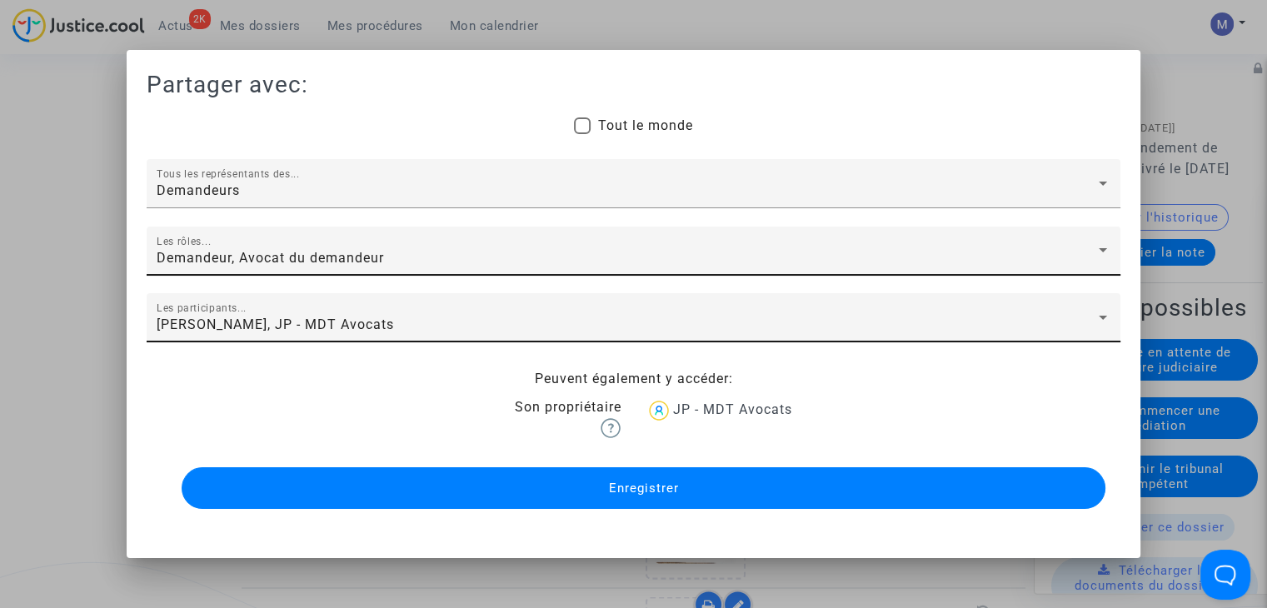
click at [549, 489] on button "Enregistrer" at bounding box center [644, 488] width 924 height 42
